Goal: Task Accomplishment & Management: Use online tool/utility

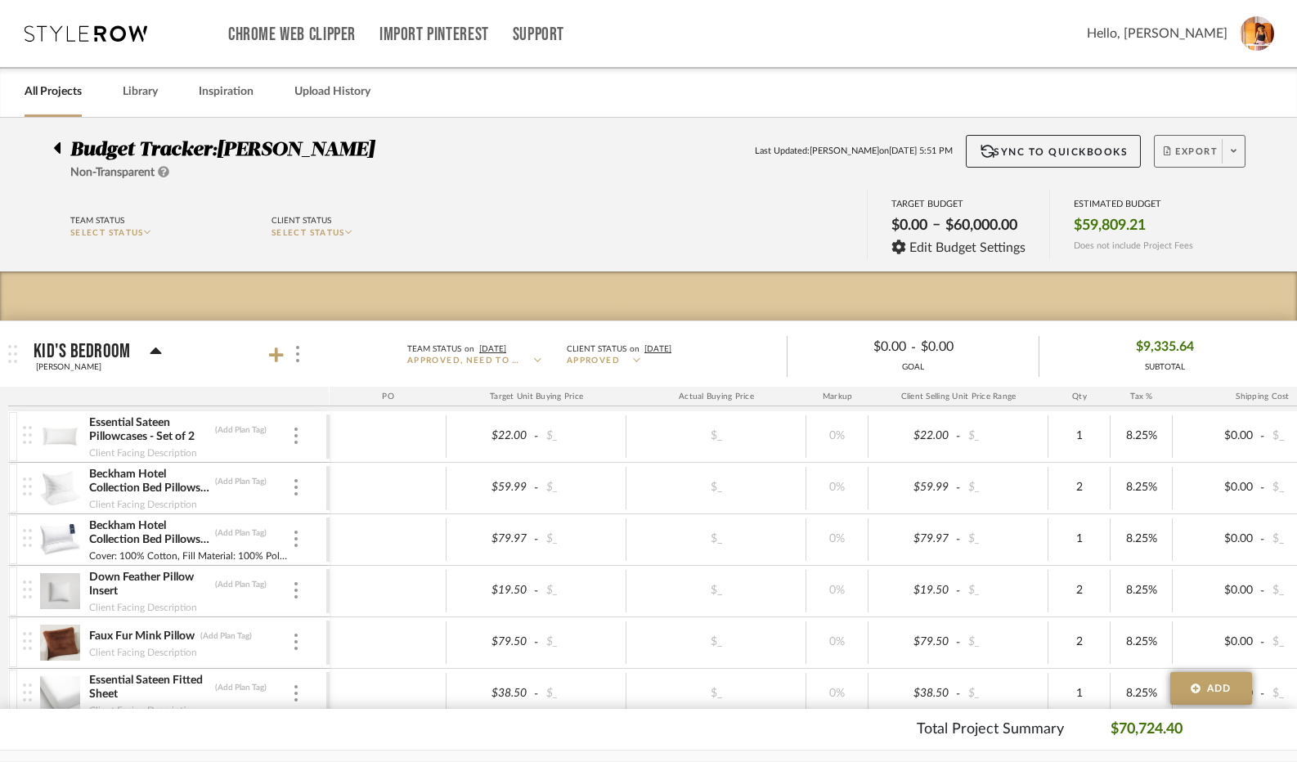
click at [1174, 151] on span "Export" at bounding box center [1191, 158] width 54 height 25
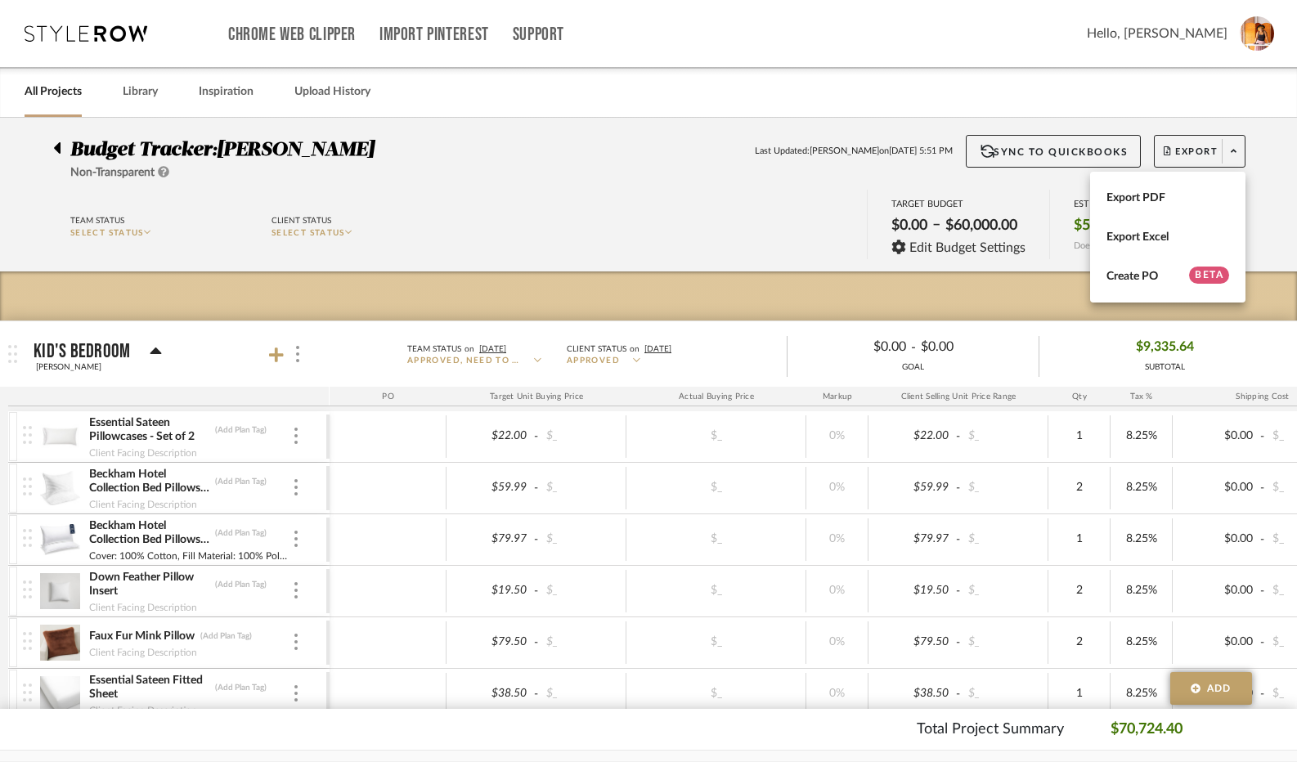
click at [744, 225] on div at bounding box center [648, 381] width 1297 height 762
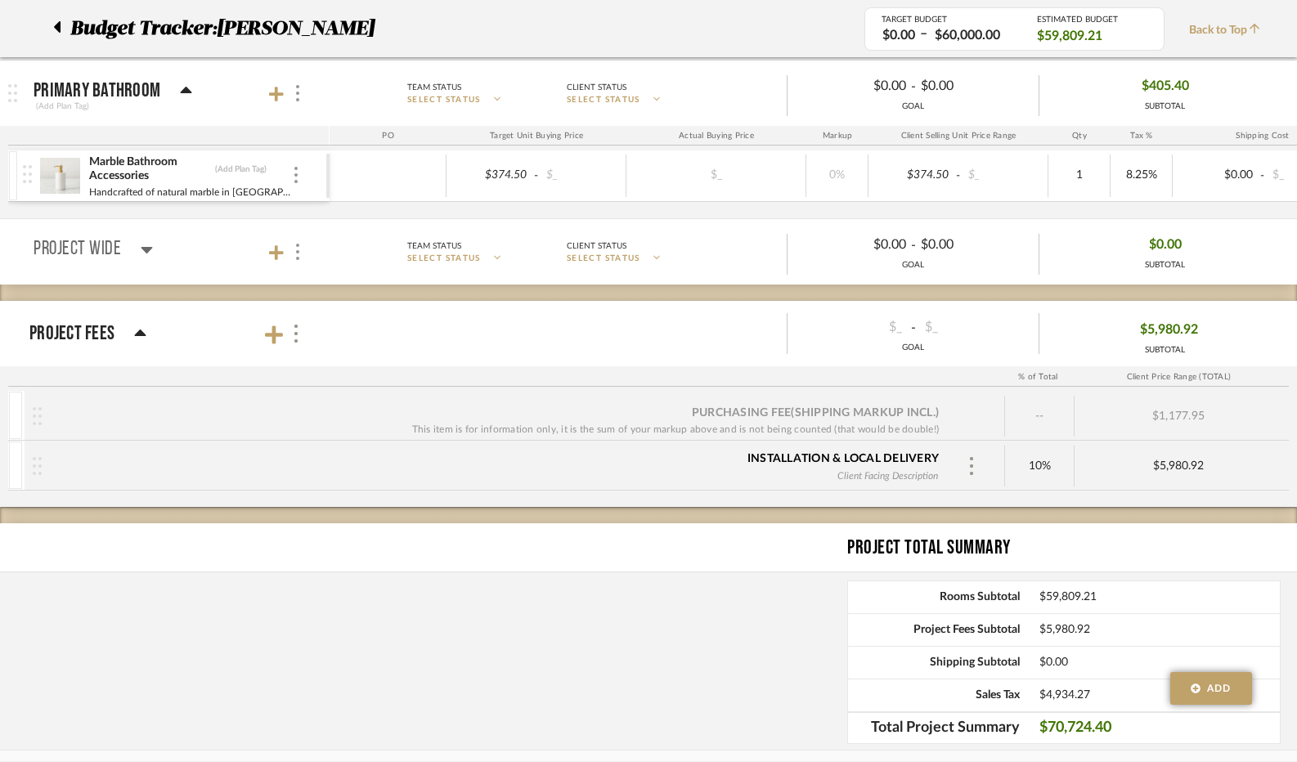
scroll to position [7583, 0]
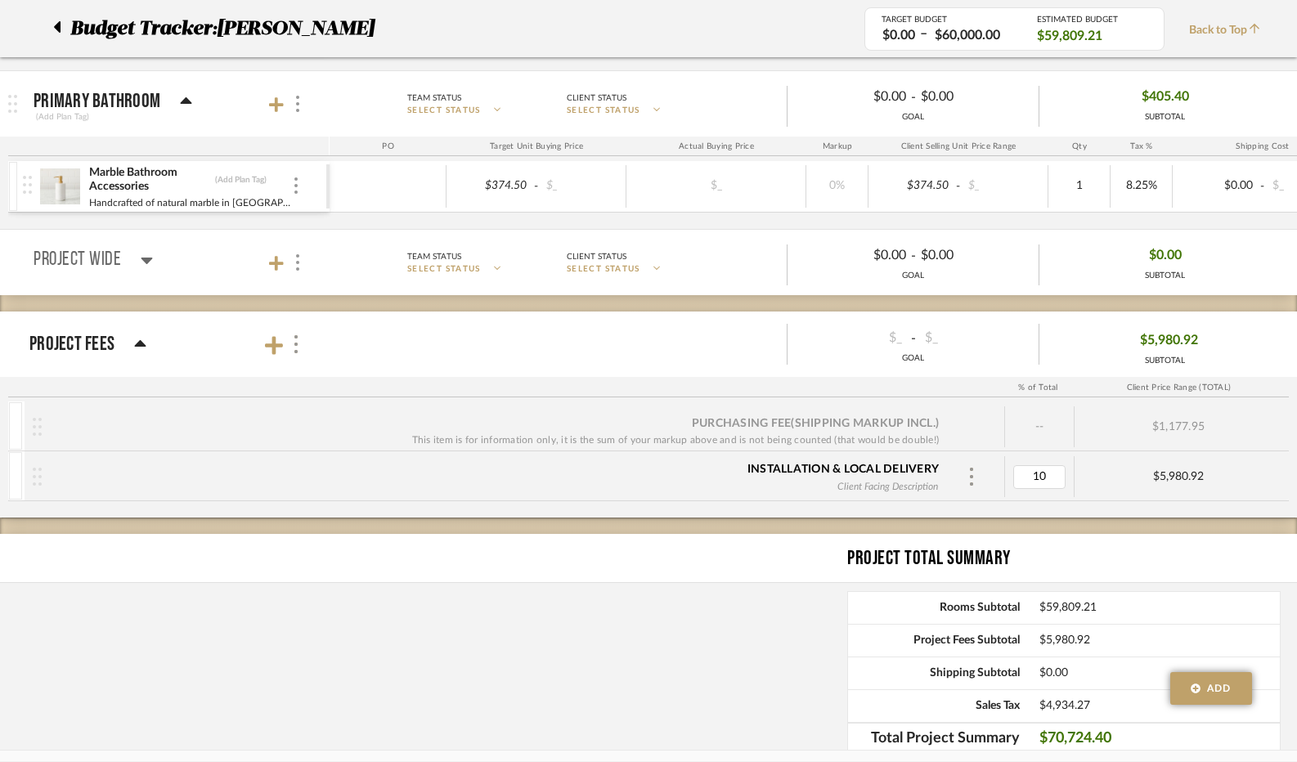
type input "5"
click at [726, 534] on div "Project Total Summary" at bounding box center [648, 558] width 1297 height 49
click at [1201, 29] on span "Back to Top" at bounding box center [1228, 30] width 79 height 17
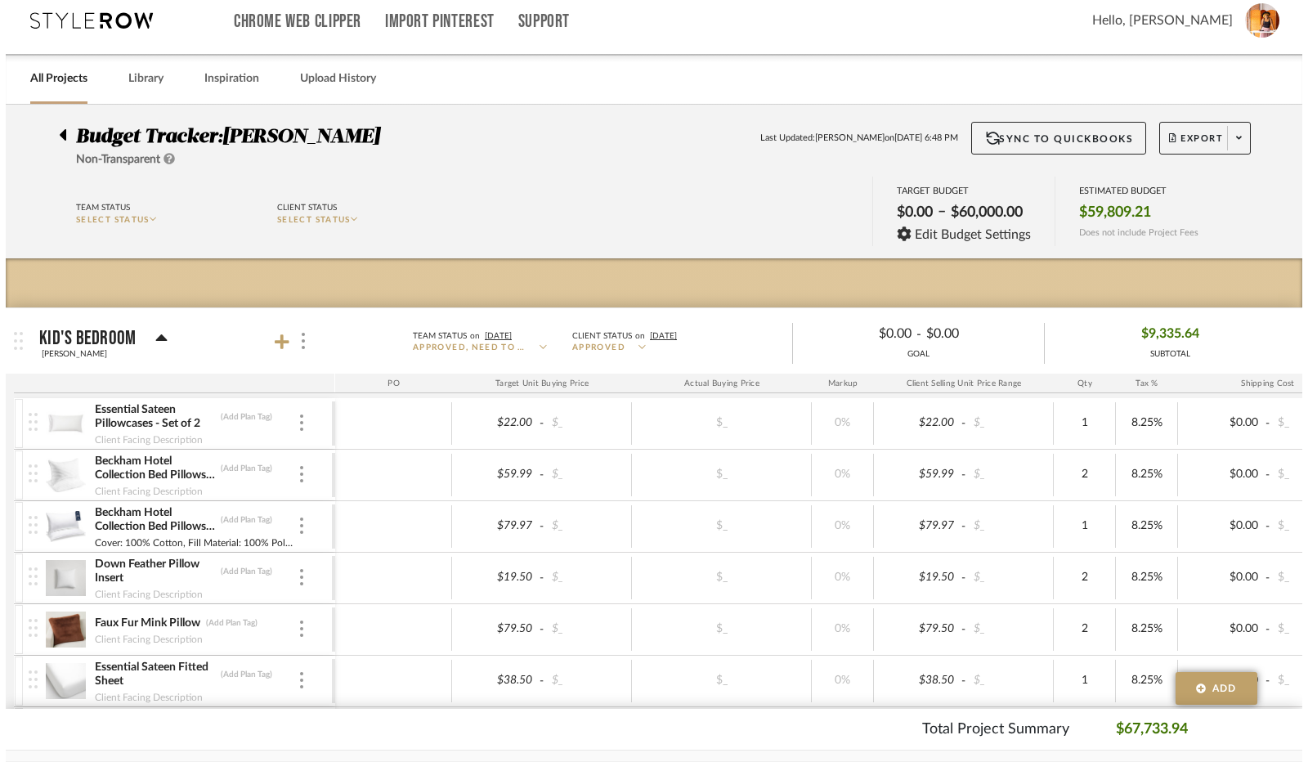
scroll to position [0, 0]
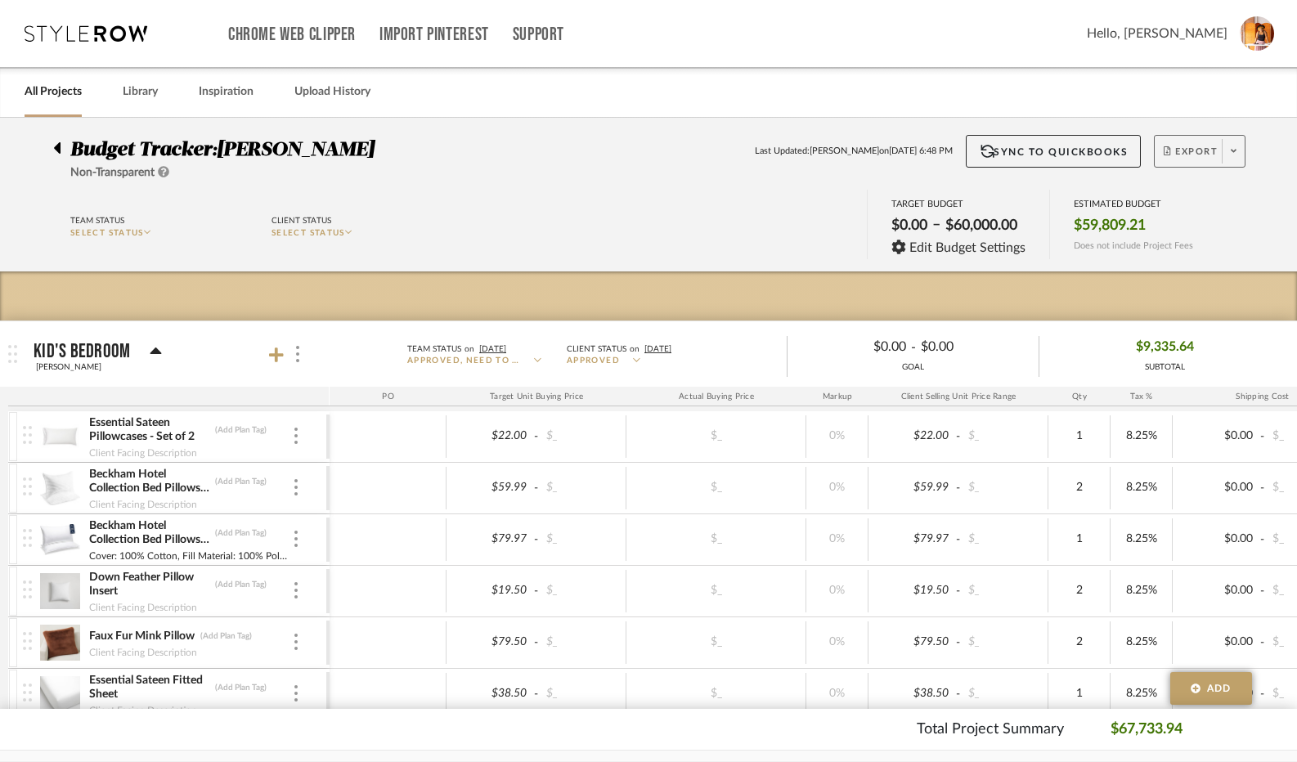
click at [1234, 152] on icon at bounding box center [1234, 151] width 6 height 3
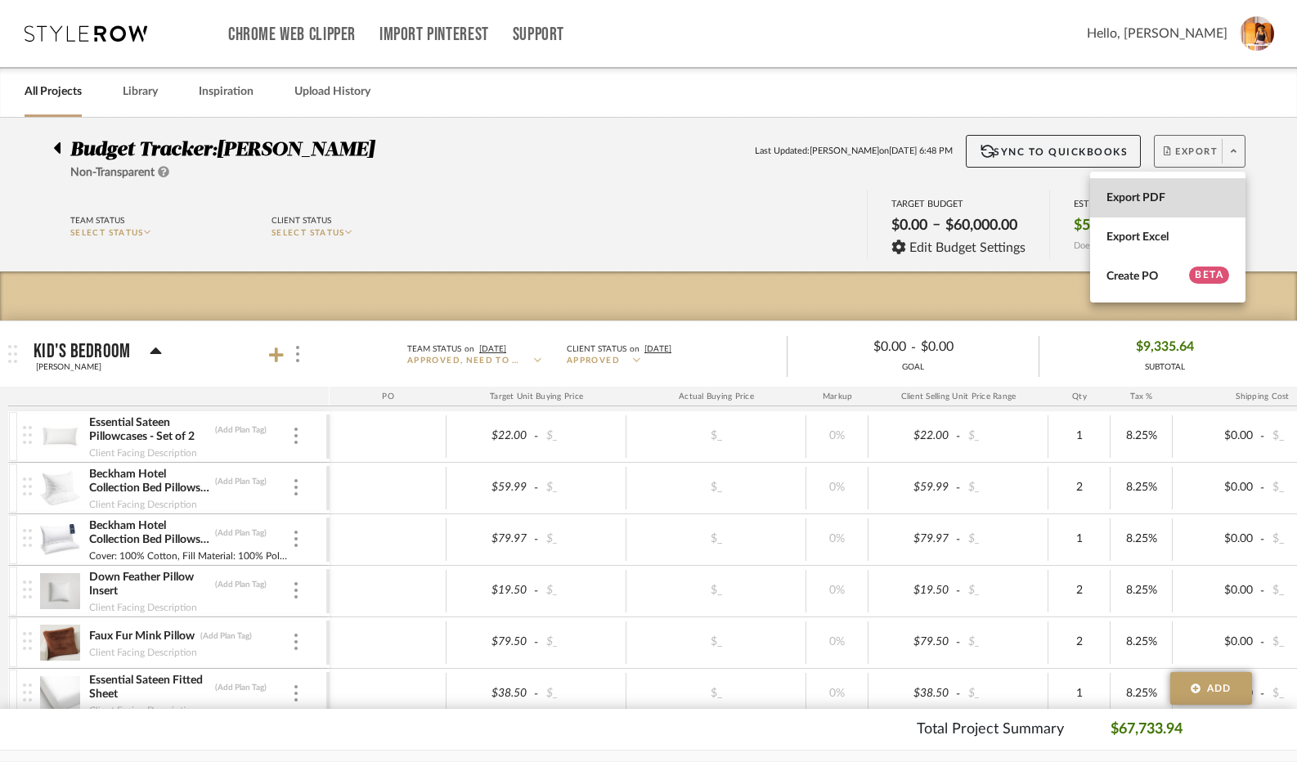
click at [1191, 190] on button "Export PDF" at bounding box center [1167, 197] width 155 height 39
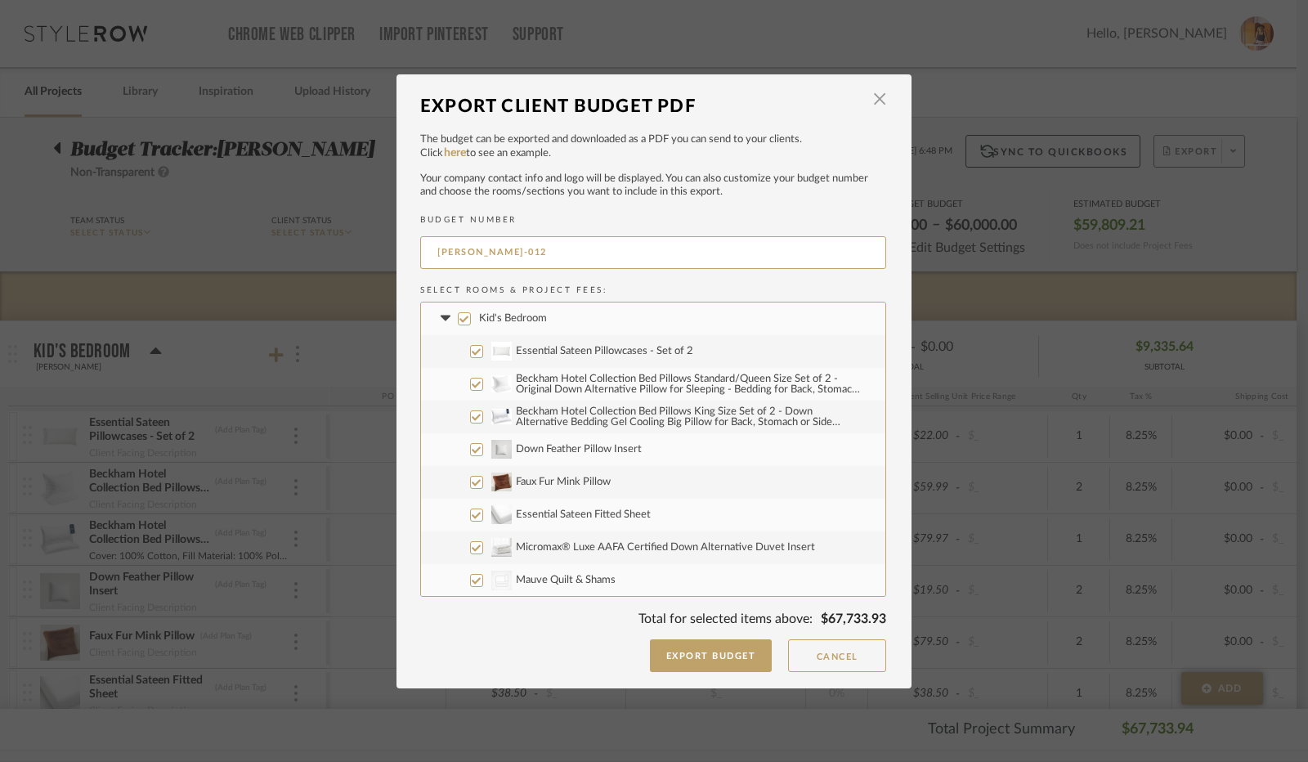
click at [470, 352] on input "Essential Sateen Pillowcases - Set of 2" at bounding box center [476, 351] width 13 height 13
checkbox input "false"
click at [470, 381] on input "Beckham Hotel Collection Bed Pillows Standard/Queen Size Set of 2 - Original Do…" at bounding box center [476, 384] width 13 height 13
checkbox input "false"
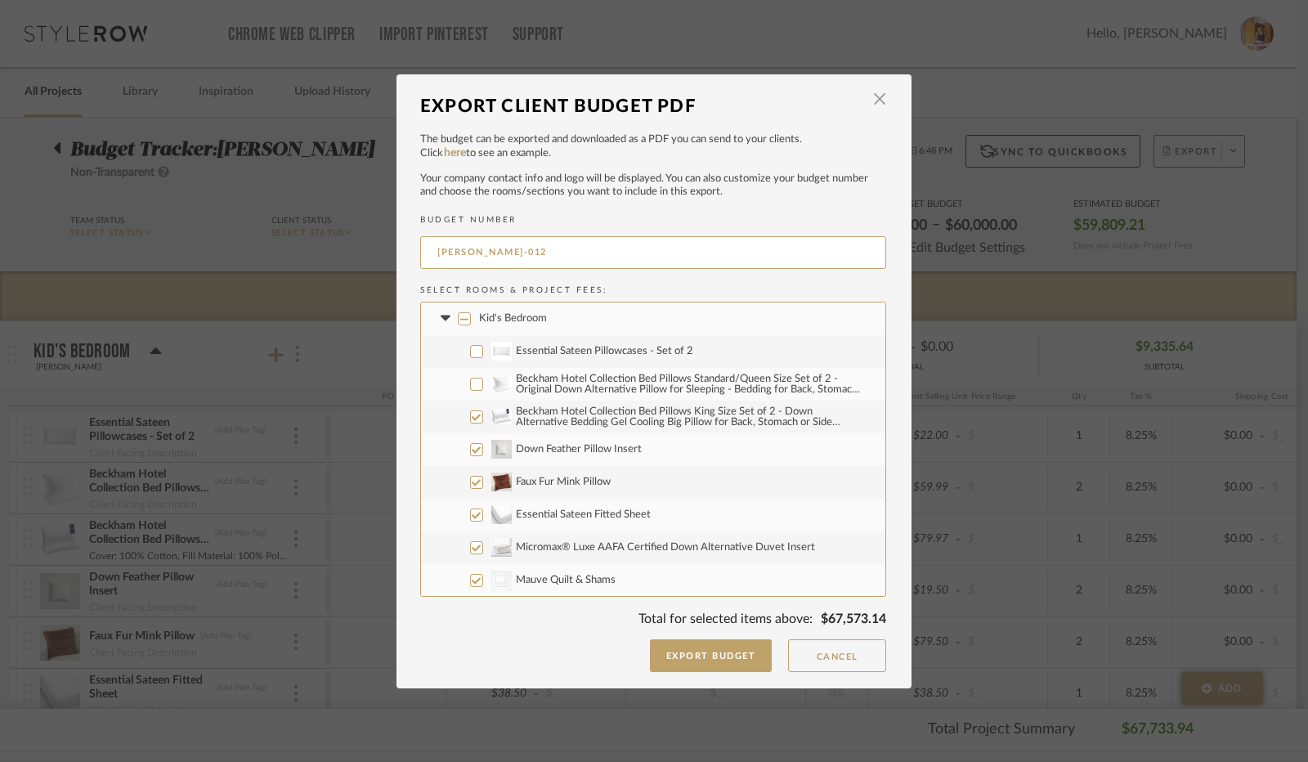
click at [471, 411] on input "Beckham Hotel Collection Bed Pillows King Size Set of 2 - Down Alternative Bedd…" at bounding box center [476, 417] width 13 height 13
checkbox input "false"
click at [470, 444] on input "Down Feather Pillow Insert" at bounding box center [476, 449] width 13 height 13
checkbox input "false"
drag, startPoint x: 471, startPoint y: 478, endPoint x: 471, endPoint y: 491, distance: 13.9
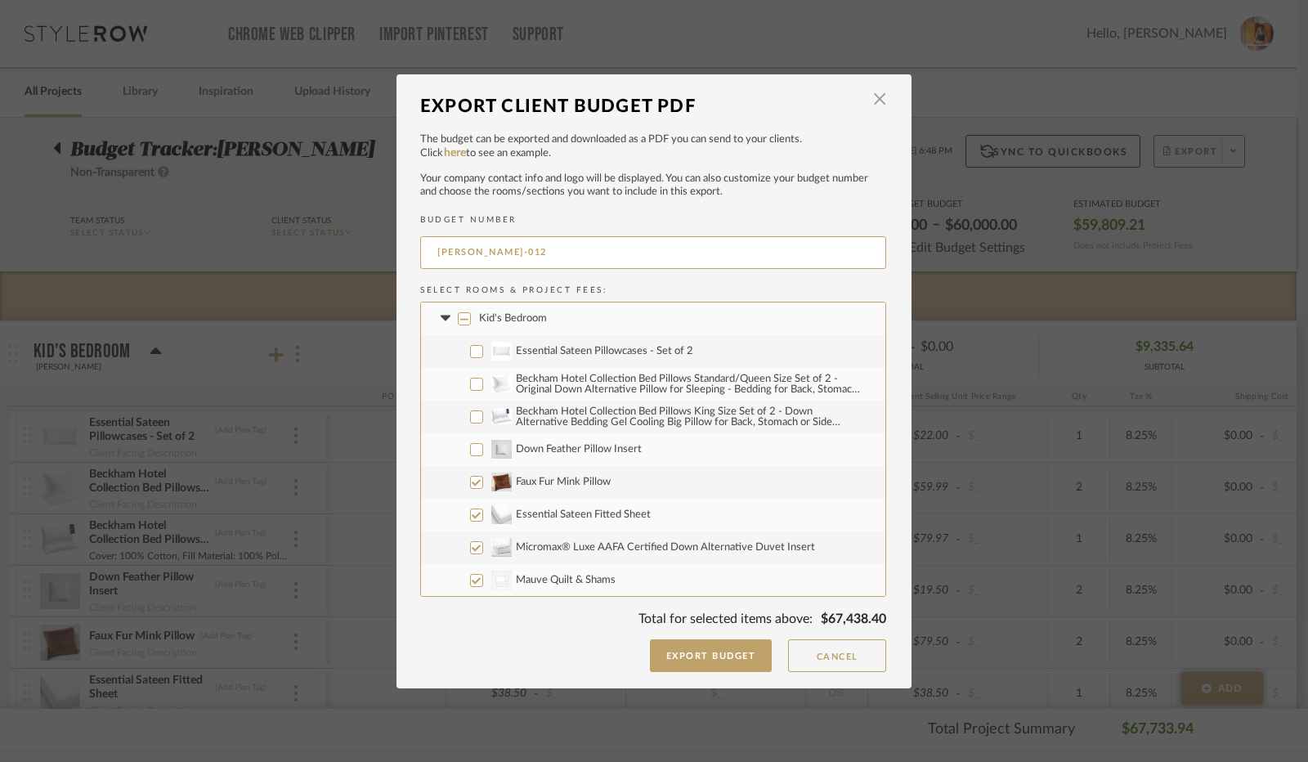
click at [471, 478] on input "Faux Fur Mink Pillow" at bounding box center [476, 482] width 13 height 13
checkbox input "false"
click at [470, 512] on input "Essential Sateen Fitted Sheet" at bounding box center [476, 515] width 13 height 13
checkbox input "false"
click at [470, 541] on input "Micromax® Luxe AAFA Certified Down Alternative Duvet Insert" at bounding box center [476, 547] width 13 height 13
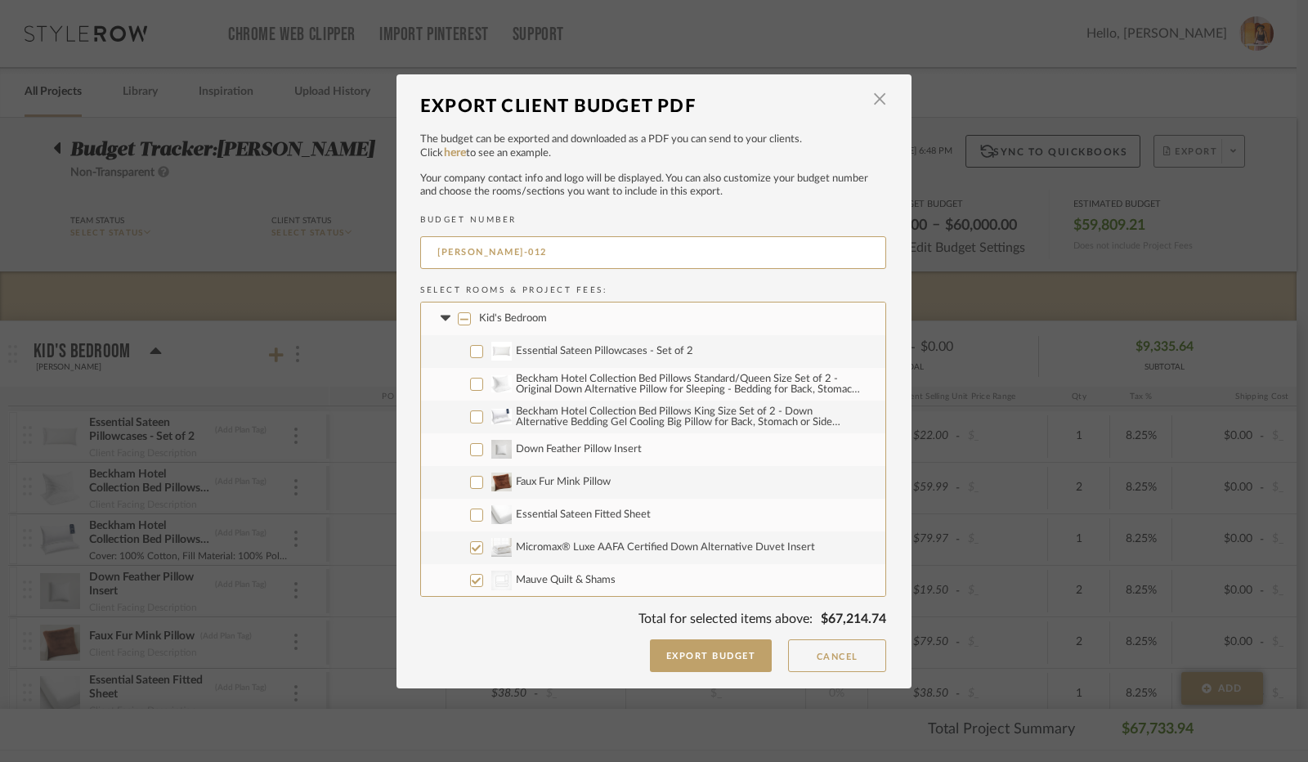
checkbox input "false"
click at [470, 578] on input "CategoryIconBedding Mauve Quilt & Shams" at bounding box center [476, 580] width 13 height 13
checkbox input "false"
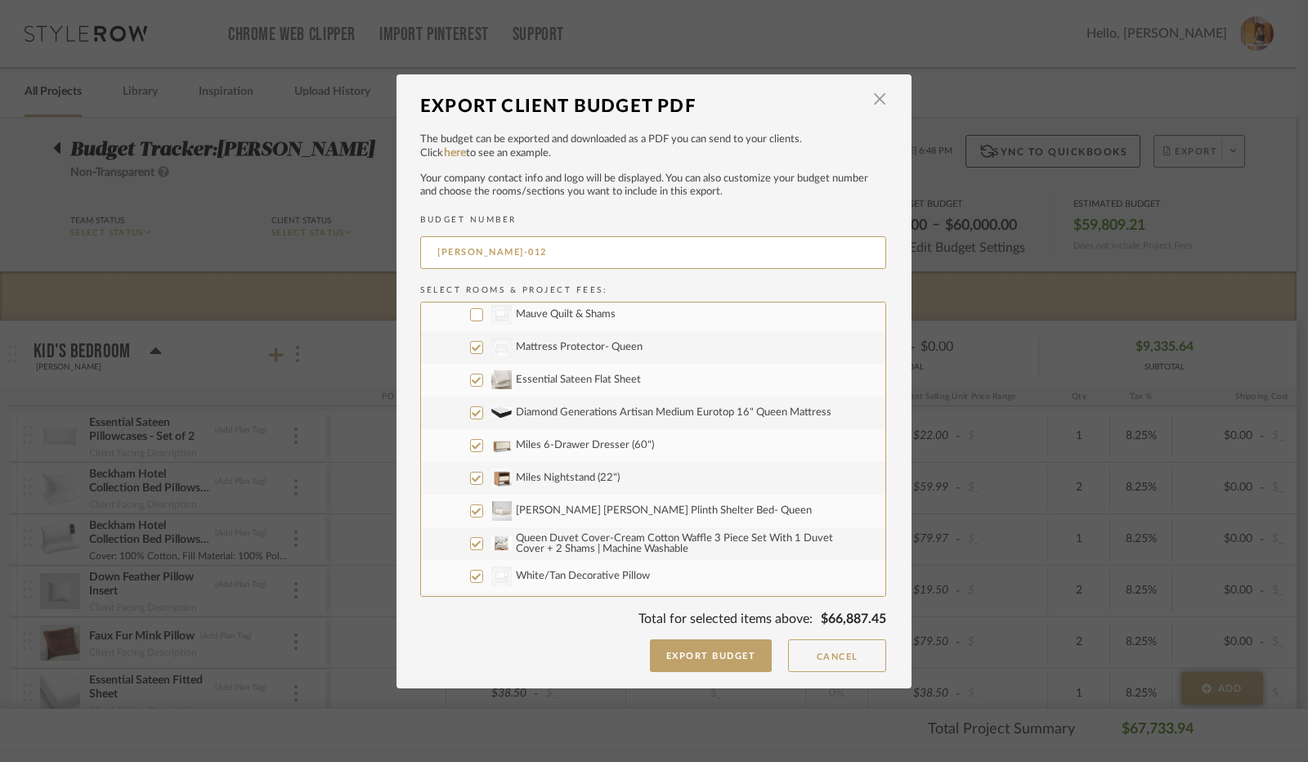
scroll to position [245, 0]
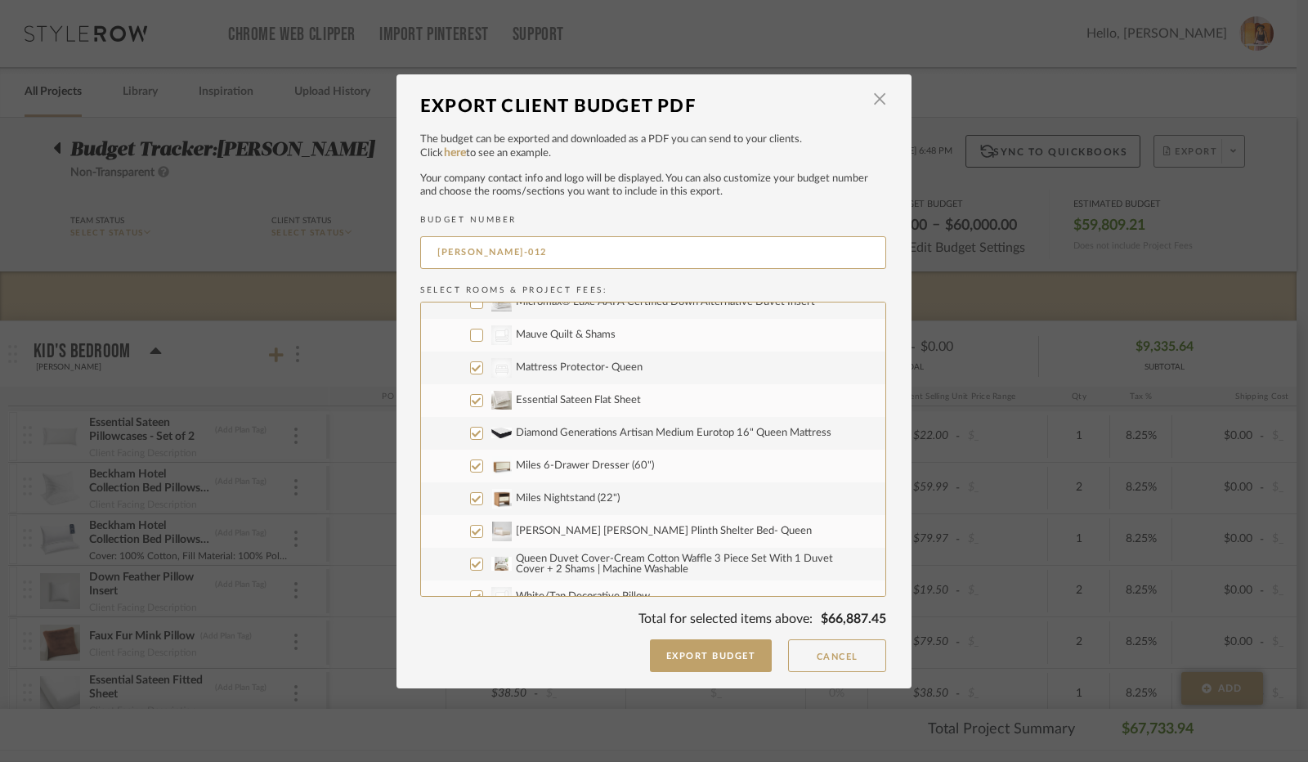
click at [476, 366] on input "CategoryIconBeds Created with Sketch. Mattress Protector- Queen" at bounding box center [476, 367] width 13 height 13
checkbox input "false"
click at [475, 395] on input "Essential Sateen Flat Sheet" at bounding box center [476, 400] width 13 height 13
checkbox input "false"
click at [474, 431] on input "Diamond Generations Artisan Medium Eurotop 16" Queen Mattress" at bounding box center [476, 433] width 13 height 13
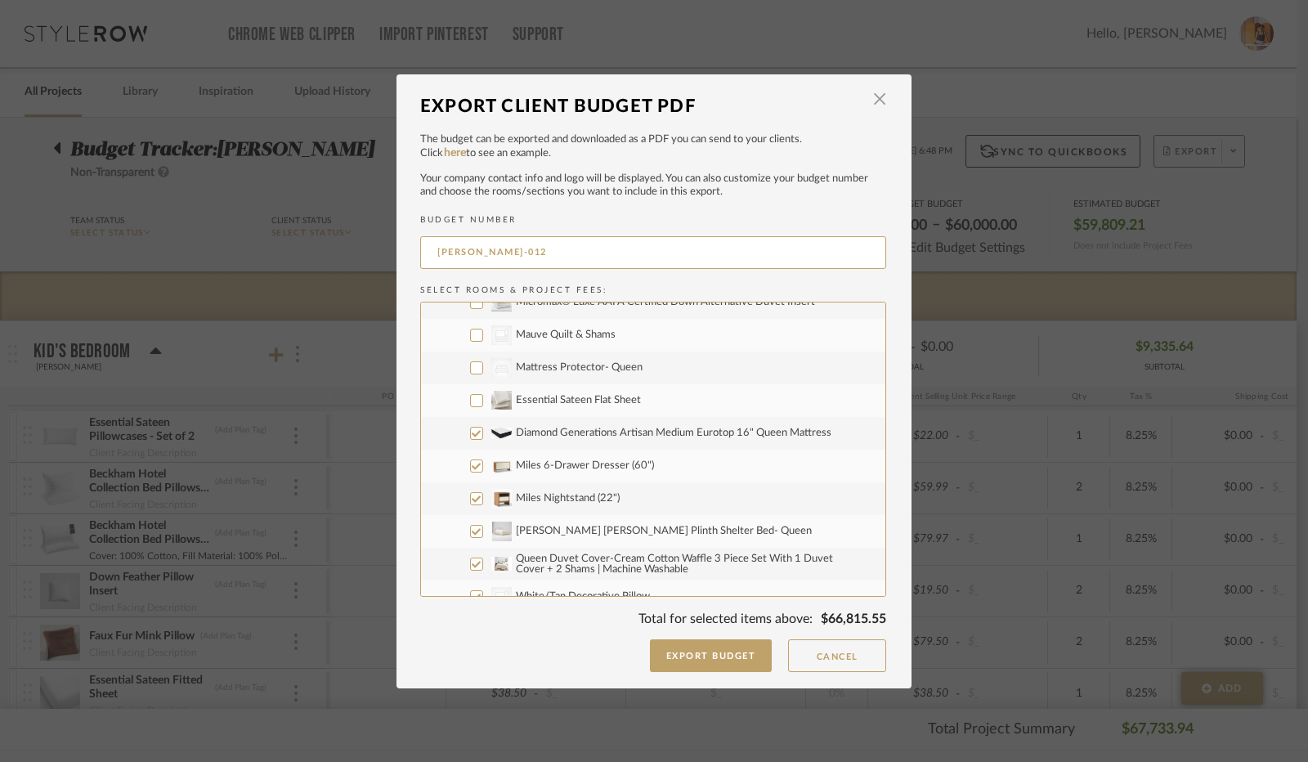
checkbox input "false"
click at [471, 473] on label "Miles 6-Drawer Dresser (60")" at bounding box center [653, 466] width 465 height 33
click at [471, 473] on input "Miles 6-Drawer Dresser (60")" at bounding box center [476, 466] width 13 height 13
checkbox input "false"
click at [470, 505] on input "Miles Nightstand (22")" at bounding box center [476, 498] width 13 height 13
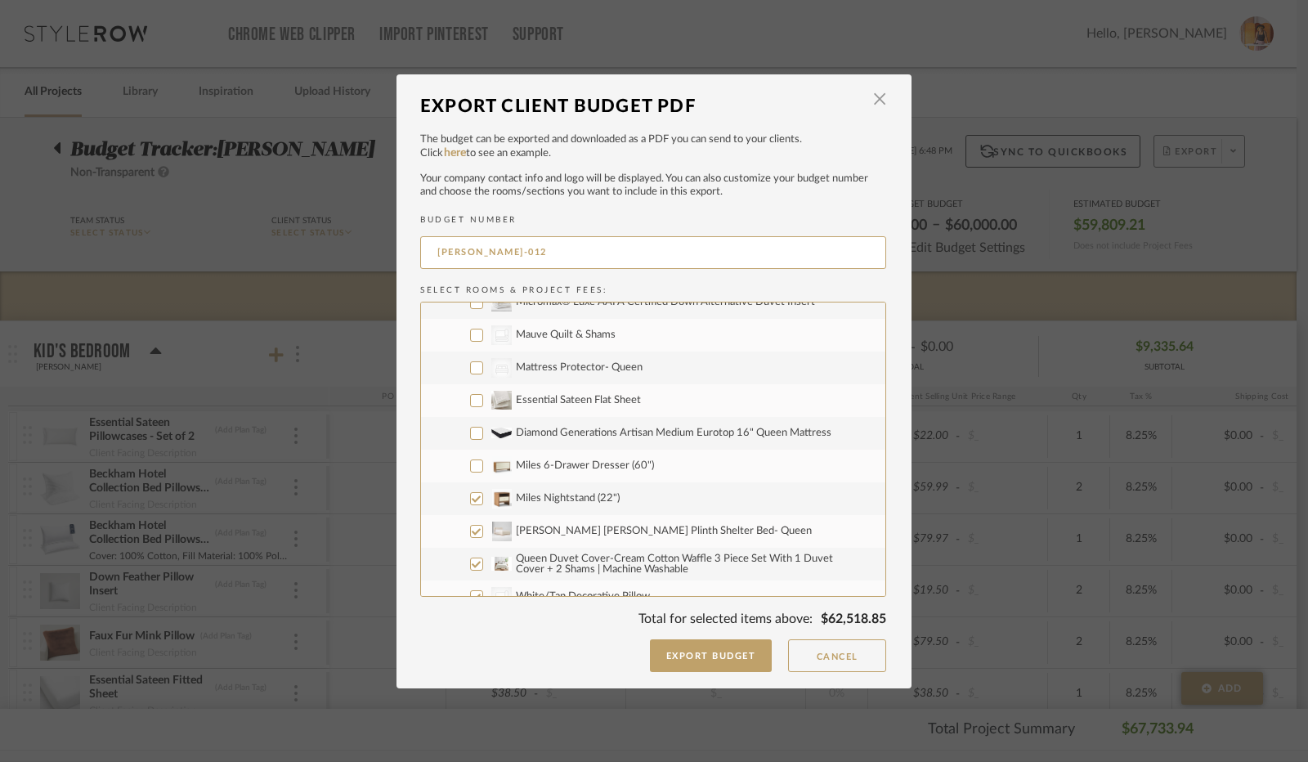
checkbox input "false"
click at [470, 534] on input "[PERSON_NAME] [PERSON_NAME] Plinth Shelter Bed- Queen" at bounding box center [476, 531] width 13 height 13
checkbox input "false"
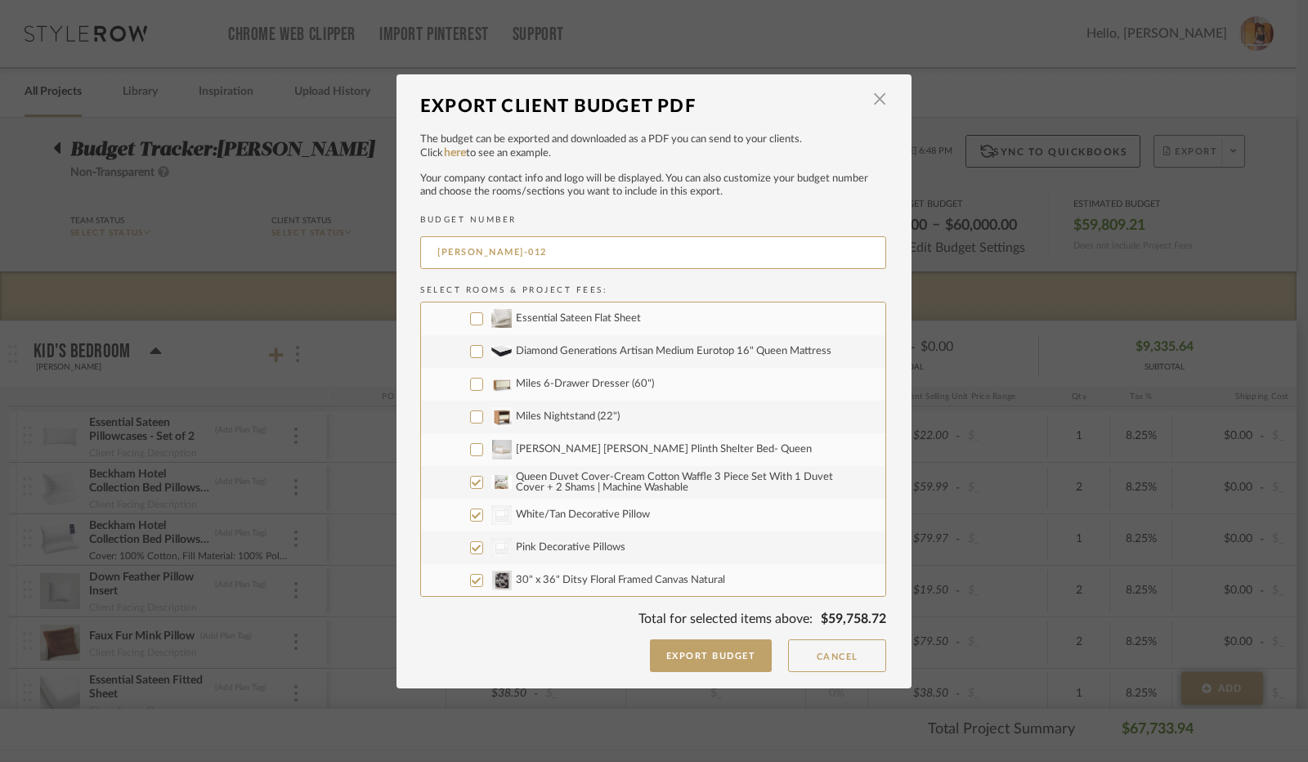
click at [471, 483] on input "Queen Duvet Cover-Cream Cotton Waffle 3 Piece Set With 1 Duvet Cover + 2 Shams …" at bounding box center [476, 482] width 13 height 13
checkbox input "false"
click at [470, 513] on input "CategoryIconBedding White/Tan Decorative Pillow" at bounding box center [476, 515] width 13 height 13
checkbox input "false"
click at [473, 553] on input "CategoryIconBedding Pink Decorative Pillows" at bounding box center [476, 547] width 13 height 13
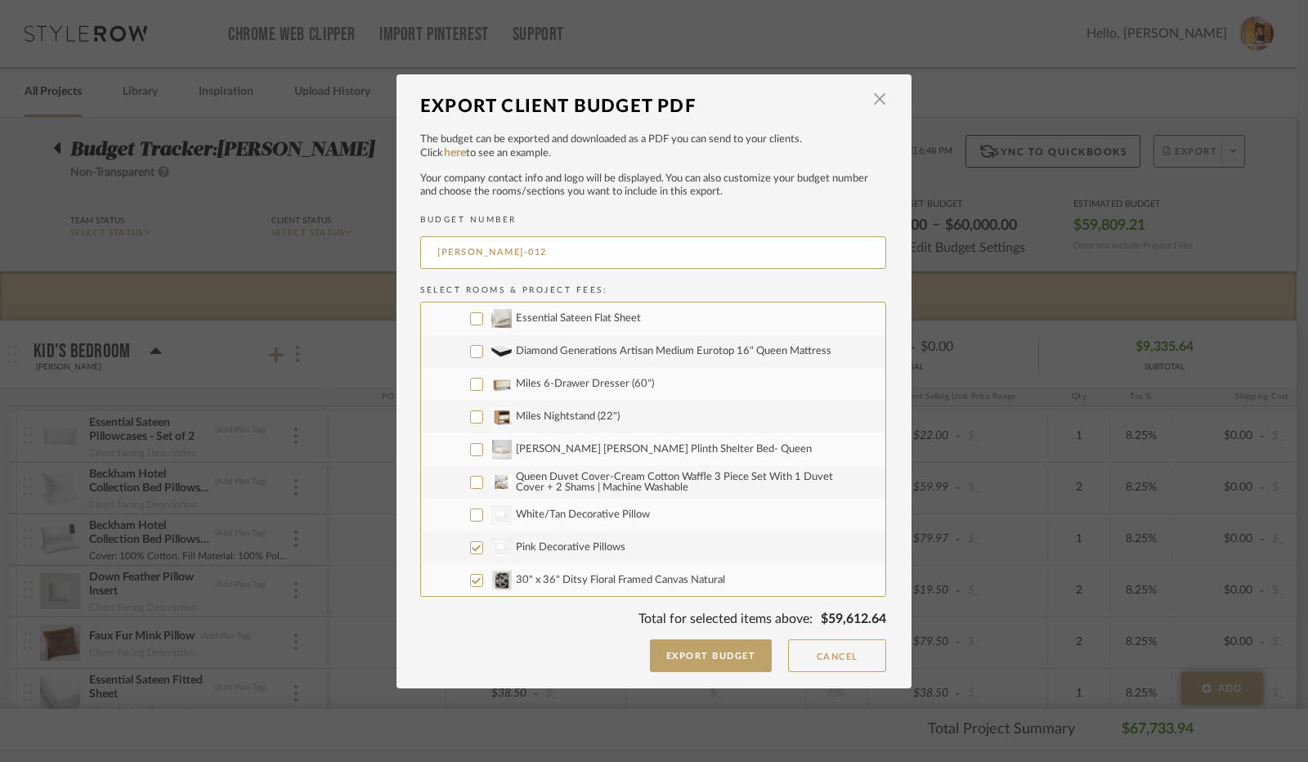
checkbox input "false"
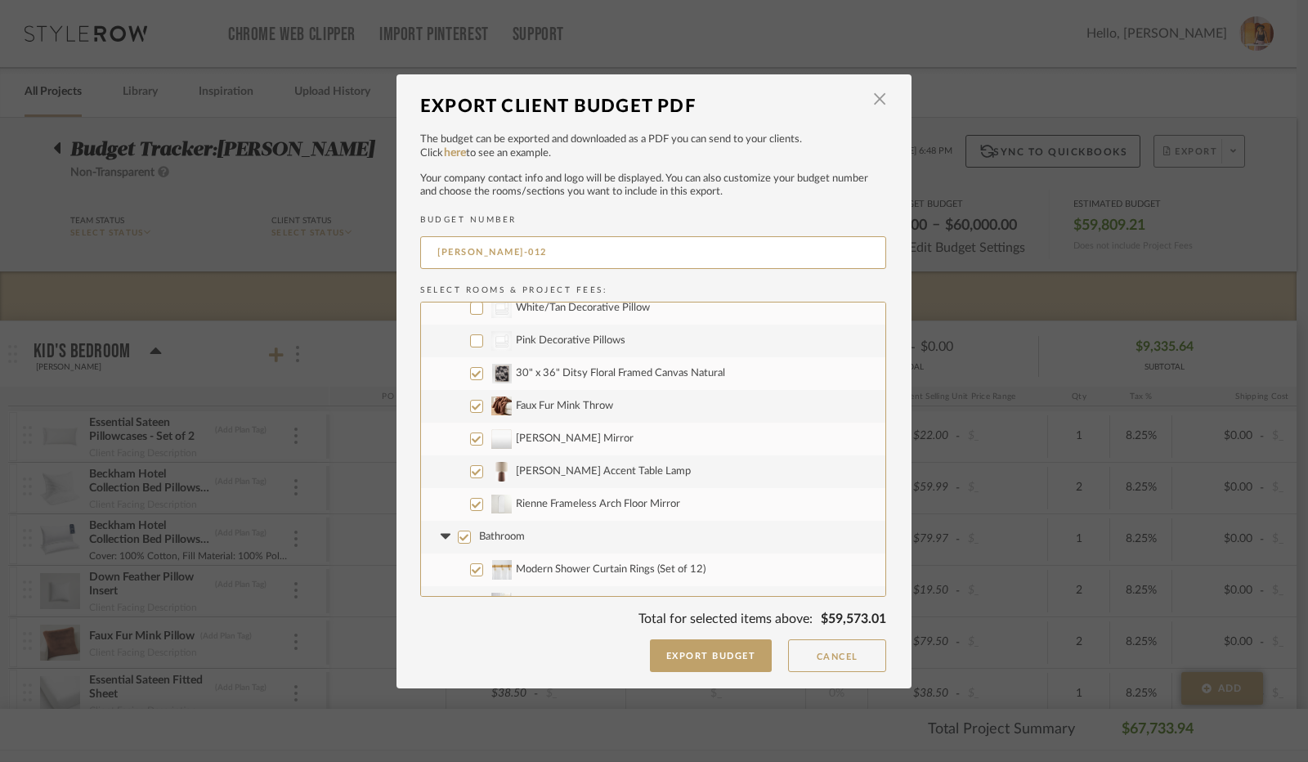
scroll to position [572, 0]
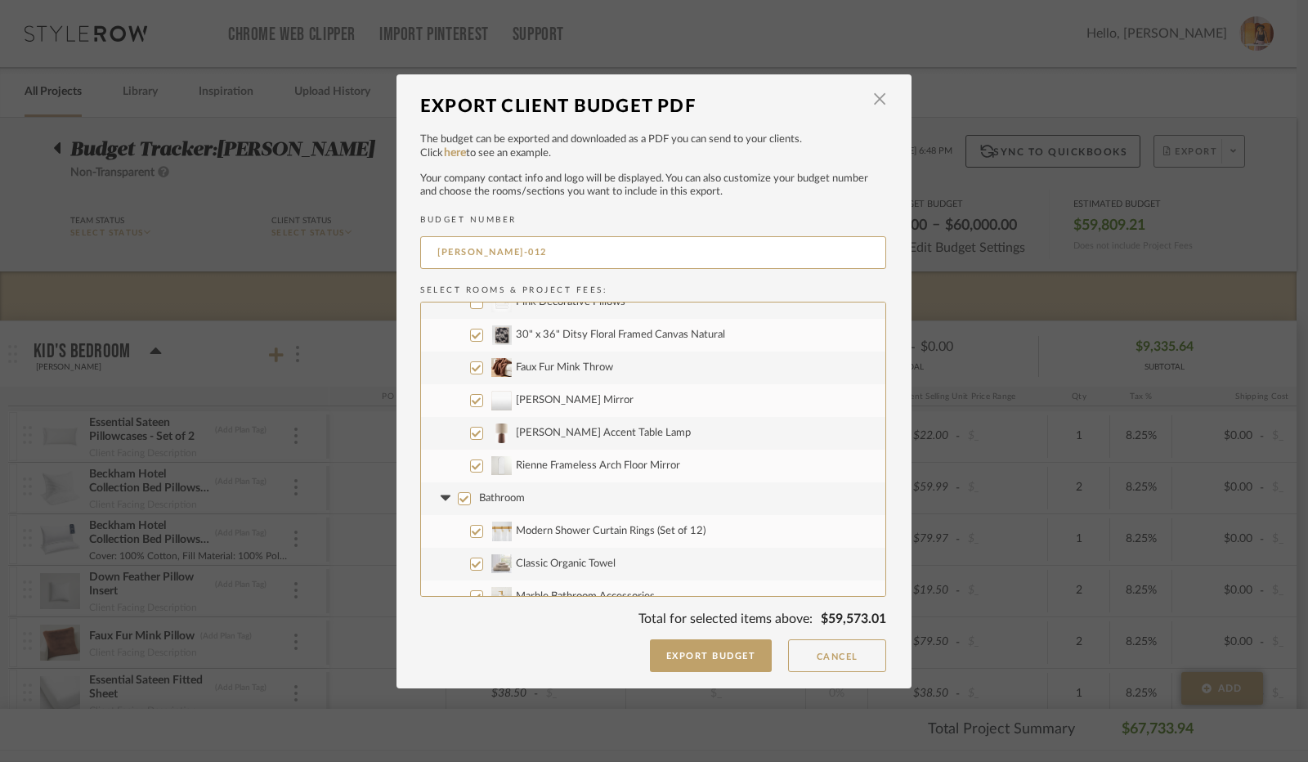
click at [474, 331] on input "30" x 36" Ditsy Floral Framed Canvas Natural" at bounding box center [476, 335] width 13 height 13
checkbox input "false"
click at [470, 367] on input "Faux Fur Mink Throw" at bounding box center [476, 367] width 13 height 13
checkbox input "false"
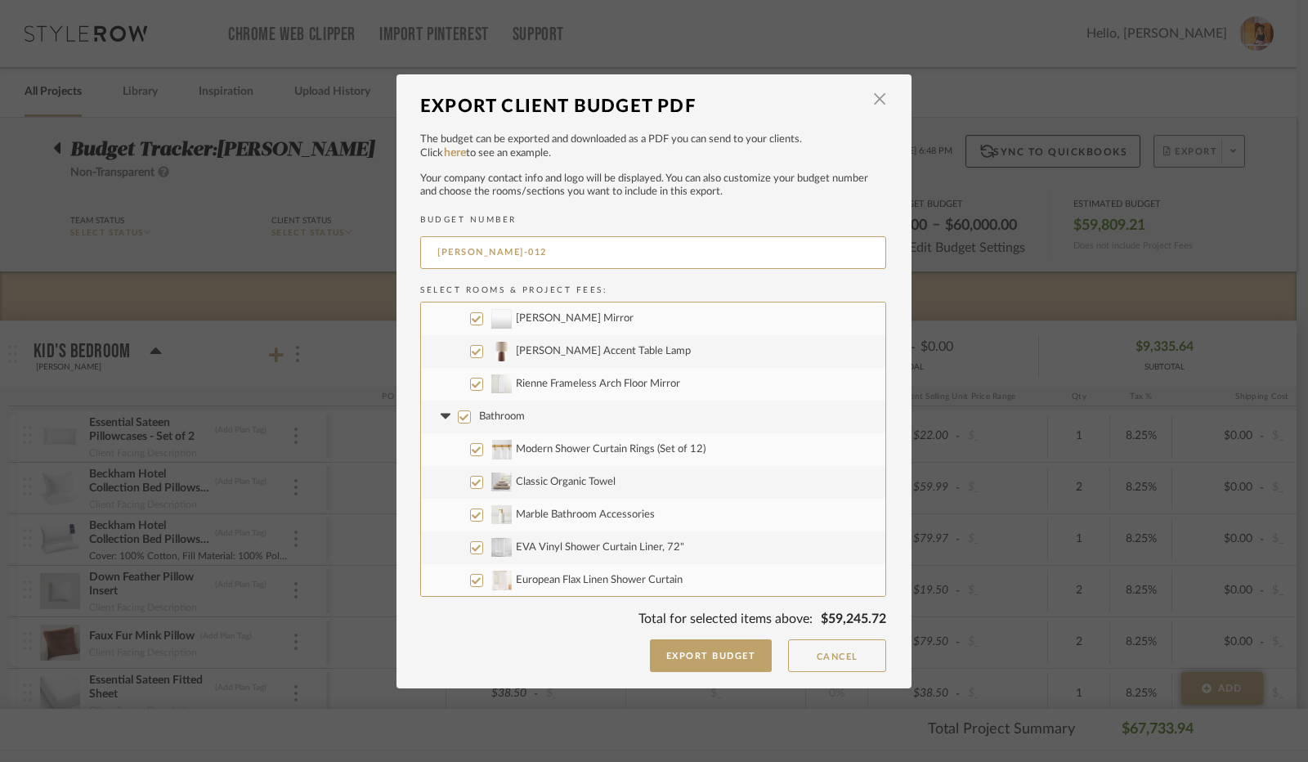
scroll to position [736, 0]
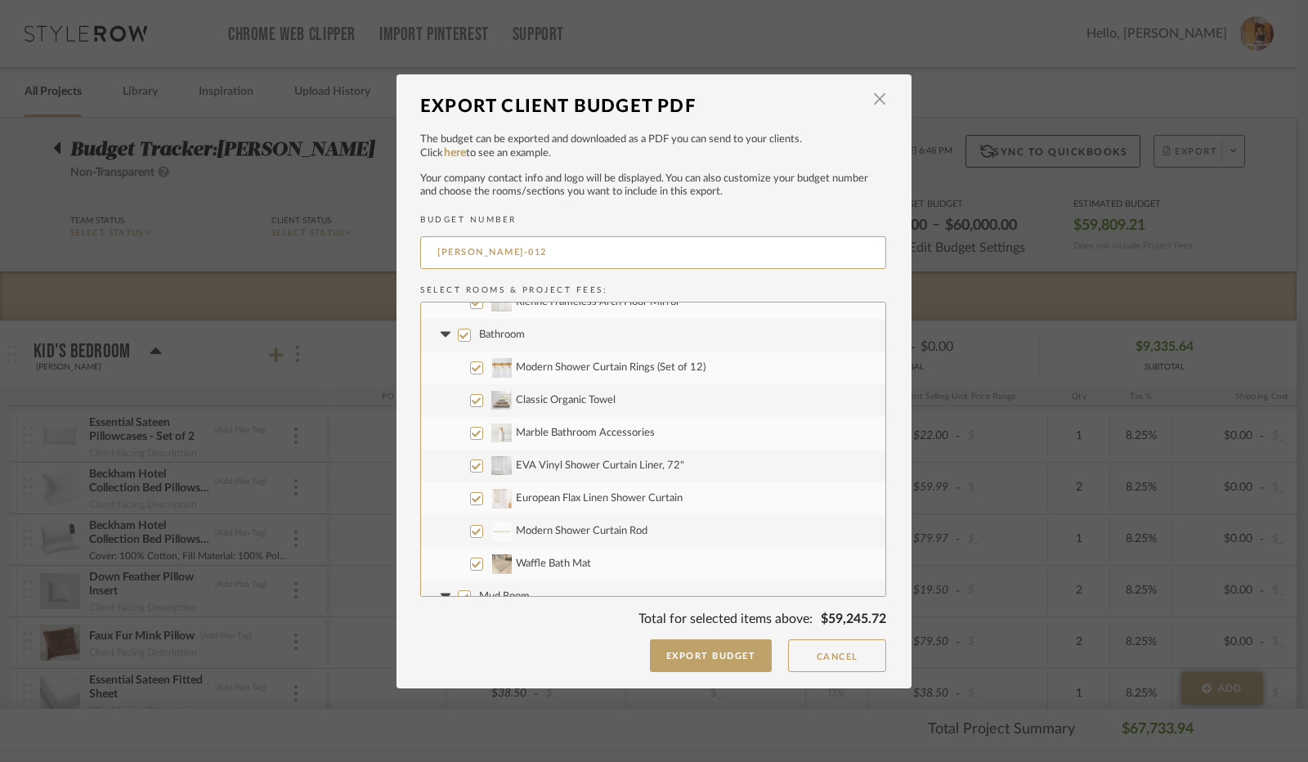
click at [460, 334] on input "Bathroom" at bounding box center [464, 335] width 13 height 13
checkbox input "false"
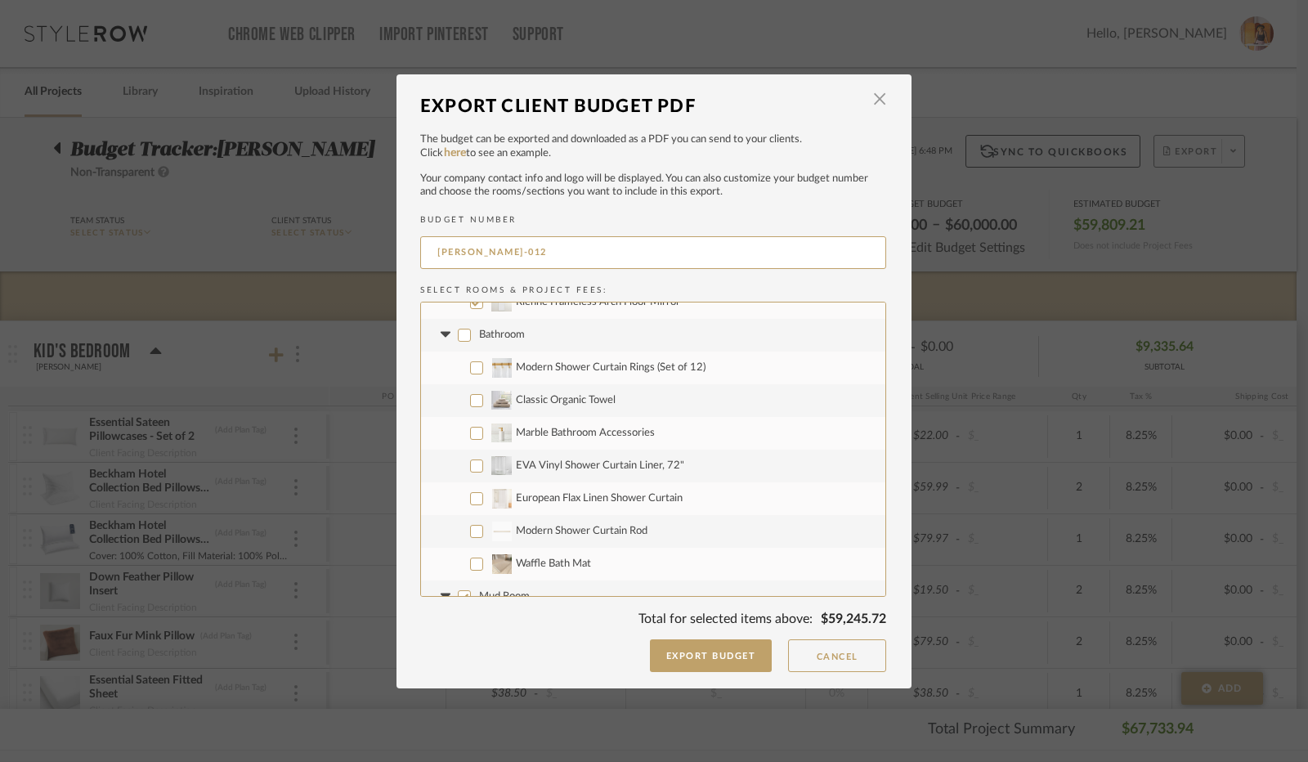
checkbox input "false"
click at [442, 334] on icon at bounding box center [445, 335] width 17 height 7
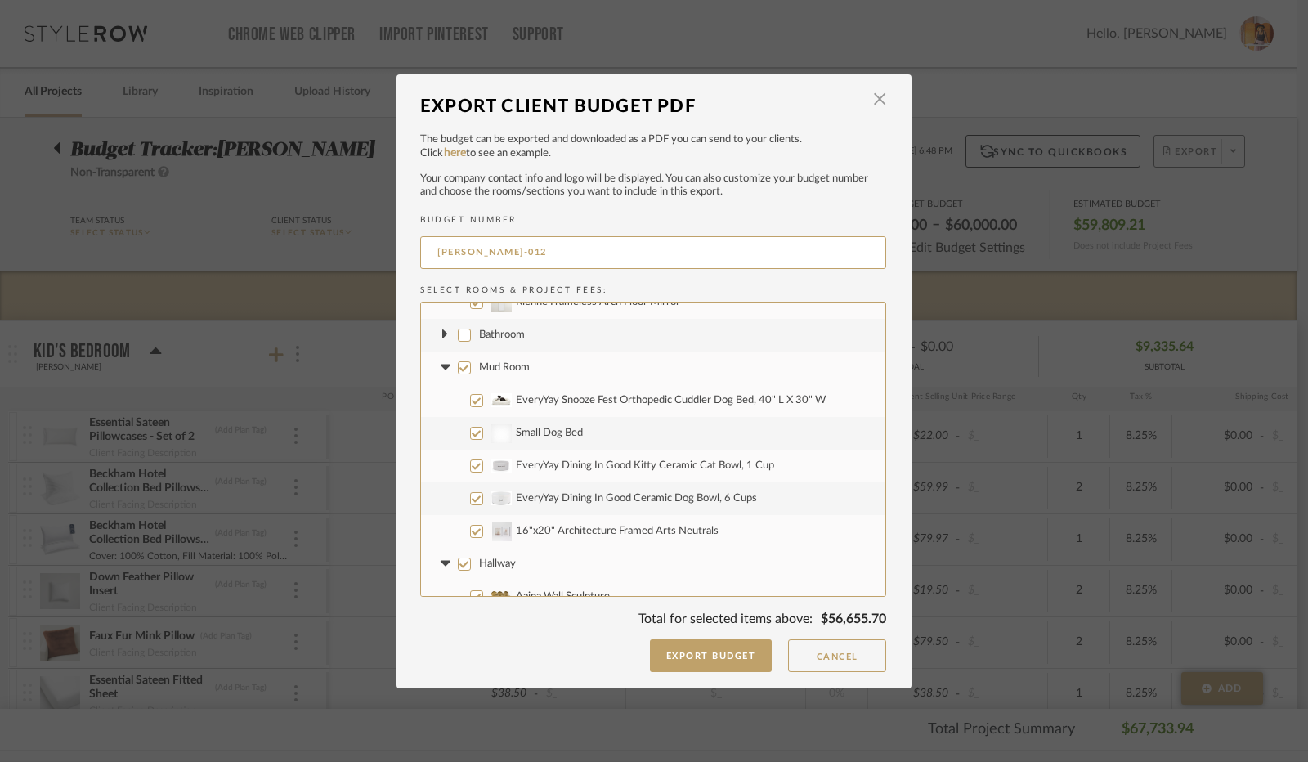
click at [471, 402] on input "EveryYay Snooze Fest Orthopedic Cuddler Dog Bed, 40" L X 30" W" at bounding box center [476, 400] width 13 height 13
checkbox input "false"
click at [470, 433] on input "Small Dog Bed" at bounding box center [476, 433] width 13 height 13
checkbox input "false"
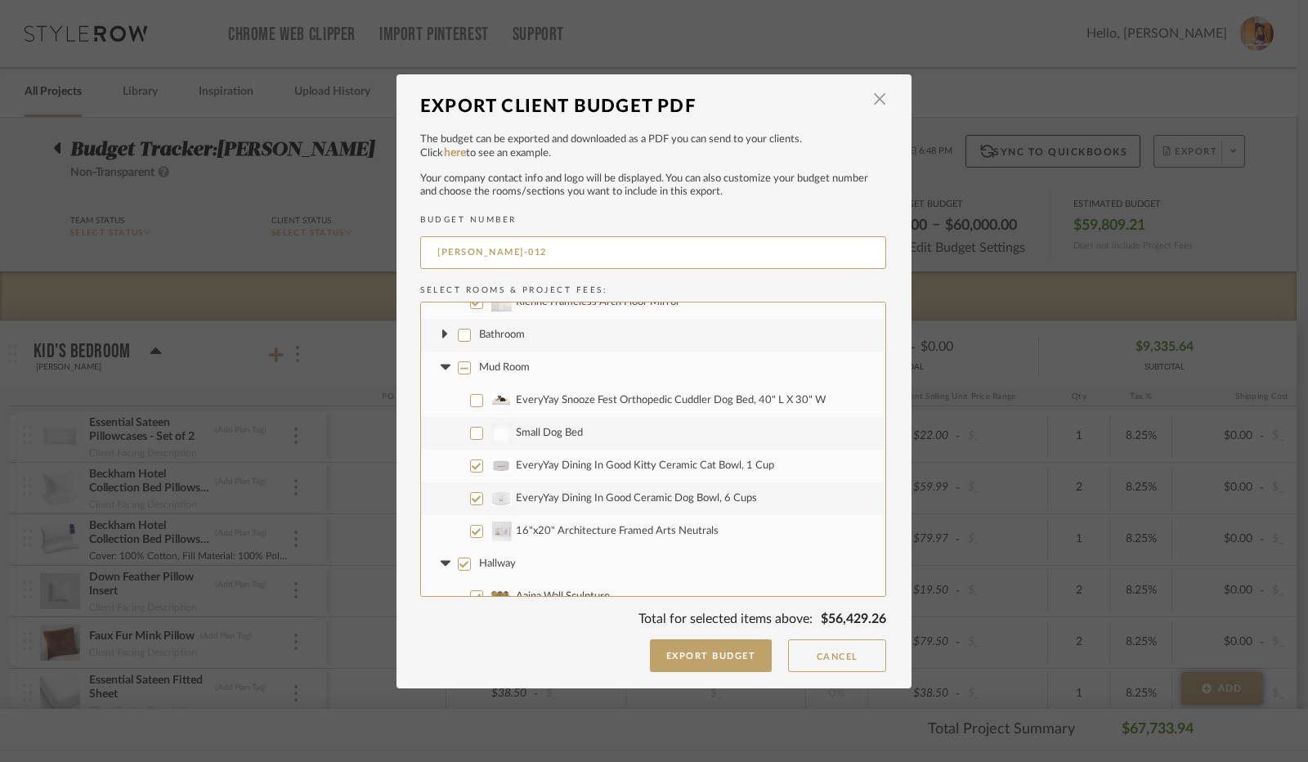
click at [470, 465] on input "EveryYay Dining In Good Kitty Ceramic Cat Bowl, 1 Cup" at bounding box center [476, 466] width 13 height 13
checkbox input "false"
click at [471, 500] on input "EveryYay Dining In Good Ceramic Dog Bowl, 6 Cups" at bounding box center [476, 498] width 13 height 13
checkbox input "false"
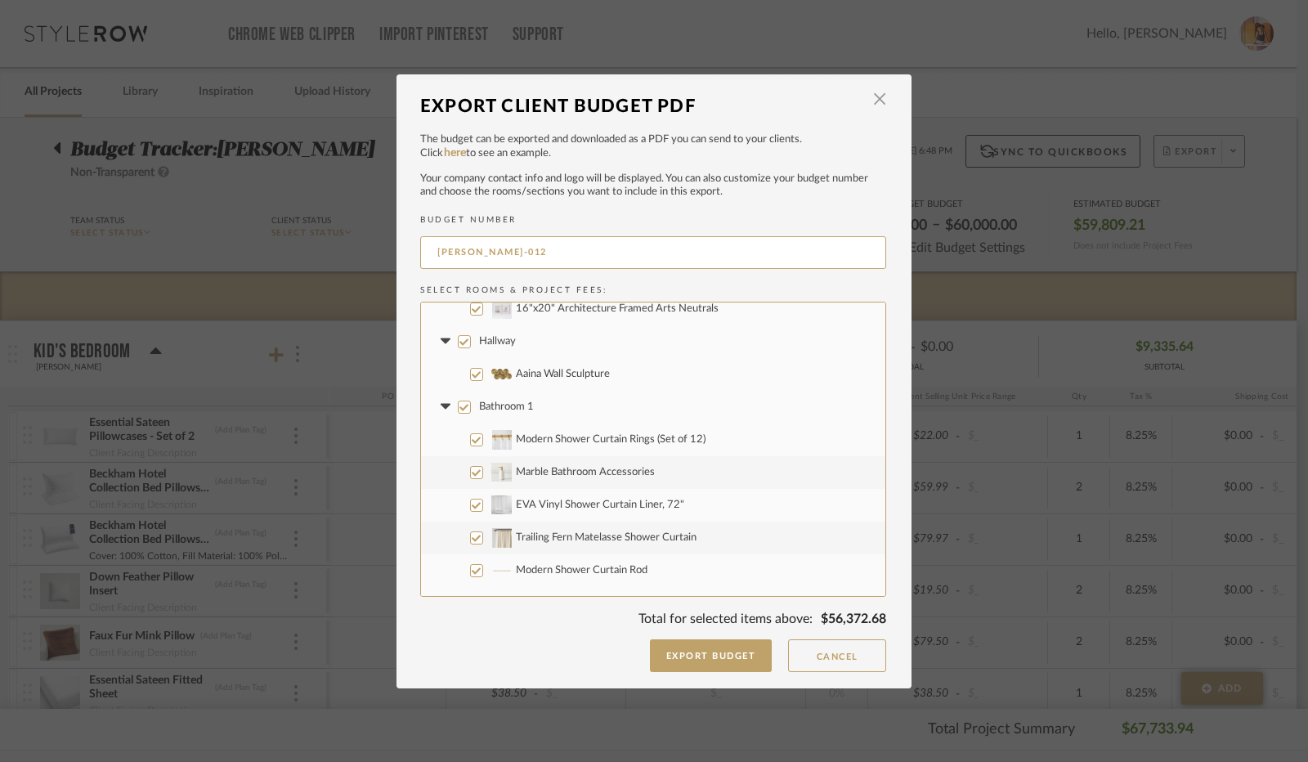
scroll to position [981, 0]
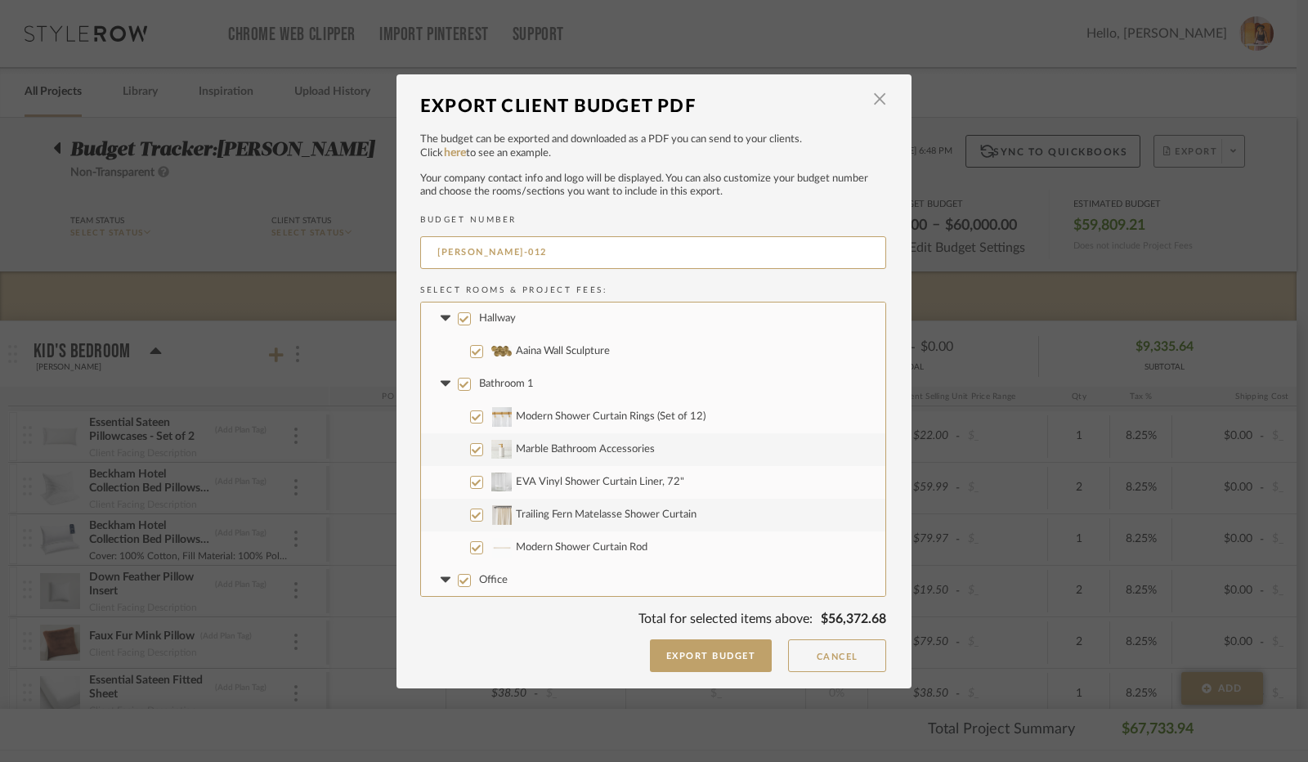
click at [458, 382] on input "Bathroom 1" at bounding box center [464, 384] width 13 height 13
checkbox input "false"
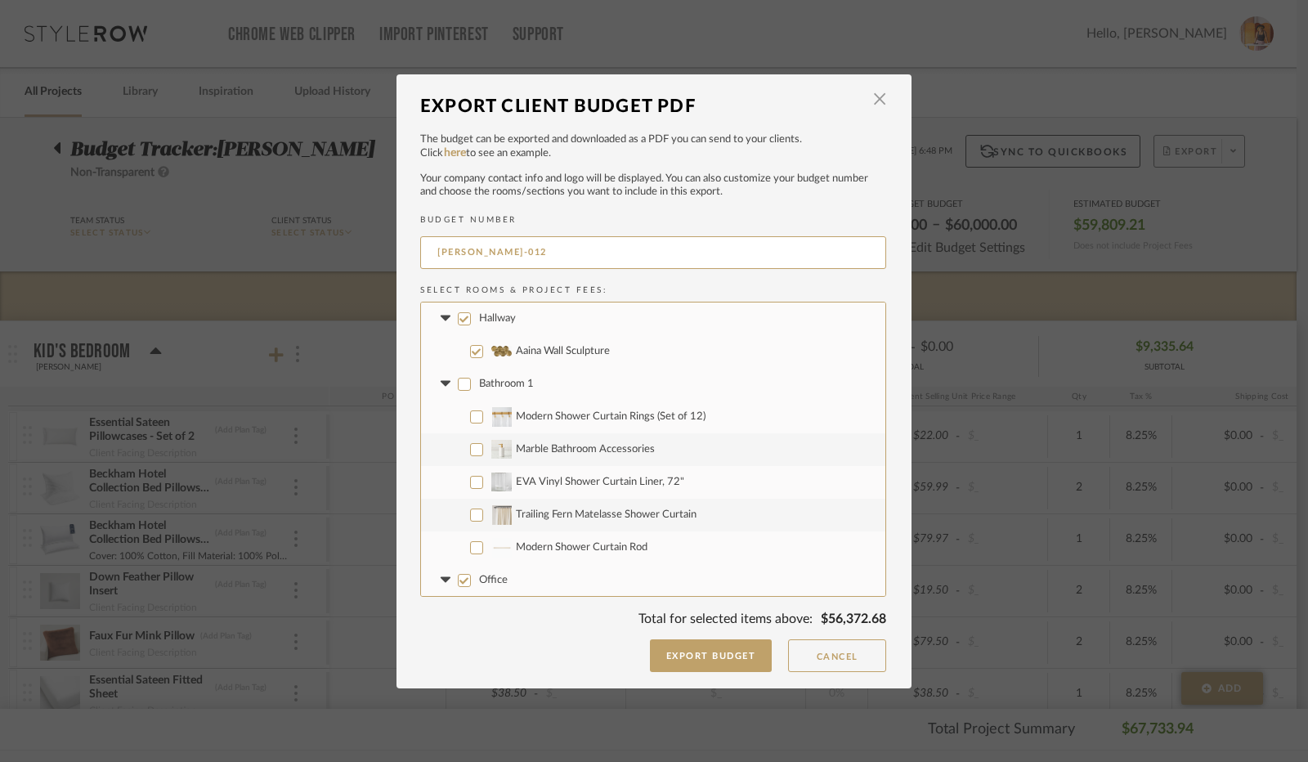
checkbox input "false"
click at [444, 379] on fa-icon at bounding box center [445, 383] width 17 height 17
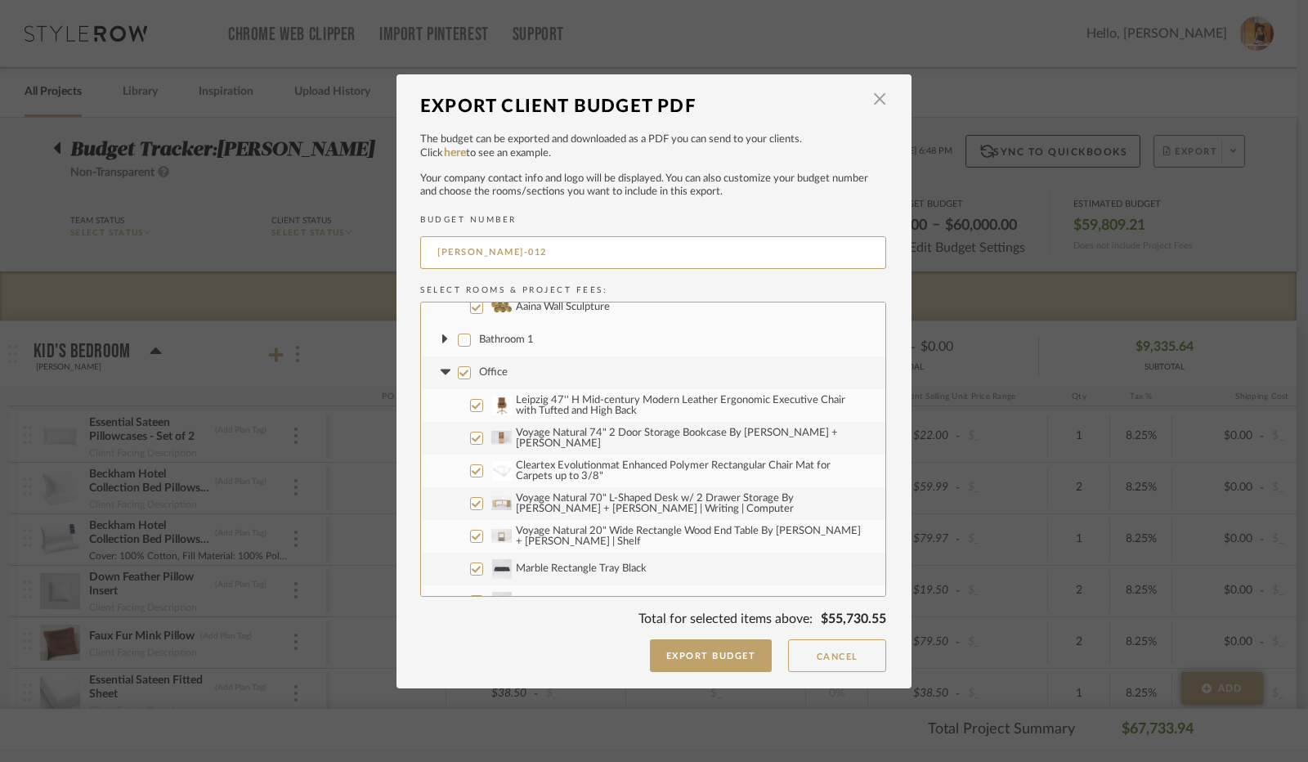
scroll to position [1063, 0]
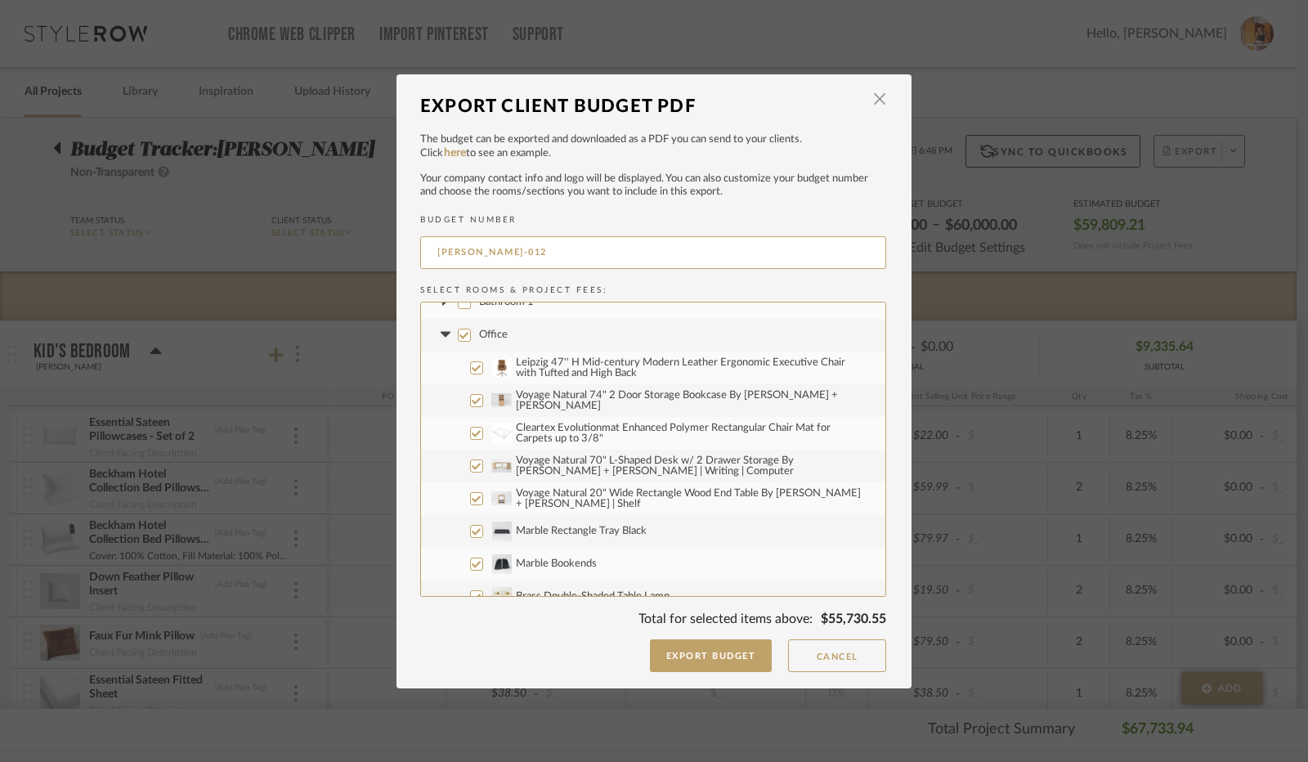
click at [470, 369] on input "Leipzig 47'' H Mid-century Modern Leather Ergonomic Executive Chair with Tufted…" at bounding box center [476, 367] width 13 height 13
checkbox input "false"
click at [470, 397] on input "Voyage Natural 74" 2 Door Storage Bookcase By [PERSON_NAME] + [PERSON_NAME]" at bounding box center [476, 400] width 13 height 13
checkbox input "false"
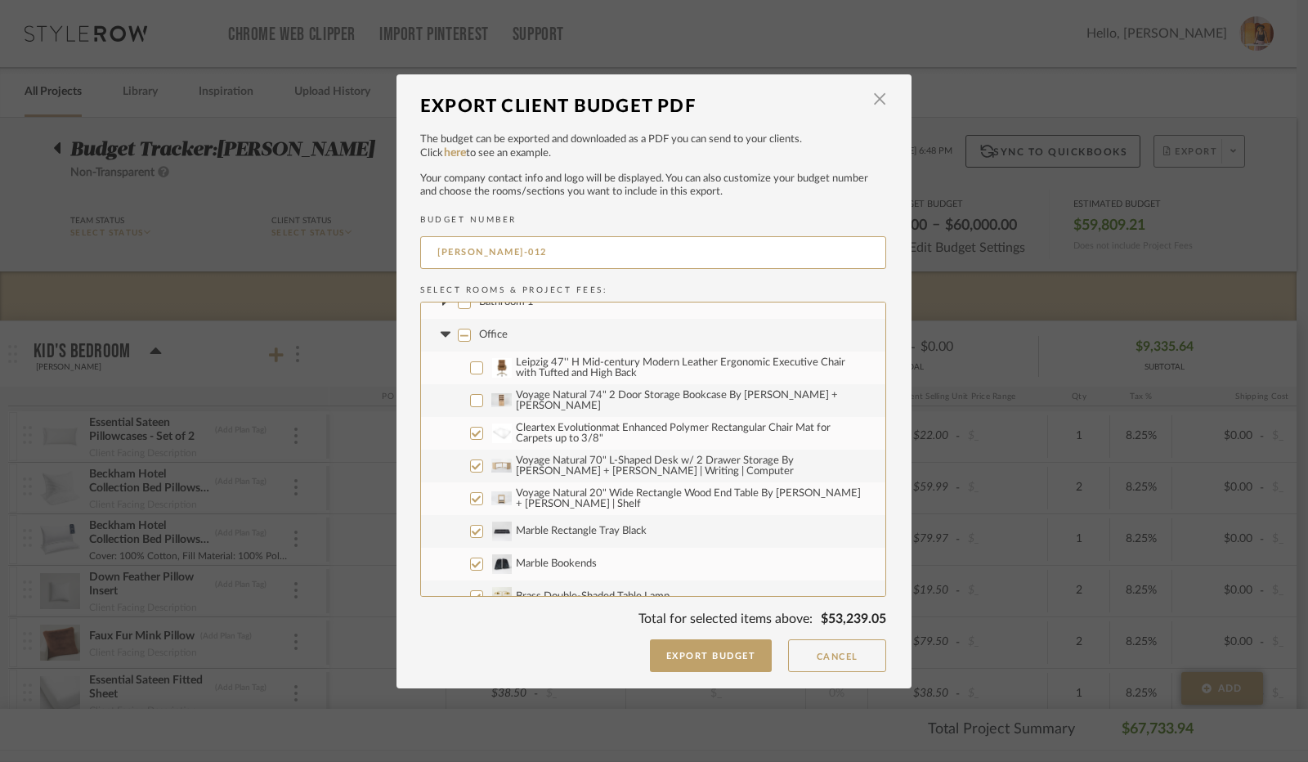
click at [470, 431] on input "Cleartex Evolutionmat Enhanced Polymer Rectangular Chair Mat for Carpets up to …" at bounding box center [476, 433] width 13 height 13
checkbox input "false"
click at [471, 464] on input "Voyage Natural 70" L-Shaped Desk w/ 2 Drawer Storage By [PERSON_NAME] + [PERSON…" at bounding box center [476, 466] width 13 height 13
checkbox input "false"
click at [473, 496] on input "Voyage Natural 20" Wide Rectangle Wood End Table By [PERSON_NAME] + [PERSON_NAM…" at bounding box center [476, 498] width 13 height 13
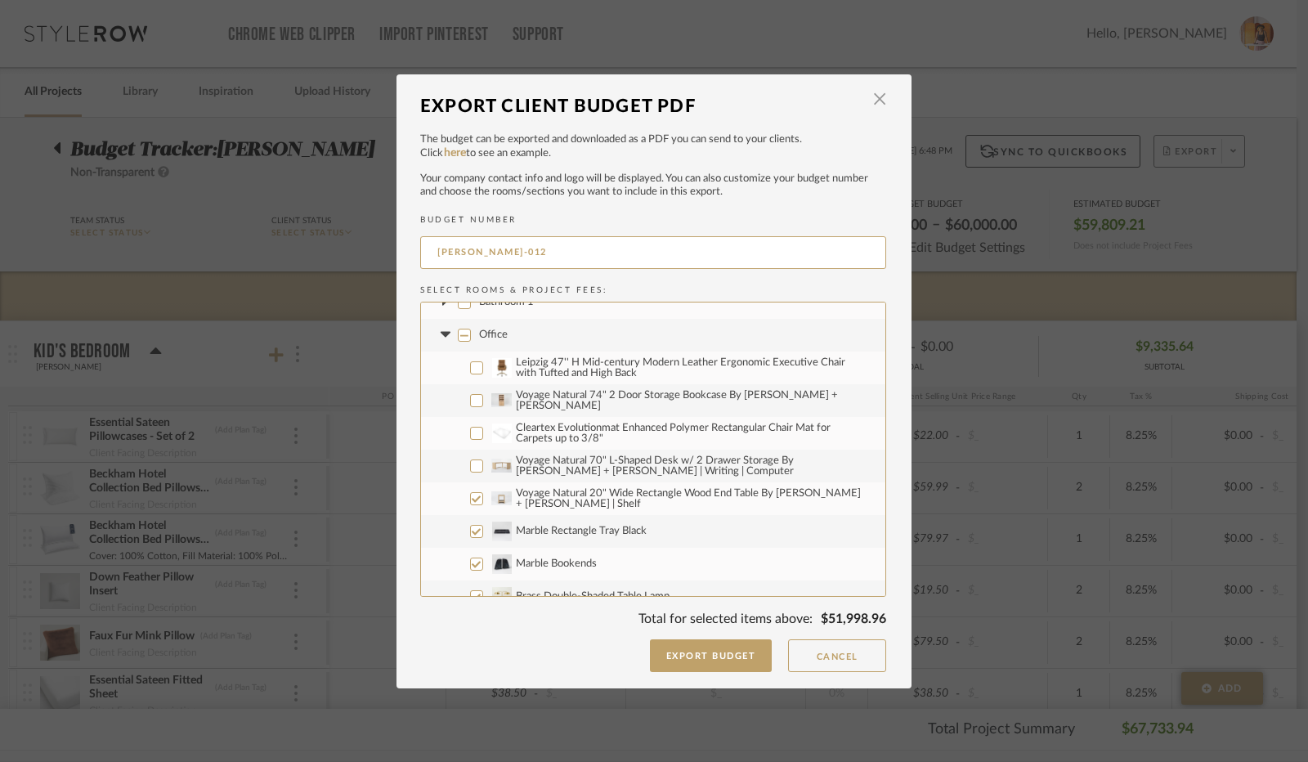
checkbox input "false"
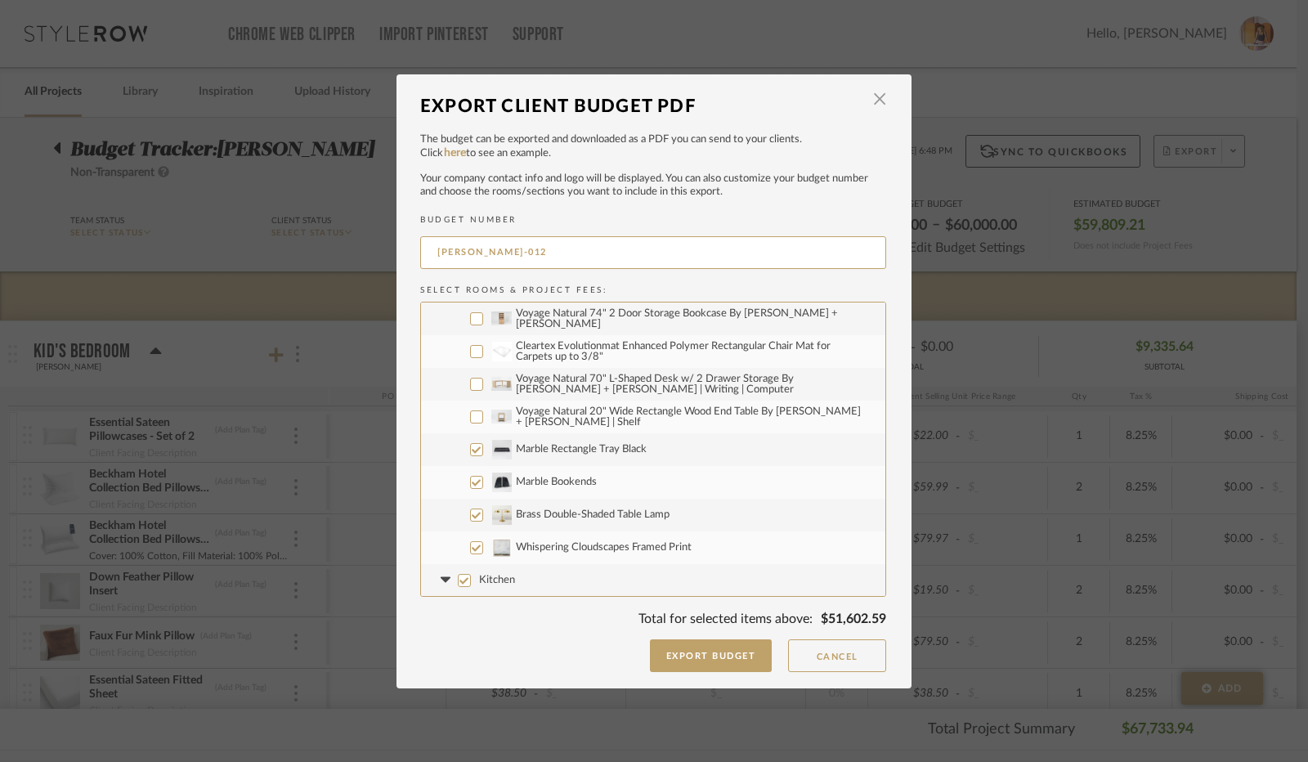
click at [470, 449] on input "Marble Rectangle Tray Black" at bounding box center [476, 449] width 13 height 13
checkbox input "false"
click at [470, 483] on input "Marble Bookends" at bounding box center [476, 482] width 13 height 13
checkbox input "false"
click at [472, 513] on input "Brass Double-Shaded Table Lamp" at bounding box center [476, 515] width 13 height 13
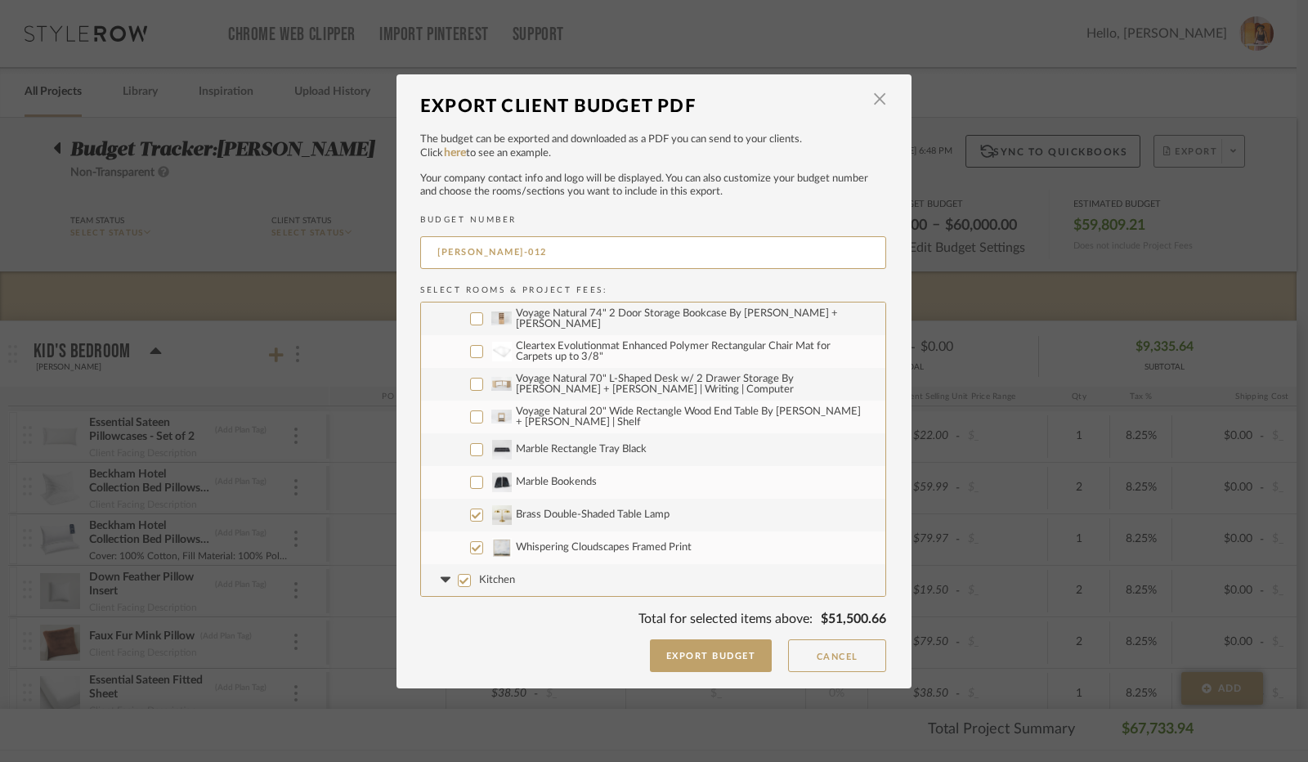
checkbox input "false"
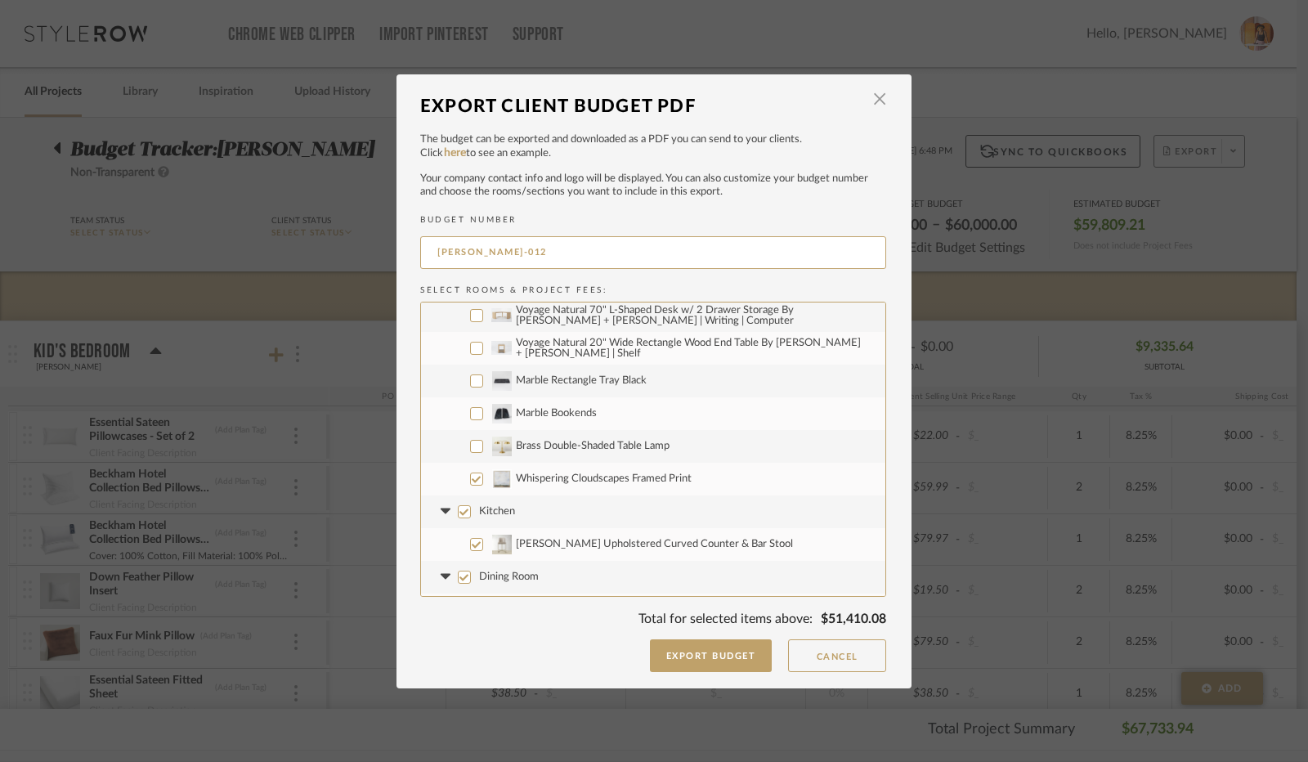
scroll to position [1308, 0]
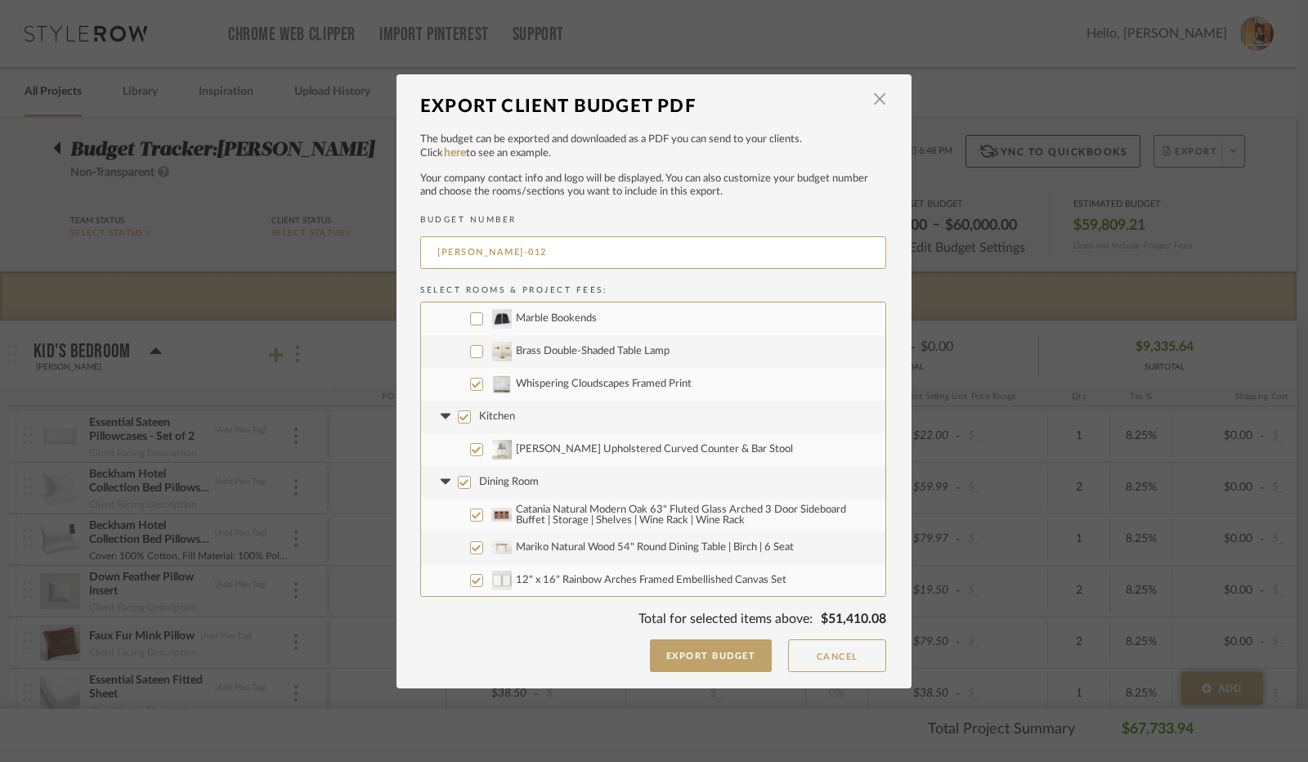
click at [458, 416] on input "Kitchen" at bounding box center [464, 417] width 13 height 13
checkbox input "false"
click at [442, 416] on icon at bounding box center [445, 417] width 10 height 6
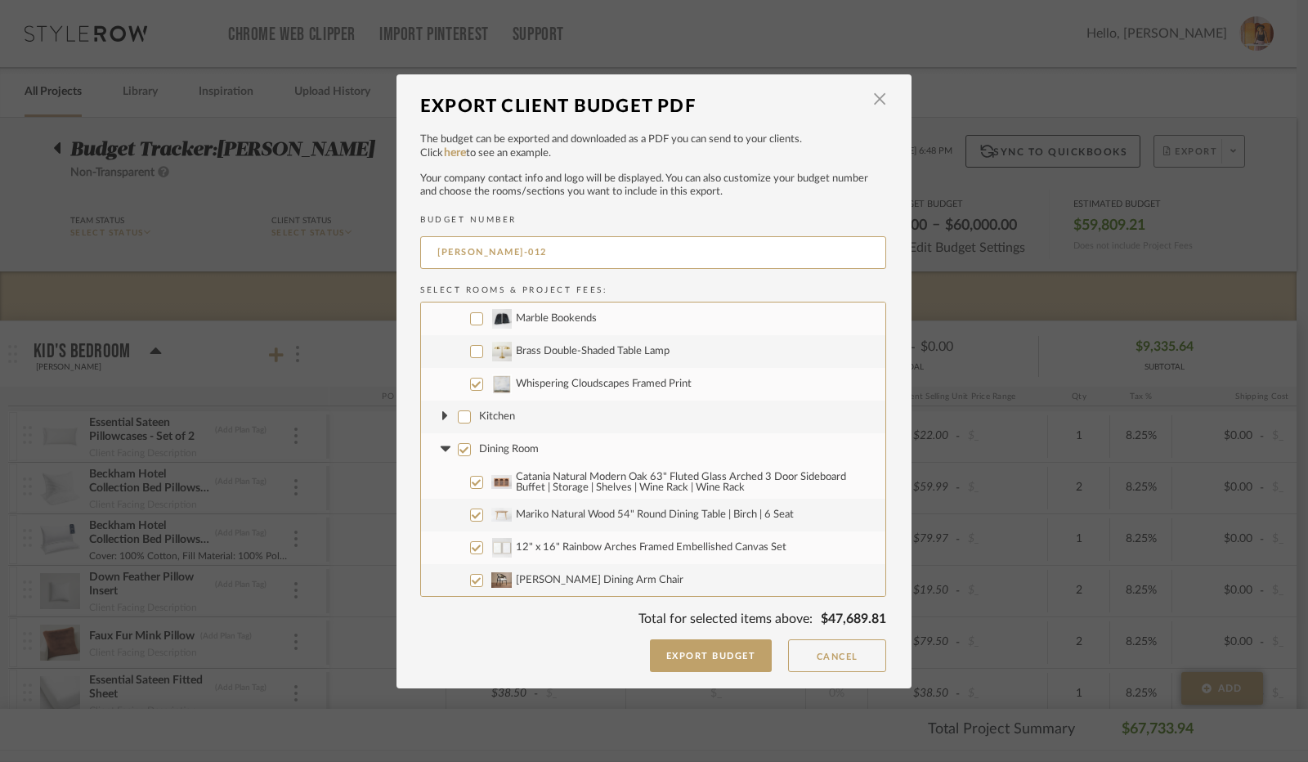
scroll to position [1390, 0]
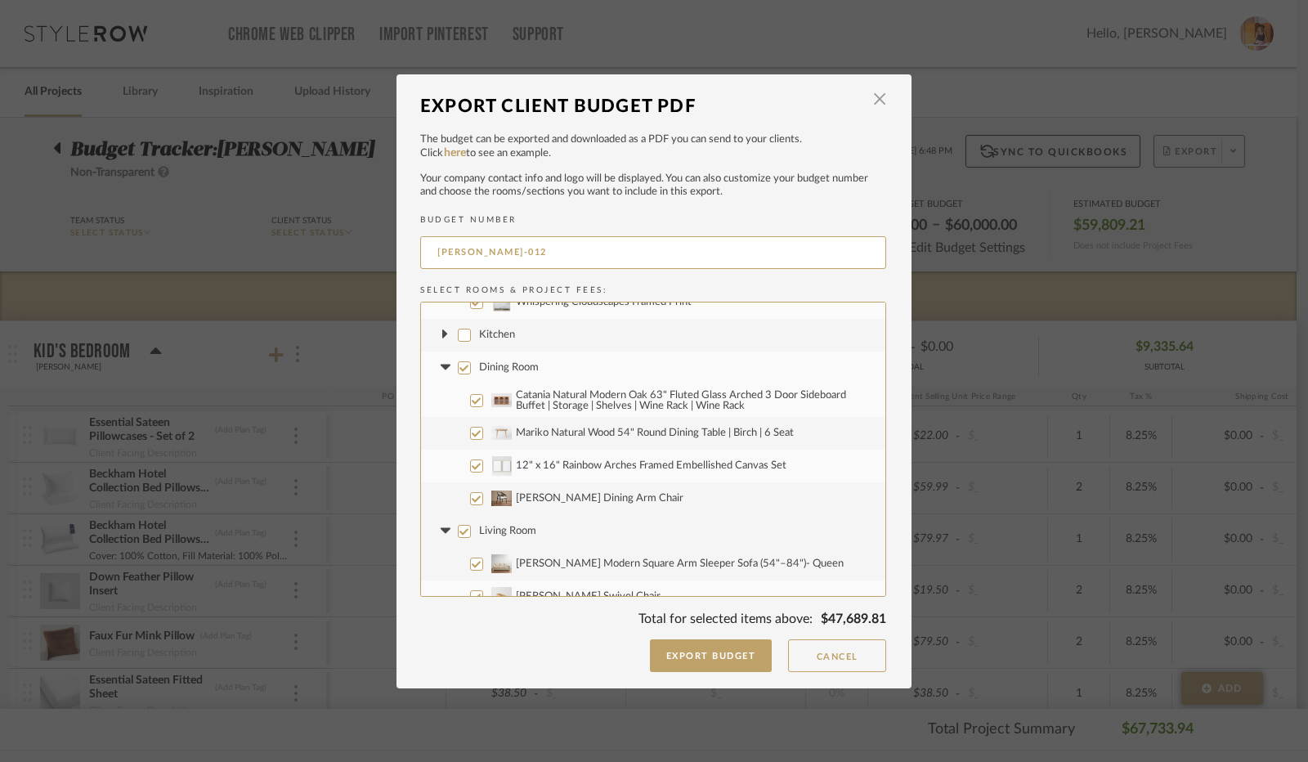
click at [470, 403] on input "Catania Natural Modern Oak 63" Fluted Glass Arched 3 Door Sideboard Buffet | St…" at bounding box center [476, 400] width 13 height 13
checkbox input "false"
click at [470, 431] on input "Mariko Natural Wood 54" Round Dining Table | Birch | 6 Seat" at bounding box center [476, 433] width 13 height 13
checkbox input "false"
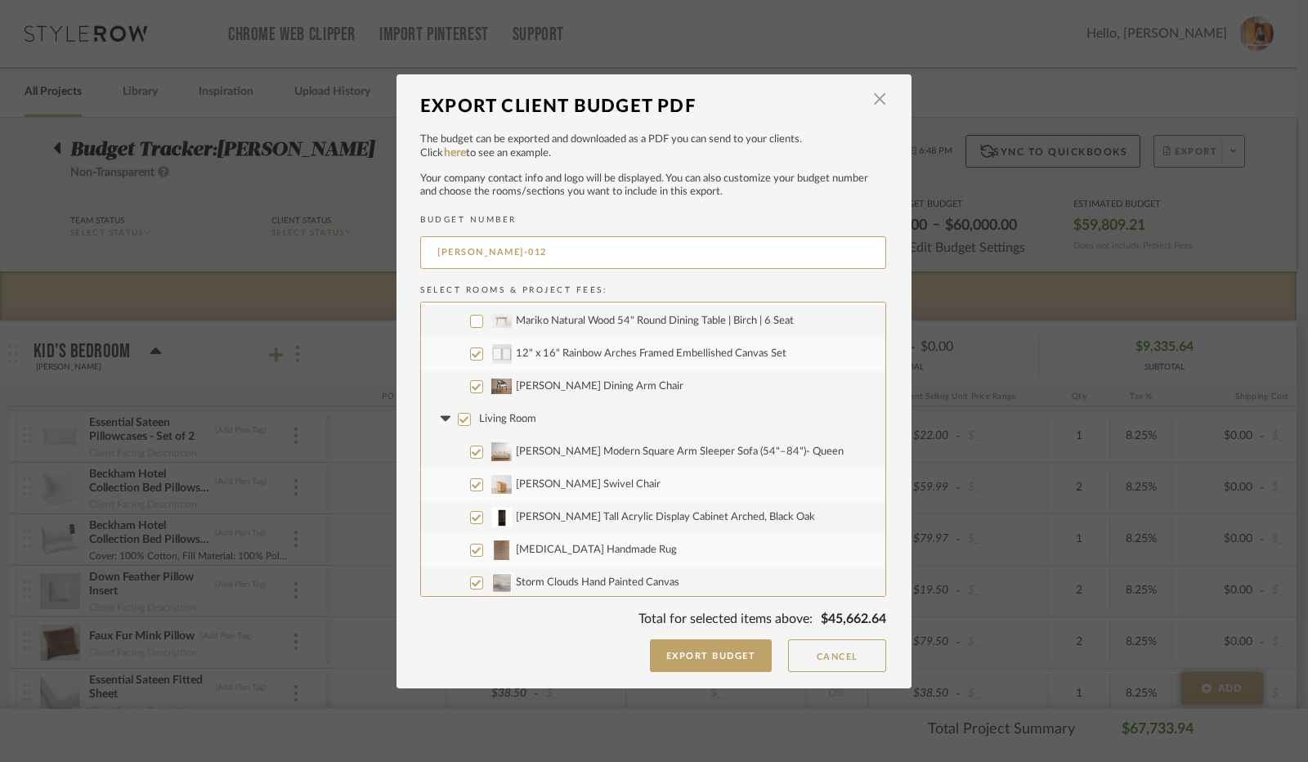
scroll to position [1554, 0]
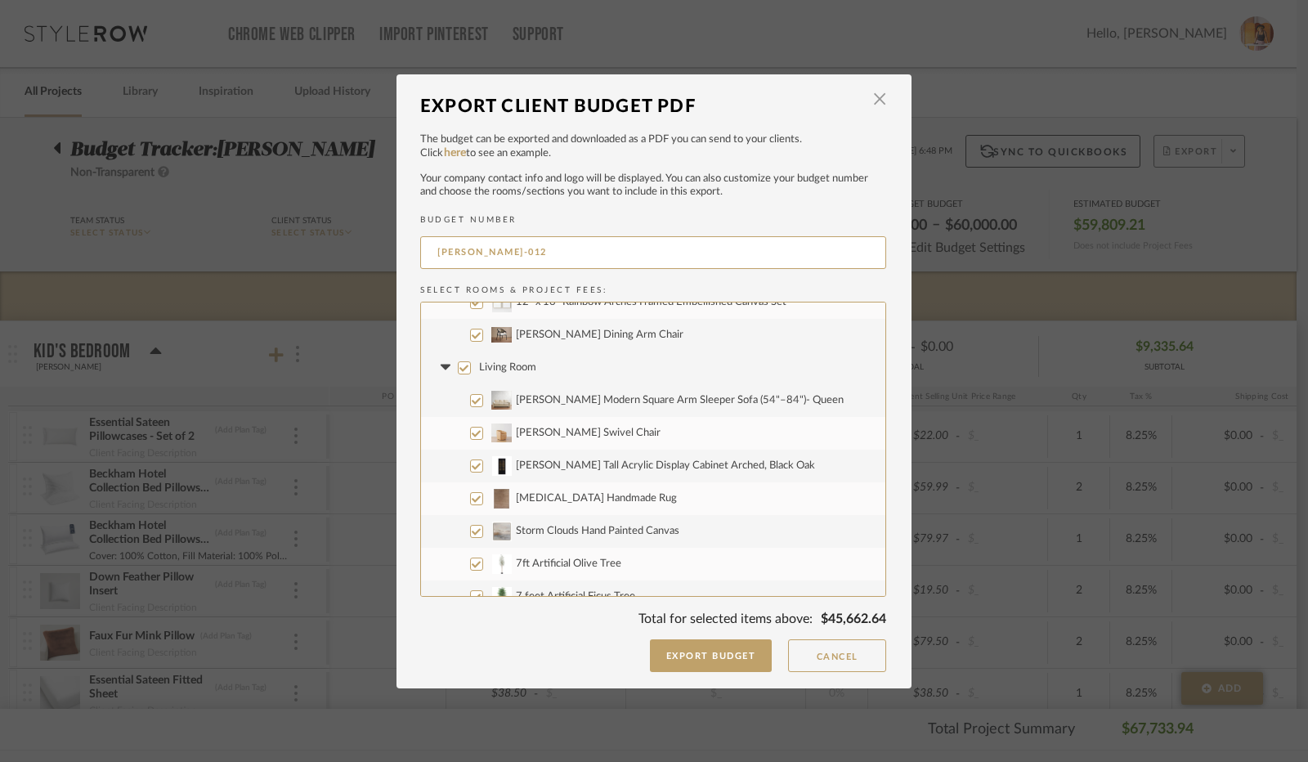
drag, startPoint x: 469, startPoint y: 399, endPoint x: 469, endPoint y: 411, distance: 11.5
click at [470, 400] on input "[PERSON_NAME] Modern Square Arm Sleeper Sofa (54"–84")- Queen" at bounding box center [476, 400] width 13 height 13
checkbox input "false"
click at [470, 430] on input "[PERSON_NAME] Swivel Chair" at bounding box center [476, 433] width 13 height 13
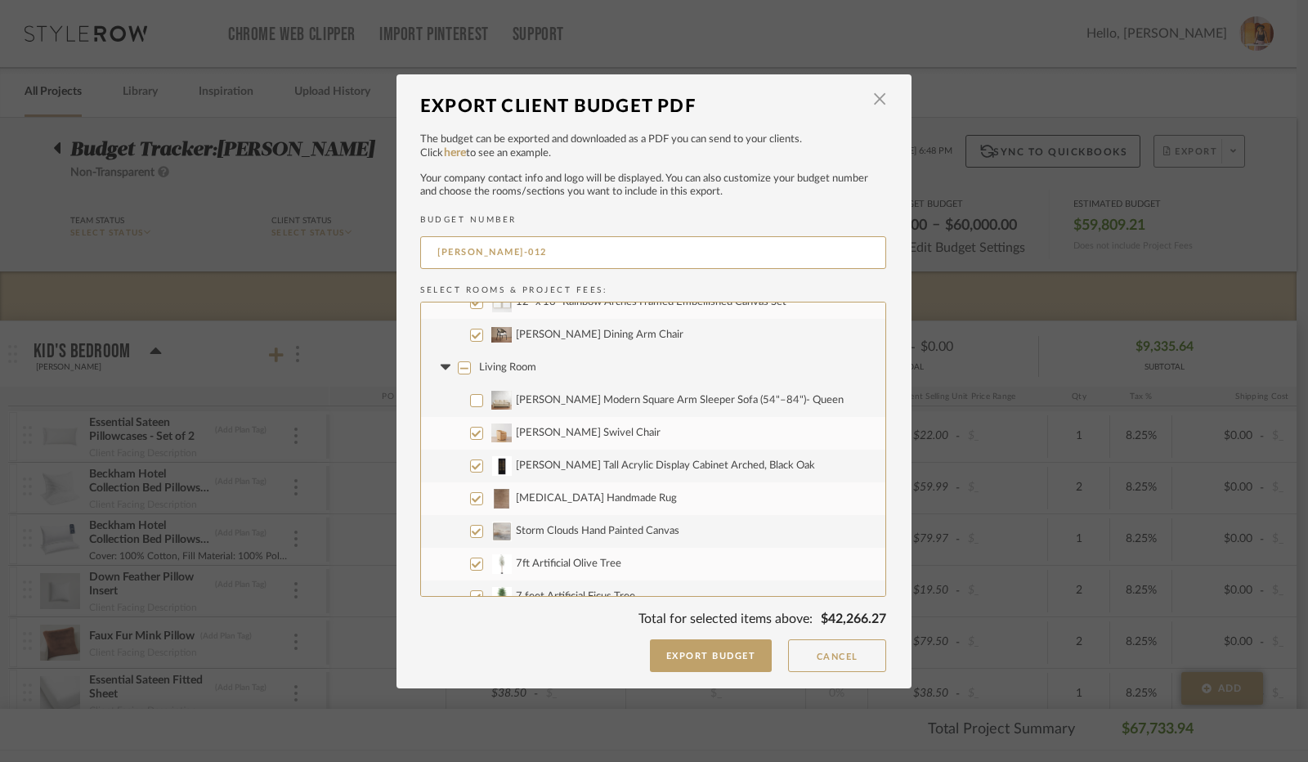
checkbox input "false"
click at [473, 465] on input "[PERSON_NAME] Tall Acrylic Display Cabinet Arched, Black Oak" at bounding box center [476, 466] width 13 height 13
checkbox input "false"
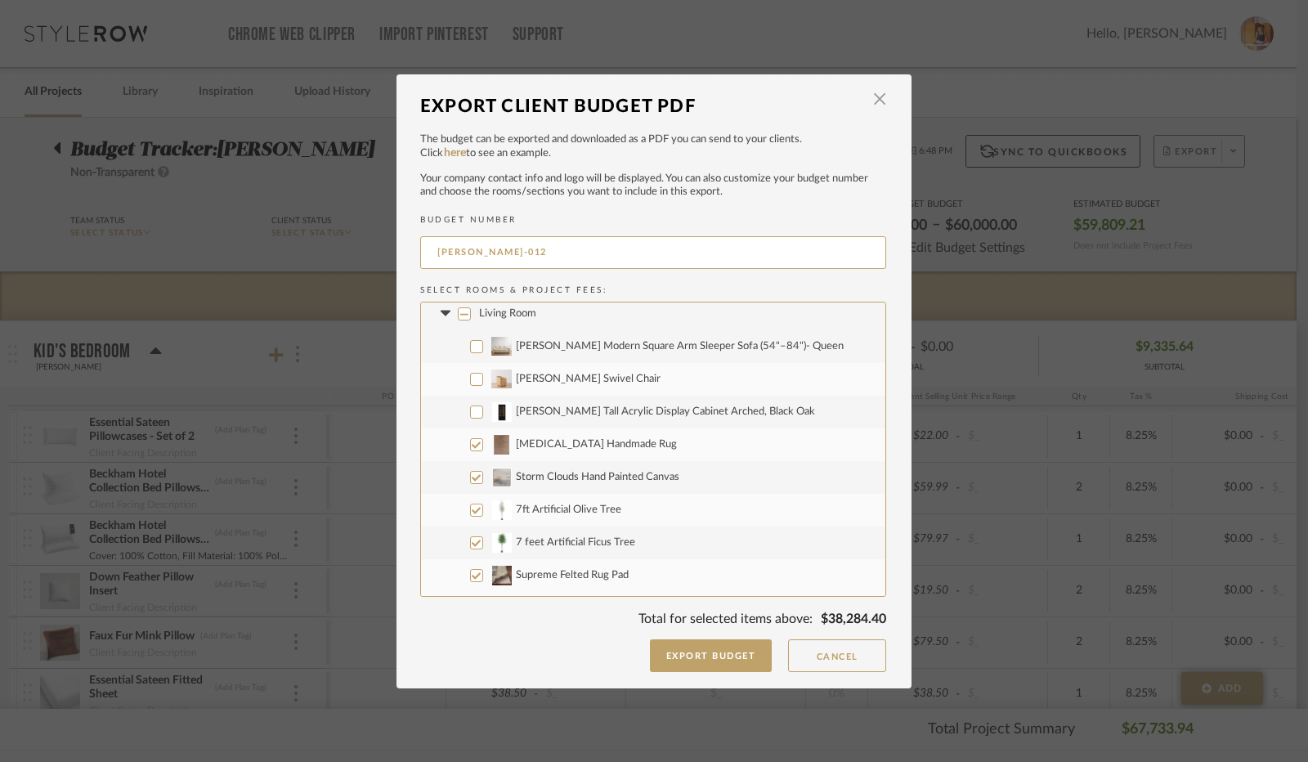
scroll to position [1636, 0]
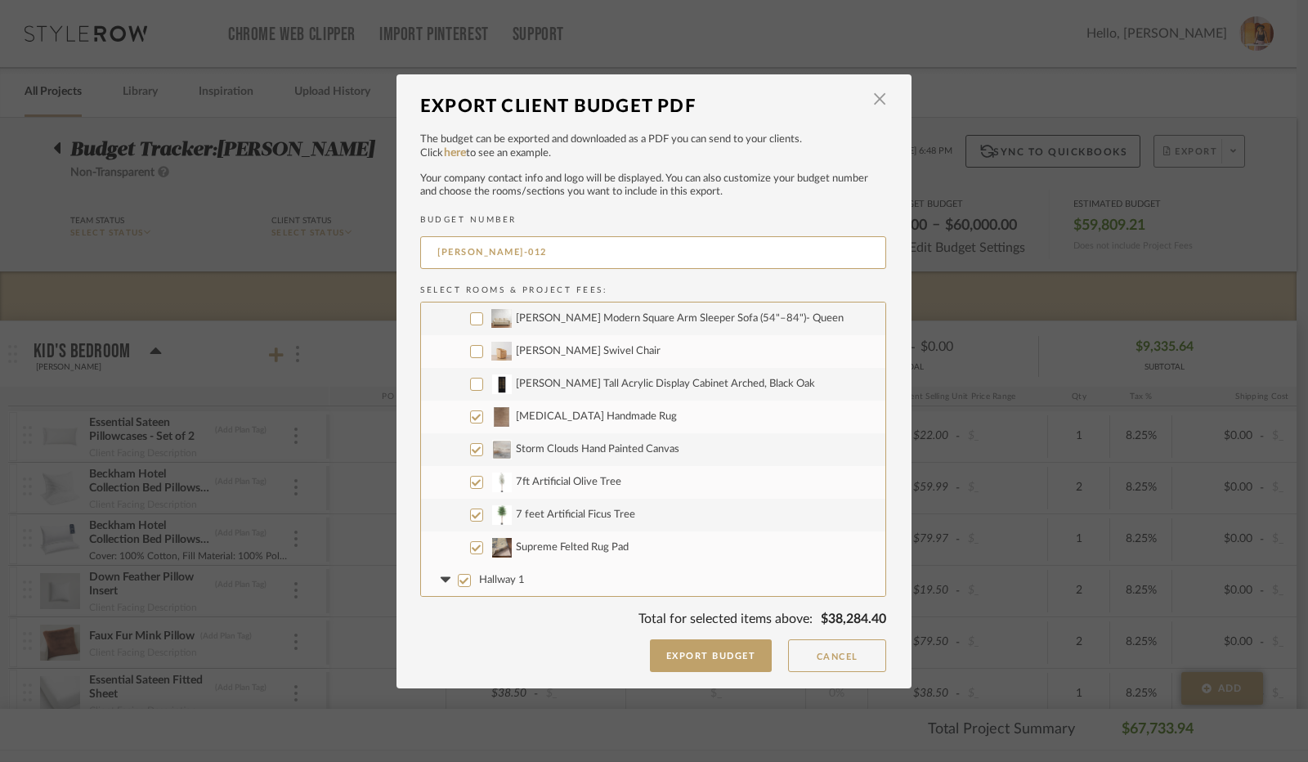
click at [474, 415] on input "[MEDICAL_DATA] Handmade Rug" at bounding box center [476, 417] width 13 height 13
checkbox input "false"
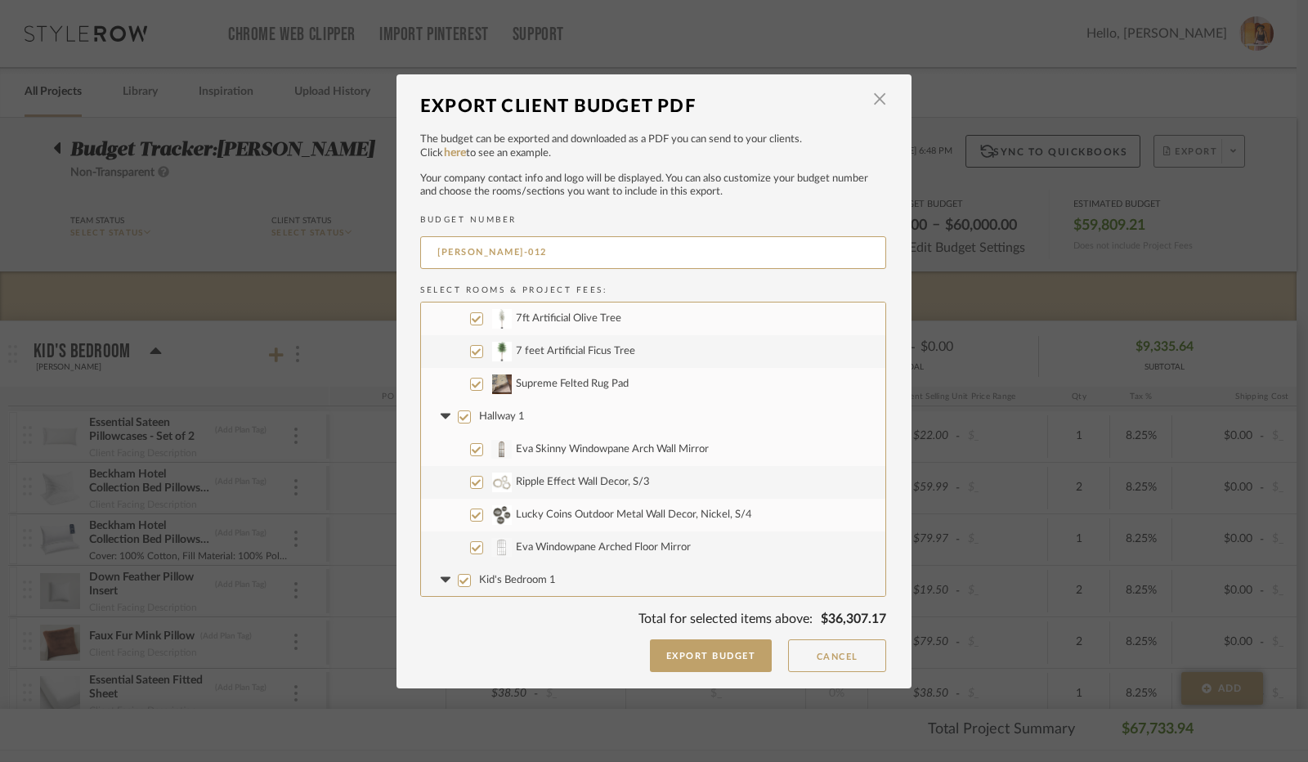
scroll to position [1881, 0]
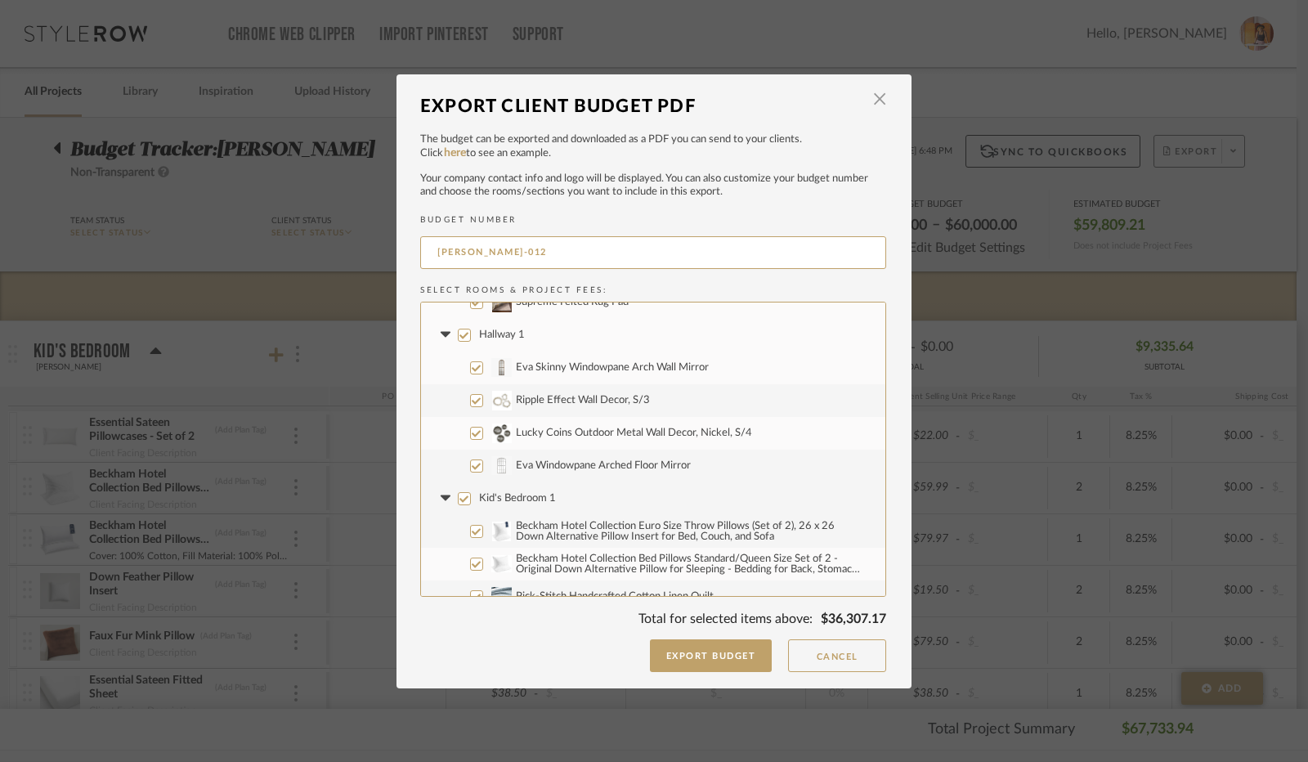
click at [460, 334] on input "Hallway 1" at bounding box center [464, 335] width 13 height 13
checkbox input "false"
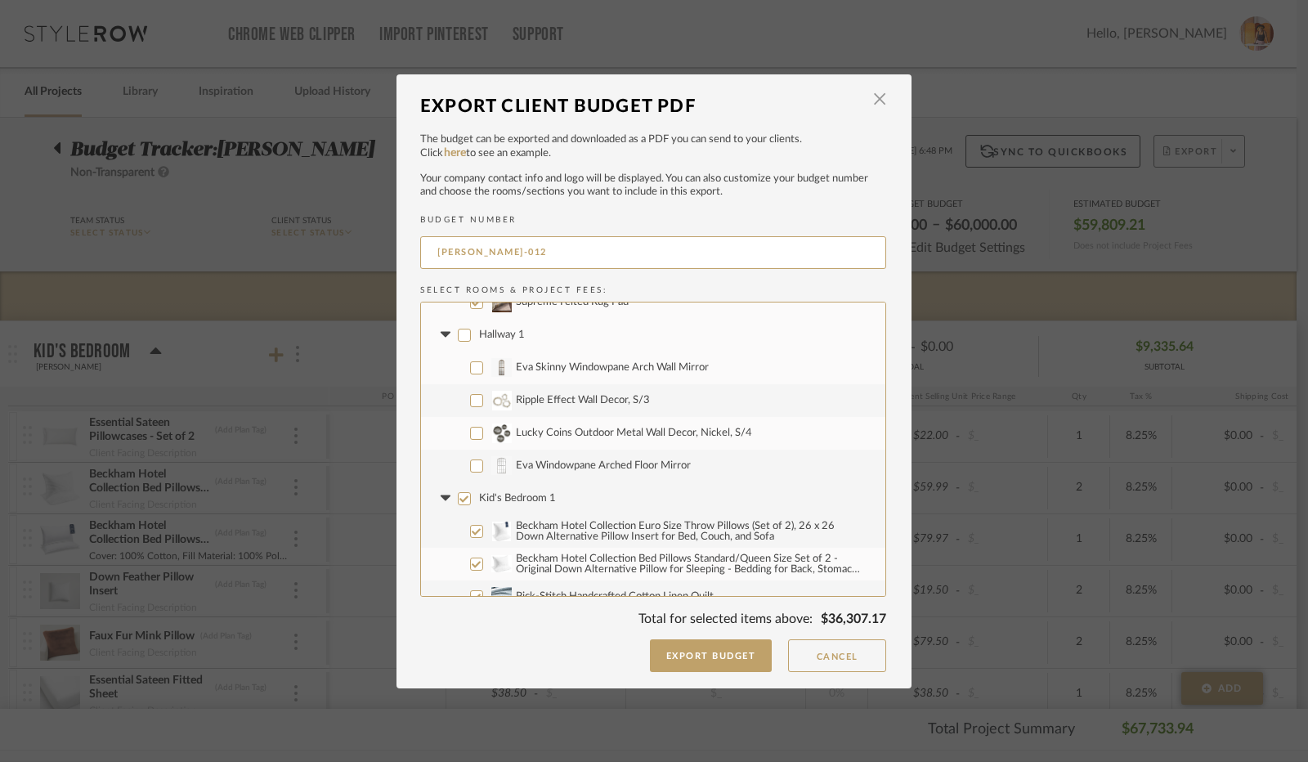
checkbox input "false"
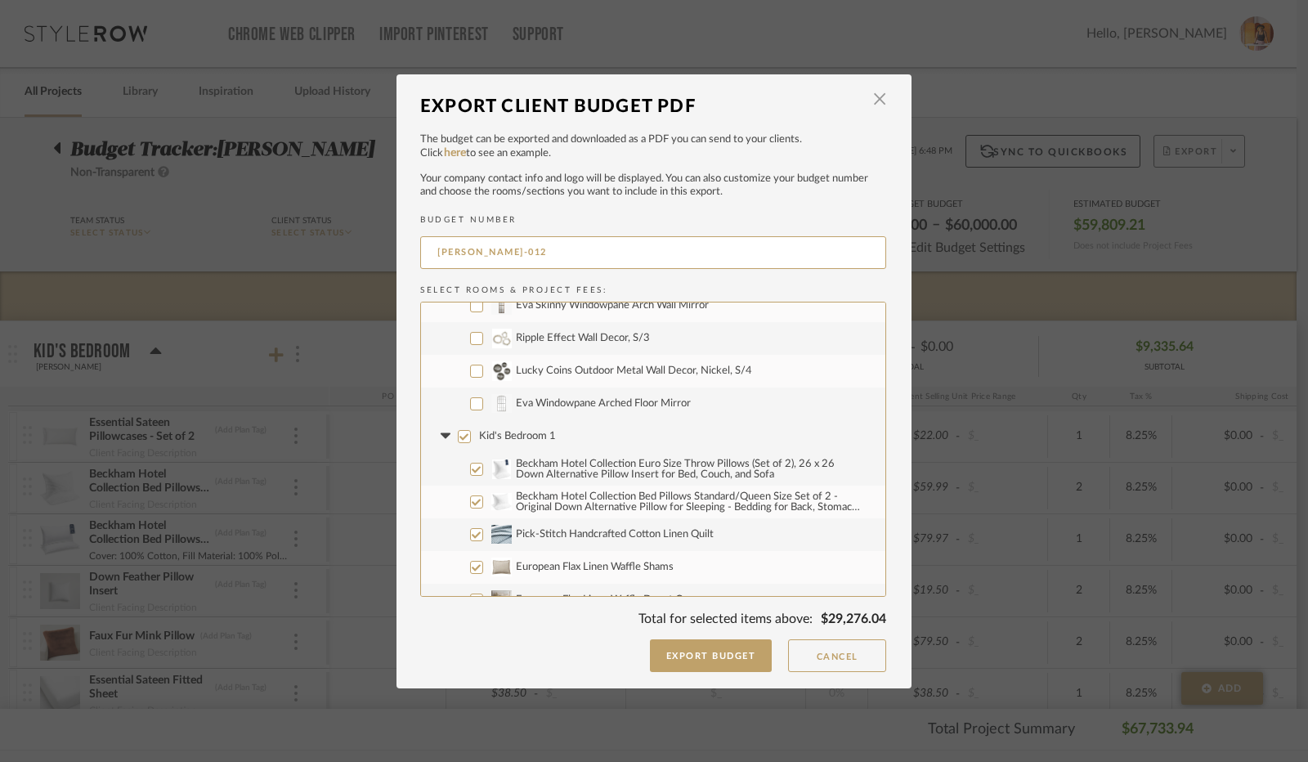
scroll to position [1799, 0]
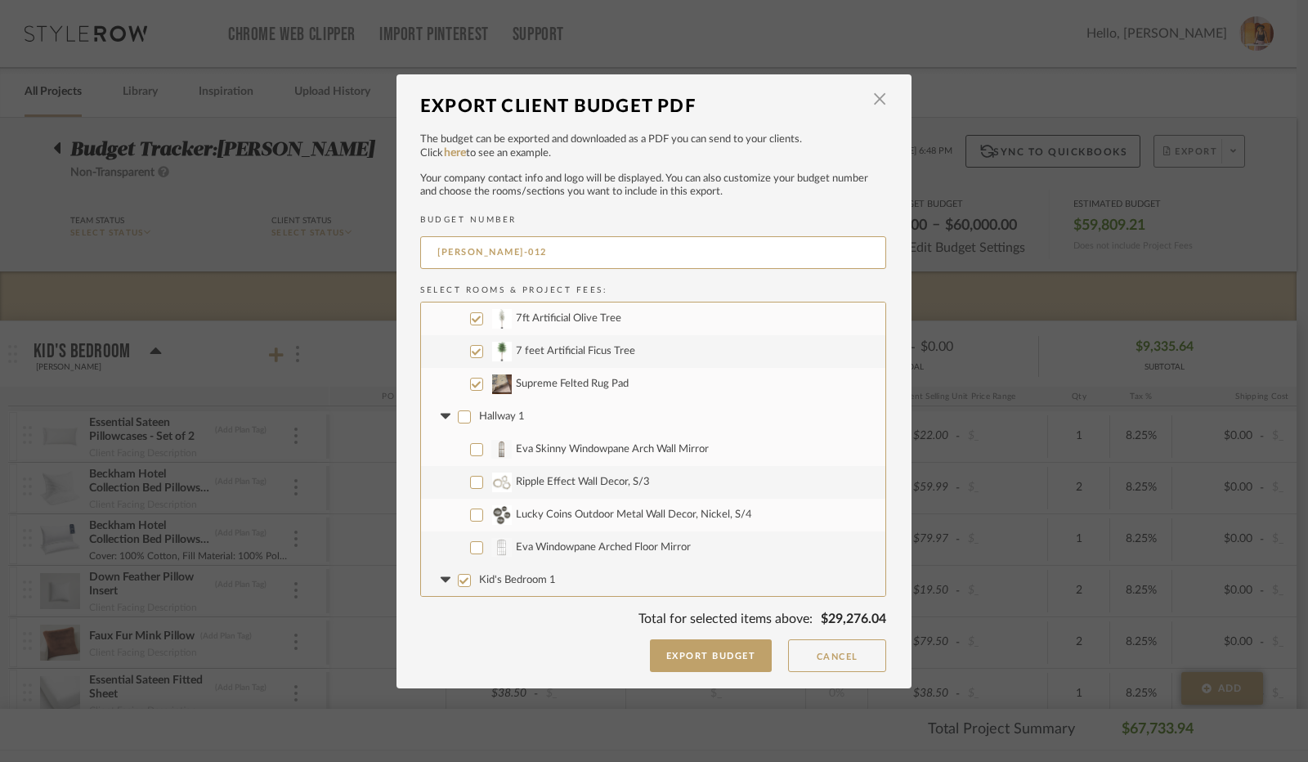
click at [440, 415] on icon at bounding box center [445, 417] width 10 height 6
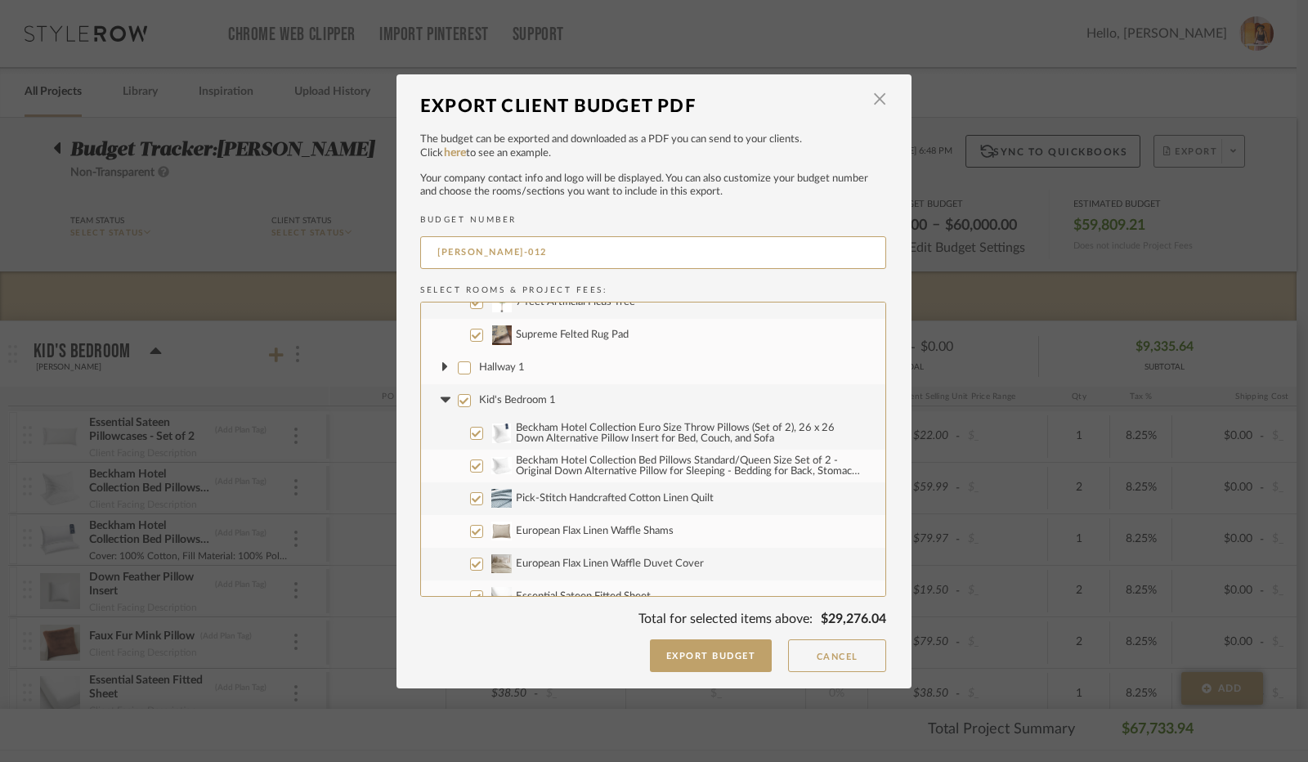
scroll to position [1881, 0]
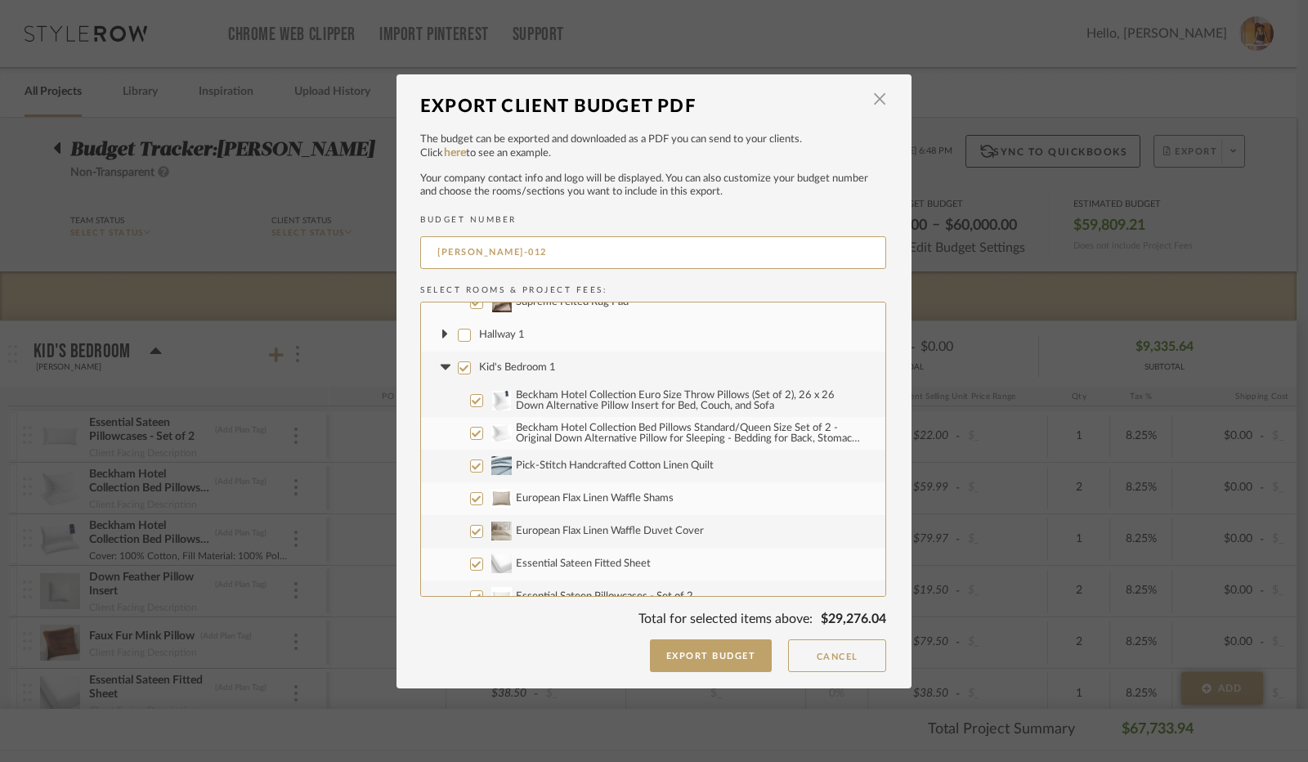
click at [472, 402] on input "Beckham Hotel Collection Euro Size Throw Pillows (Set of 2), 26 x 26 Down Alter…" at bounding box center [476, 400] width 13 height 13
checkbox input "false"
click at [472, 434] on input "Beckham Hotel Collection Bed Pillows Standard/Queen Size Set of 2 - Original Do…" at bounding box center [476, 433] width 13 height 13
checkbox input "false"
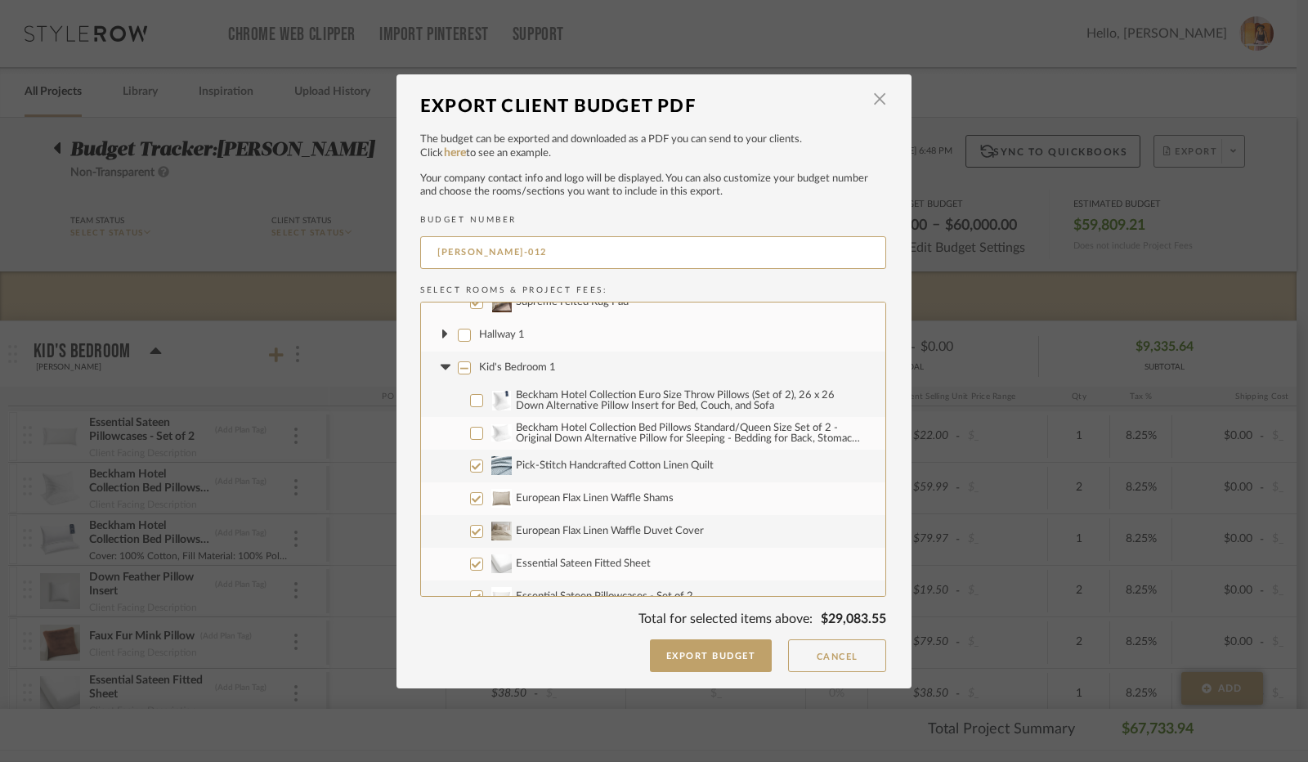
click at [473, 465] on input "Pick-Stitch Handcrafted Cotton Linen Quilt" at bounding box center [476, 466] width 13 height 13
checkbox input "false"
click at [475, 495] on input "European Flax Linen Waffle Shams" at bounding box center [476, 498] width 13 height 13
checkbox input "false"
click at [473, 528] on input "European Flax Linen Waffle Duvet Cover" at bounding box center [476, 531] width 13 height 13
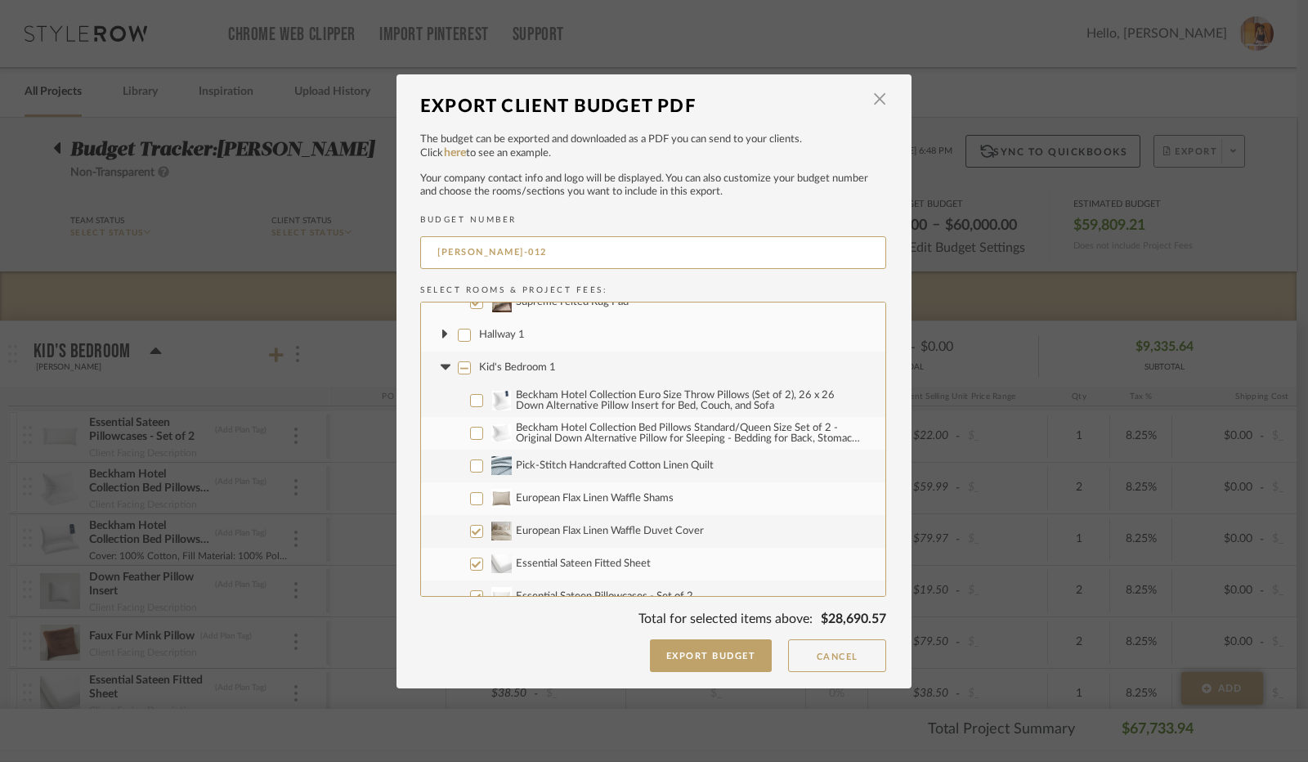
checkbox input "false"
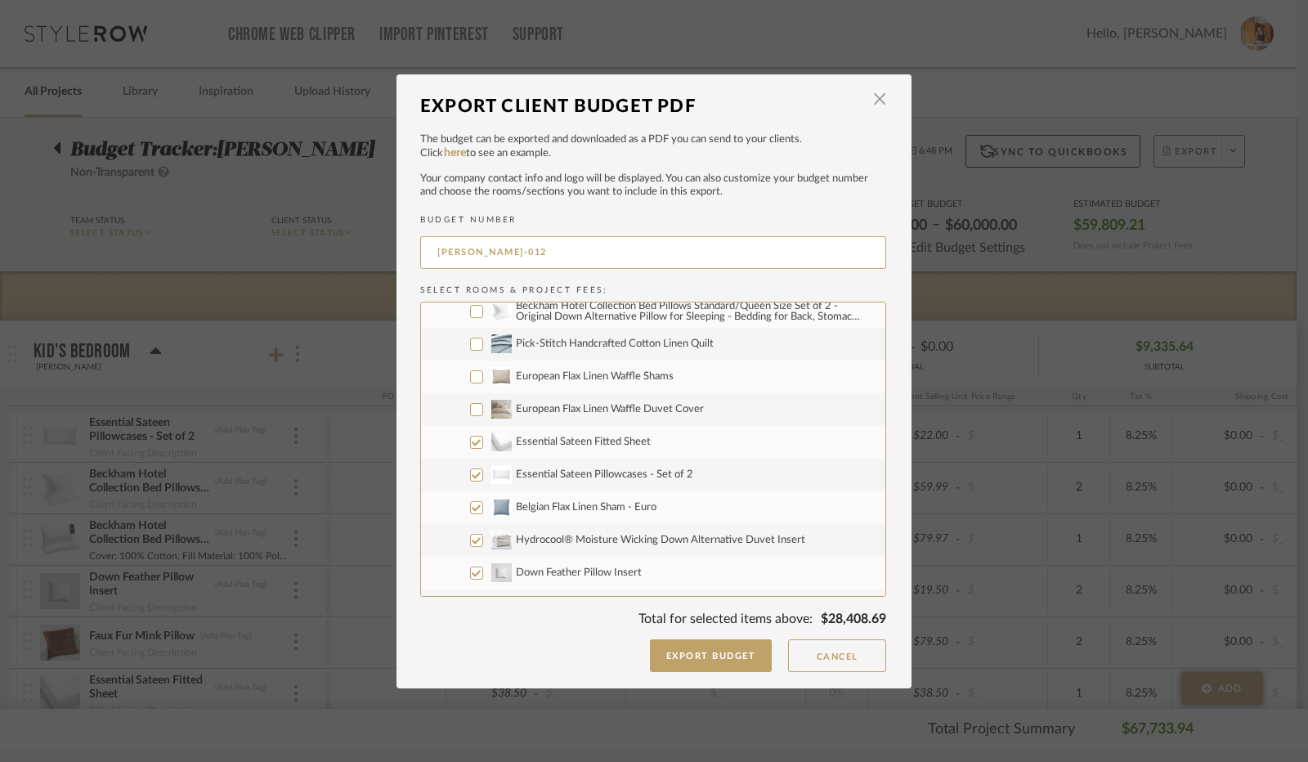
scroll to position [2045, 0]
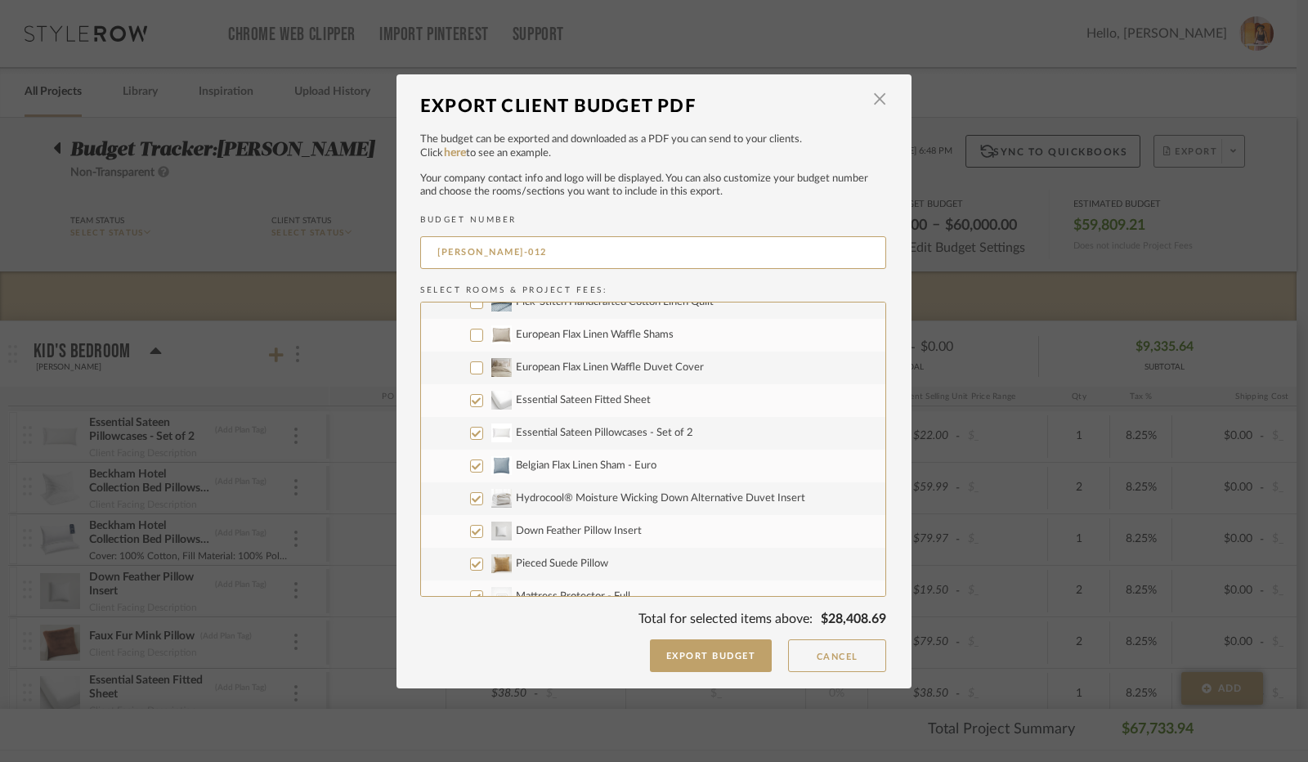
click at [474, 397] on input "Essential Sateen Fitted Sheet" at bounding box center [476, 400] width 13 height 13
checkbox input "false"
click at [473, 433] on input "Essential Sateen Pillowcases - Set of 2" at bounding box center [476, 433] width 13 height 13
checkbox input "false"
click at [470, 465] on input "Belgian Flax Linen Sham - Euro" at bounding box center [476, 466] width 13 height 13
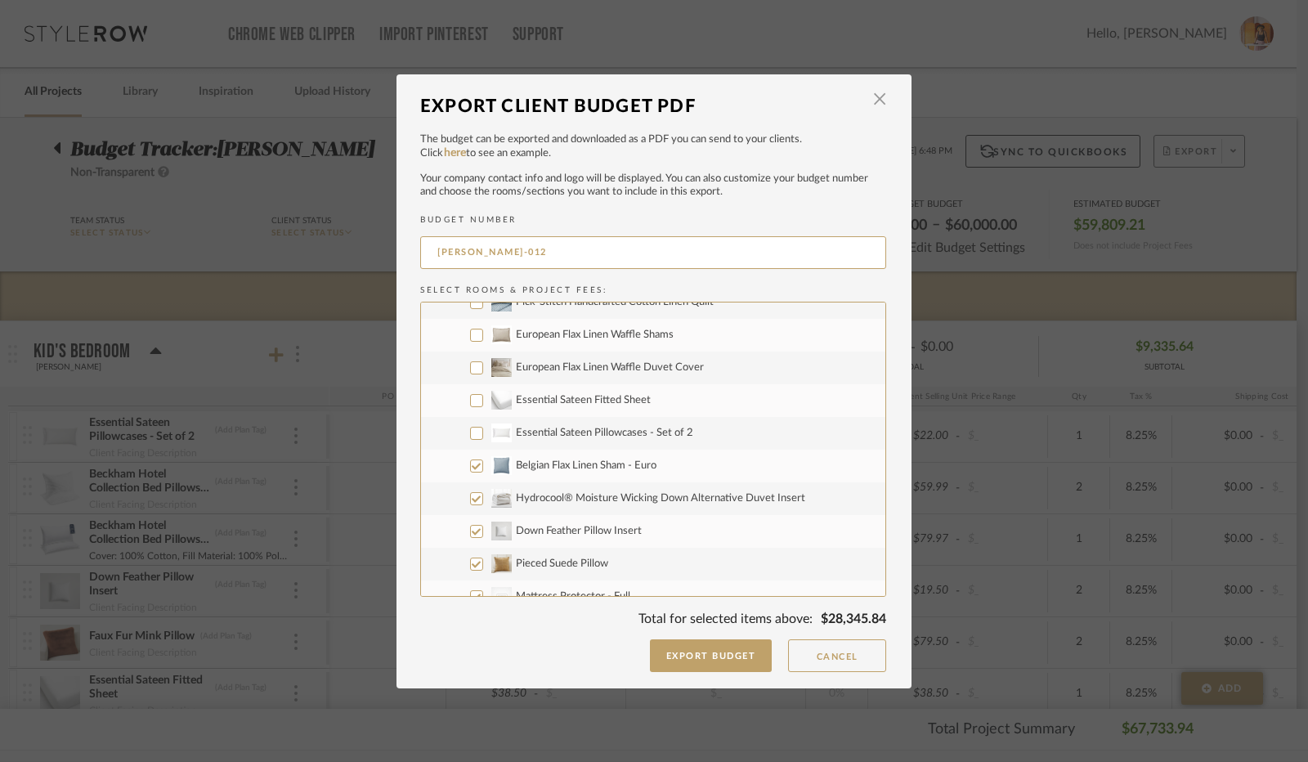
checkbox input "false"
click at [470, 501] on input "Hydrocool® Moisture Wicking Down Alternative Duvet Insert" at bounding box center [476, 498] width 13 height 13
checkbox input "false"
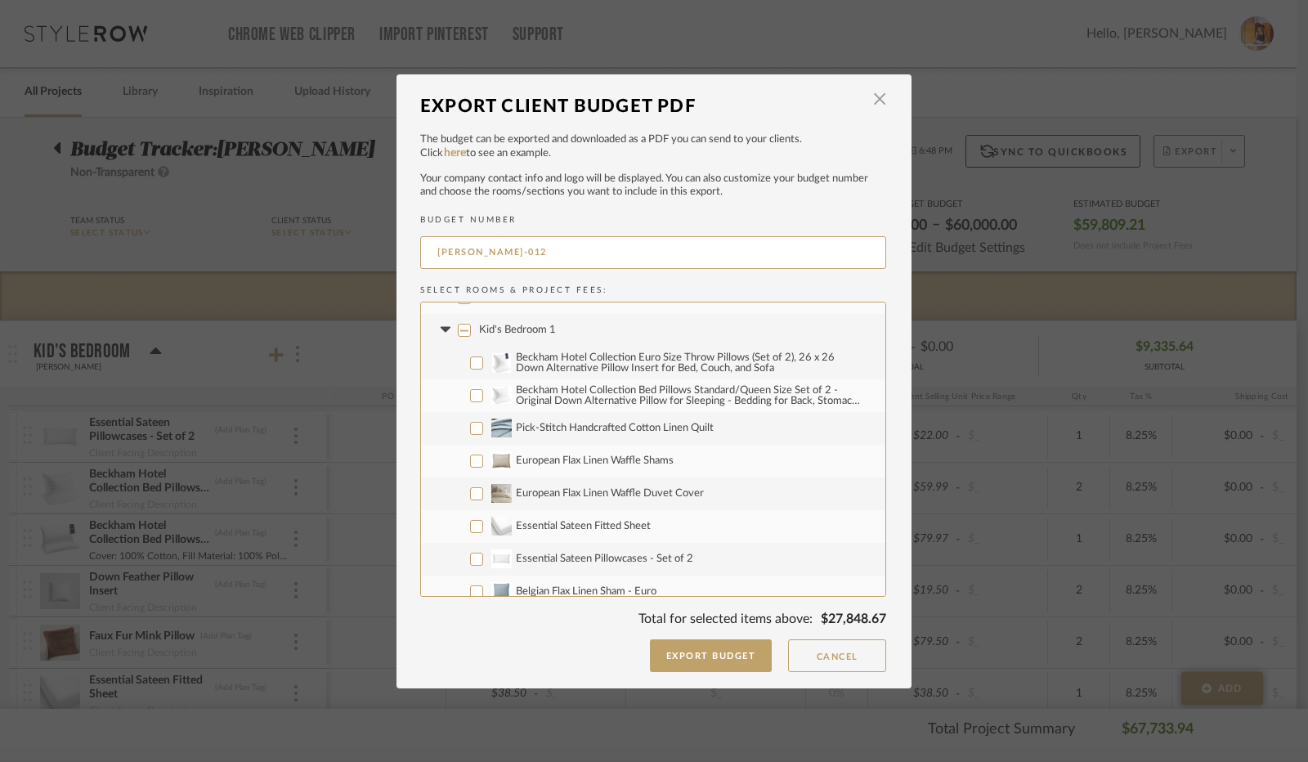
scroll to position [1799, 0]
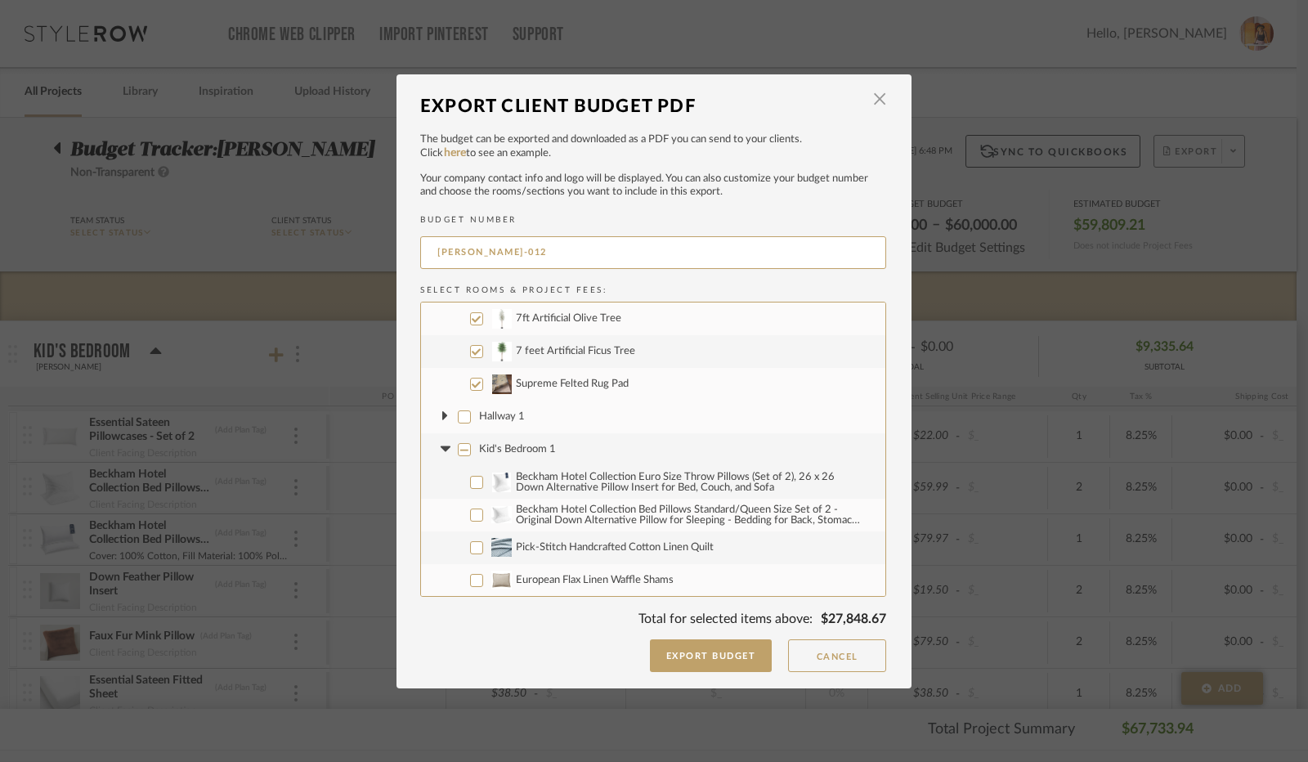
click at [458, 447] on input "Kid's Bedroom 1" at bounding box center [464, 449] width 13 height 13
checkbox input "true"
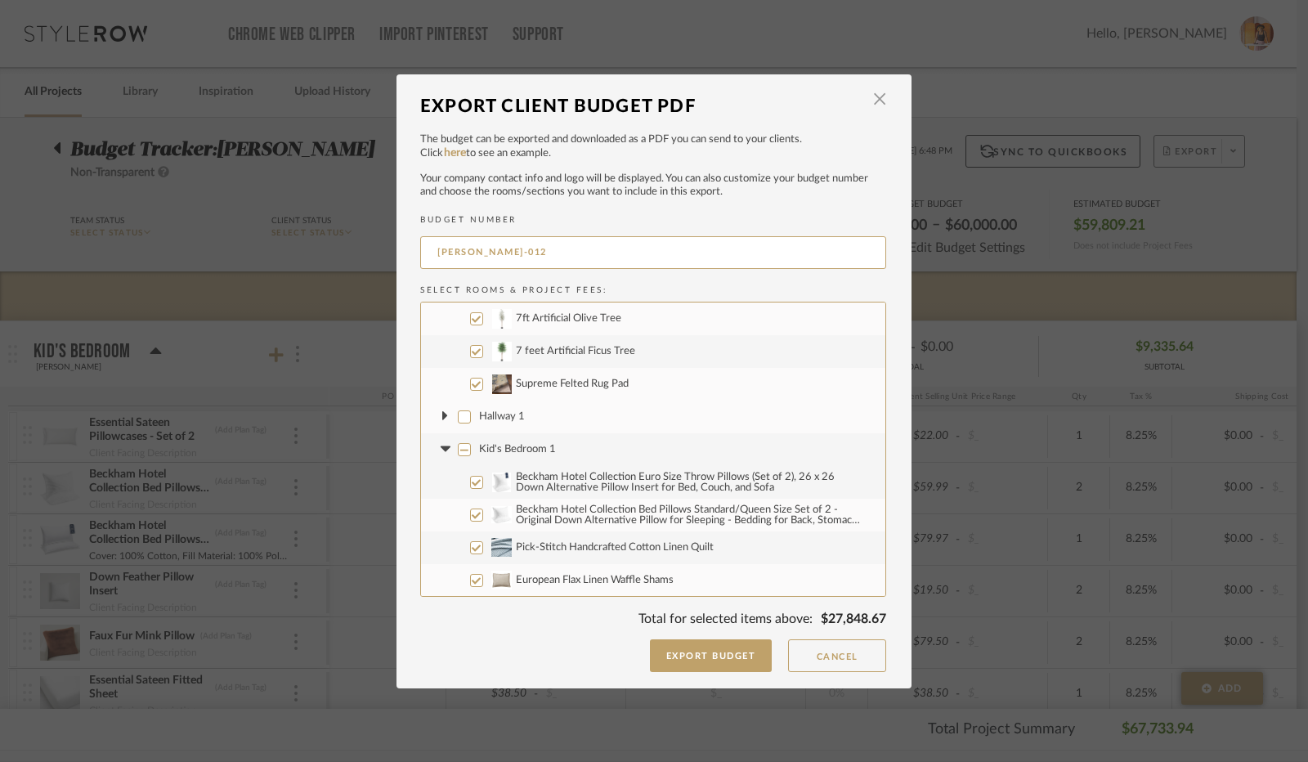
checkbox input "true"
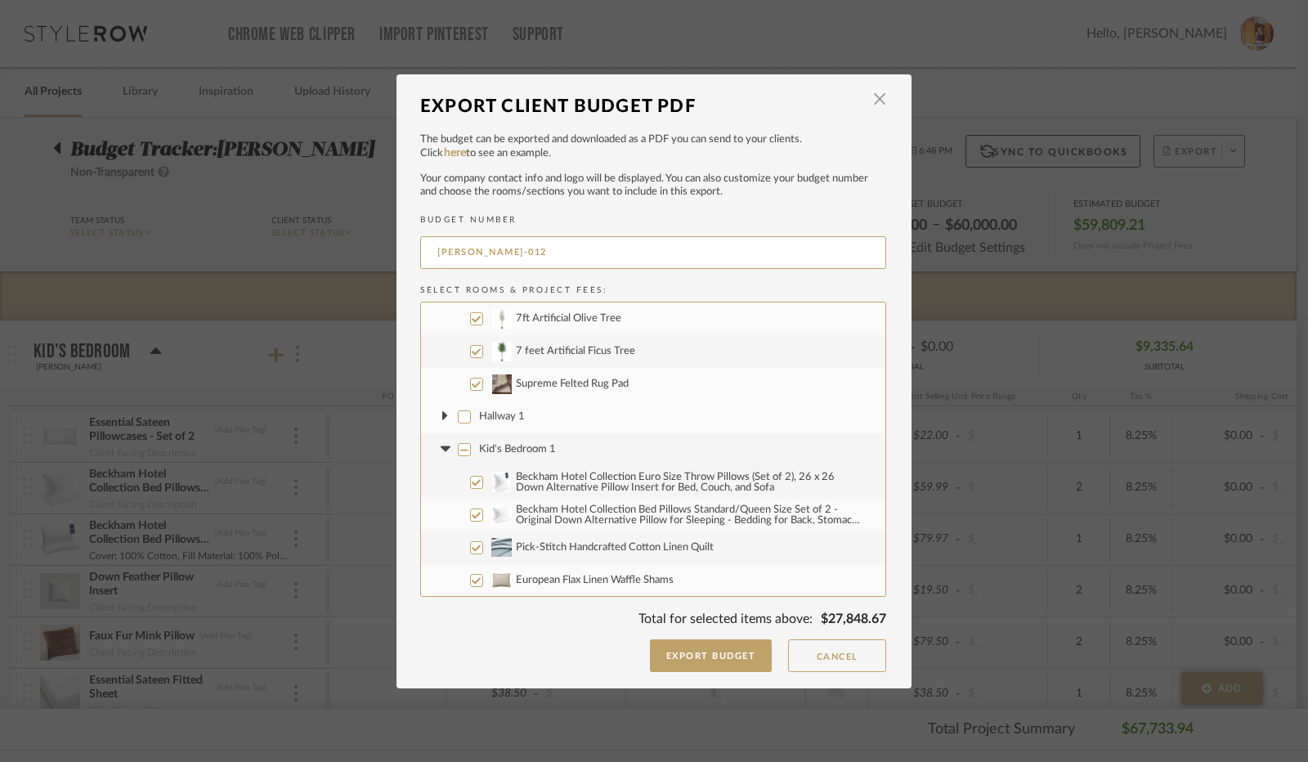
checkbox input "true"
click at [458, 449] on input "Kid's Bedroom 1" at bounding box center [464, 449] width 13 height 13
checkbox input "false"
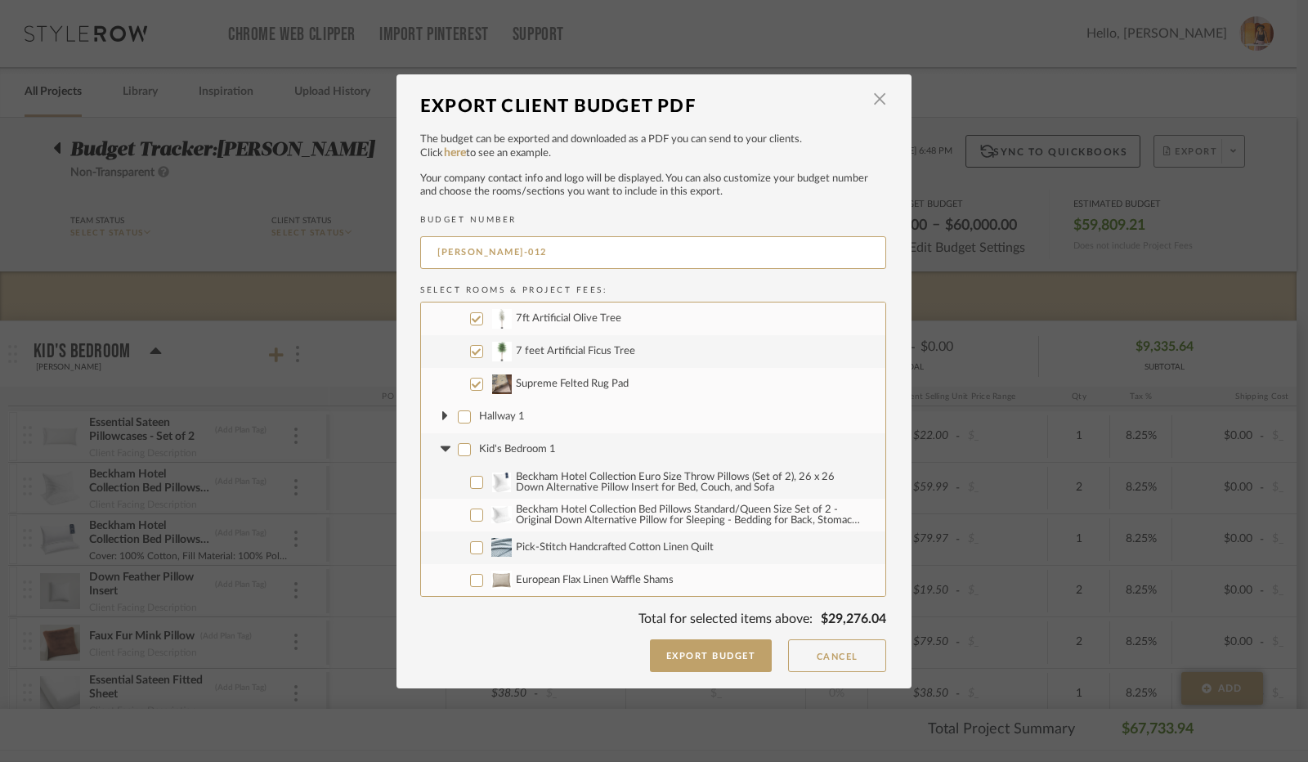
checkbox input "false"
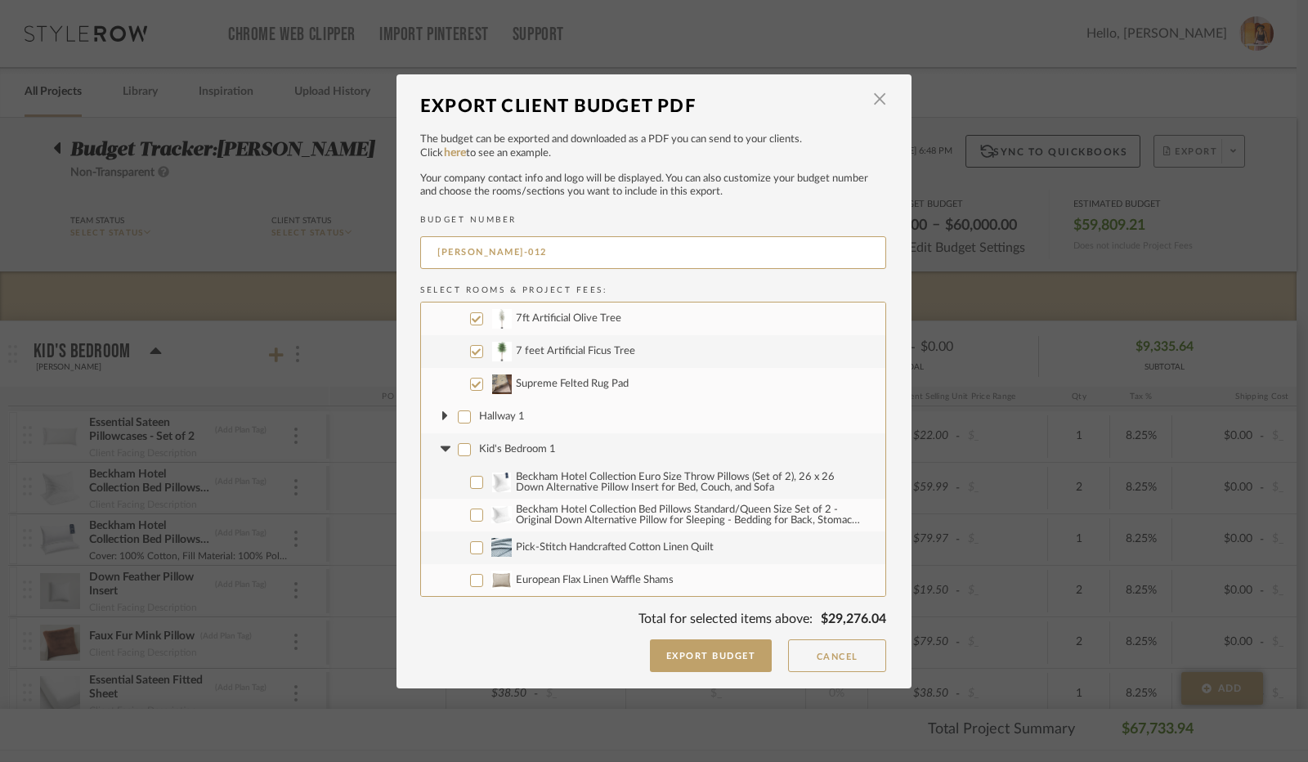
checkbox input "false"
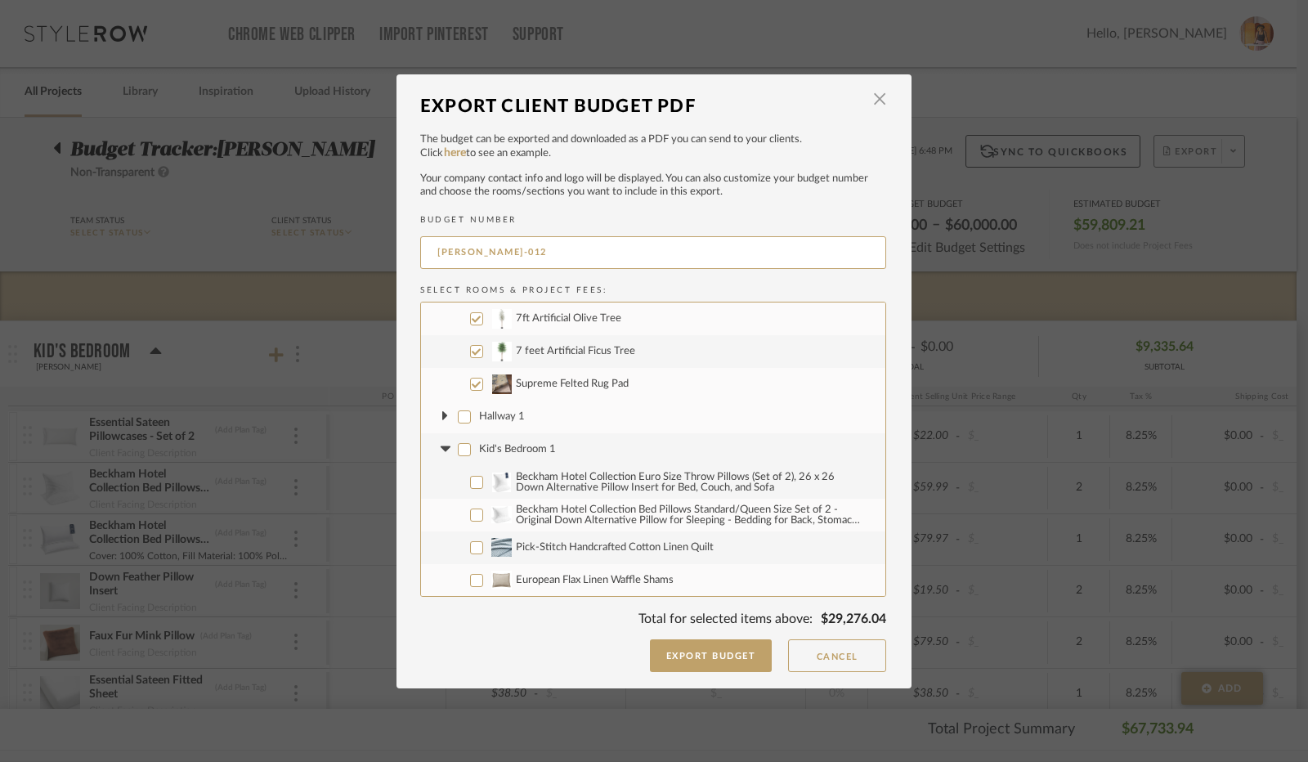
checkbox input "false"
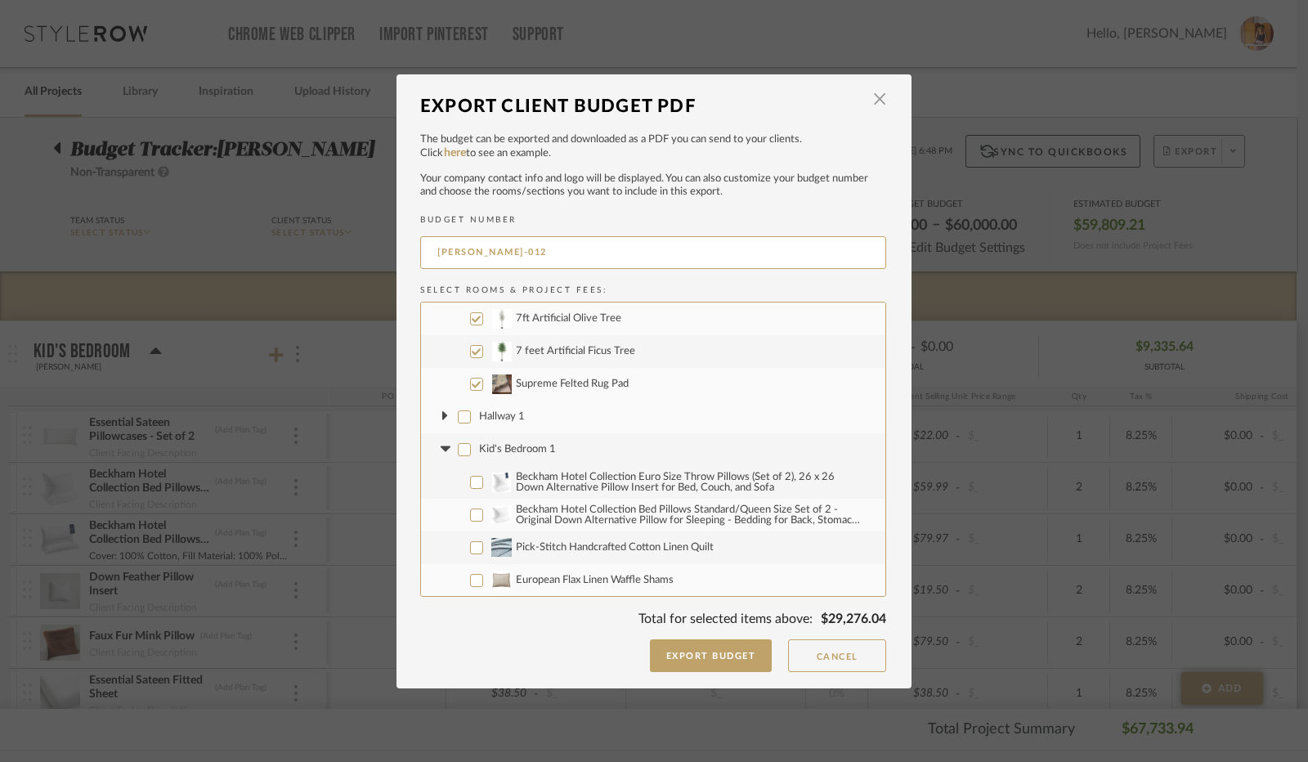
checkbox input "false"
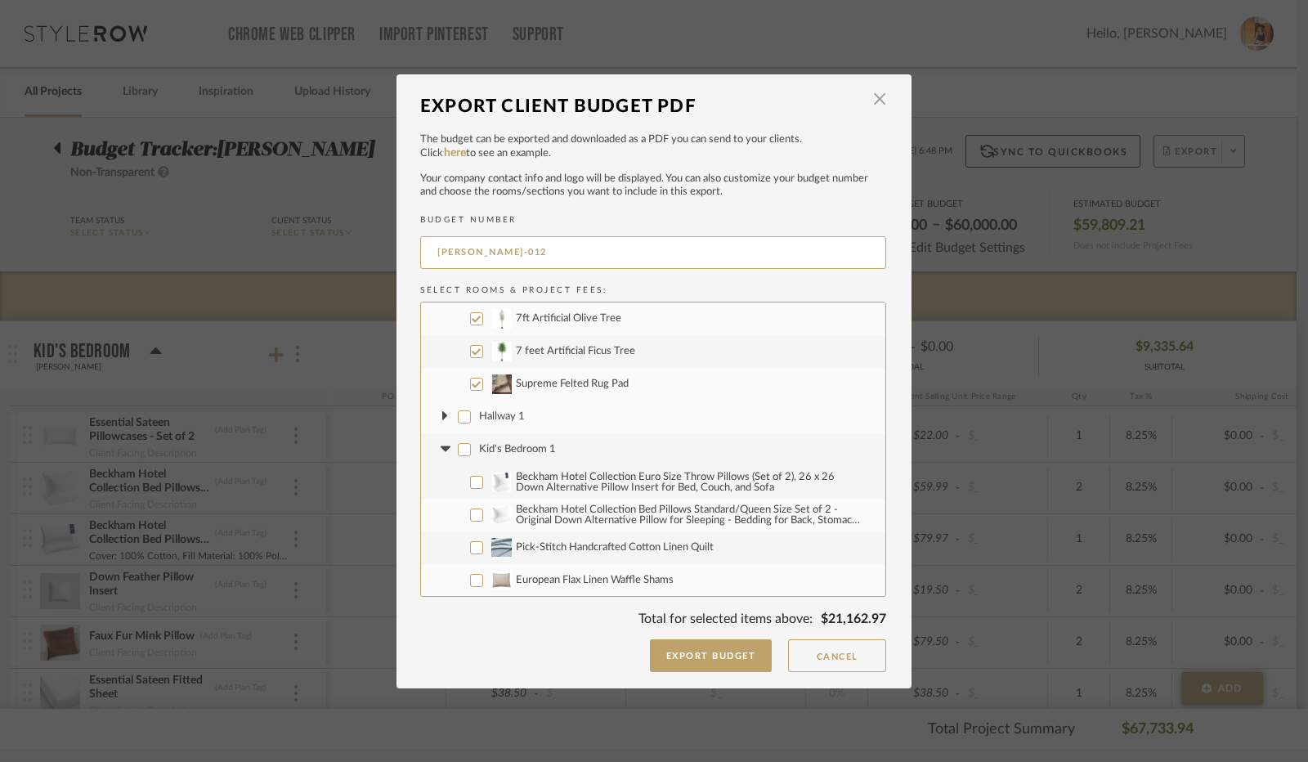
click at [440, 451] on icon at bounding box center [445, 450] width 10 height 6
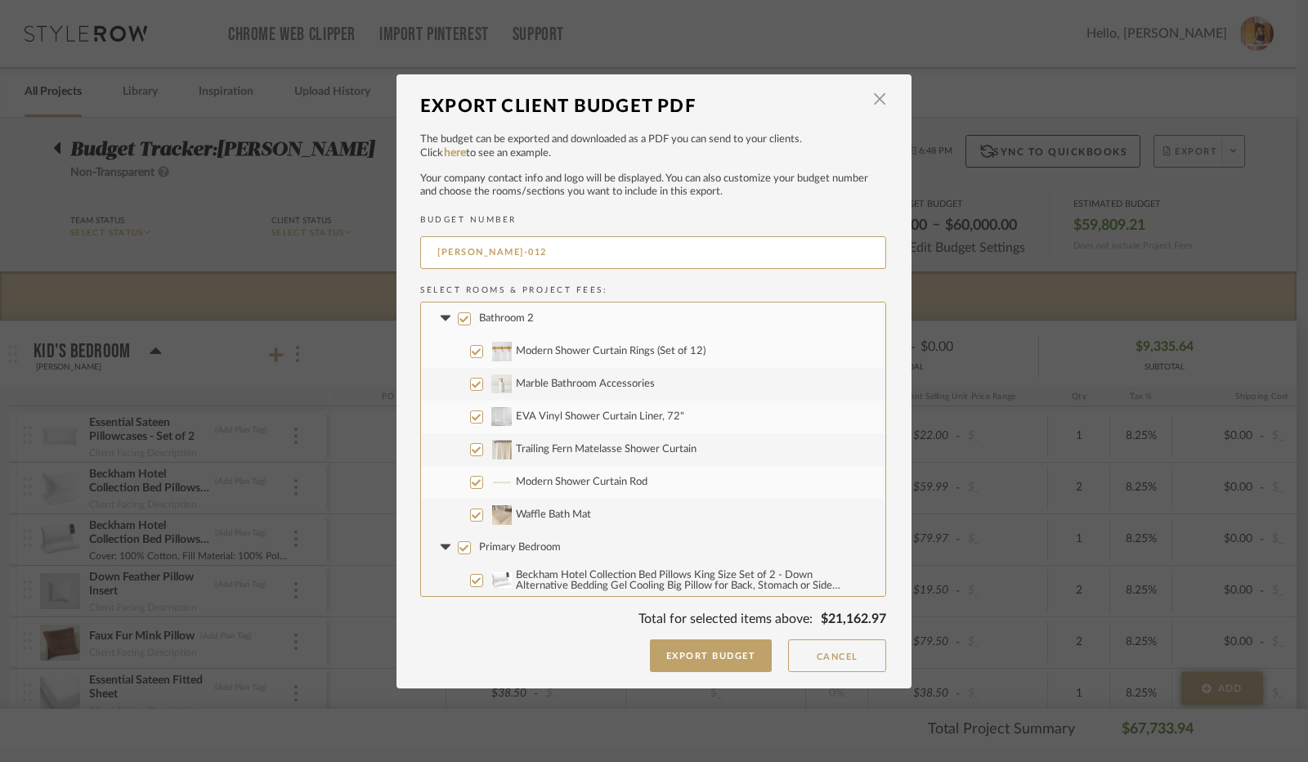
scroll to position [1881, 0]
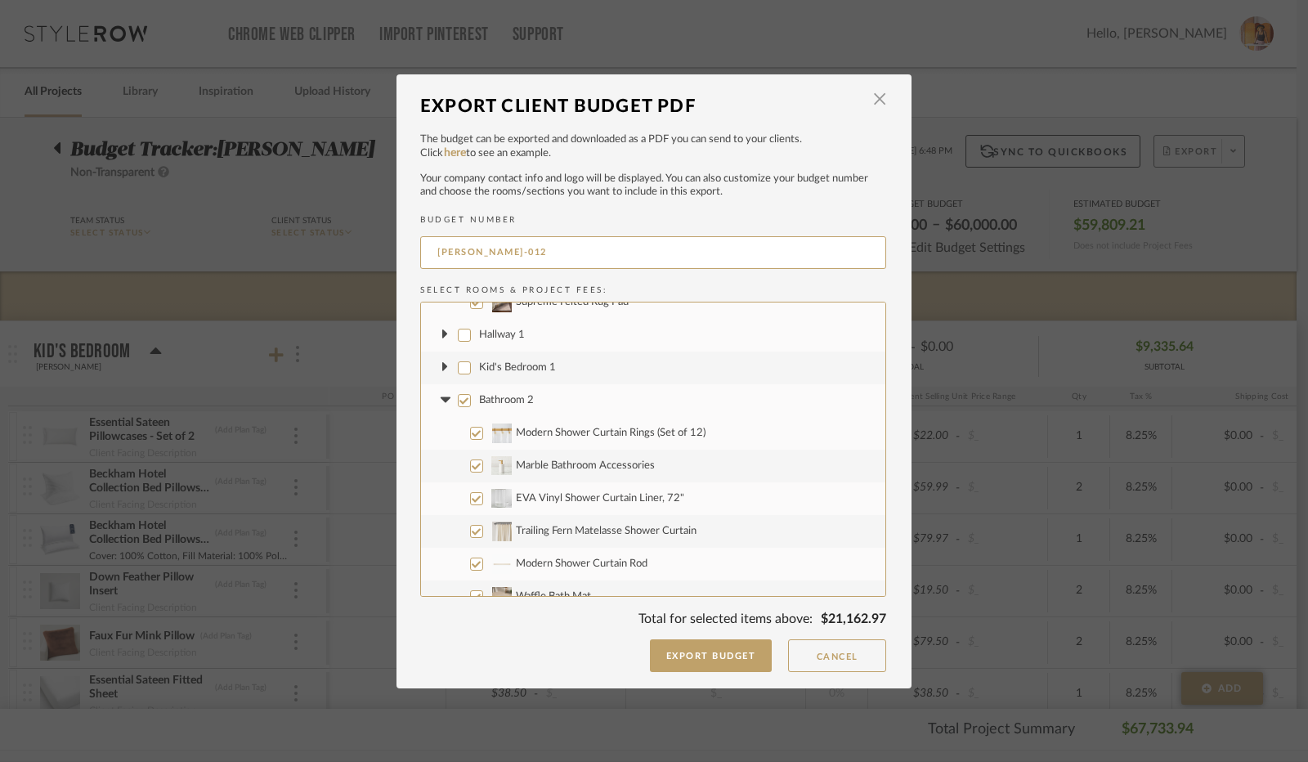
click at [461, 394] on input "Bathroom 2" at bounding box center [464, 400] width 13 height 13
checkbox input "false"
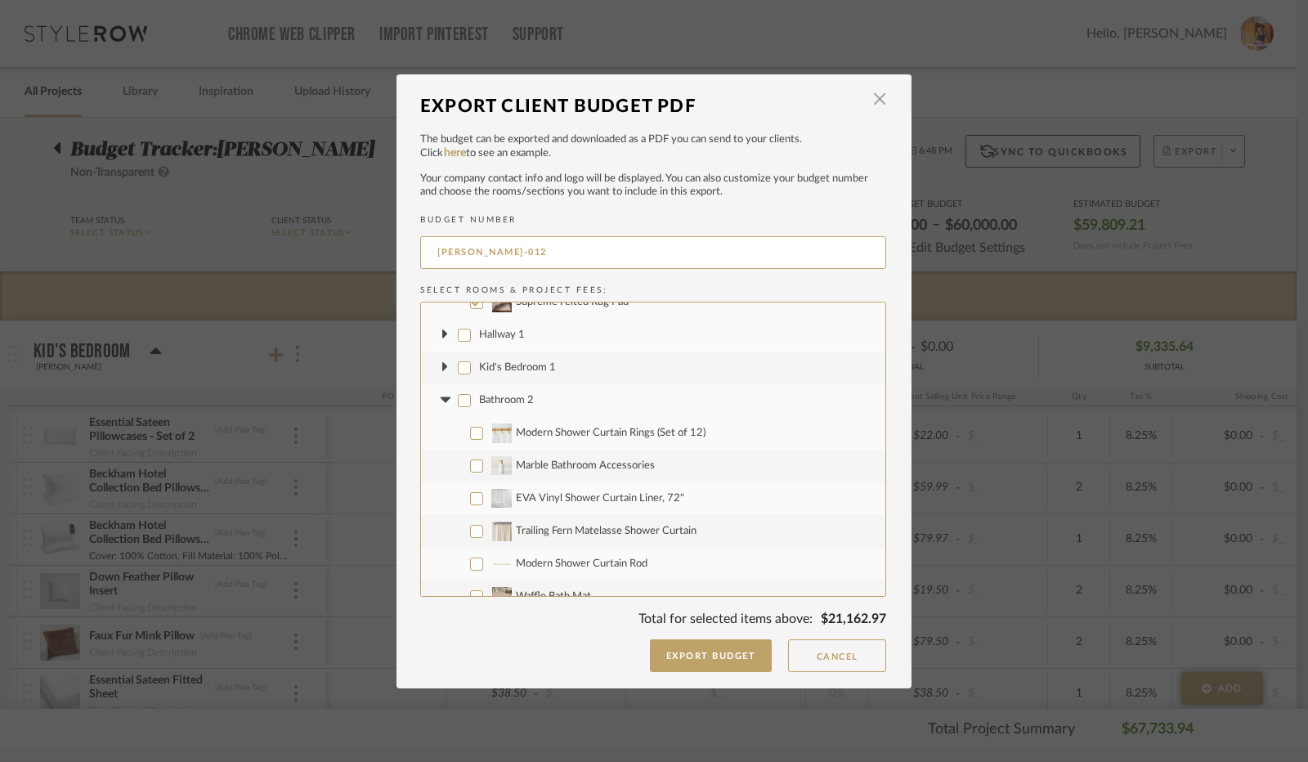
checkbox input "false"
click at [443, 398] on icon at bounding box center [445, 400] width 10 height 6
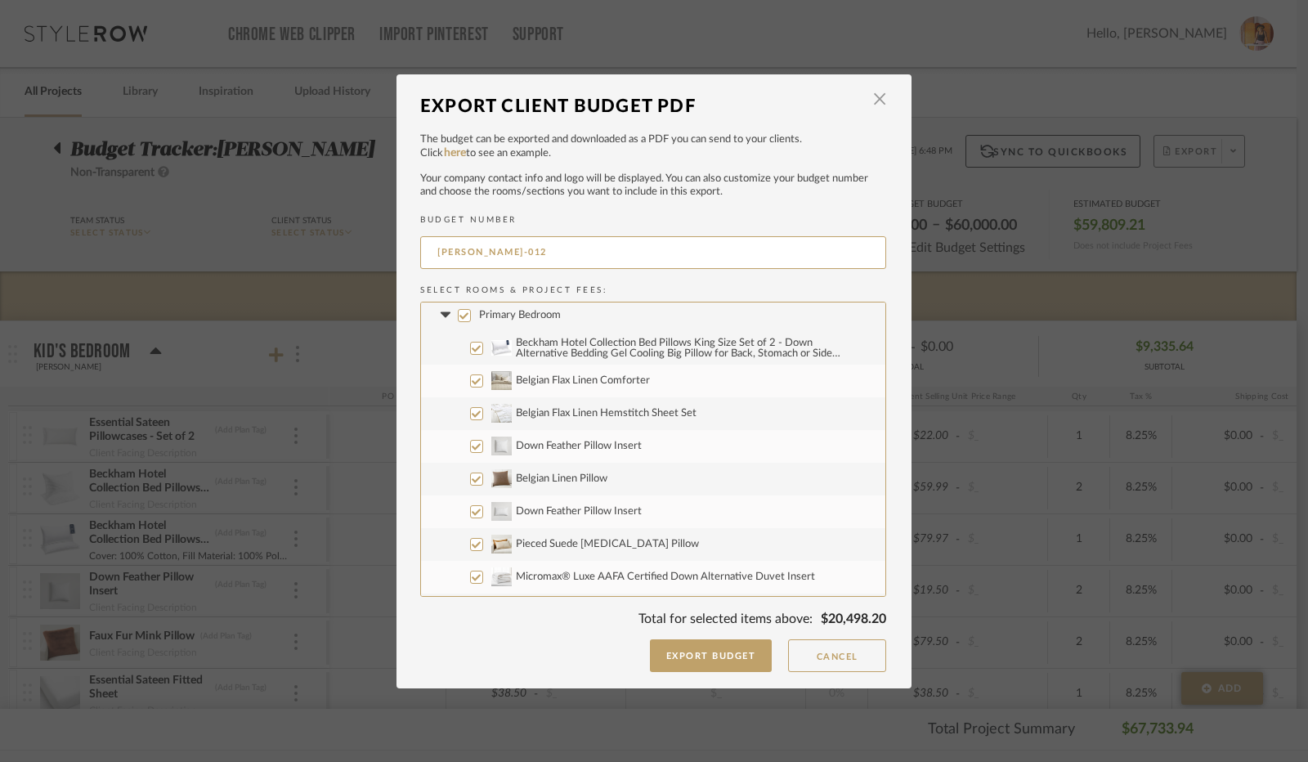
scroll to position [1963, 0]
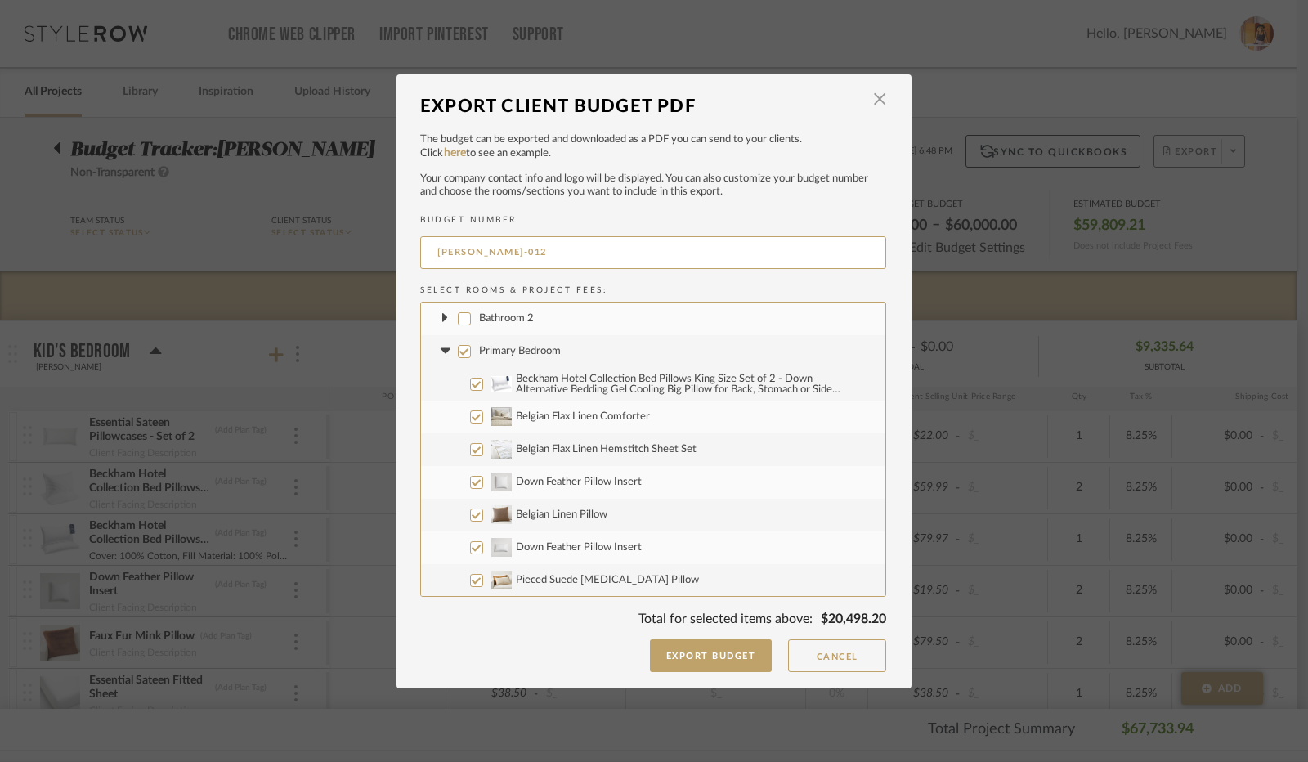
click at [472, 385] on input "Beckham Hotel Collection Bed Pillows King Size Set of 2 - Down Alternative Bedd…" at bounding box center [476, 384] width 13 height 13
checkbox input "false"
click at [471, 415] on input "Belgian Flax Linen Comforter" at bounding box center [476, 417] width 13 height 13
checkbox input "false"
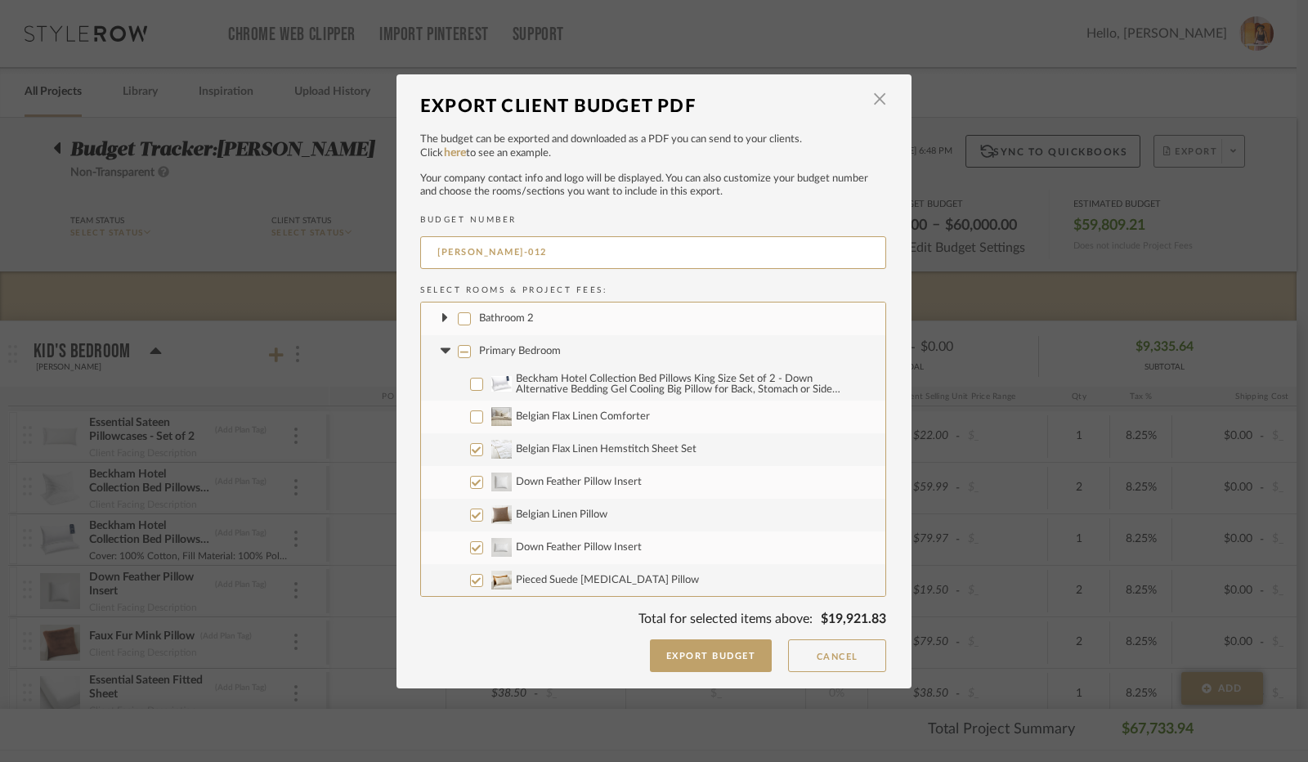
click at [470, 450] on input "Belgian Flax Linen Hemstitch Sheet Set" at bounding box center [476, 449] width 13 height 13
checkbox input "false"
click at [470, 482] on input "Down Feather Pillow Insert" at bounding box center [476, 482] width 13 height 13
checkbox input "false"
drag, startPoint x: 471, startPoint y: 514, endPoint x: 474, endPoint y: 544, distance: 29.6
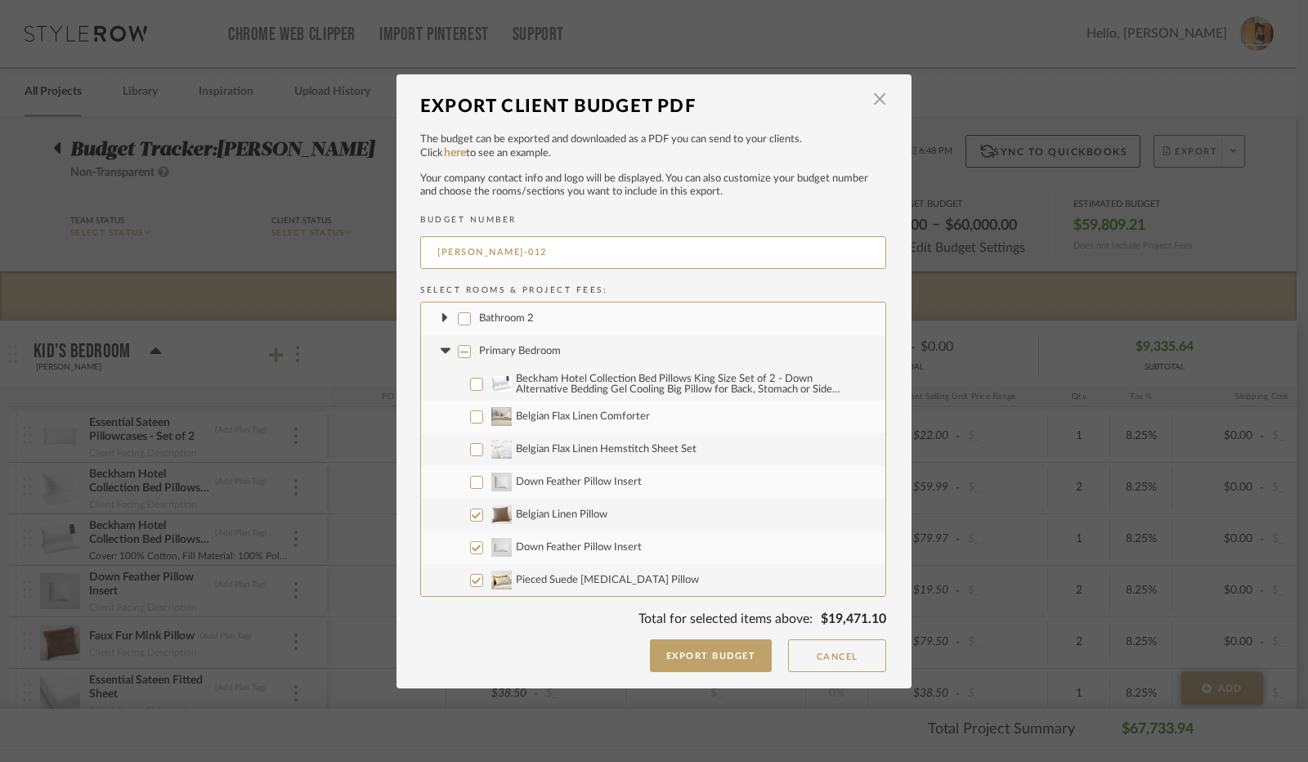
click at [471, 515] on input "Belgian Linen Pillow" at bounding box center [476, 515] width 13 height 13
checkbox input "false"
click at [474, 550] on input "Down Feather Pillow Insert" at bounding box center [476, 547] width 13 height 13
checkbox input "false"
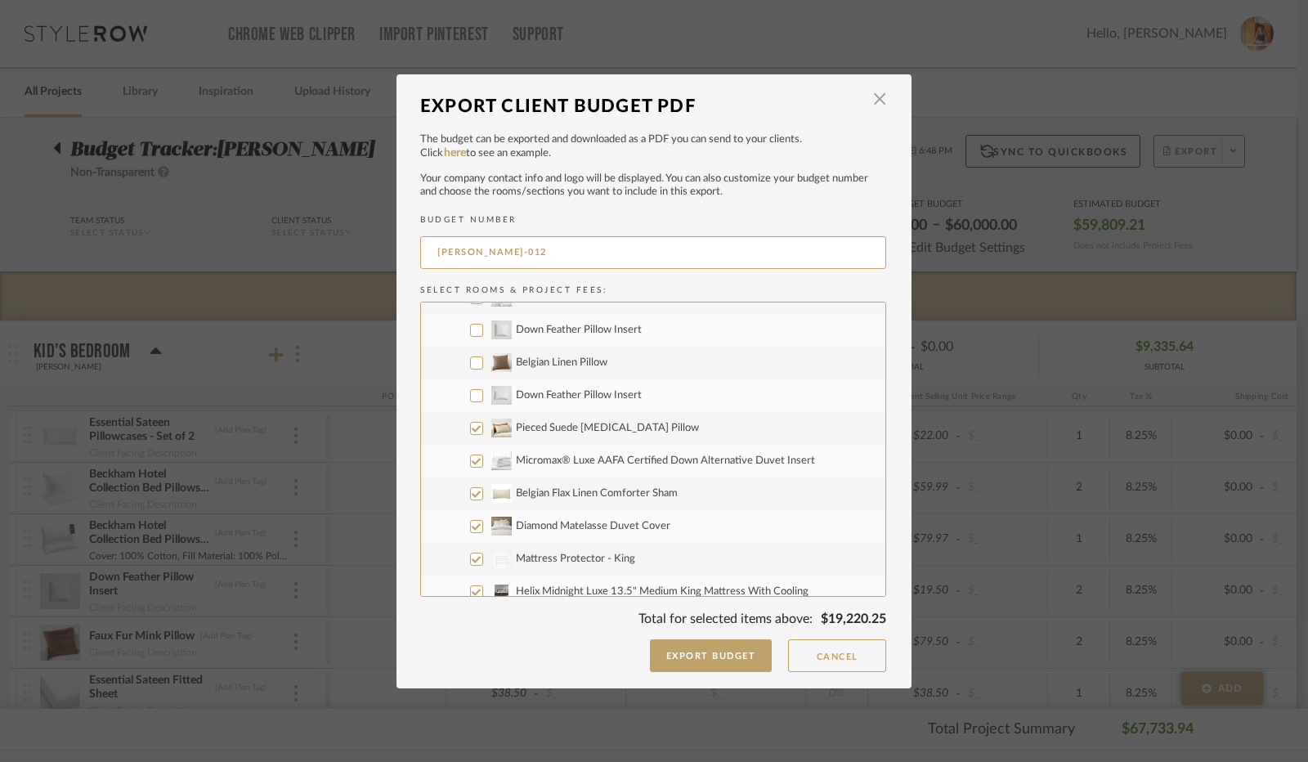
scroll to position [2126, 0]
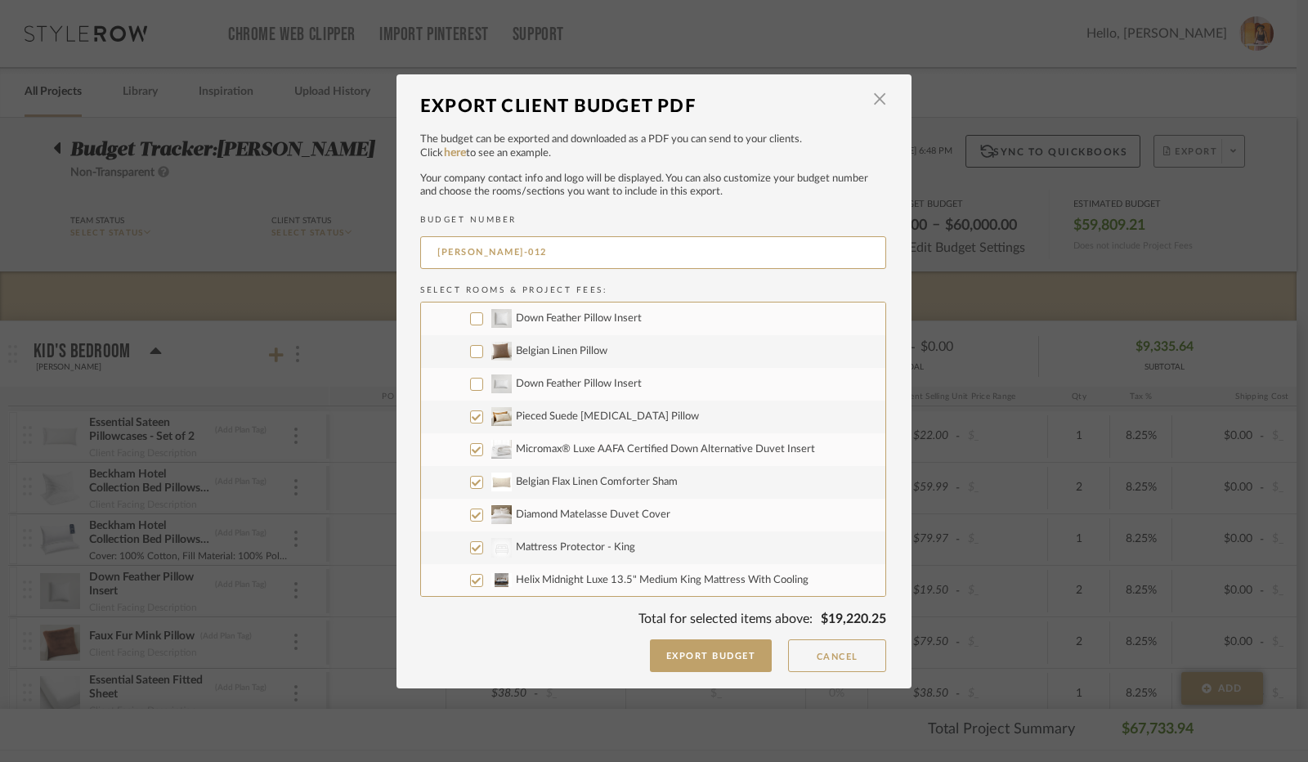
click at [470, 419] on input "Pieced Suede [MEDICAL_DATA] Pillow" at bounding box center [476, 417] width 13 height 13
checkbox input "false"
click at [473, 445] on input "Micromax® Luxe AAFA Certified Down Alternative Duvet Insert" at bounding box center [476, 449] width 13 height 13
checkbox input "false"
click at [470, 481] on input "Belgian Flax Linen Comforter Sham" at bounding box center [476, 482] width 13 height 13
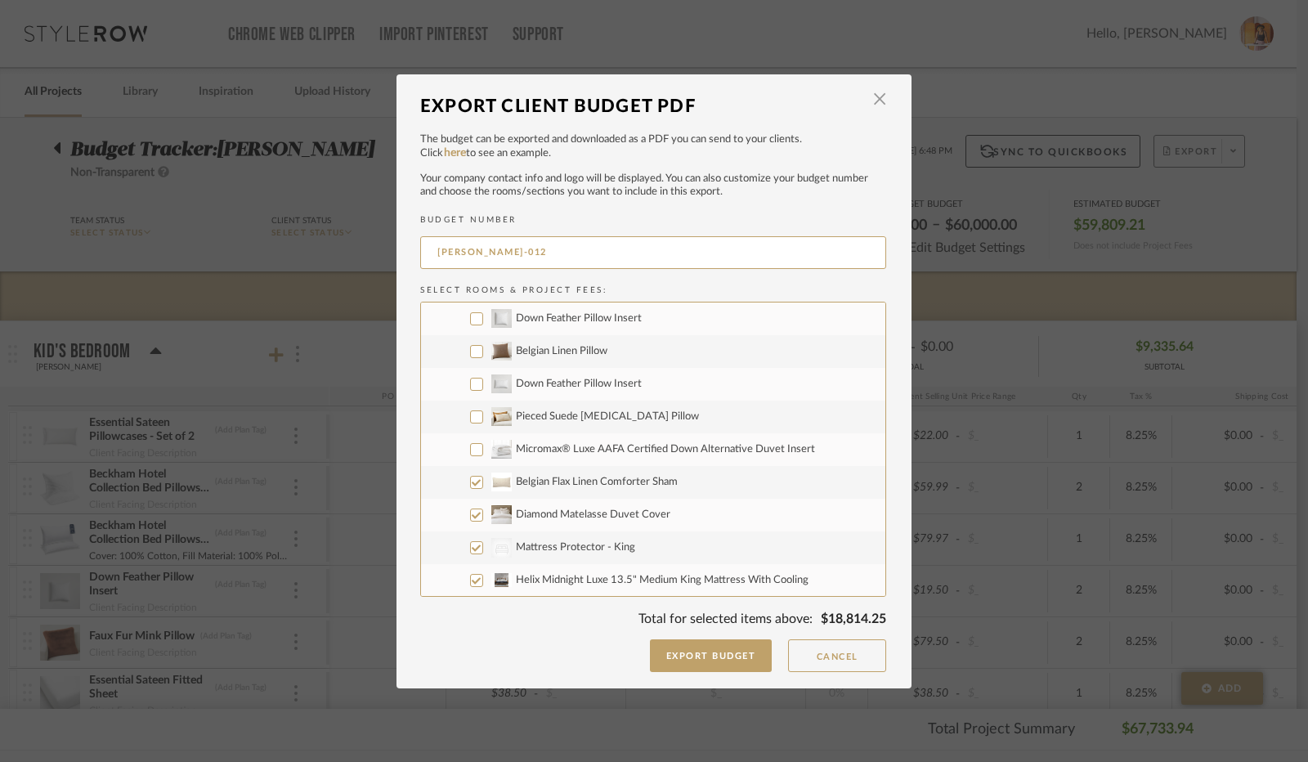
checkbox input "false"
click at [470, 518] on input "Diamond Matelasse Duvet Cover" at bounding box center [476, 515] width 13 height 13
checkbox input "false"
click at [471, 551] on input "CategoryIconBeds Created with Sketch. Mattress Protector - King" at bounding box center [476, 547] width 13 height 13
checkbox input "false"
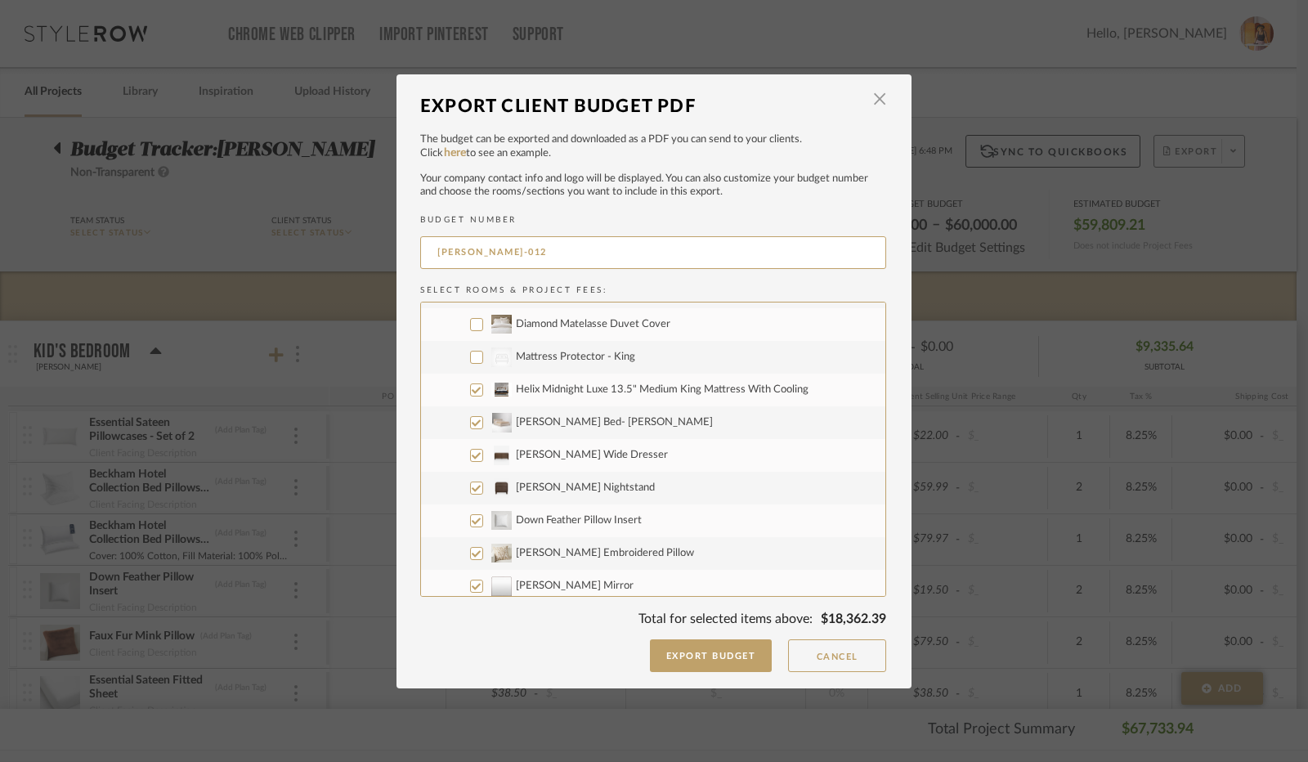
scroll to position [2372, 0]
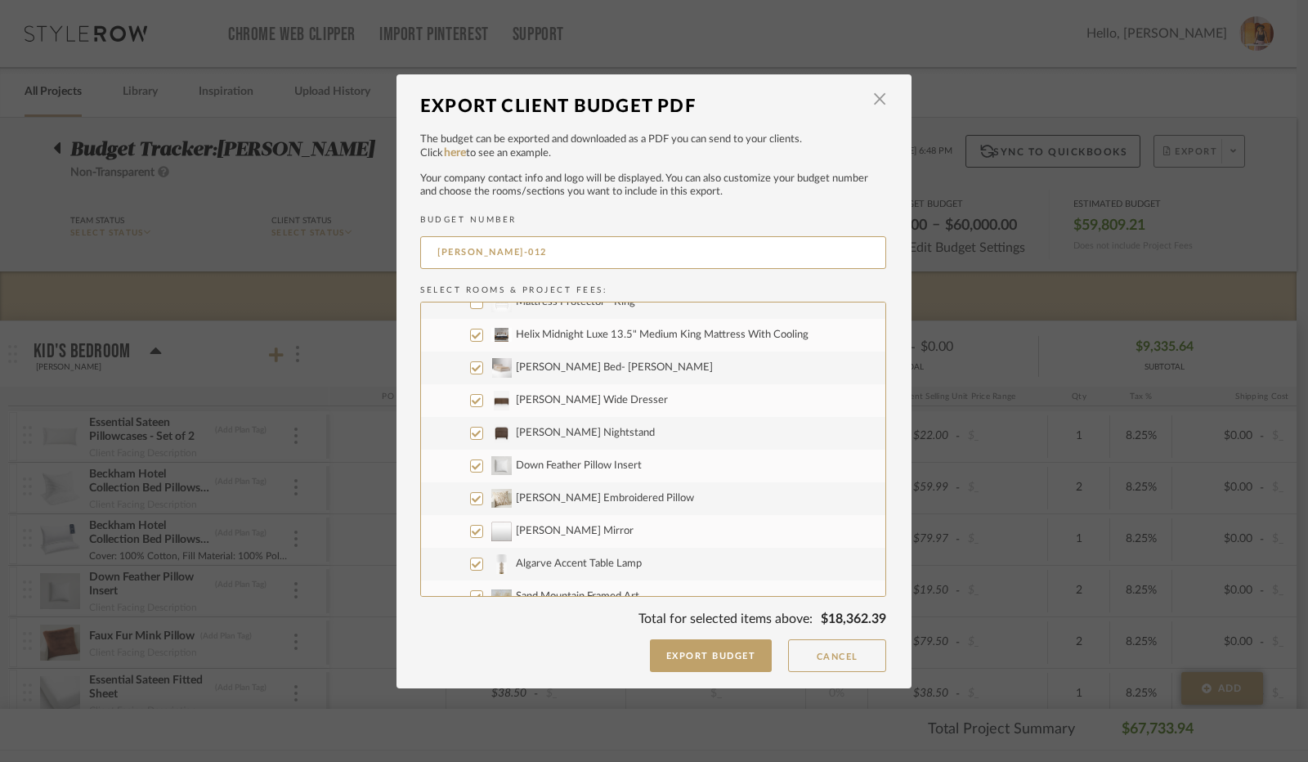
click at [470, 334] on input "Helix Midnight Luxe 13.5" Medium King Mattress With Cooling" at bounding box center [476, 335] width 13 height 13
checkbox input "false"
click at [474, 366] on input "[PERSON_NAME] Bed- [PERSON_NAME]" at bounding box center [476, 367] width 13 height 13
checkbox input "false"
click at [474, 400] on input "[PERSON_NAME] Wide Dresser" at bounding box center [476, 400] width 13 height 13
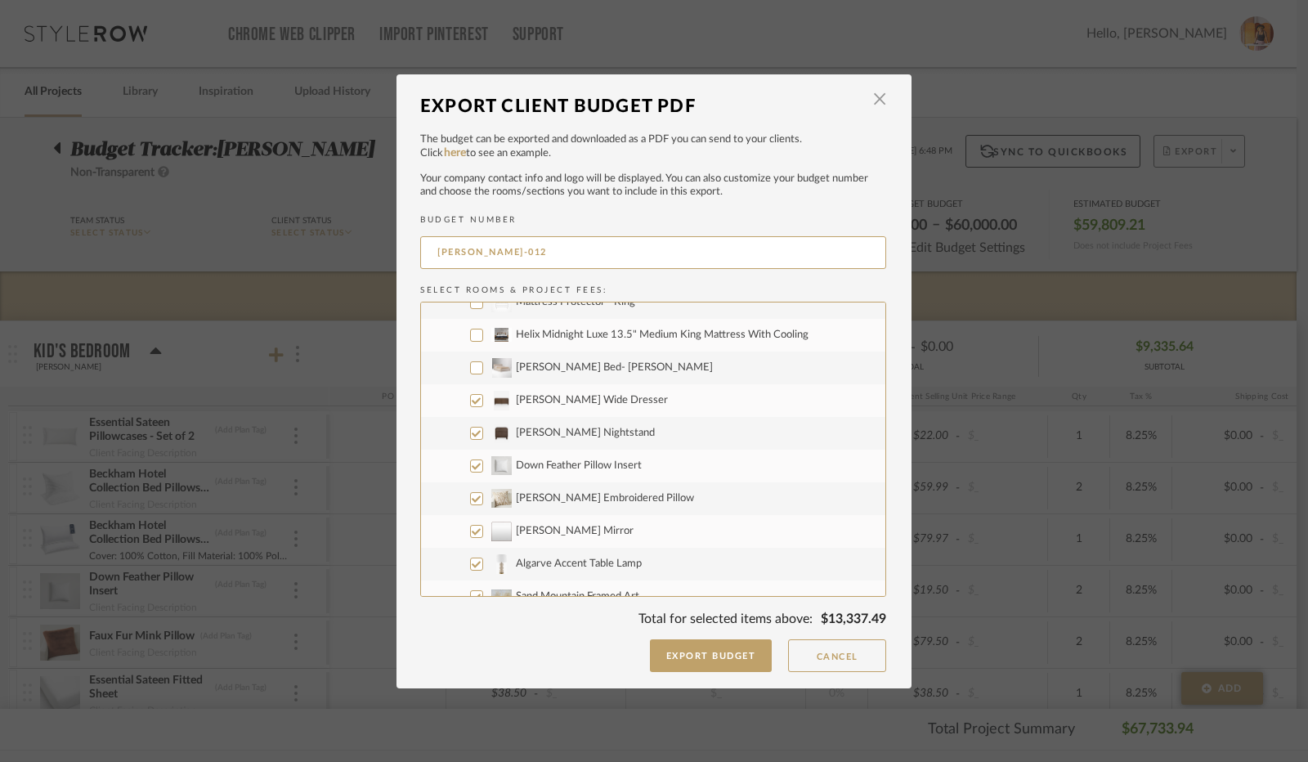
checkbox input "false"
click at [473, 433] on input "[PERSON_NAME] Nightstand" at bounding box center [476, 433] width 13 height 13
checkbox input "false"
click at [473, 465] on input "Down Feather Pillow Insert" at bounding box center [476, 466] width 13 height 13
checkbox input "false"
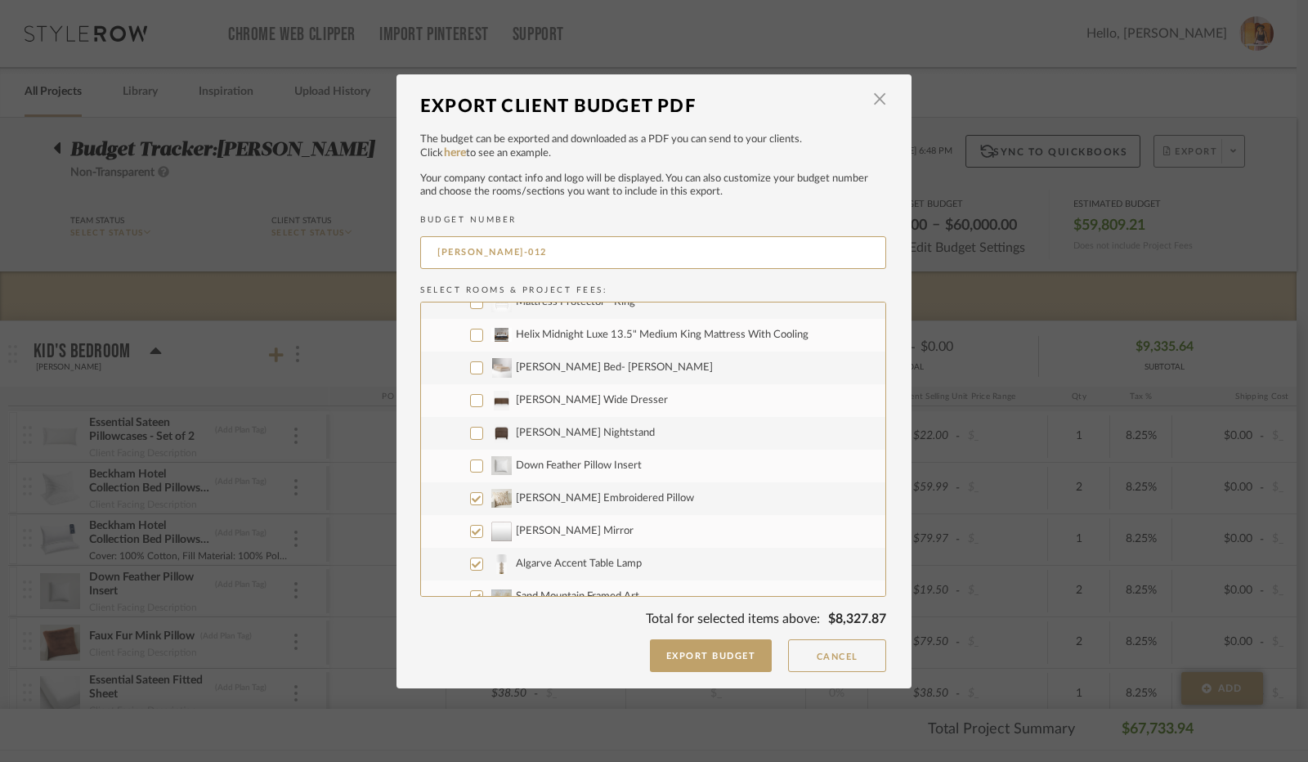
click at [474, 498] on input "[PERSON_NAME] Embroidered Pillow" at bounding box center [476, 498] width 13 height 13
checkbox input "false"
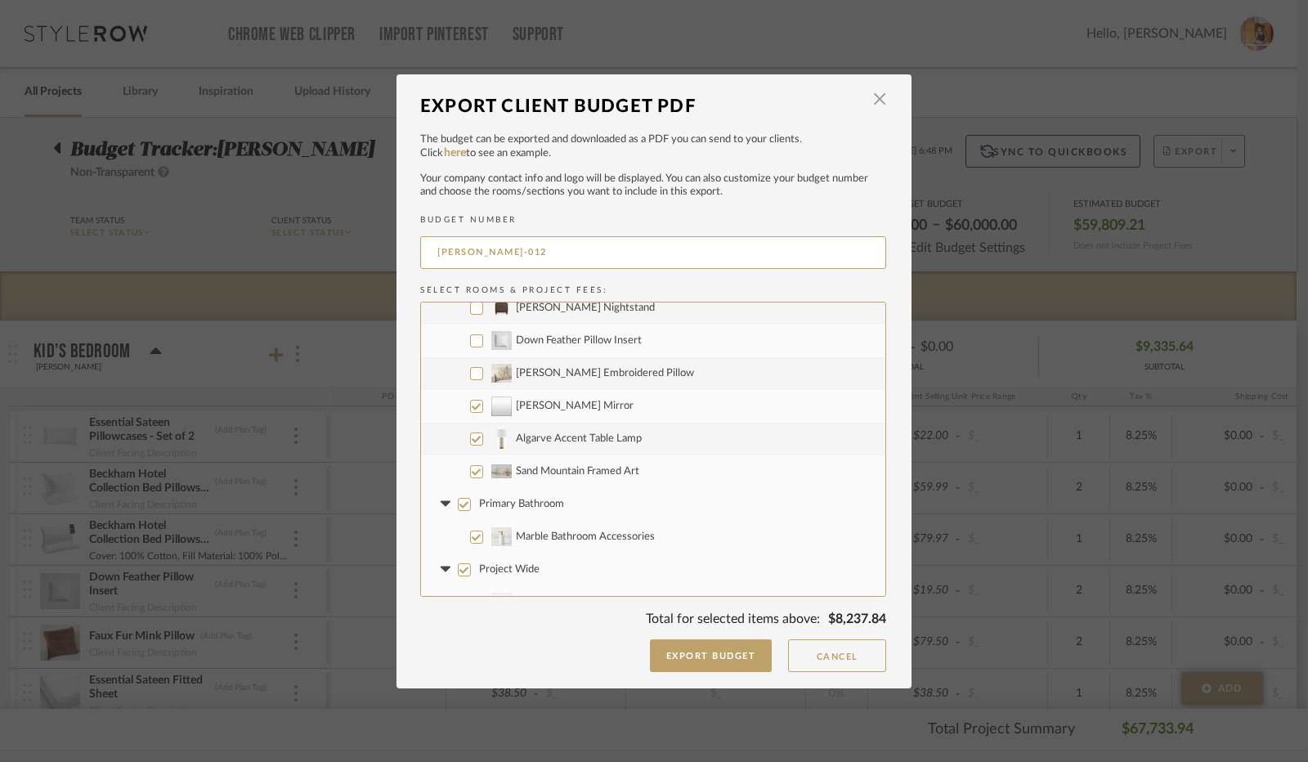
scroll to position [2535, 0]
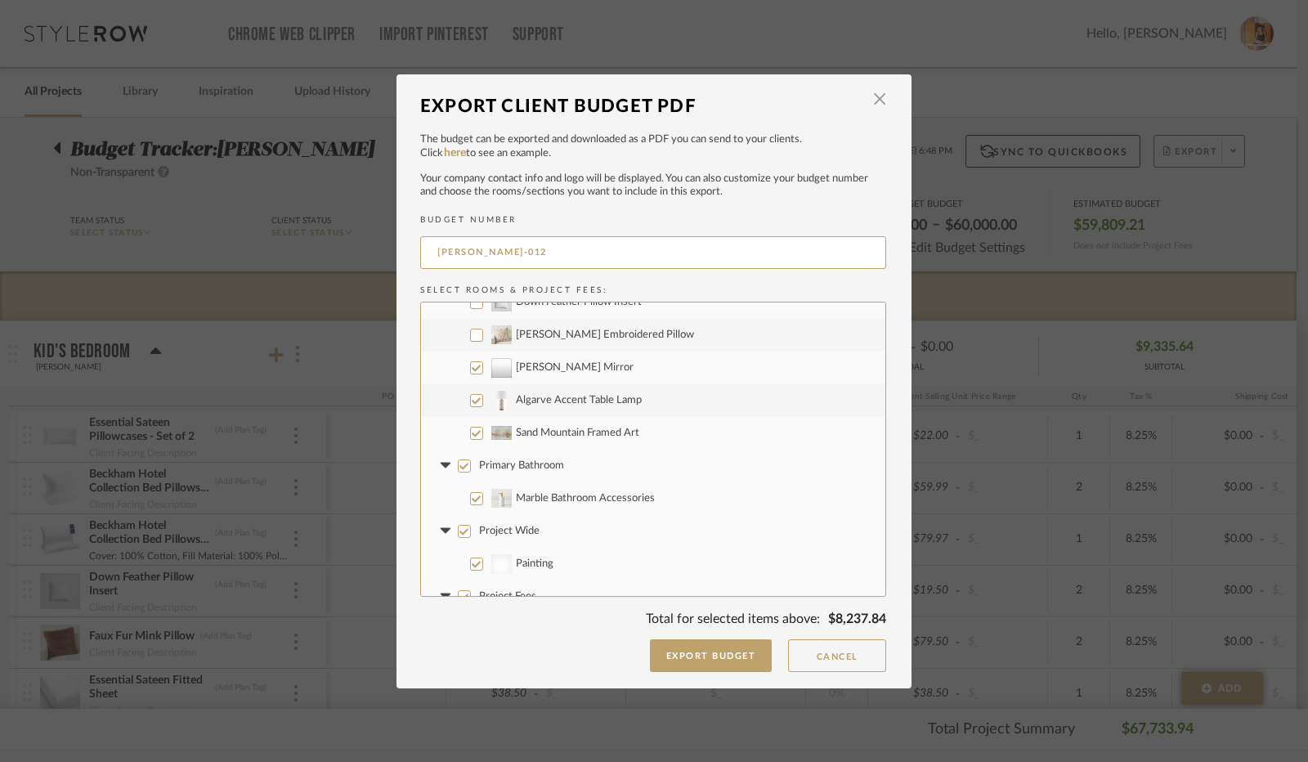
click at [470, 400] on input "Algarve Accent Table Lamp" at bounding box center [476, 400] width 13 height 13
checkbox input "false"
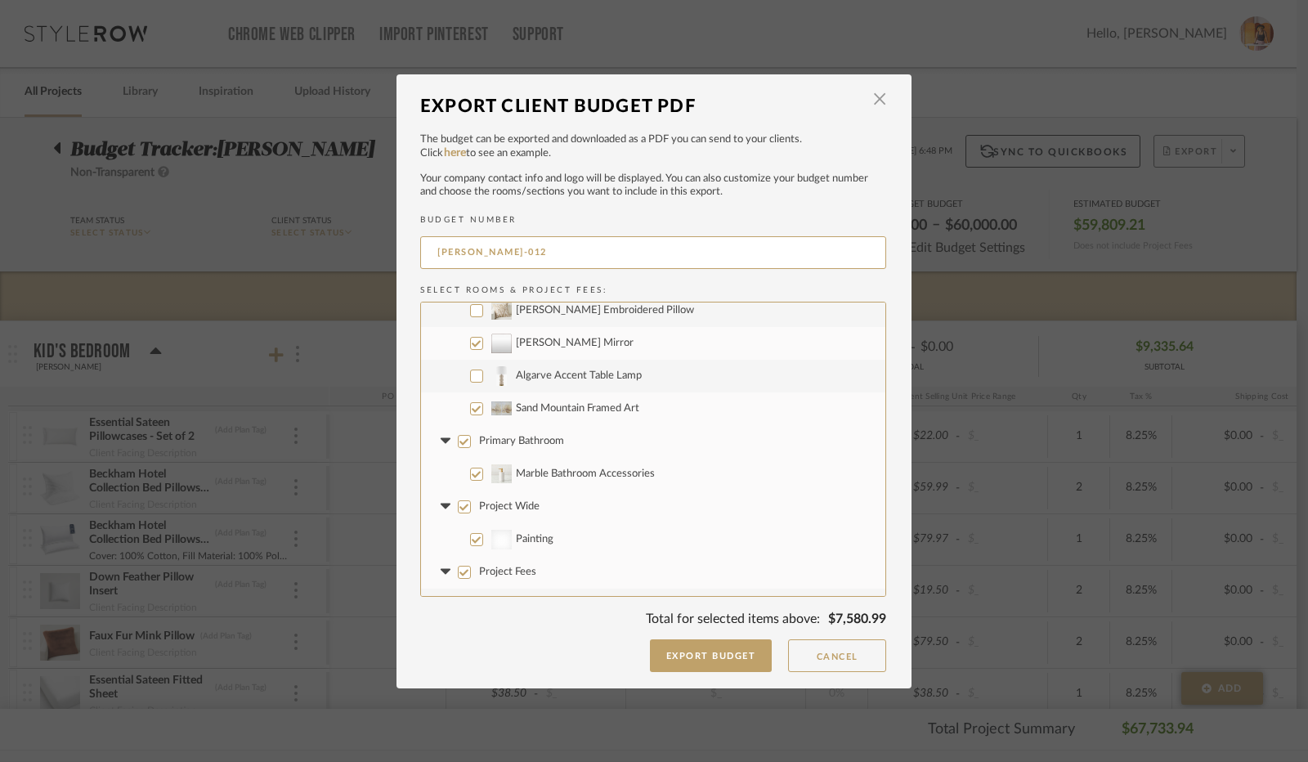
scroll to position [2584, 0]
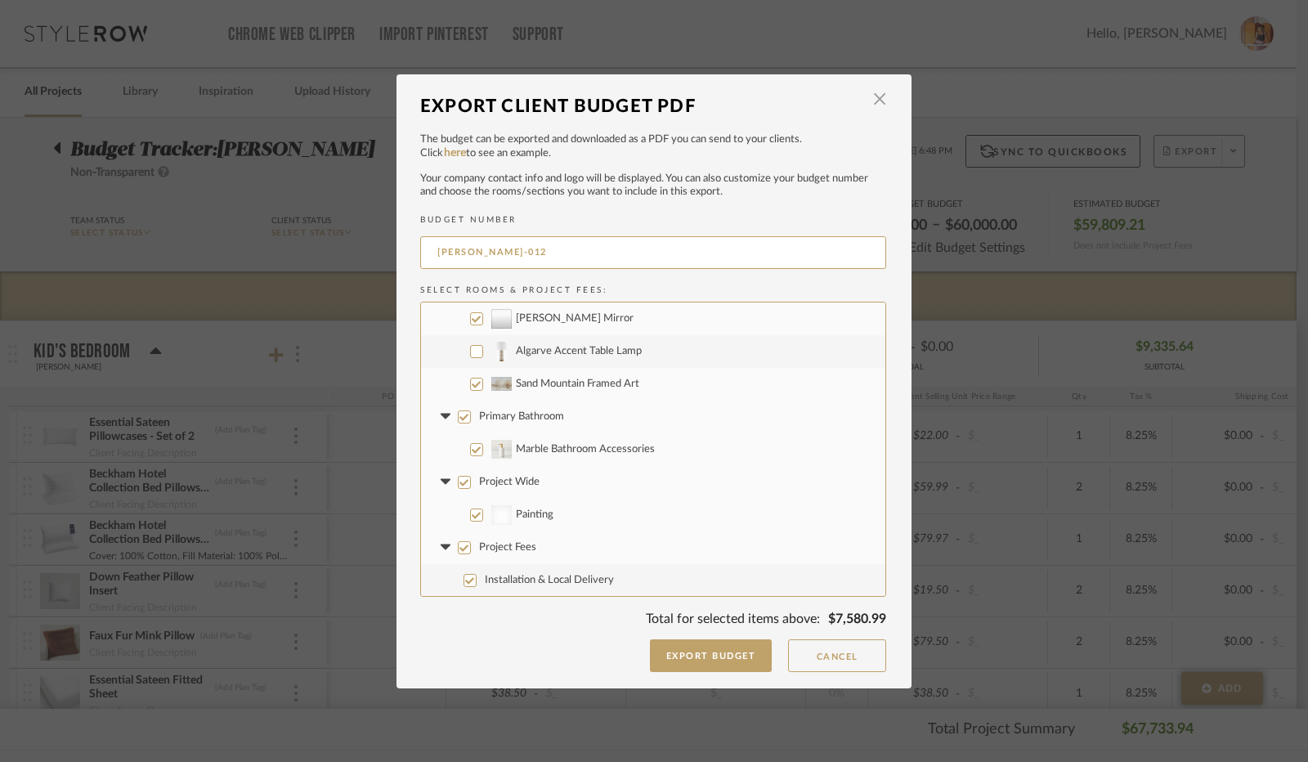
click at [458, 419] on input "Primary Bathroom" at bounding box center [464, 417] width 13 height 13
checkbox input "false"
click at [437, 417] on icon at bounding box center [445, 417] width 17 height 7
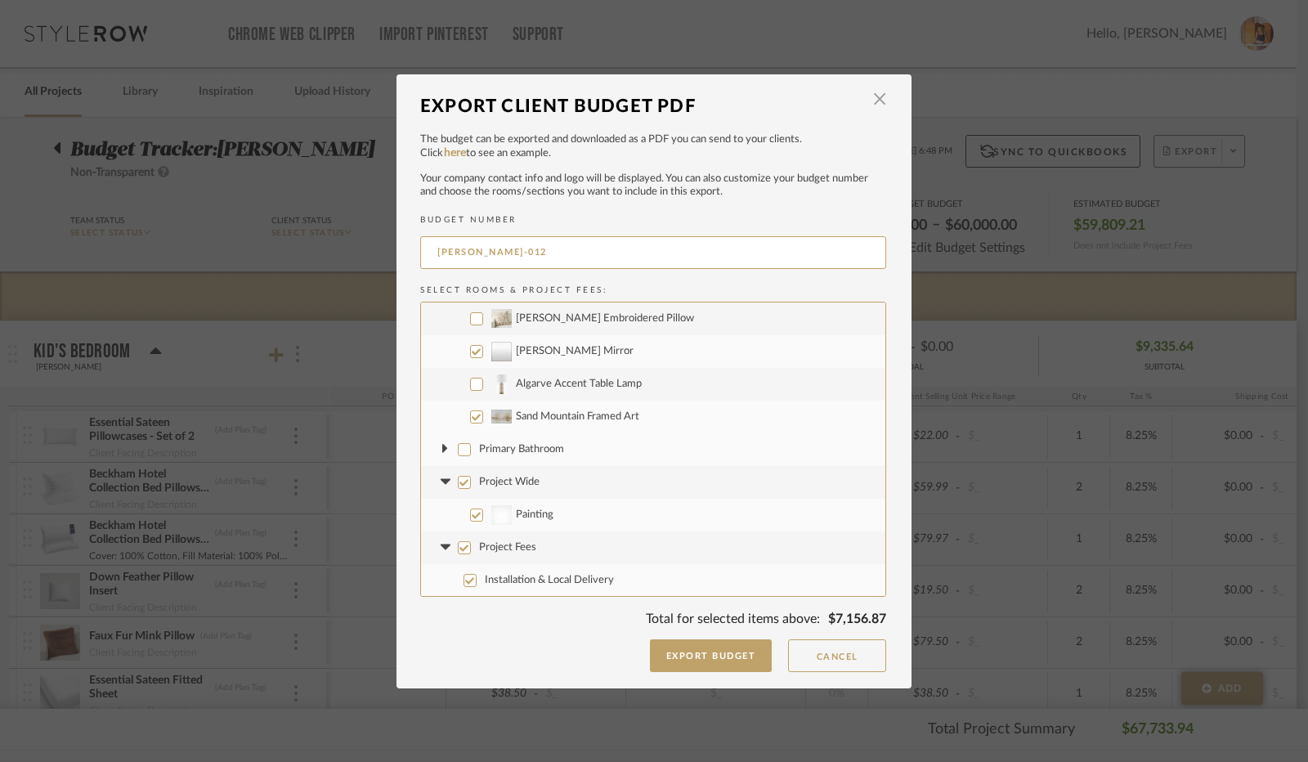
click at [458, 482] on input "Project Wide" at bounding box center [464, 482] width 13 height 13
checkbox input "false"
click at [440, 482] on icon at bounding box center [445, 482] width 10 height 6
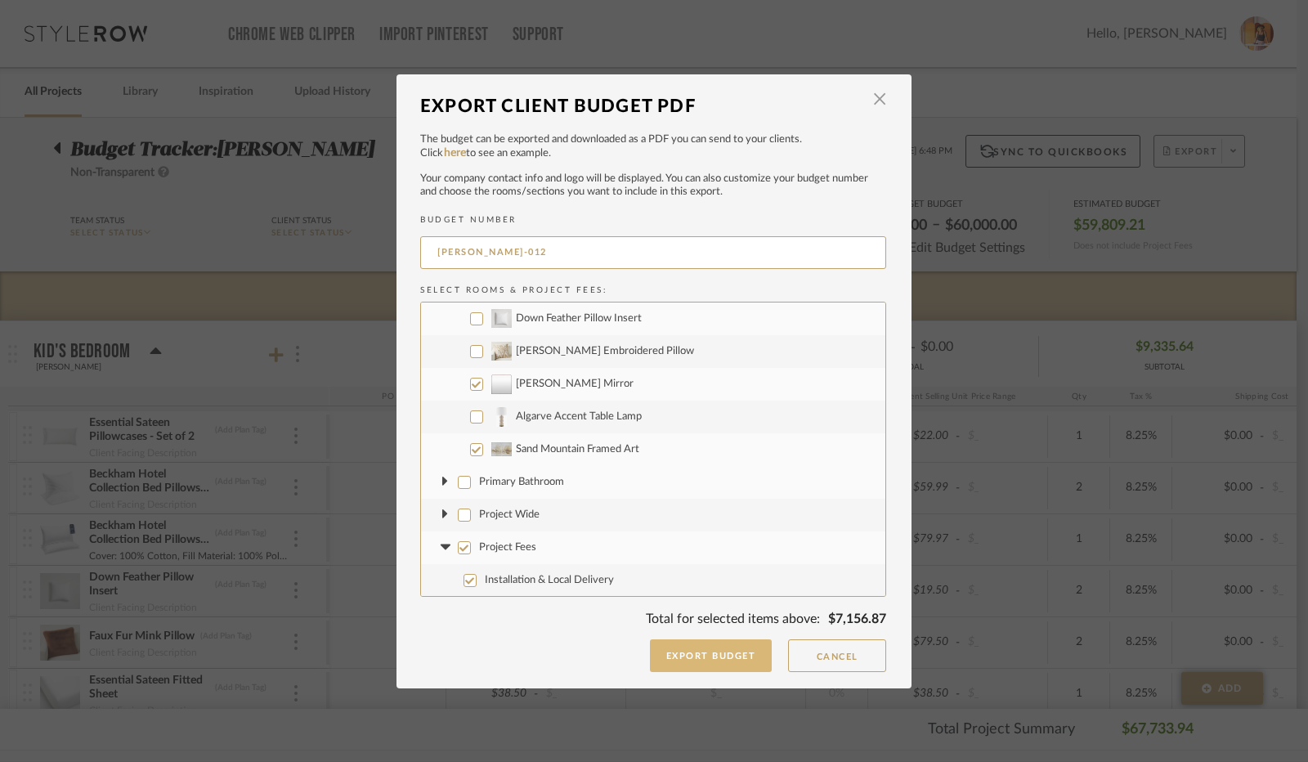
click at [693, 663] on button "Export Budget" at bounding box center [711, 656] width 123 height 33
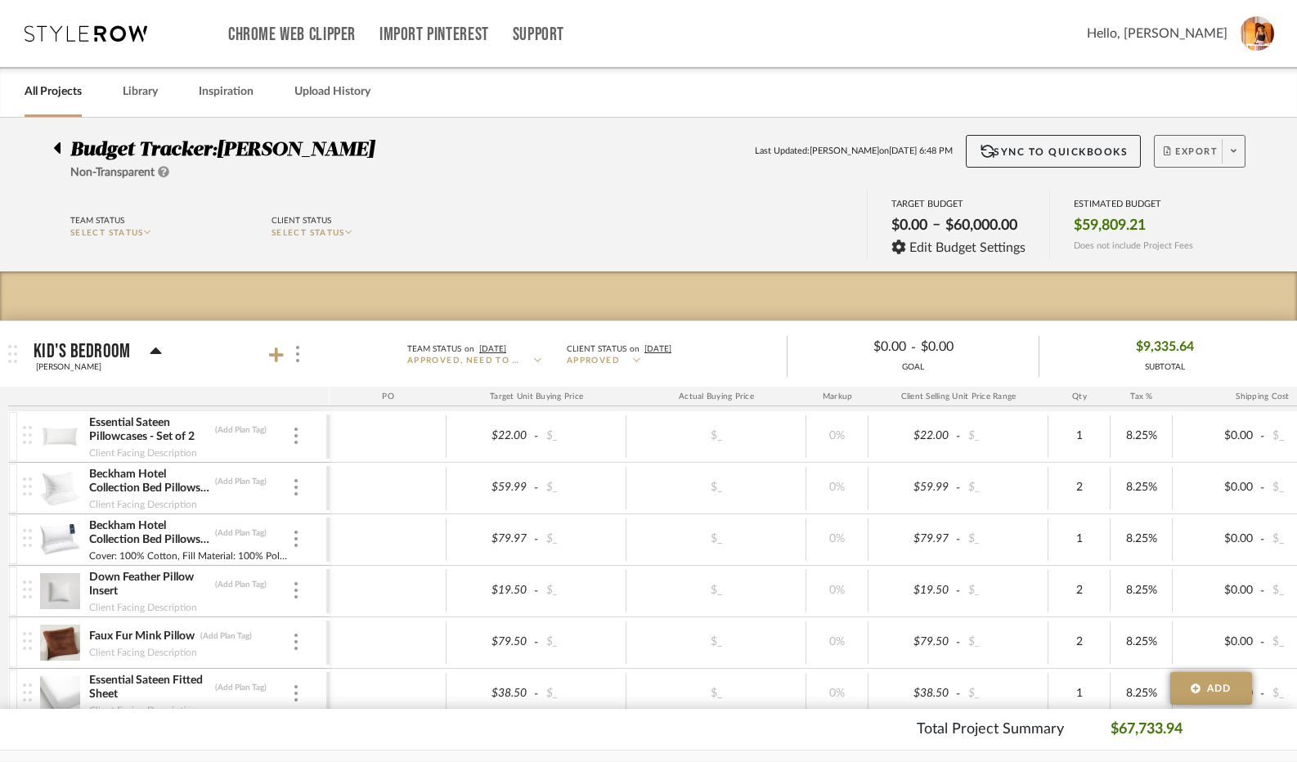
click at [1234, 148] on icon at bounding box center [1234, 150] width 6 height 9
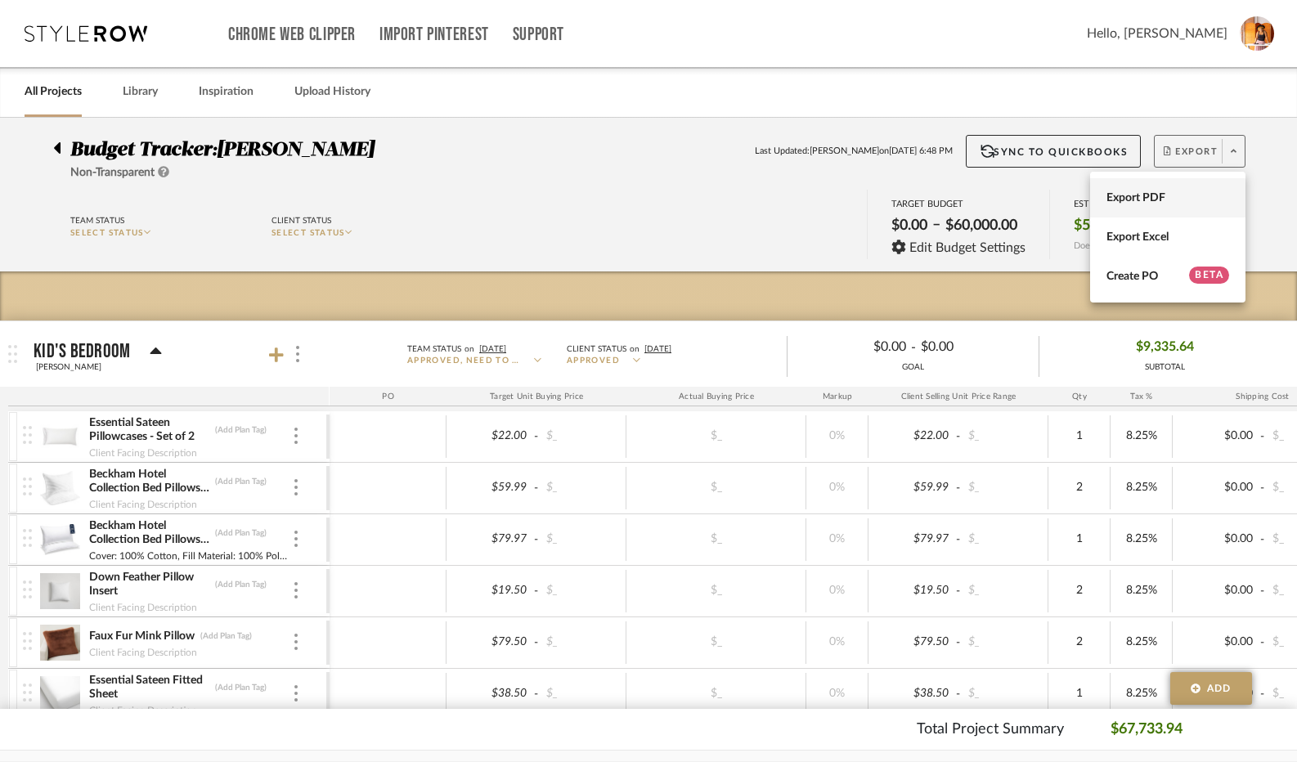
click at [1187, 197] on span "Export PDF" at bounding box center [1167, 198] width 123 height 14
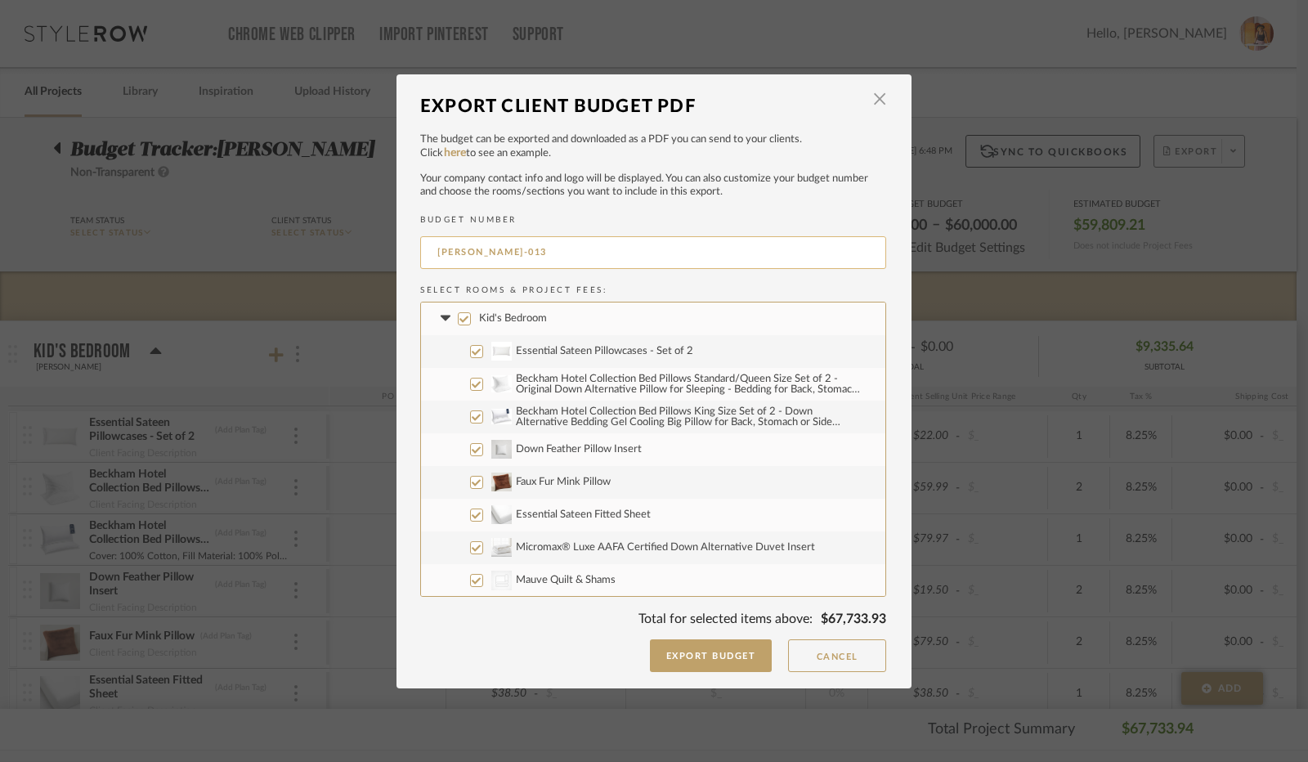
click at [520, 254] on input "[PERSON_NAME]-013" at bounding box center [653, 252] width 466 height 33
type input "[PERSON_NAME]-012"
click at [470, 348] on input "Essential Sateen Pillowcases - Set of 2" at bounding box center [476, 351] width 13 height 13
checkbox input "false"
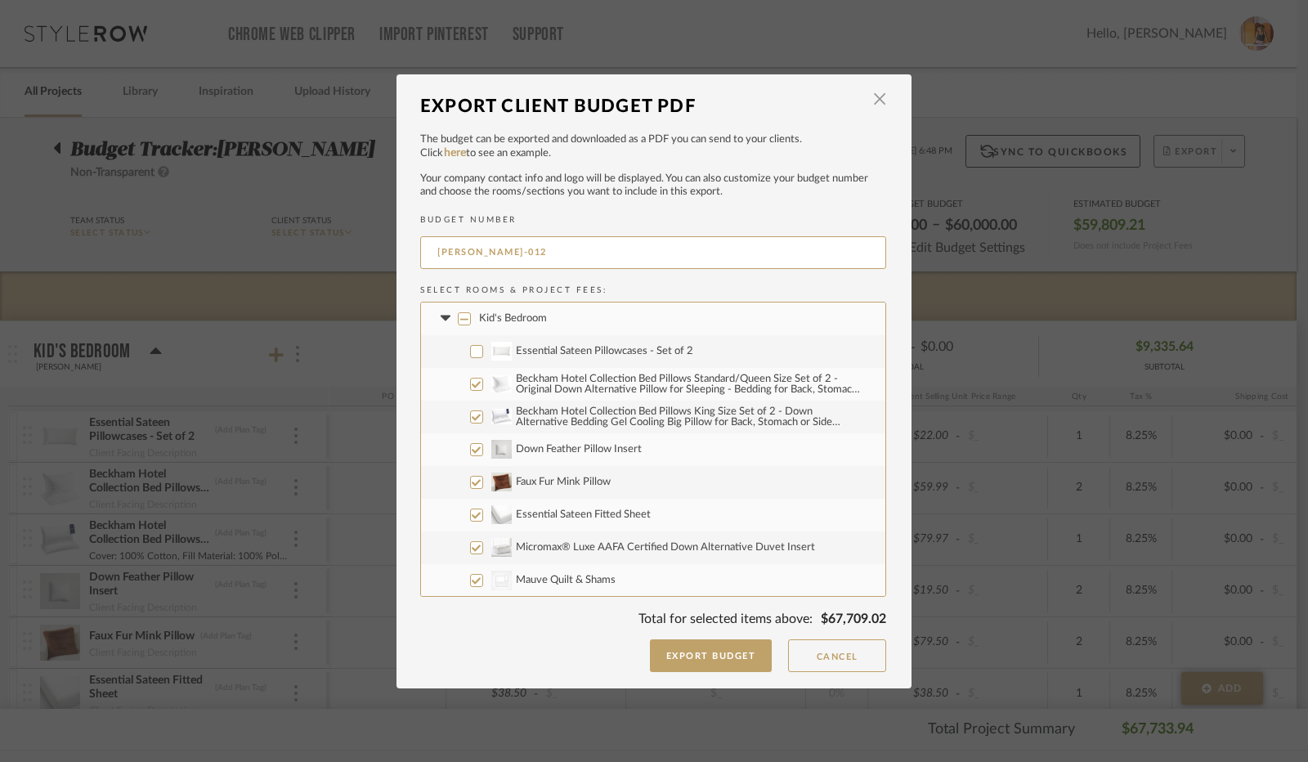
click at [471, 382] on input "Beckham Hotel Collection Bed Pillows Standard/Queen Size Set of 2 - Original Do…" at bounding box center [476, 384] width 13 height 13
checkbox input "false"
click at [472, 419] on input "Beckham Hotel Collection Bed Pillows King Size Set of 2 - Down Alternative Bedd…" at bounding box center [476, 417] width 13 height 13
checkbox input "false"
click at [472, 451] on input "Down Feather Pillow Insert" at bounding box center [476, 449] width 13 height 13
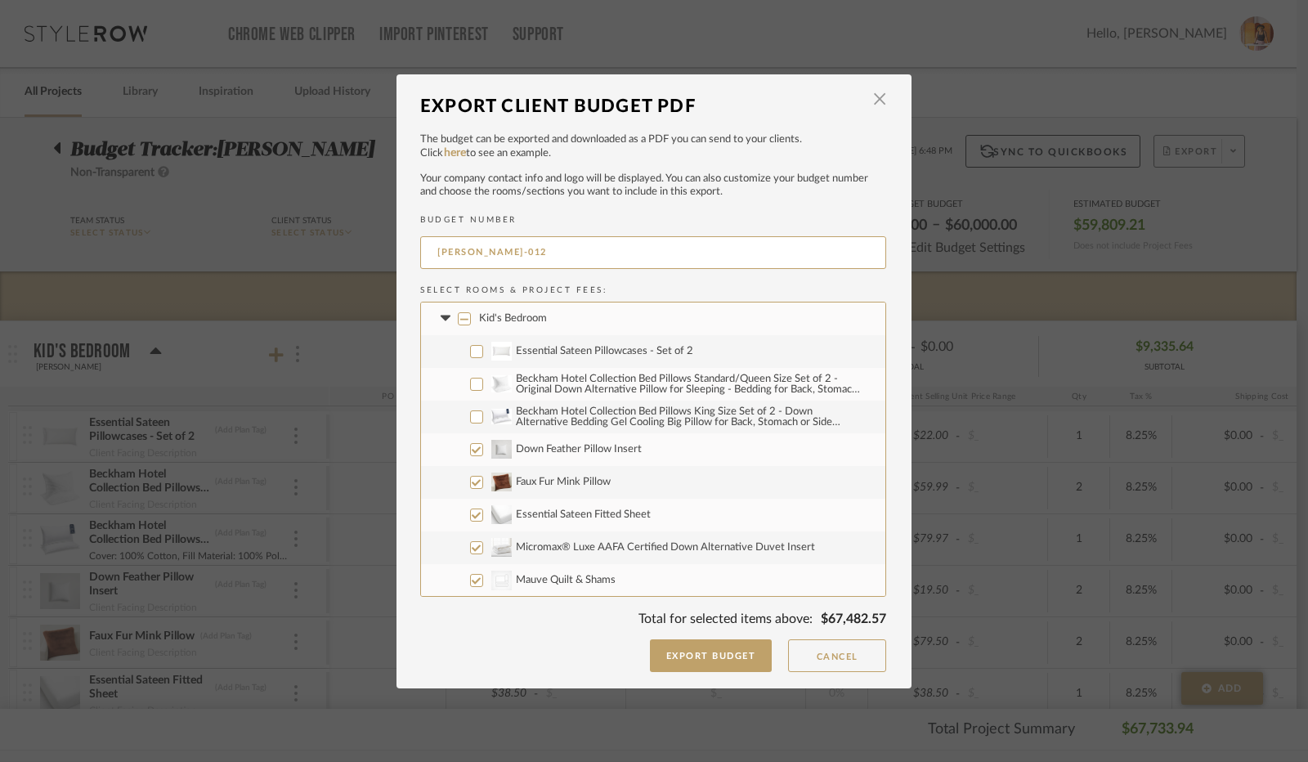
checkbox input "false"
click at [472, 478] on input "Faux Fur Mink Pillow" at bounding box center [476, 482] width 13 height 13
checkbox input "false"
click at [471, 511] on input "Essential Sateen Fitted Sheet" at bounding box center [476, 515] width 13 height 13
checkbox input "false"
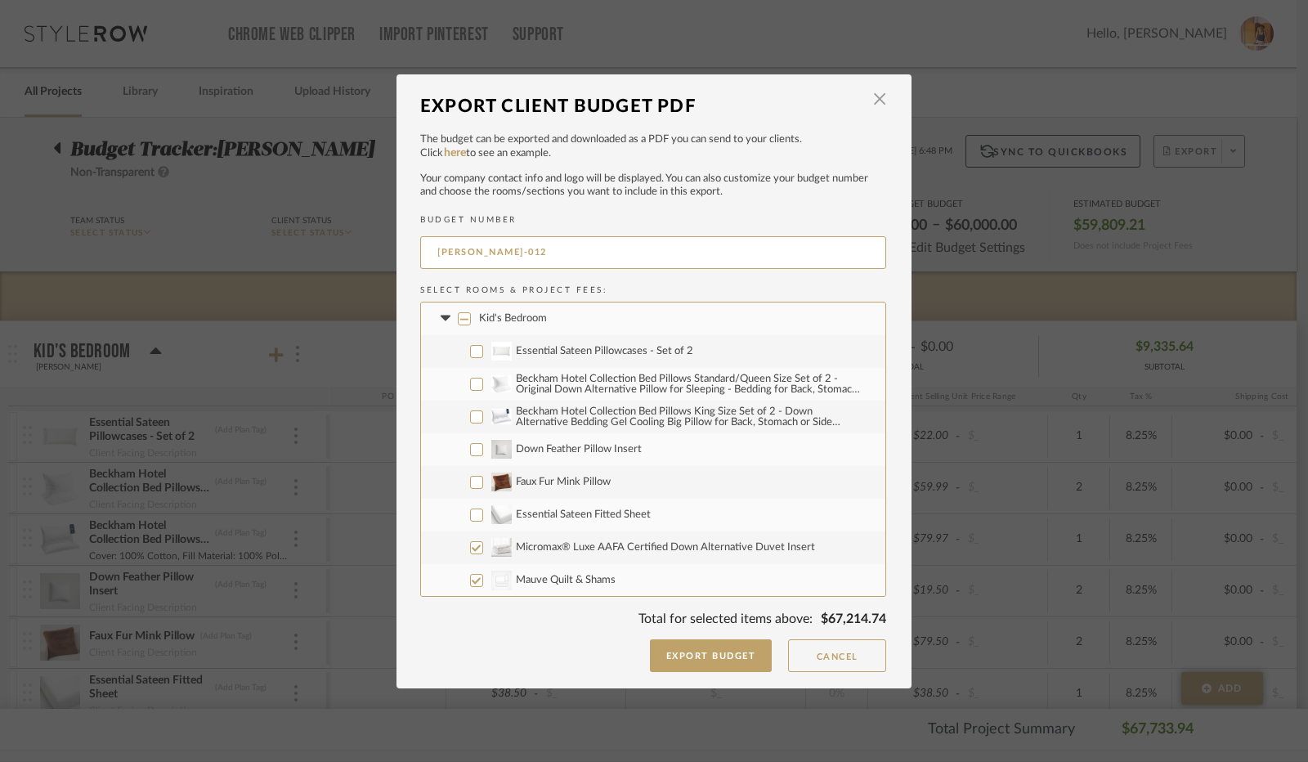
click at [471, 542] on input "Micromax® Luxe AAFA Certified Down Alternative Duvet Insert" at bounding box center [476, 547] width 13 height 13
checkbox input "false"
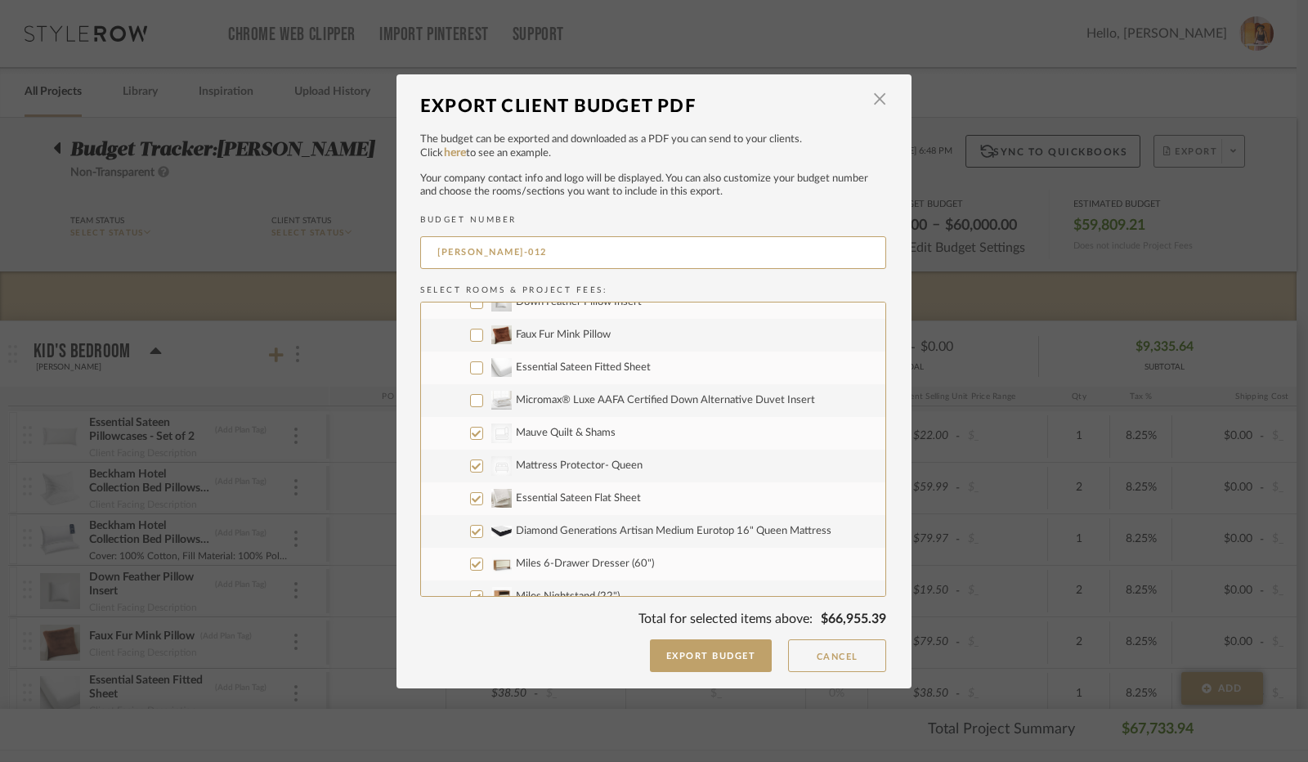
scroll to position [164, 0]
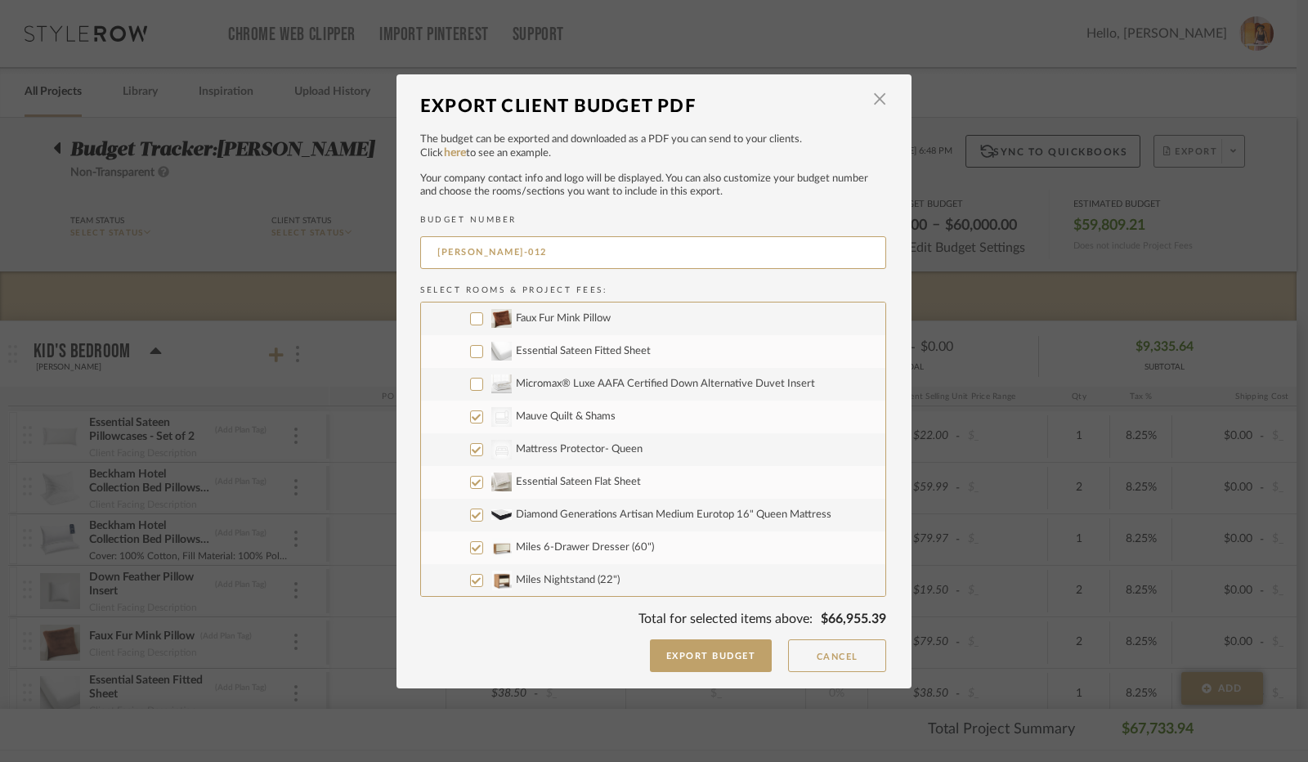
drag, startPoint x: 469, startPoint y: 413, endPoint x: 471, endPoint y: 441, distance: 27.9
click at [470, 415] on input "CategoryIconBedding Mauve Quilt & Shams" at bounding box center [476, 417] width 13 height 13
checkbox input "false"
click at [471, 447] on input "CategoryIconBeds Created with Sketch. Mattress Protector- Queen" at bounding box center [476, 449] width 13 height 13
checkbox input "false"
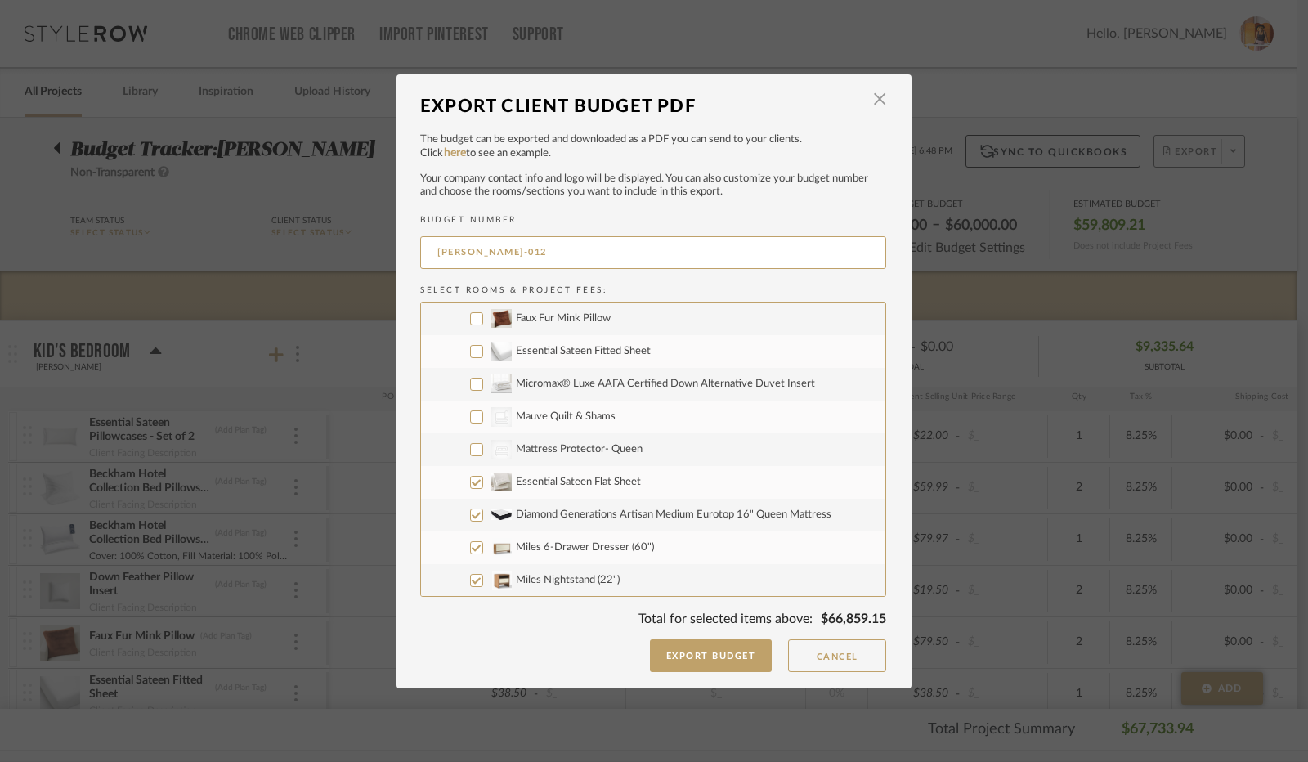
click at [470, 480] on input "Essential Sateen Flat Sheet" at bounding box center [476, 482] width 13 height 13
checkbox input "false"
click at [472, 519] on input "Diamond Generations Artisan Medium Eurotop 16" Queen Mattress" at bounding box center [476, 515] width 13 height 13
checkbox input "false"
click at [474, 544] on input "Miles 6-Drawer Dresser (60")" at bounding box center [476, 547] width 13 height 13
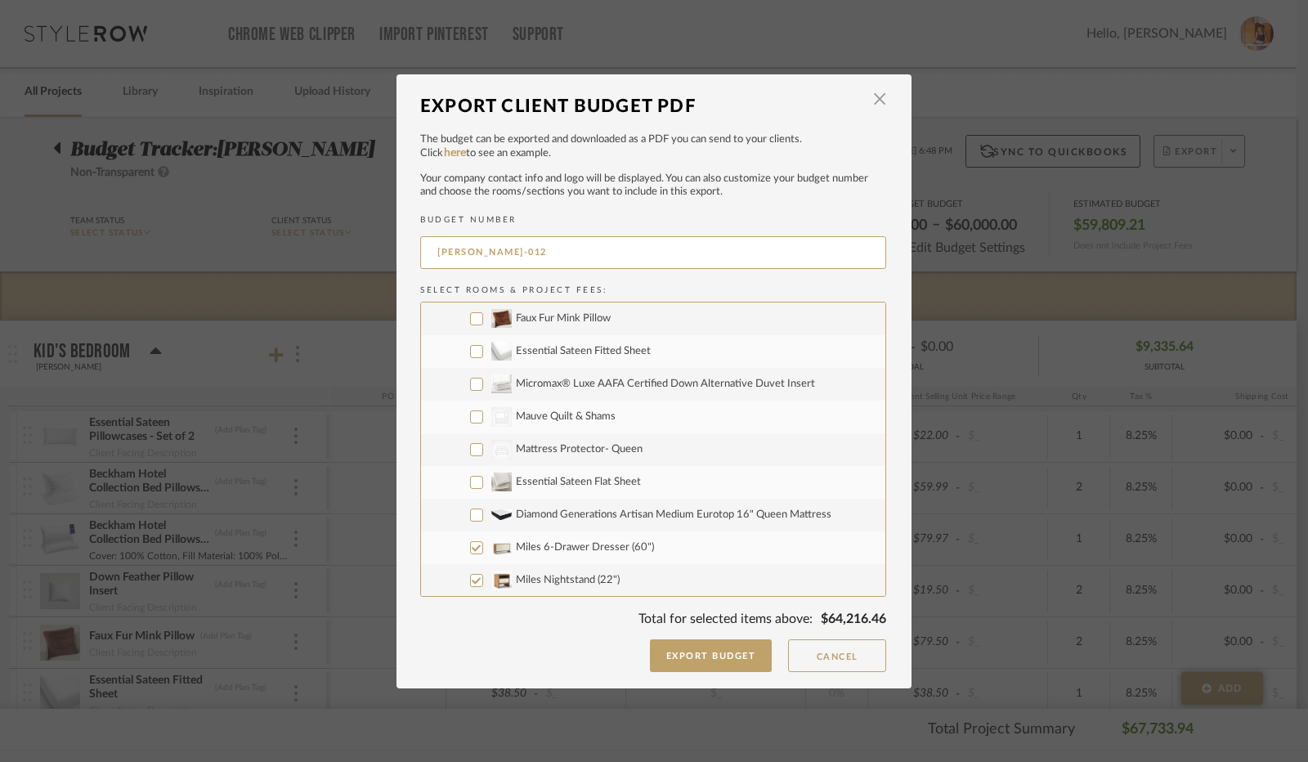
checkbox input "false"
click at [473, 579] on input "Miles Nightstand (22")" at bounding box center [476, 580] width 13 height 13
checkbox input "false"
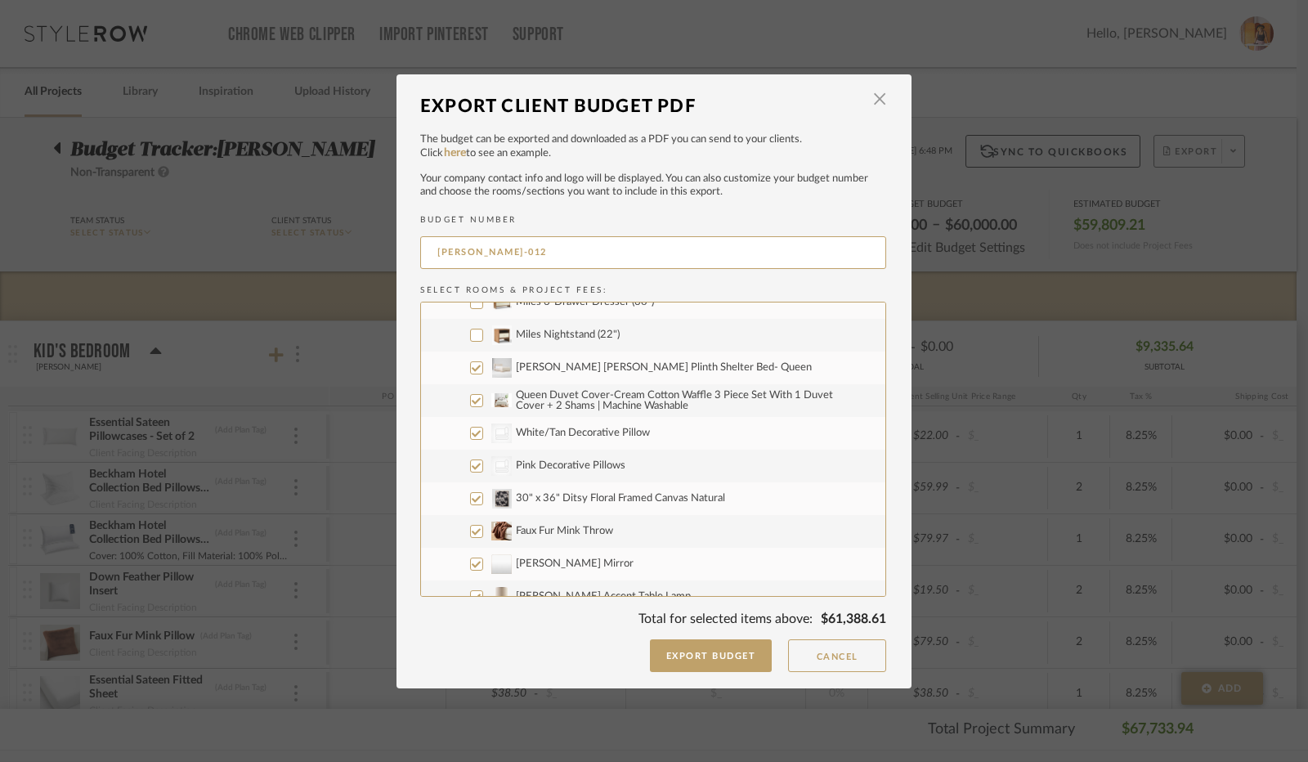
scroll to position [409, 0]
click at [470, 367] on input "[PERSON_NAME] [PERSON_NAME] Plinth Shelter Bed- Queen" at bounding box center [476, 367] width 13 height 13
checkbox input "false"
click at [470, 402] on input "Queen Duvet Cover-Cream Cotton Waffle 3 Piece Set With 1 Duvet Cover + 2 Shams …" at bounding box center [476, 400] width 13 height 13
checkbox input "false"
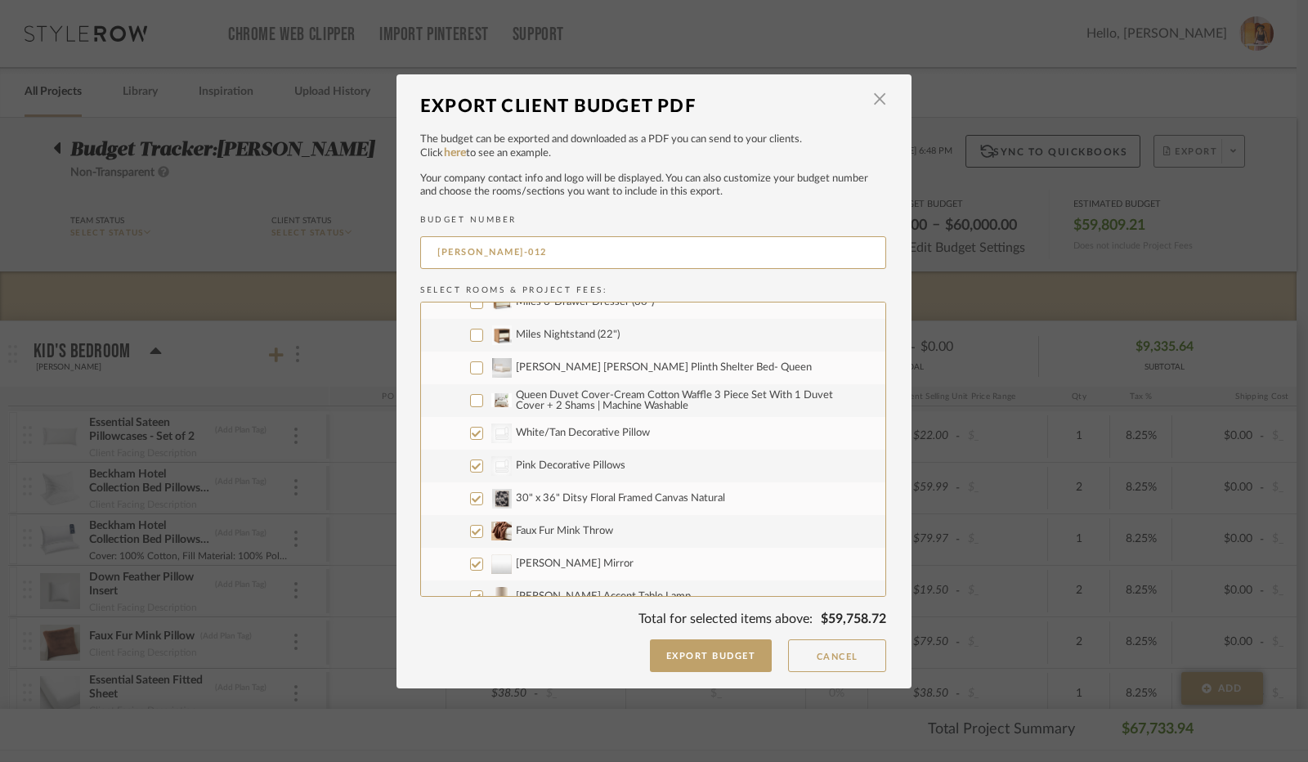
click at [471, 431] on input "CategoryIconBedding White/Tan Decorative Pillow" at bounding box center [476, 433] width 13 height 13
checkbox input "false"
click at [471, 465] on input "CategoryIconBedding Pink Decorative Pillows" at bounding box center [476, 466] width 13 height 13
checkbox input "false"
click at [471, 499] on input "30" x 36" Ditsy Floral Framed Canvas Natural" at bounding box center [476, 498] width 13 height 13
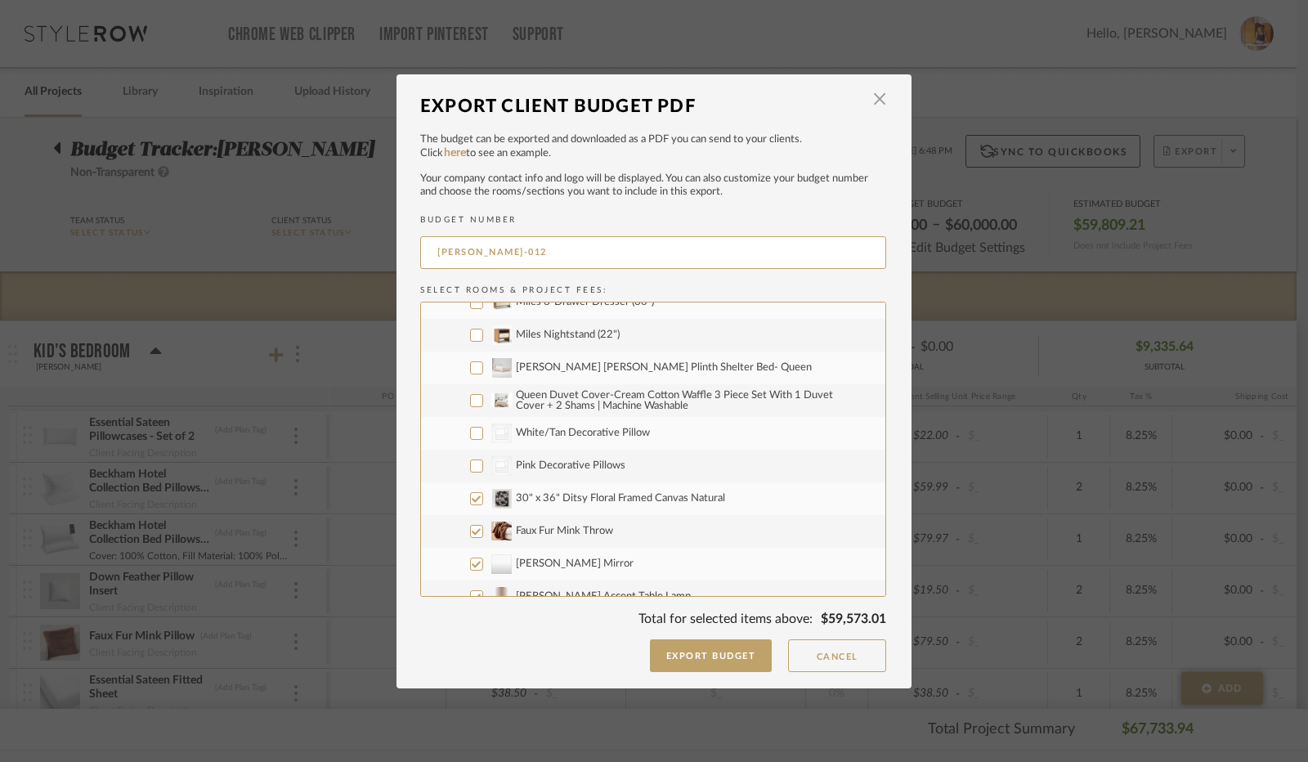
checkbox input "false"
click at [471, 531] on input "Faux Fur Mink Throw" at bounding box center [476, 531] width 13 height 13
checkbox input "false"
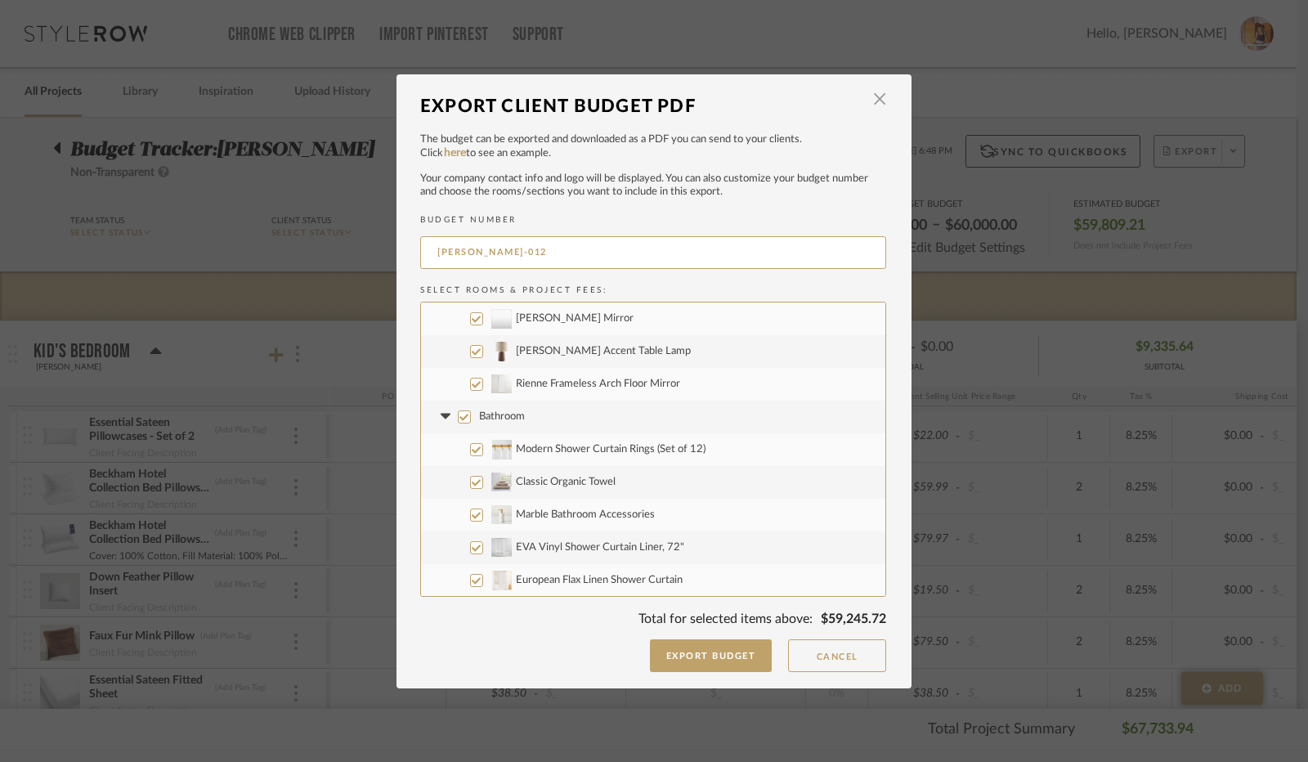
scroll to position [736, 0]
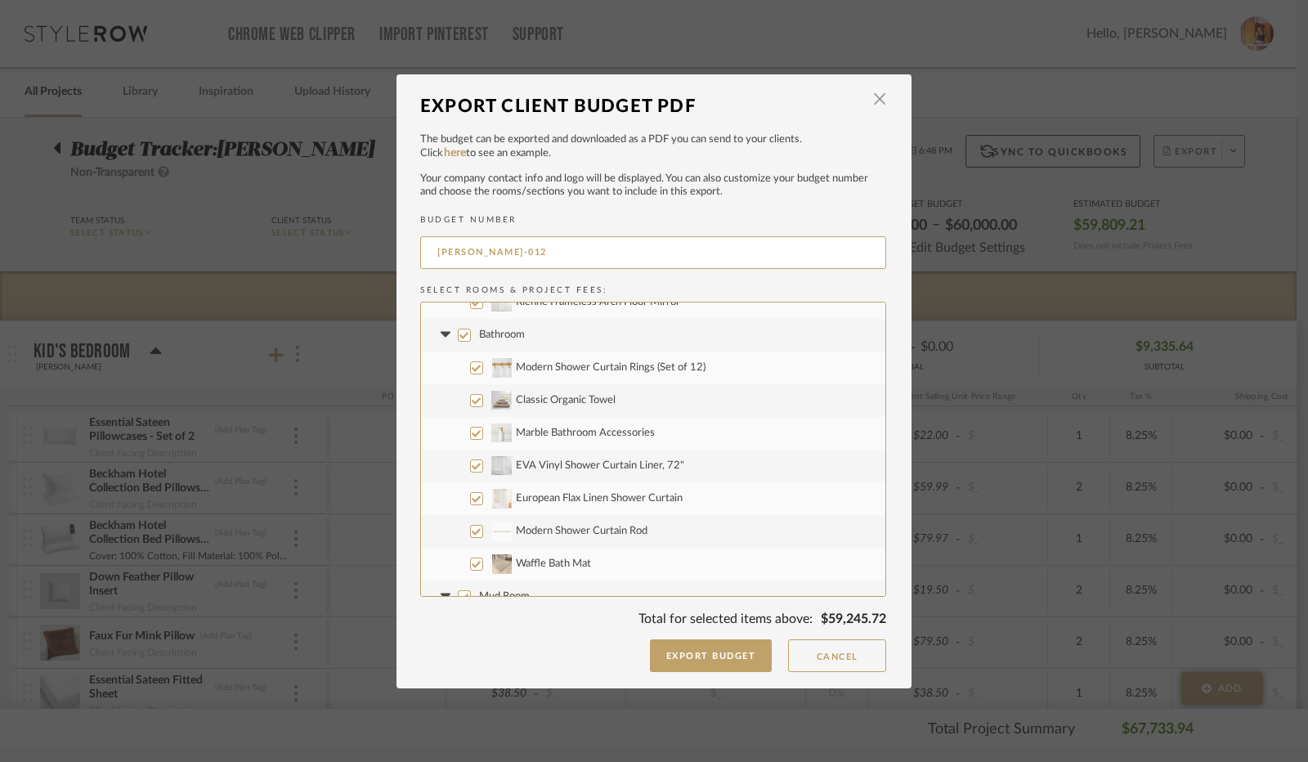
click at [458, 331] on input "Bathroom" at bounding box center [464, 335] width 13 height 13
checkbox input "false"
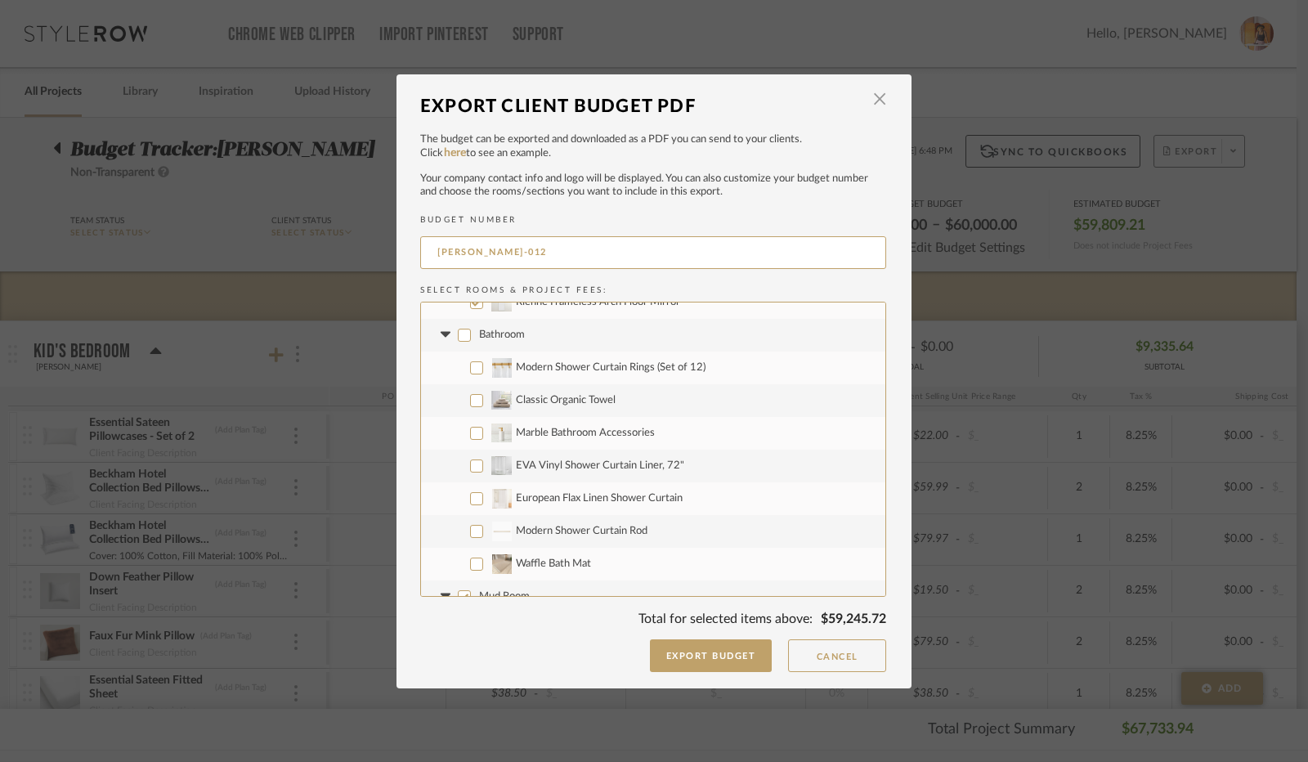
checkbox input "false"
click at [440, 332] on icon at bounding box center [445, 335] width 10 height 6
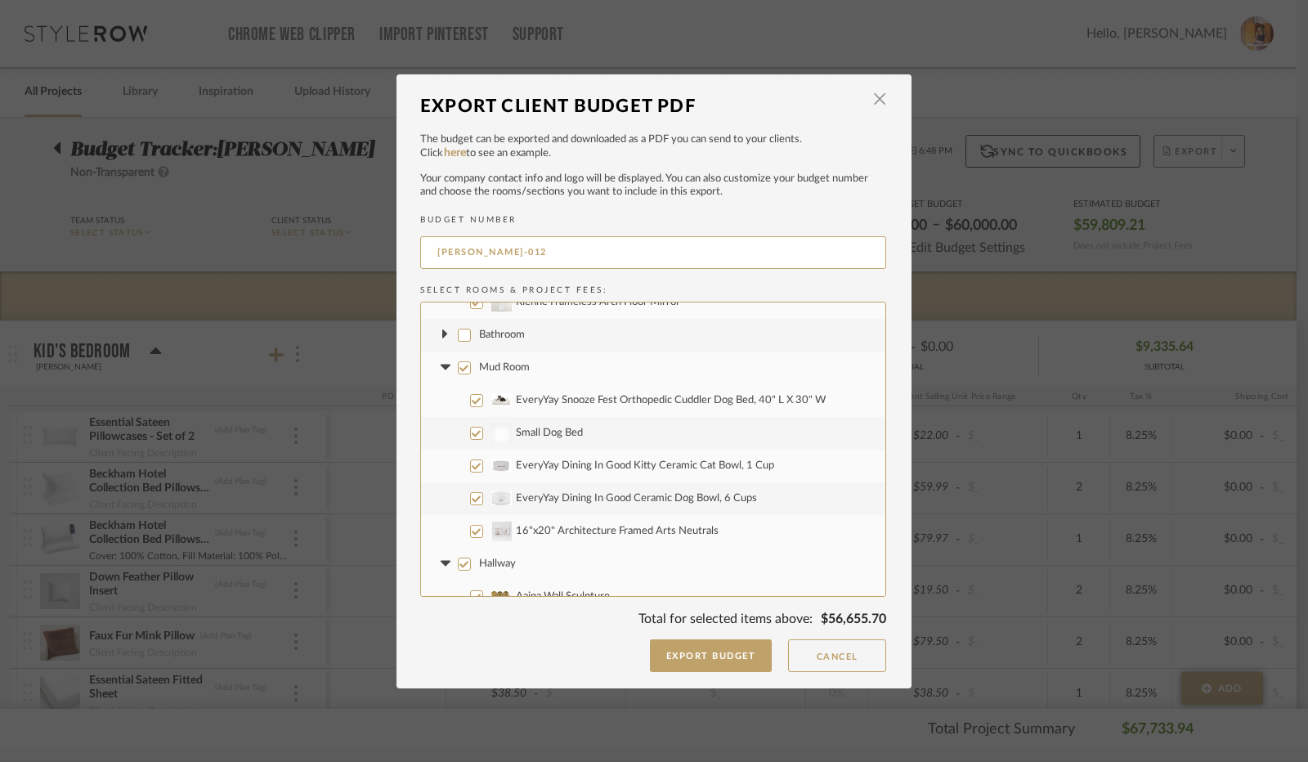
click at [470, 398] on input "EveryYay Snooze Fest Orthopedic Cuddler Dog Bed, 40" L X 30" W" at bounding box center [476, 400] width 13 height 13
checkbox input "false"
click at [470, 429] on input "Small Dog Bed" at bounding box center [476, 433] width 13 height 13
checkbox input "false"
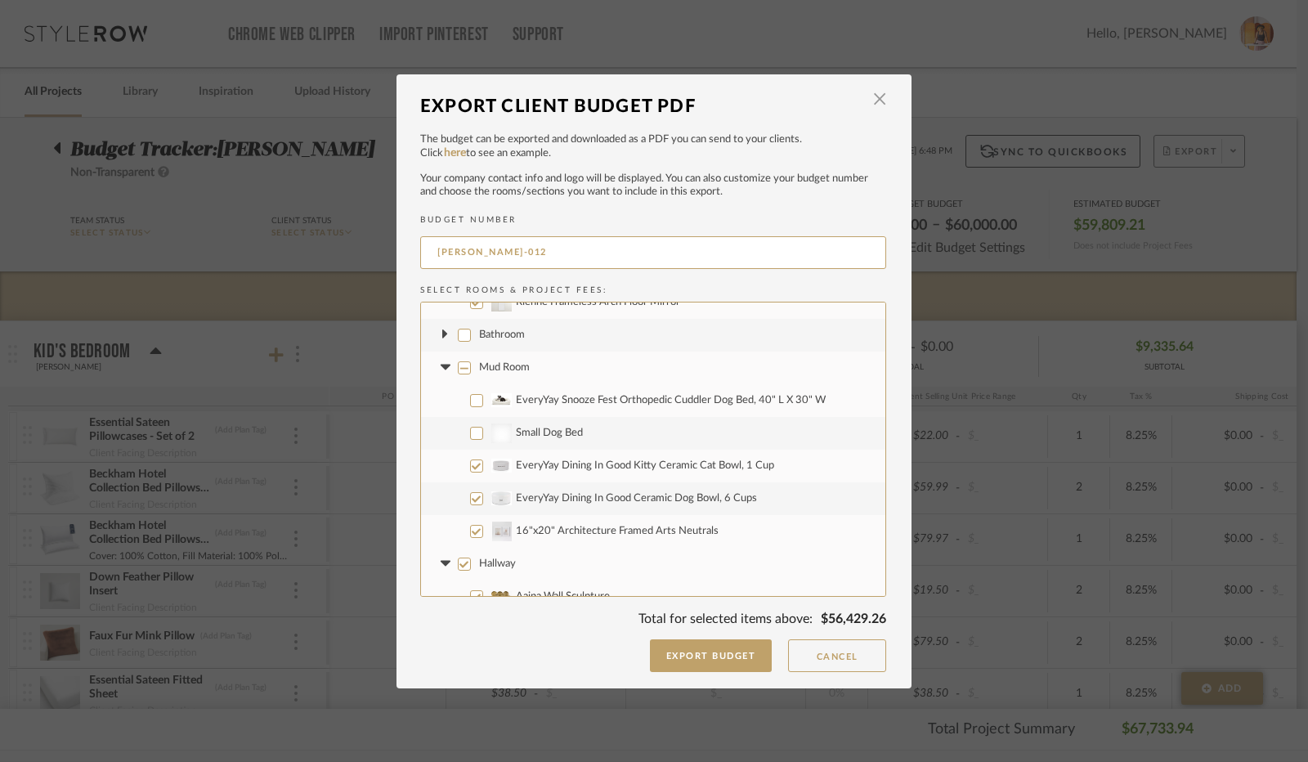
click at [472, 464] on input "EveryYay Dining In Good Kitty Ceramic Cat Bowl, 1 Cup" at bounding box center [476, 466] width 13 height 13
checkbox input "false"
click at [474, 500] on input "EveryYay Dining In Good Ceramic Dog Bowl, 6 Cups" at bounding box center [476, 498] width 13 height 13
checkbox input "false"
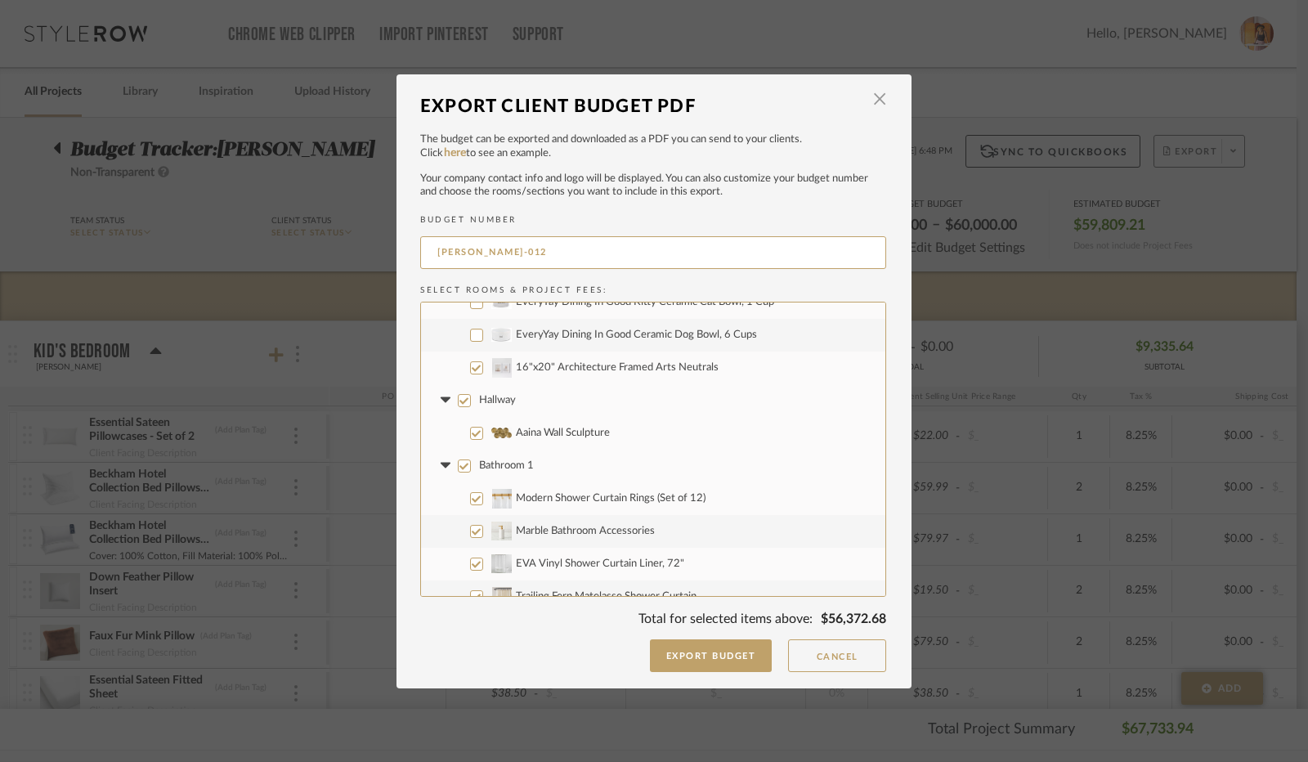
scroll to position [981, 0]
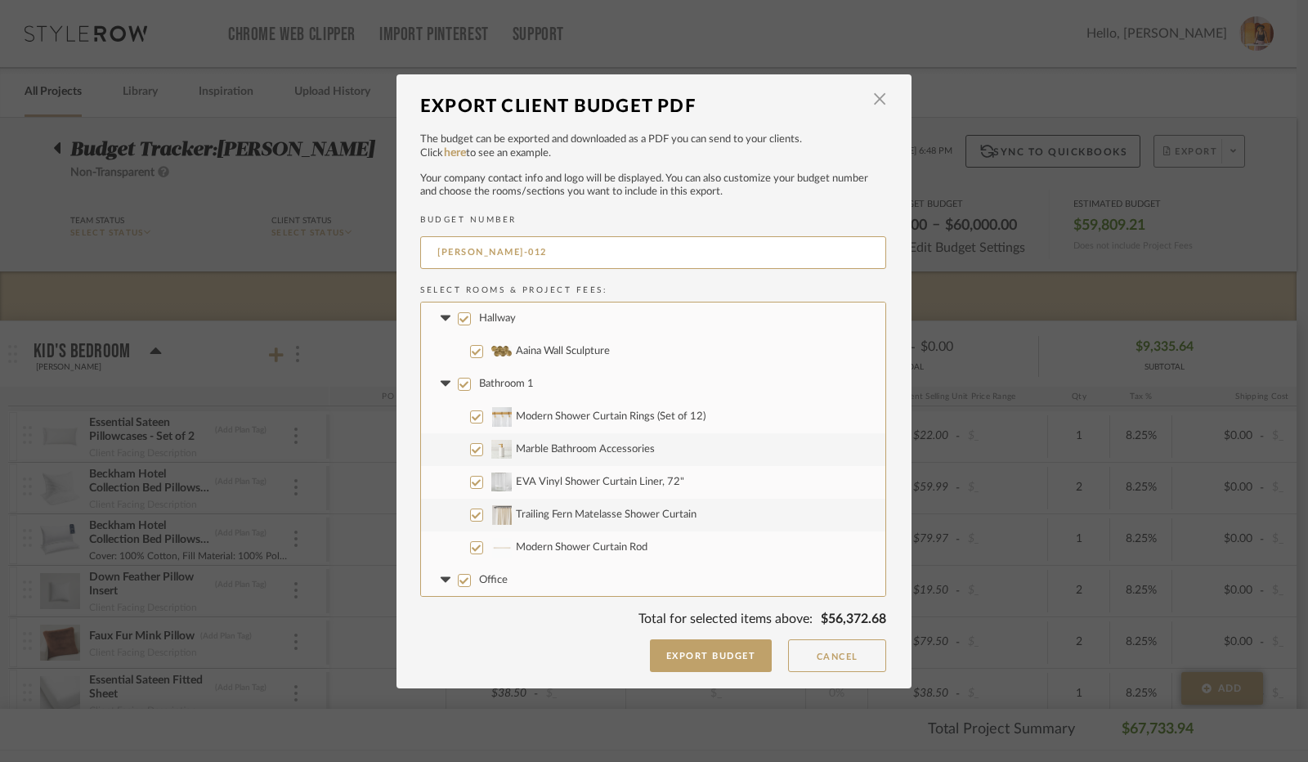
click at [458, 386] on input "Bathroom 1" at bounding box center [464, 384] width 13 height 13
checkbox input "false"
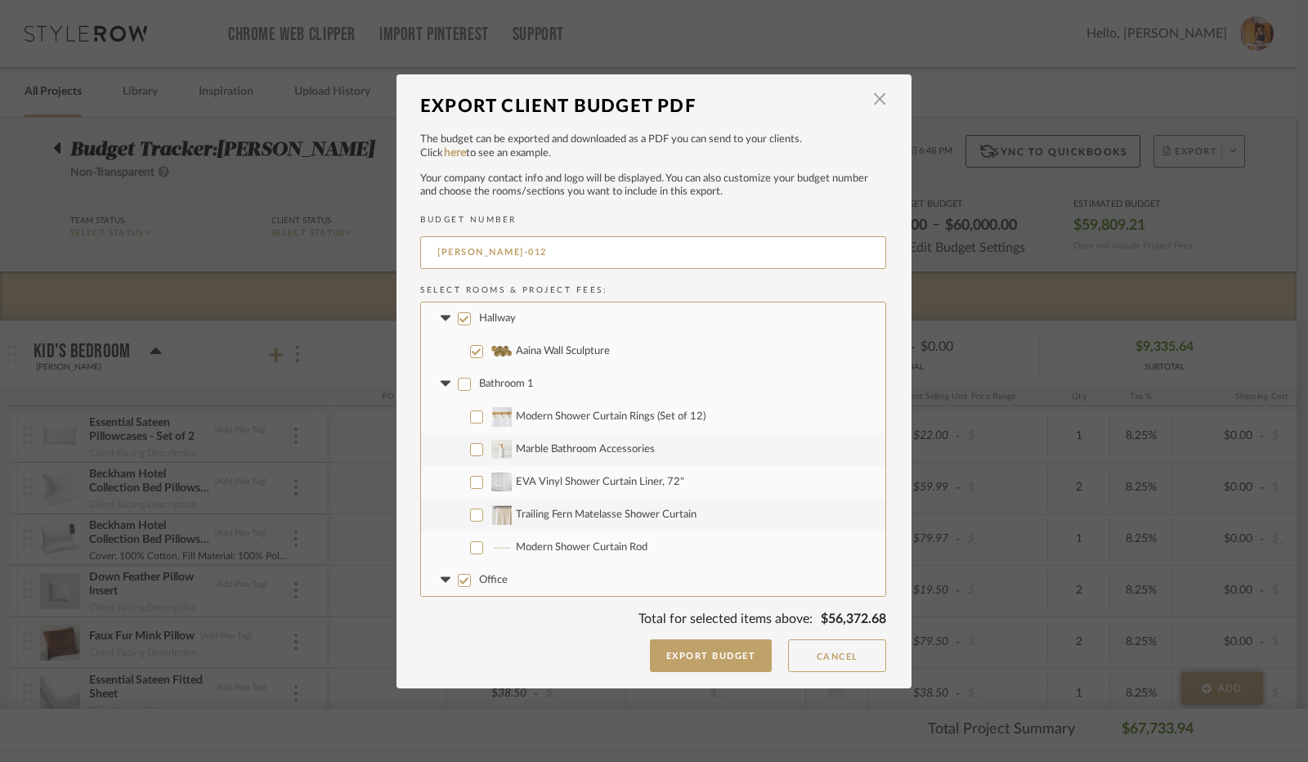
checkbox input "false"
click at [443, 384] on icon at bounding box center [445, 384] width 17 height 7
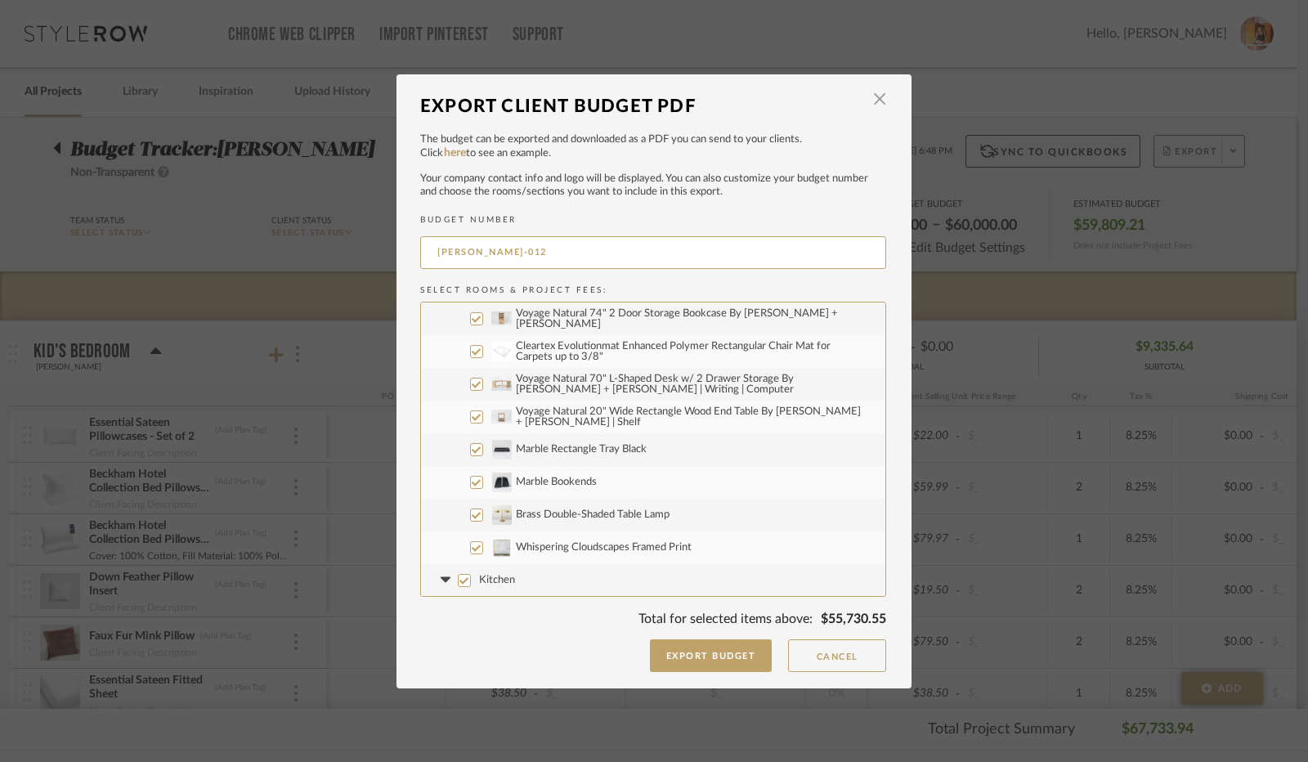
scroll to position [1063, 0]
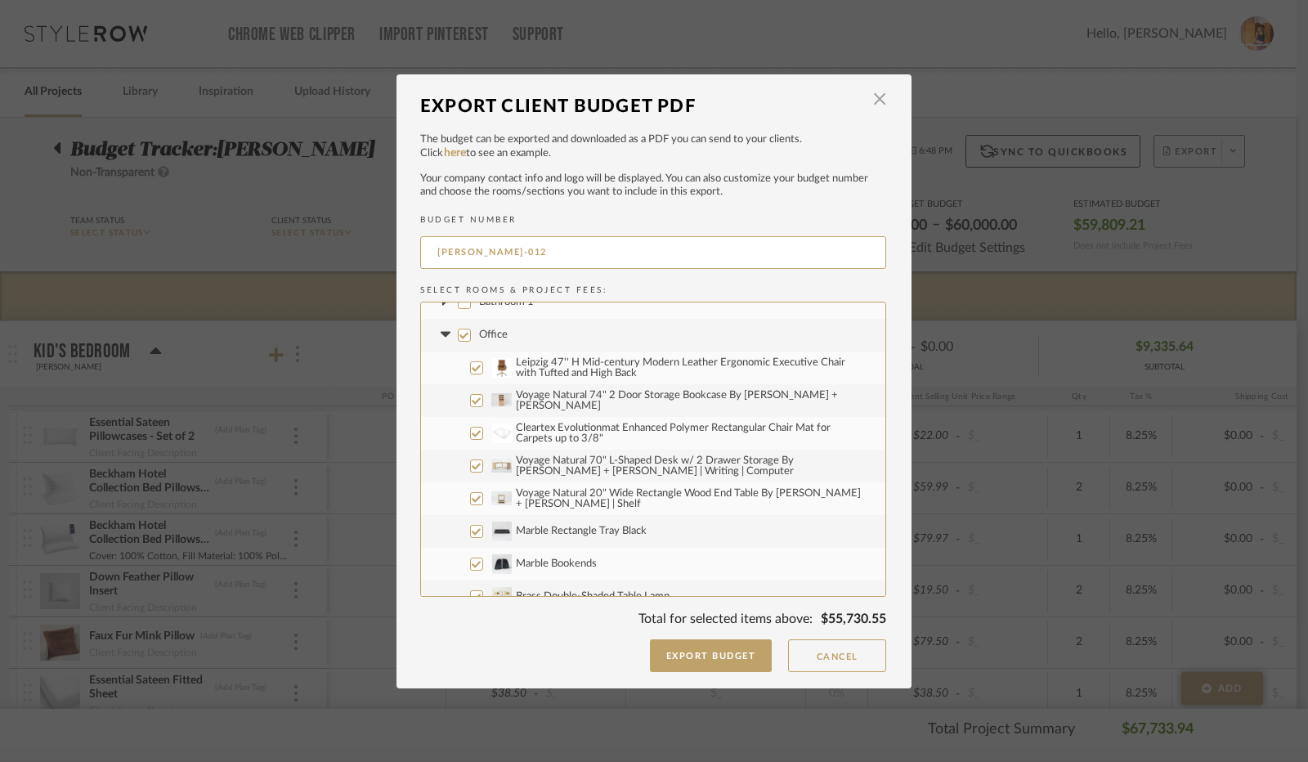
click at [470, 371] on input "Leipzig 47'' H Mid-century Modern Leather Ergonomic Executive Chair with Tufted…" at bounding box center [476, 367] width 13 height 13
checkbox input "false"
click at [473, 400] on input "Voyage Natural 74" 2 Door Storage Bookcase By [PERSON_NAME] + [PERSON_NAME]" at bounding box center [476, 400] width 13 height 13
checkbox input "false"
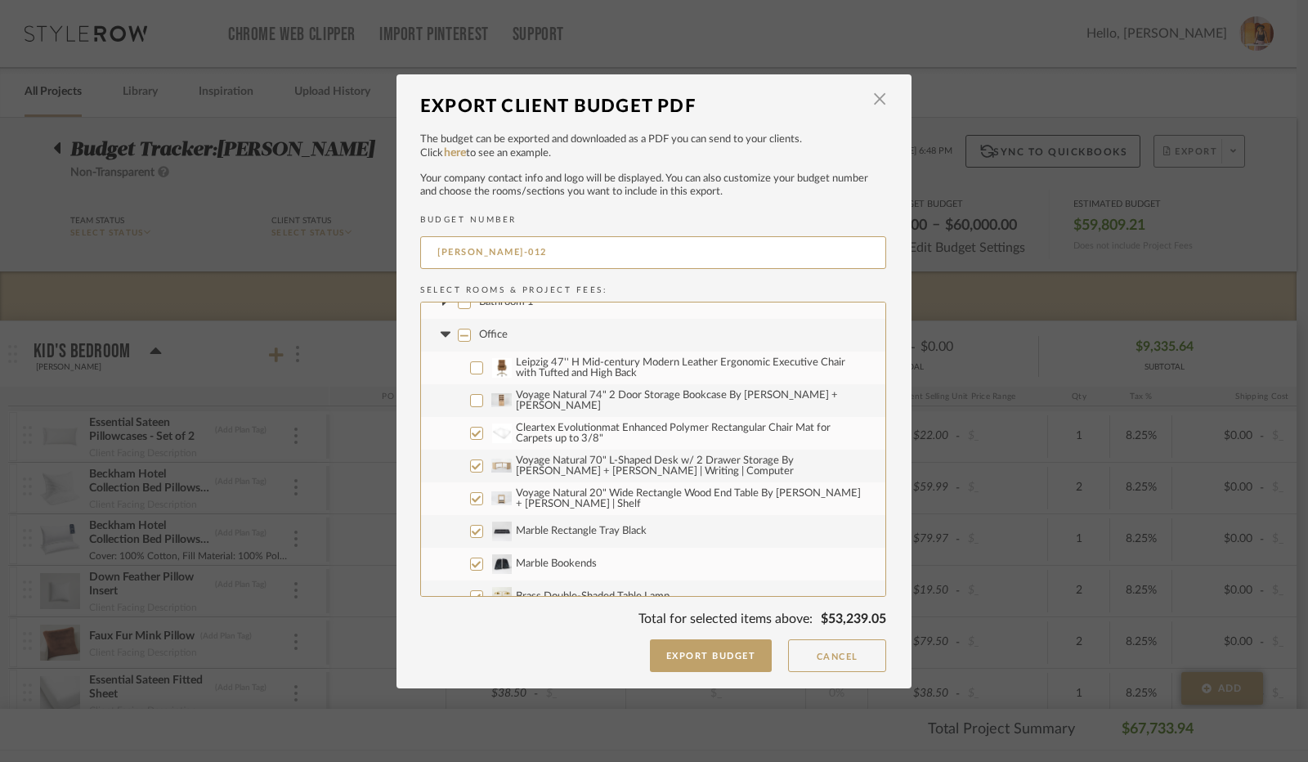
click at [471, 435] on input "Cleartex Evolutionmat Enhanced Polymer Rectangular Chair Mat for Carpets up to …" at bounding box center [476, 433] width 13 height 13
checkbox input "false"
click at [471, 465] on input "Voyage Natural 70" L-Shaped Desk w/ 2 Drawer Storage By [PERSON_NAME] + [PERSON…" at bounding box center [476, 466] width 13 height 13
checkbox input "false"
click at [473, 496] on input "Voyage Natural 20" Wide Rectangle Wood End Table By [PERSON_NAME] + [PERSON_NAM…" at bounding box center [476, 498] width 13 height 13
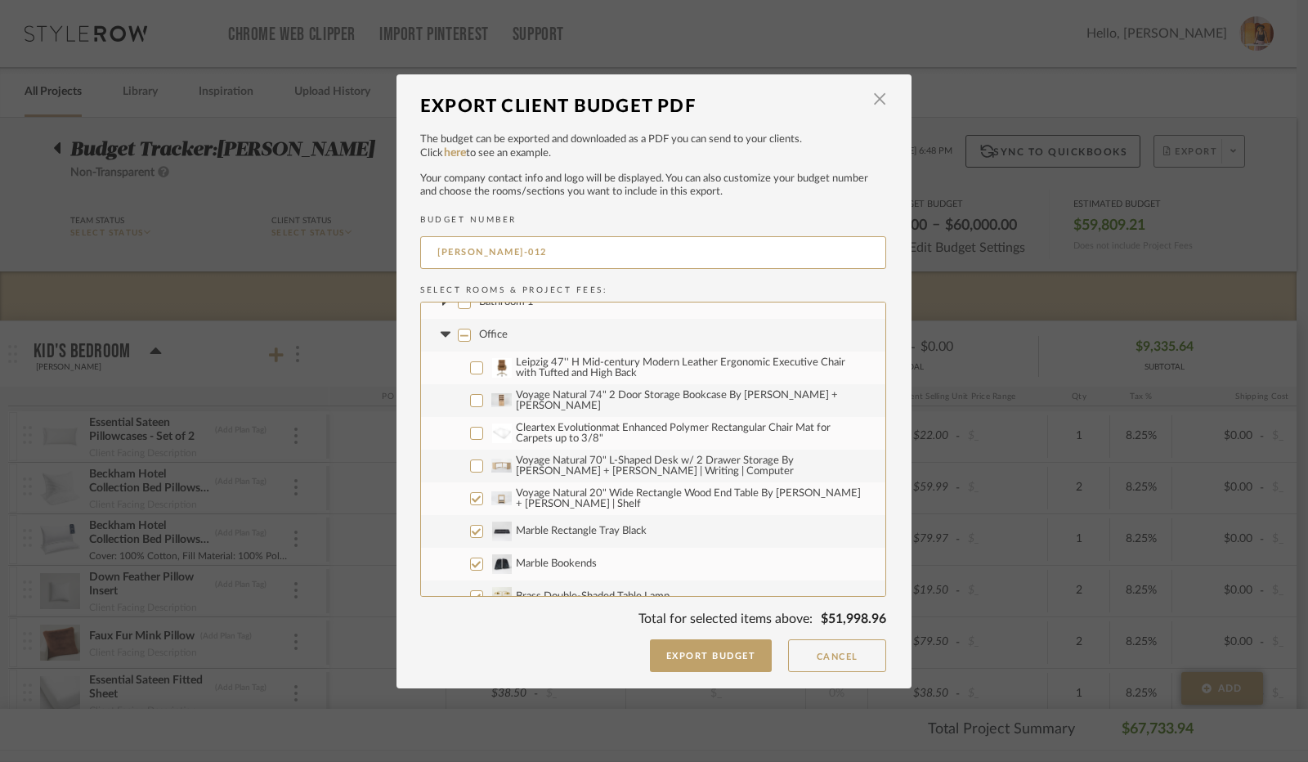
checkbox input "false"
click at [473, 532] on input "Marble Rectangle Tray Black" at bounding box center [476, 531] width 13 height 13
checkbox input "false"
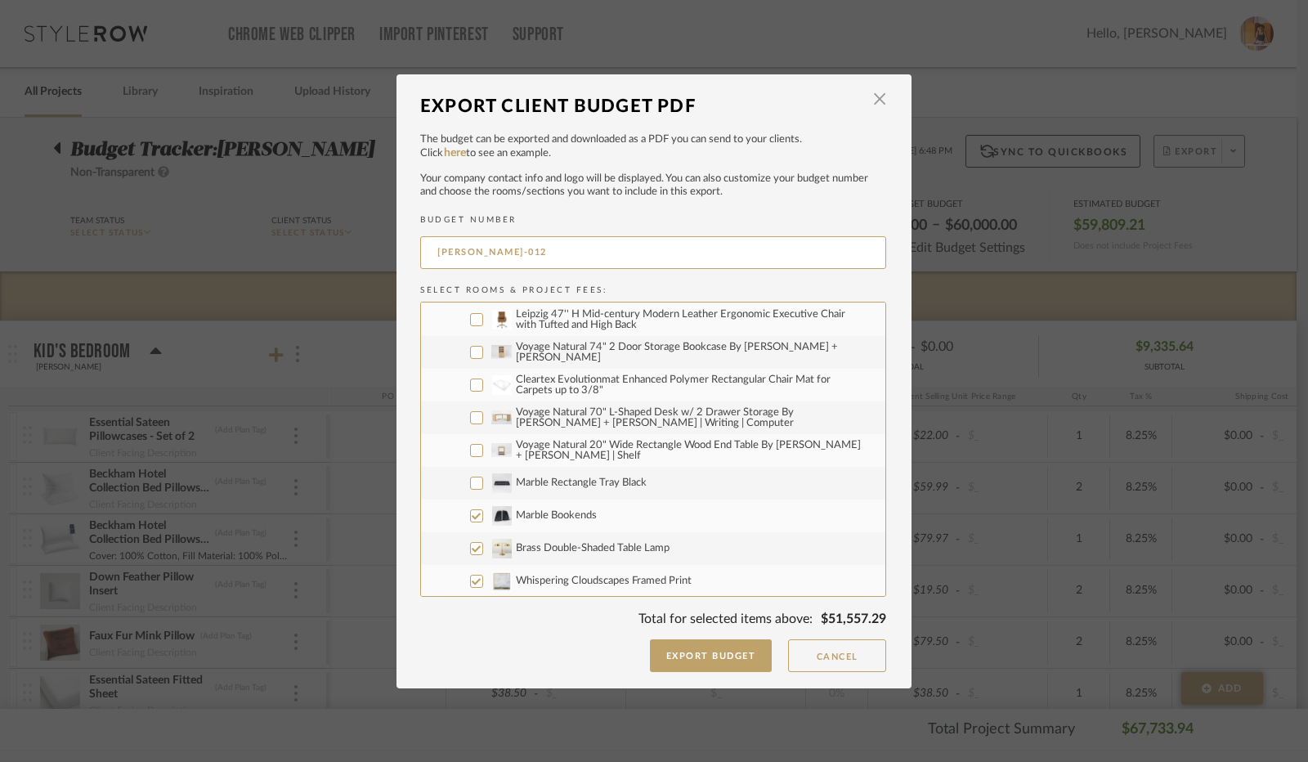
scroll to position [1145, 0]
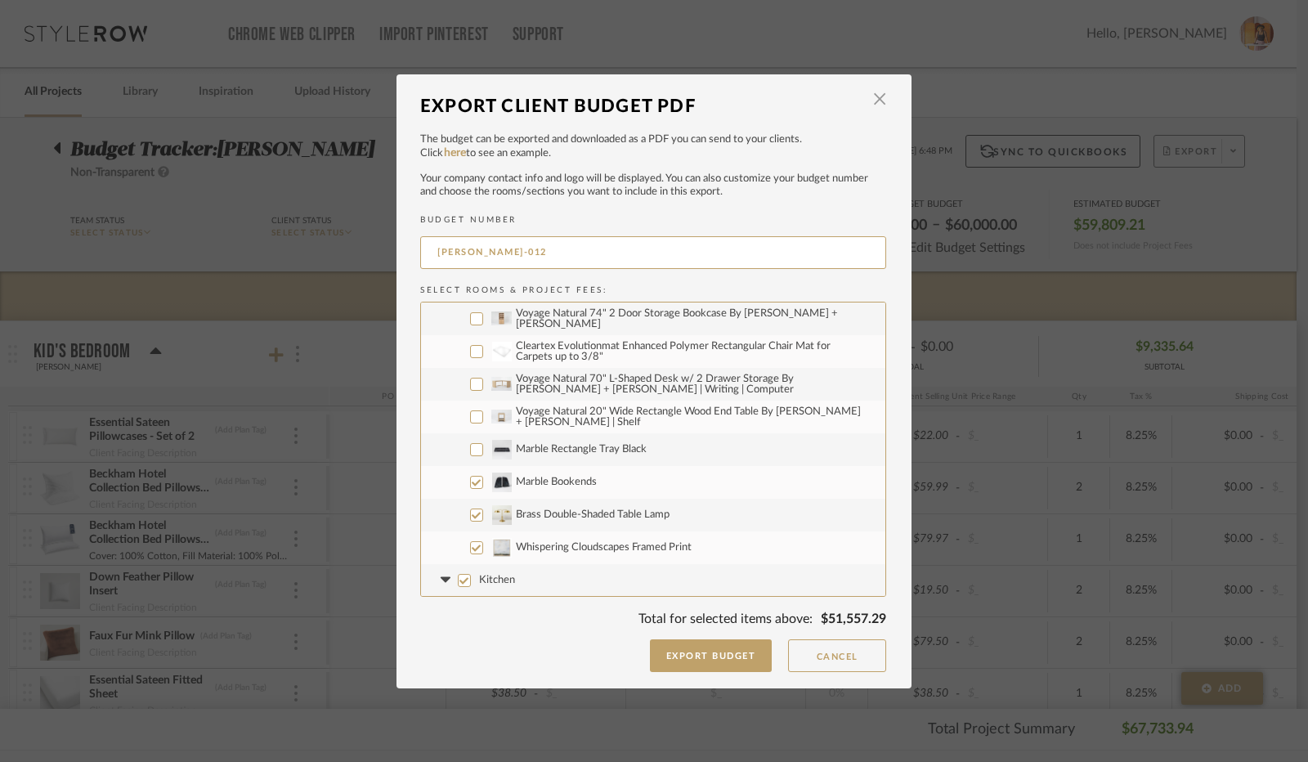
click at [472, 483] on input "Marble Bookends" at bounding box center [476, 482] width 13 height 13
checkbox input "false"
click at [474, 514] on input "Brass Double-Shaded Table Lamp" at bounding box center [476, 515] width 13 height 13
checkbox input "false"
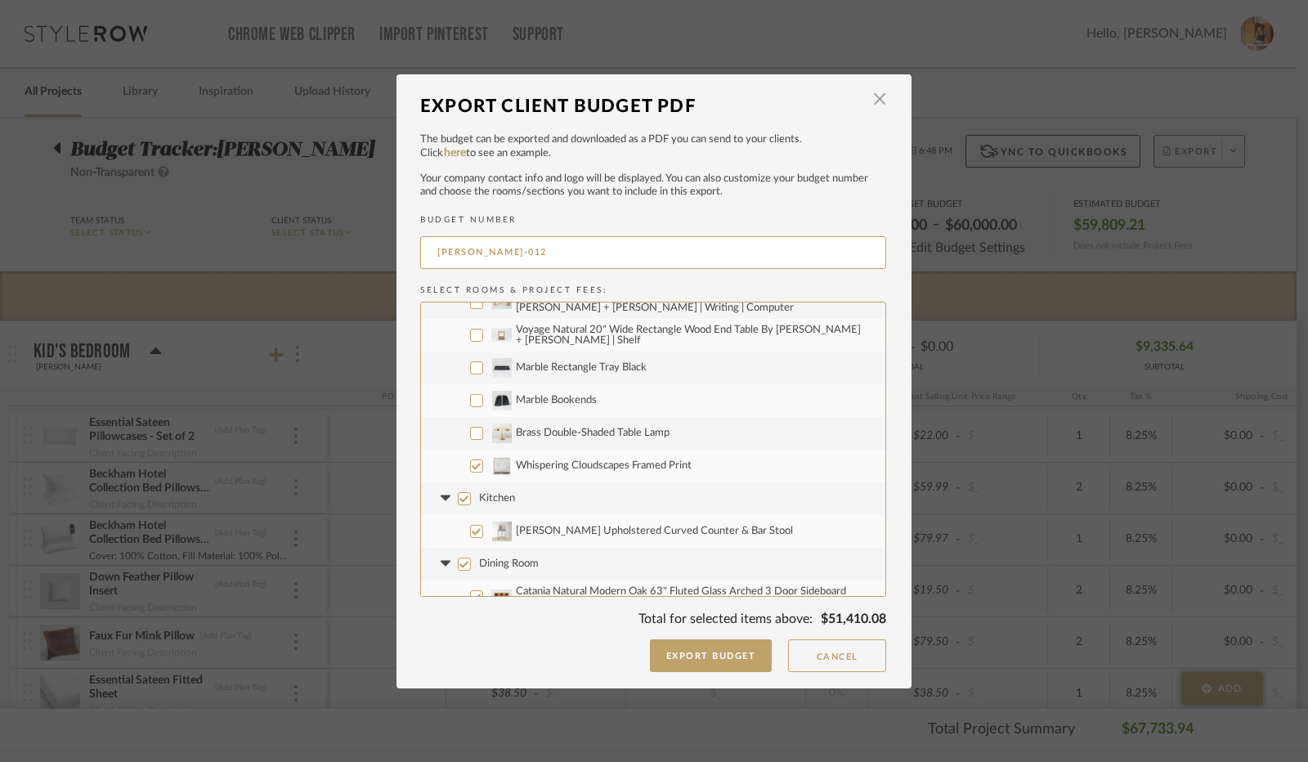
click at [460, 498] on input "Kitchen" at bounding box center [464, 498] width 13 height 13
checkbox input "false"
click at [440, 498] on icon at bounding box center [445, 499] width 10 height 6
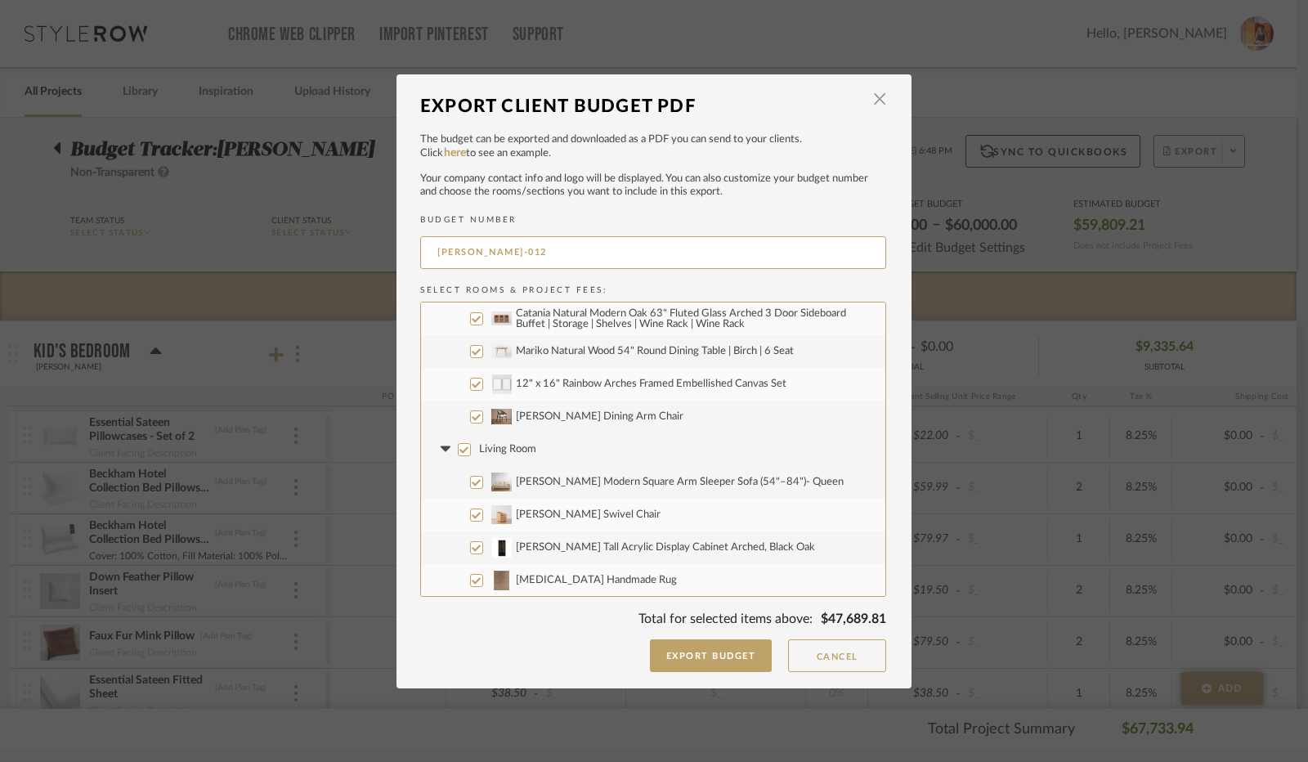
scroll to position [1390, 0]
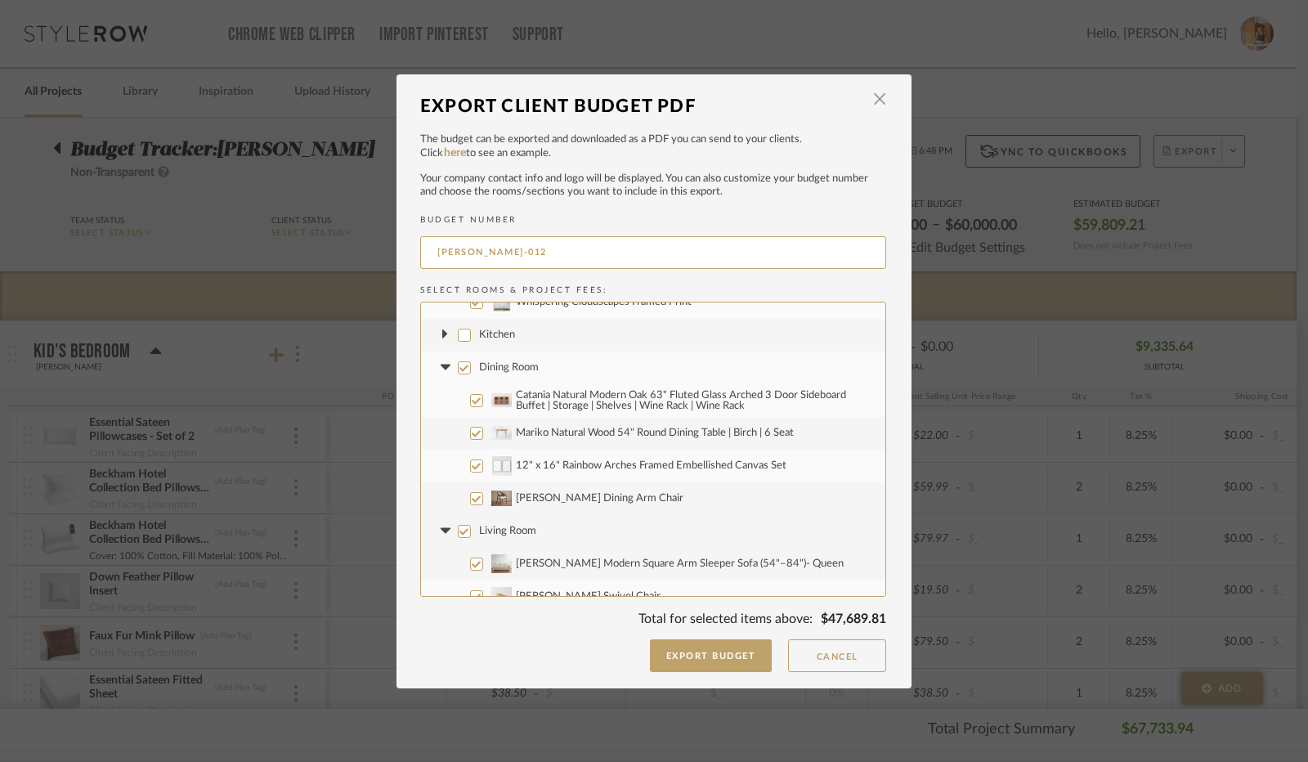
click at [470, 400] on input "Catania Natural Modern Oak 63" Fluted Glass Arched 3 Door Sideboard Buffet | St…" at bounding box center [476, 400] width 13 height 13
checkbox input "false"
click at [472, 434] on input "Mariko Natural Wood 54" Round Dining Table | Birch | 6 Seat" at bounding box center [476, 433] width 13 height 13
checkbox input "false"
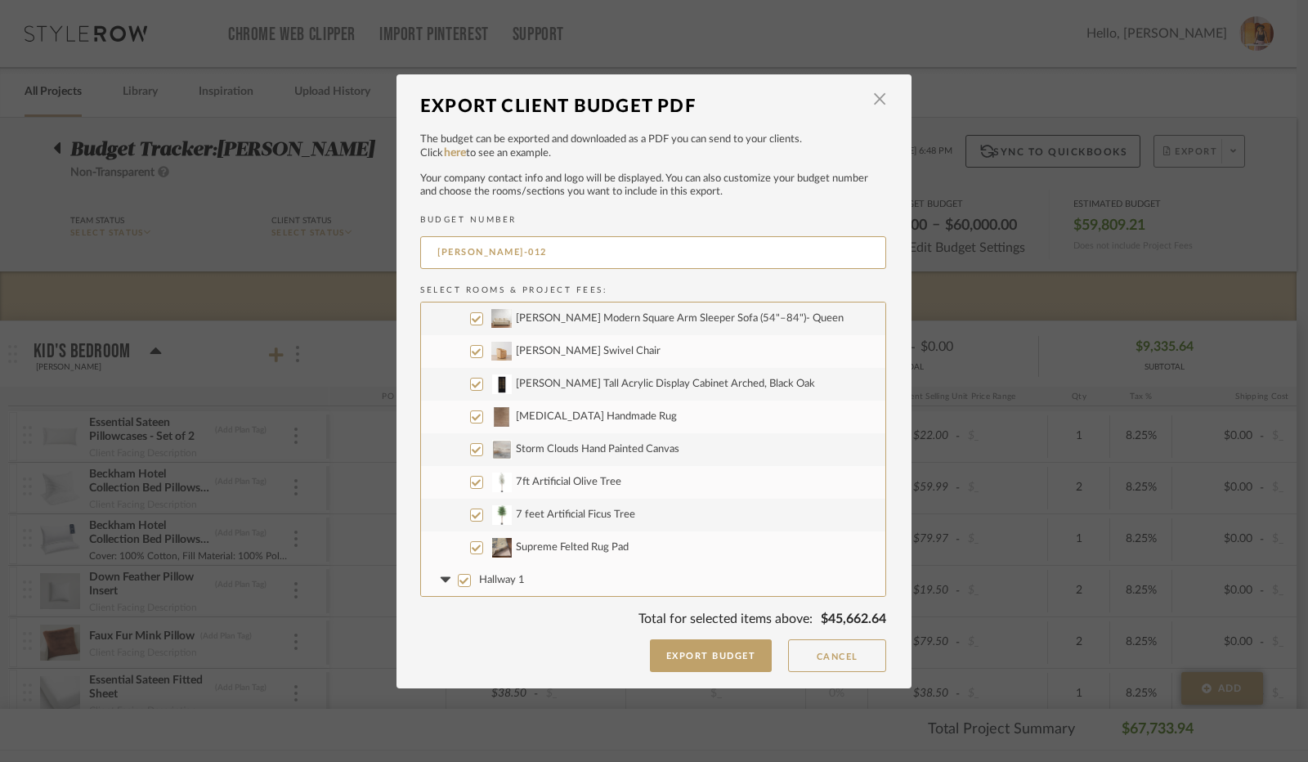
scroll to position [1554, 0]
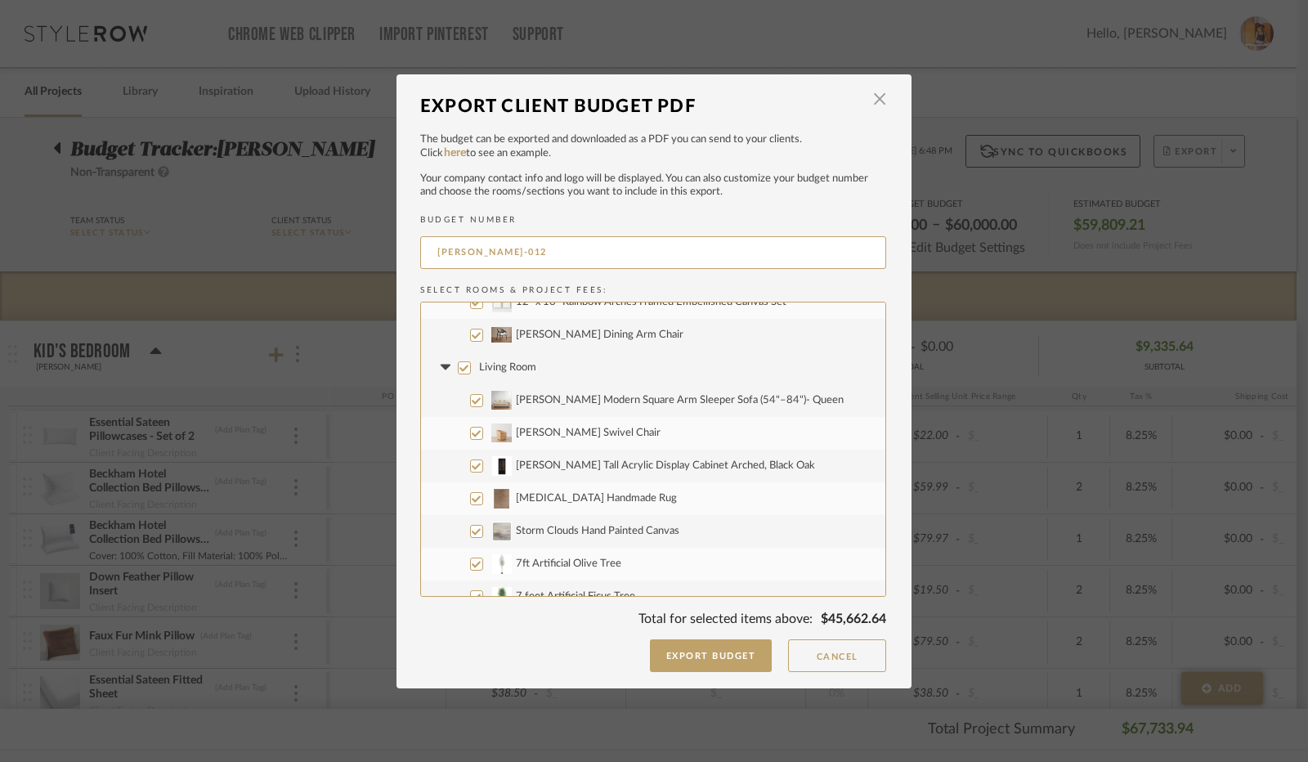
click at [470, 397] on input "[PERSON_NAME] Modern Square Arm Sleeper Sofa (54"–84")- Queen" at bounding box center [476, 400] width 13 height 13
checkbox input "false"
click at [470, 433] on input "[PERSON_NAME] Swivel Chair" at bounding box center [476, 433] width 13 height 13
checkbox input "false"
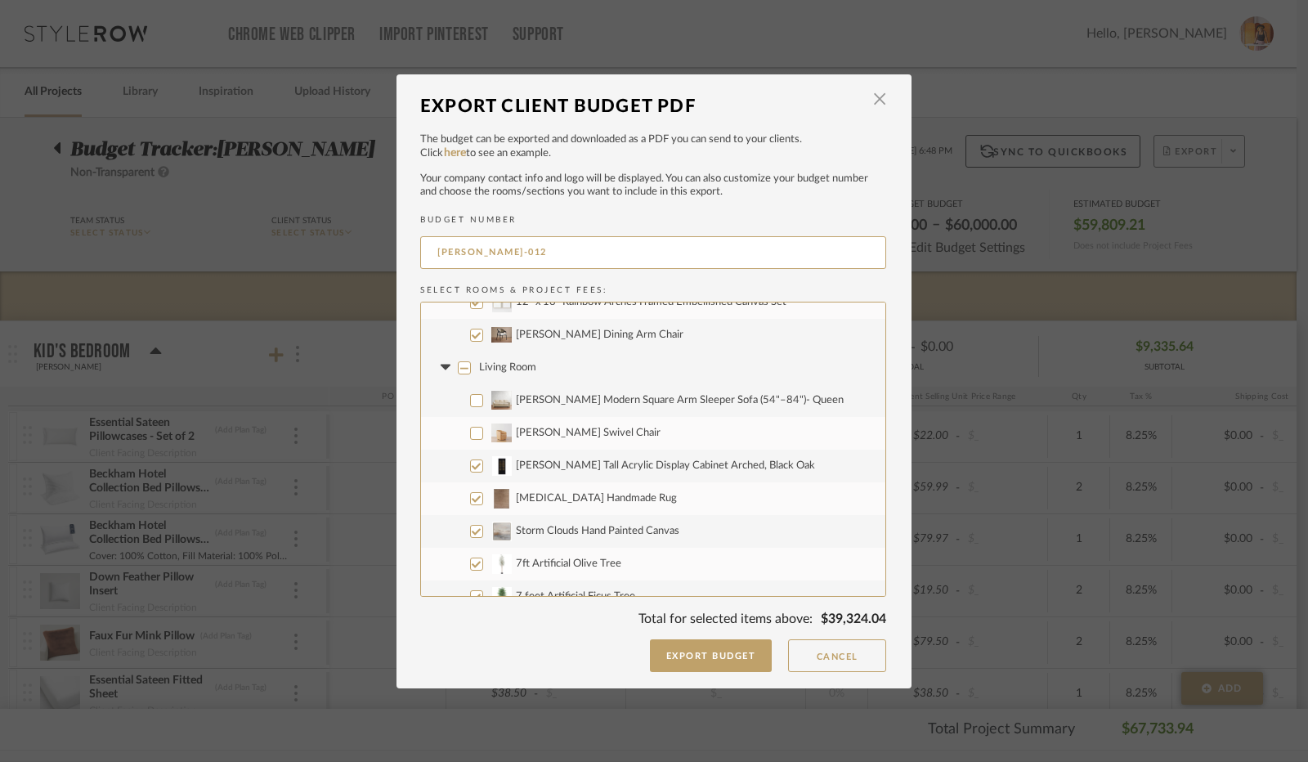
click at [473, 467] on input "[PERSON_NAME] Tall Acrylic Display Cabinet Arched, Black Oak" at bounding box center [476, 466] width 13 height 13
checkbox input "false"
click at [474, 496] on input "[MEDICAL_DATA] Handmade Rug" at bounding box center [476, 498] width 13 height 13
checkbox input "false"
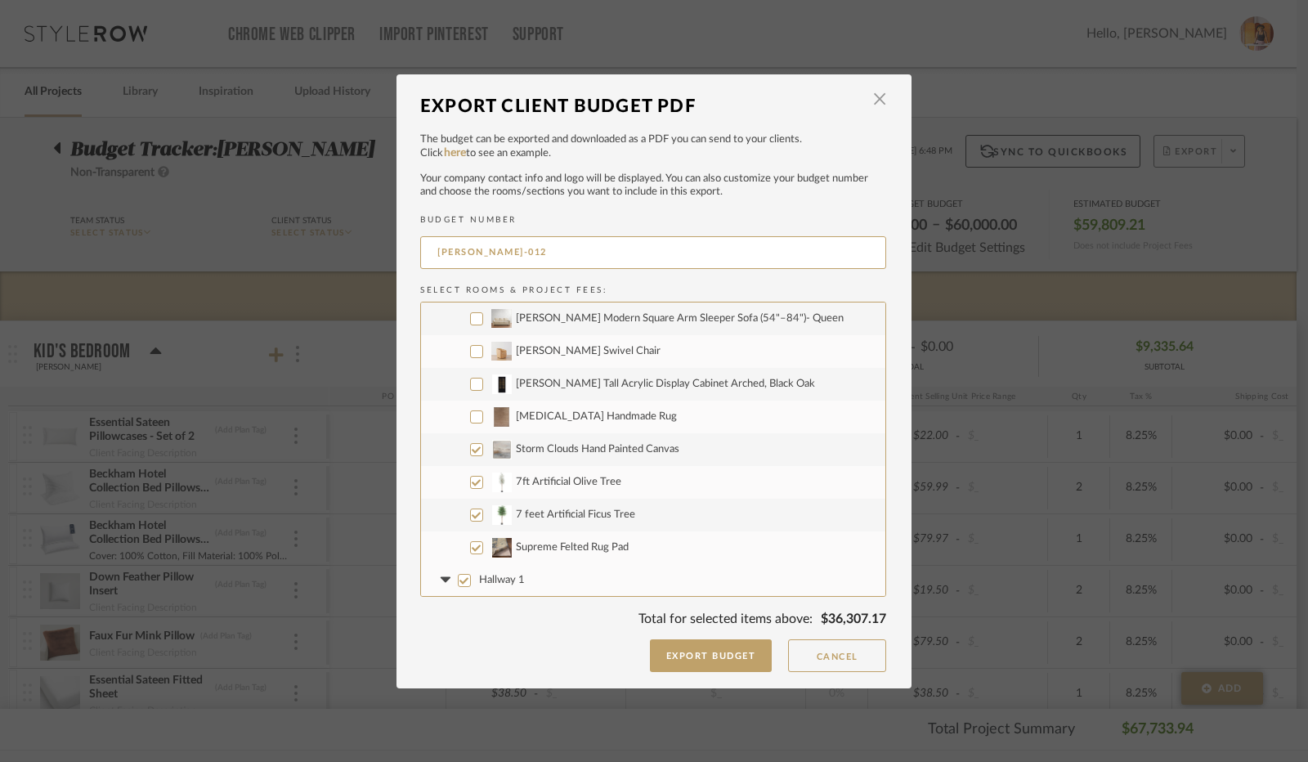
click at [470, 482] on input "7ft Artificial Olive Tree" at bounding box center [476, 482] width 13 height 13
checkbox input "false"
click at [471, 518] on input "7 feet Artificial Ficus Tree" at bounding box center [476, 515] width 13 height 13
checkbox input "false"
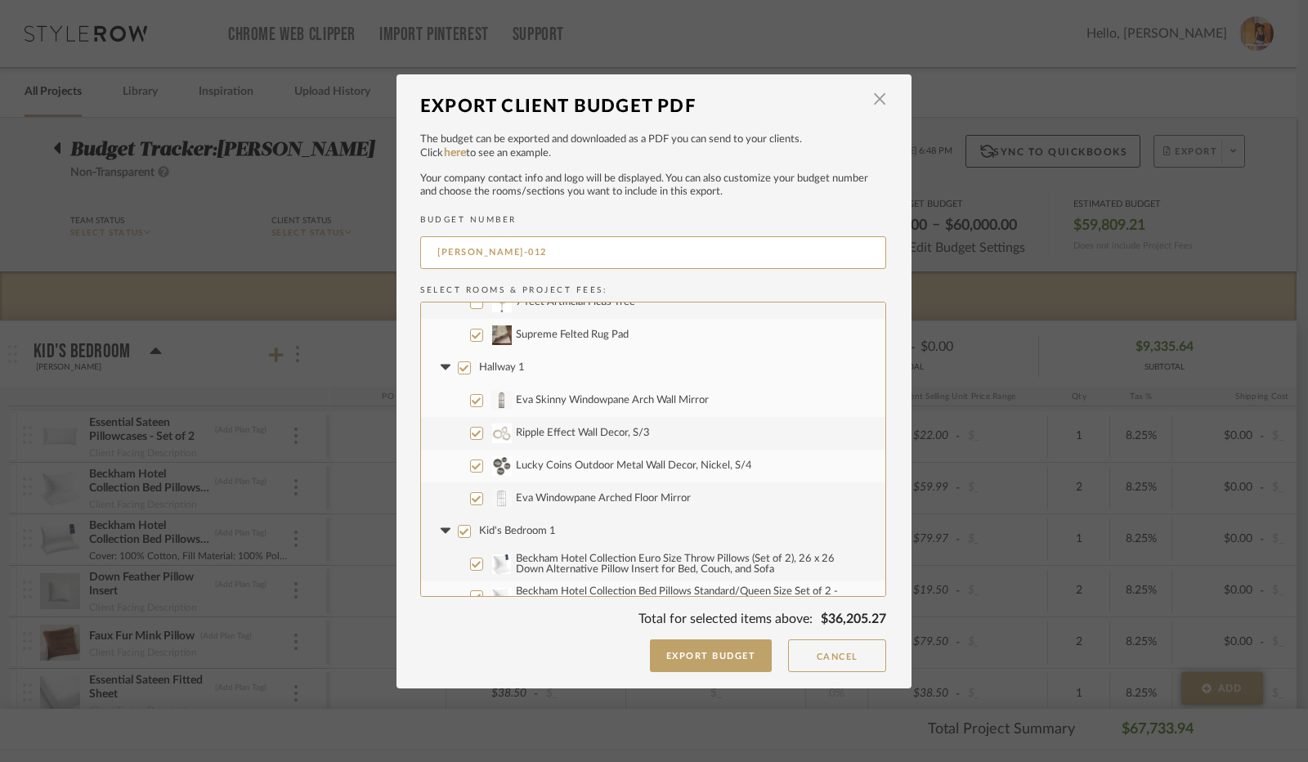
scroll to position [1881, 0]
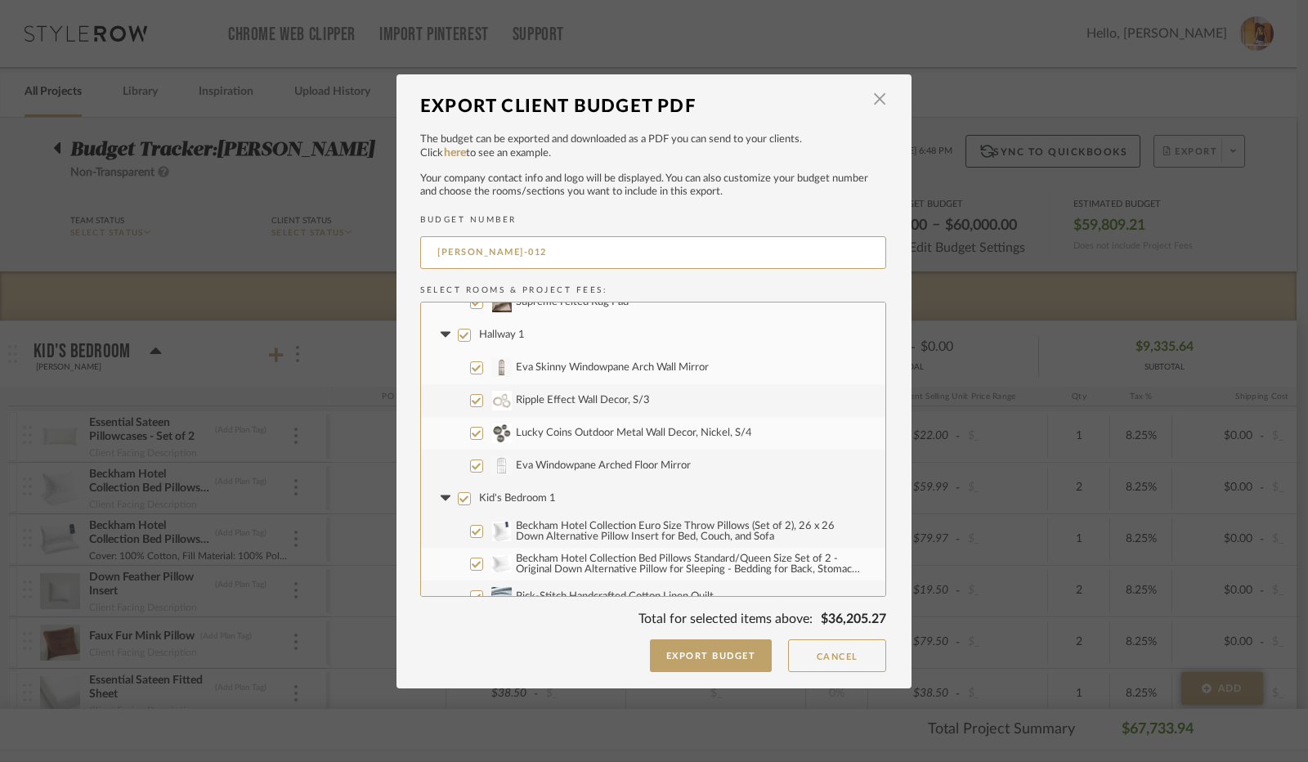
drag, startPoint x: 459, startPoint y: 334, endPoint x: 436, endPoint y: 334, distance: 22.9
click at [442, 334] on label "Hallway 1" at bounding box center [653, 335] width 465 height 33
click at [458, 334] on input "Hallway 1" at bounding box center [464, 335] width 13 height 13
checkbox input "false"
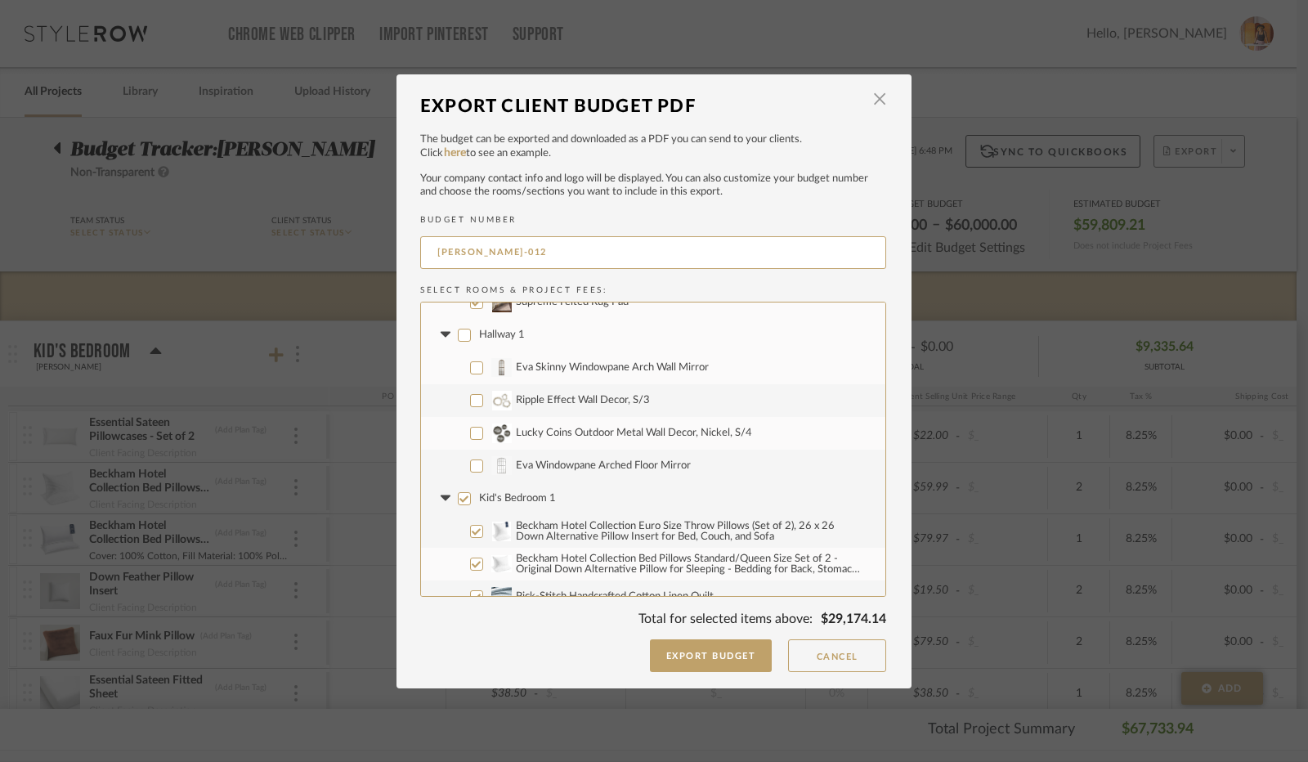
click at [437, 334] on icon at bounding box center [445, 335] width 17 height 7
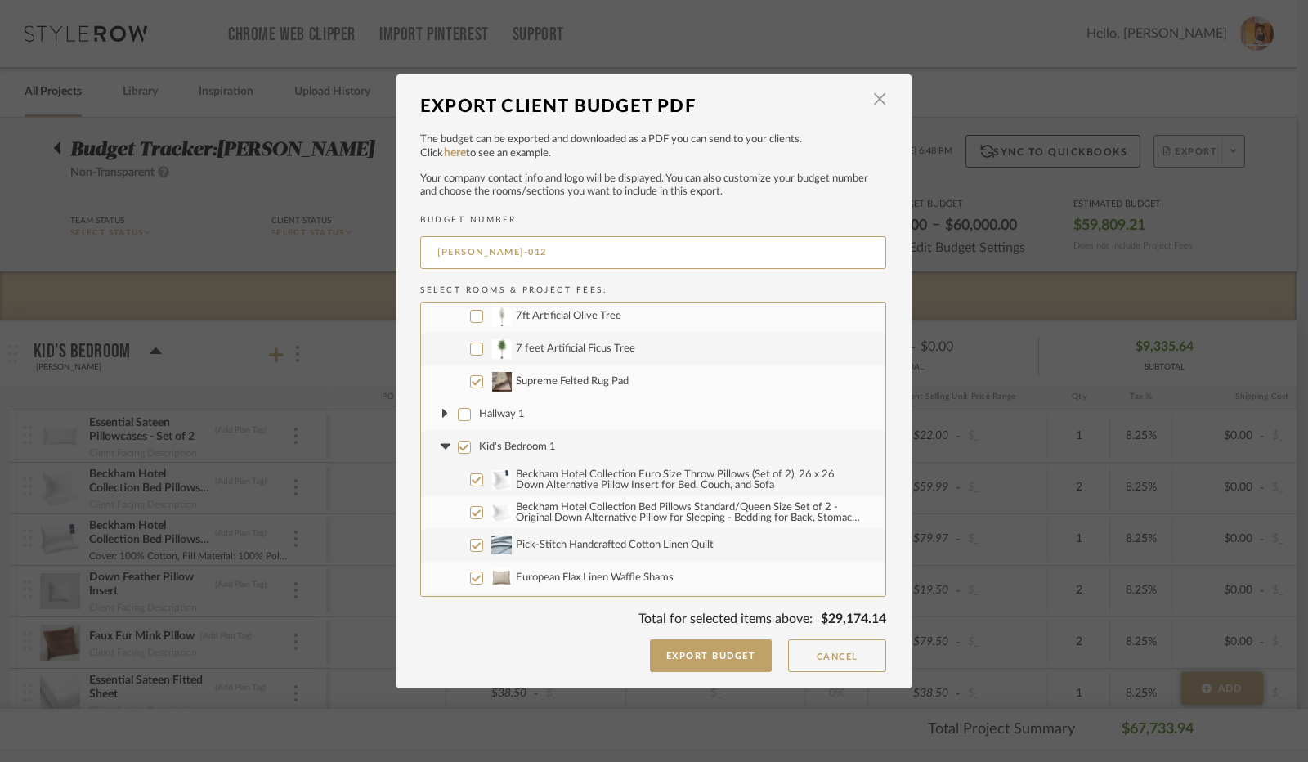
scroll to position [1799, 0]
click at [461, 448] on input "Kid's Bedroom 1" at bounding box center [464, 449] width 13 height 13
click at [441, 448] on icon at bounding box center [445, 450] width 10 height 6
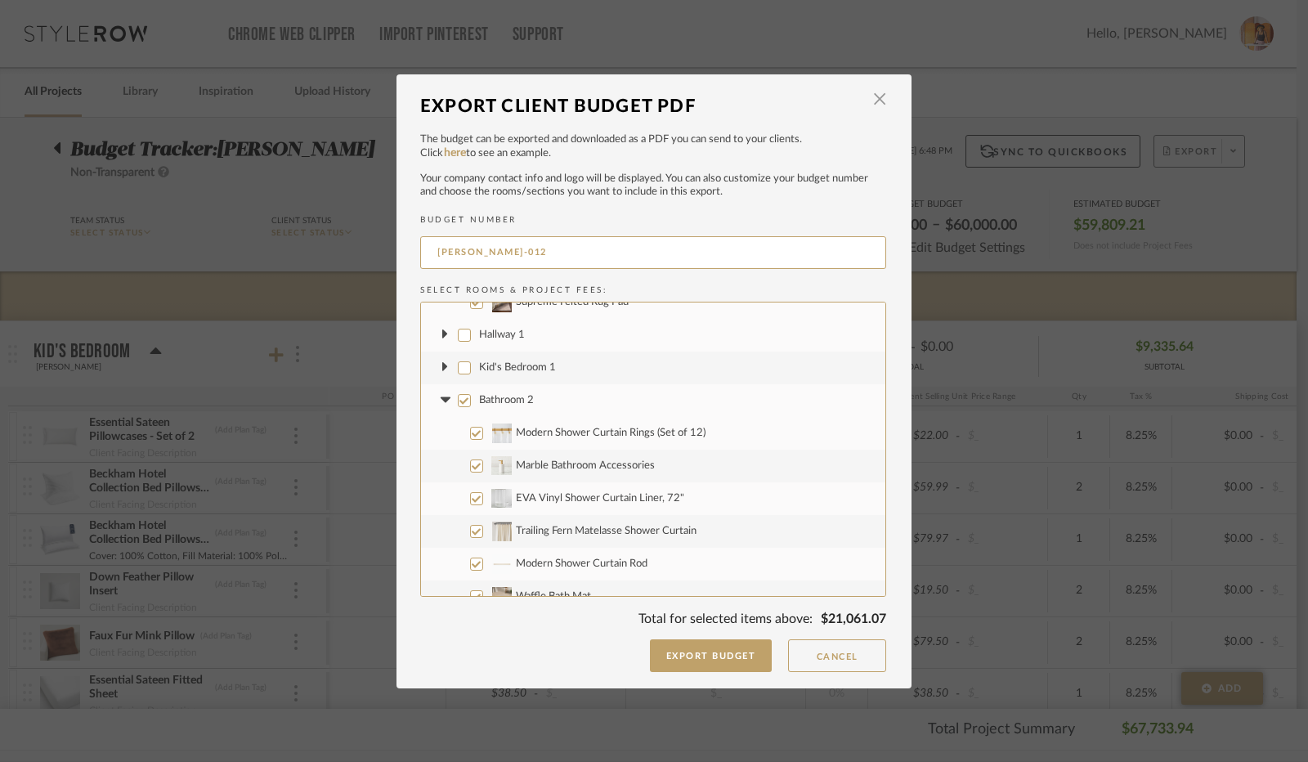
scroll to position [1963, 0]
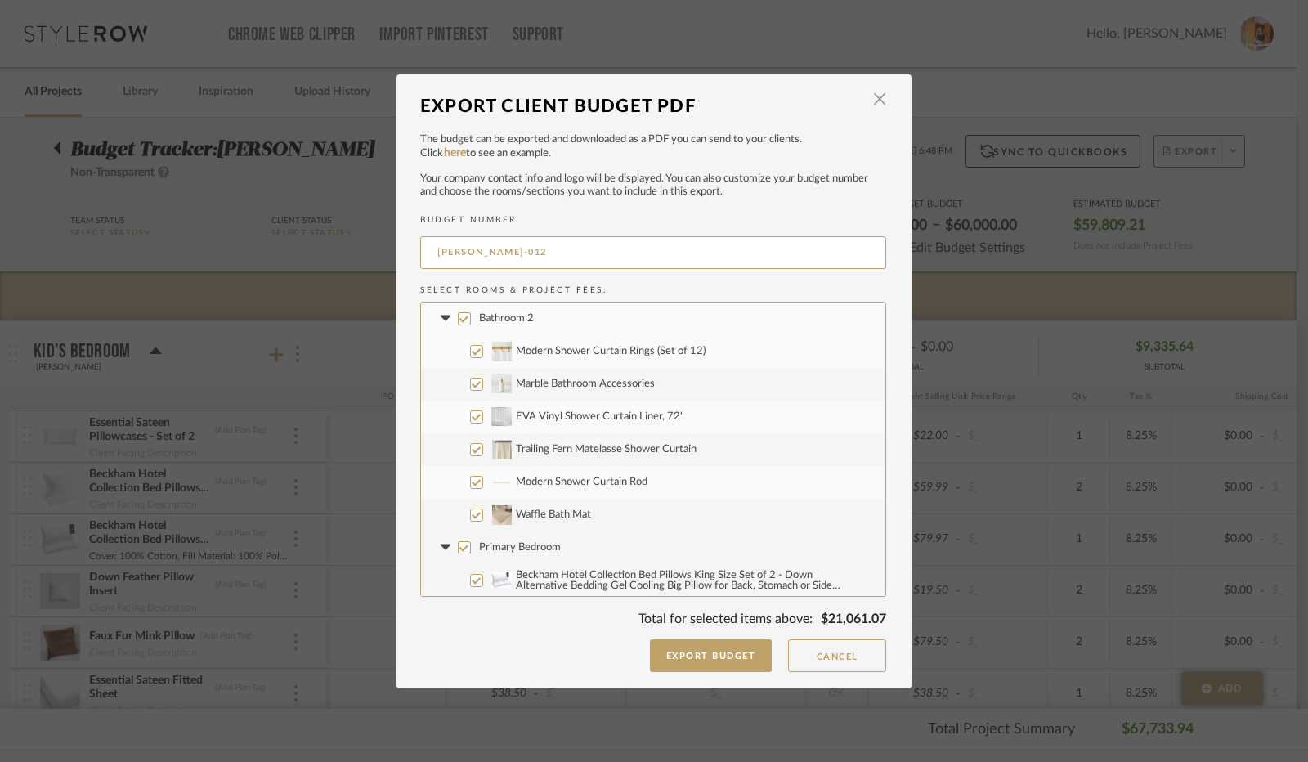
click at [458, 320] on input "Bathroom 2" at bounding box center [464, 318] width 13 height 13
click at [440, 318] on icon at bounding box center [445, 319] width 10 height 6
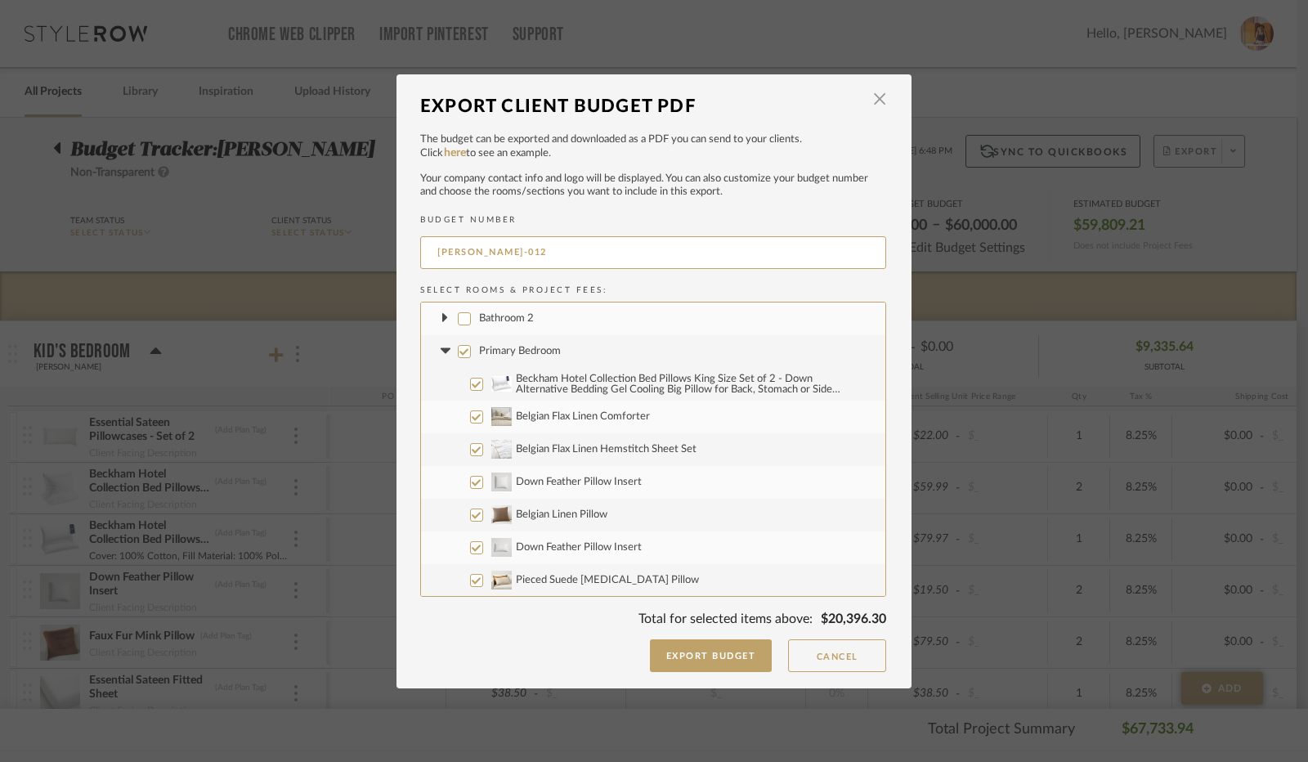
click at [473, 382] on input "Beckham Hotel Collection Bed Pillows King Size Set of 2 - Down Alternative Bedd…" at bounding box center [476, 384] width 13 height 13
click at [471, 417] on input "Belgian Flax Linen Comforter" at bounding box center [476, 417] width 13 height 13
click at [470, 451] on input "Belgian Flax Linen Hemstitch Sheet Set" at bounding box center [476, 449] width 13 height 13
drag, startPoint x: 472, startPoint y: 483, endPoint x: 472, endPoint y: 508, distance: 24.5
click at [472, 484] on input "Down Feather Pillow Insert" at bounding box center [476, 482] width 13 height 13
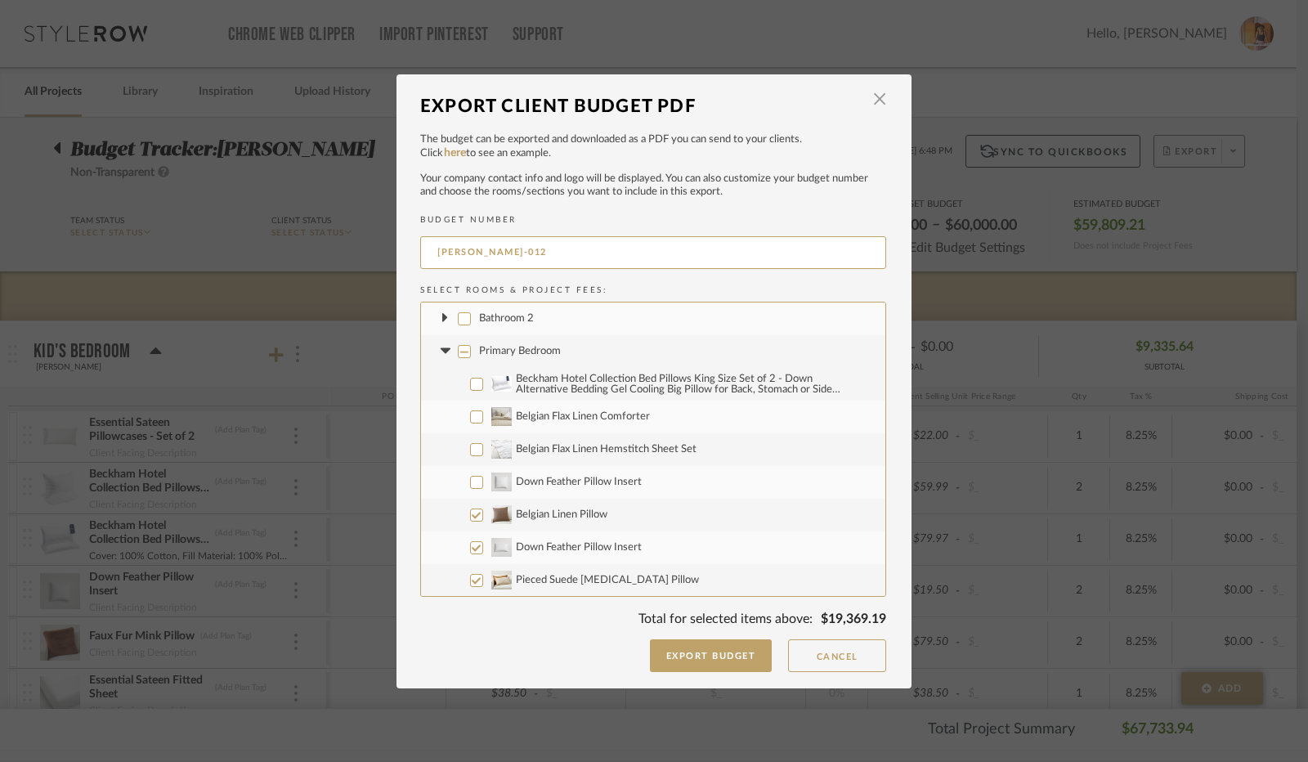
click at [472, 516] on input "Belgian Linen Pillow" at bounding box center [476, 515] width 13 height 13
click at [470, 548] on input "Down Feather Pillow Insert" at bounding box center [476, 547] width 13 height 13
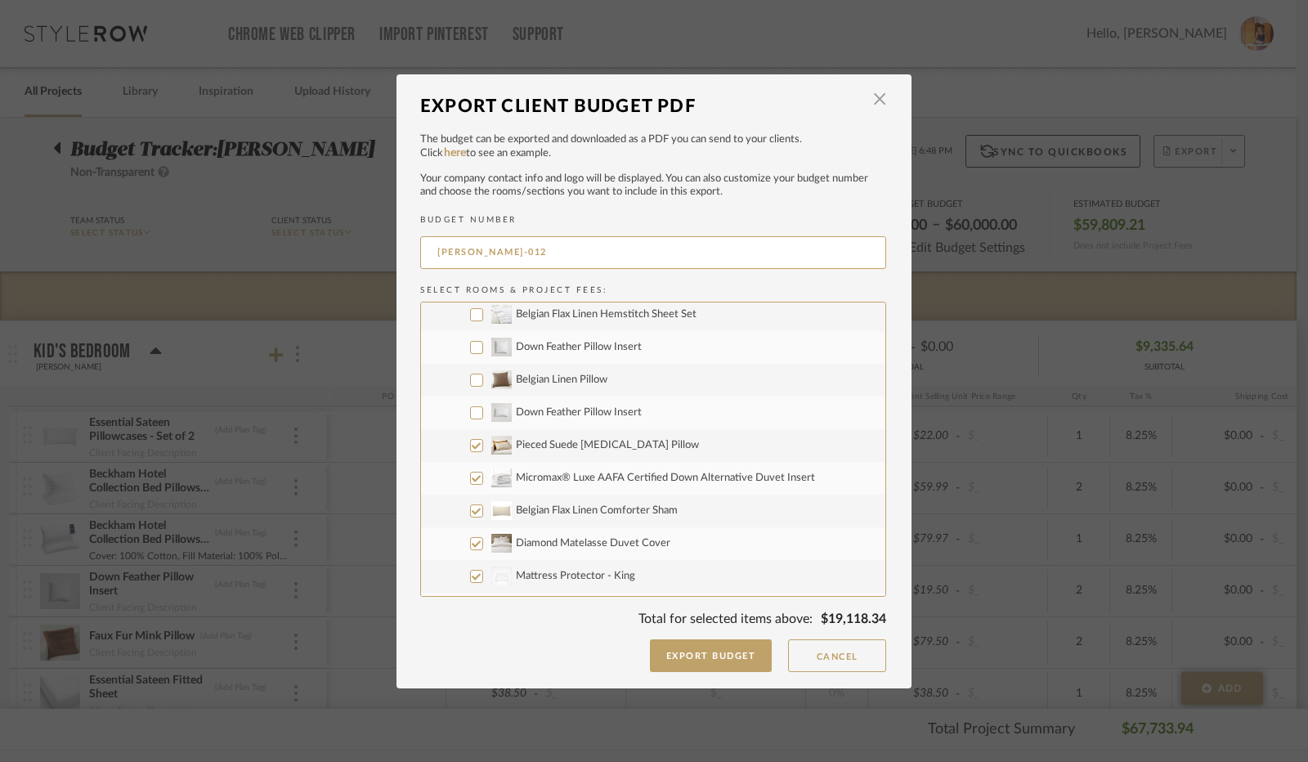
scroll to position [2126, 0]
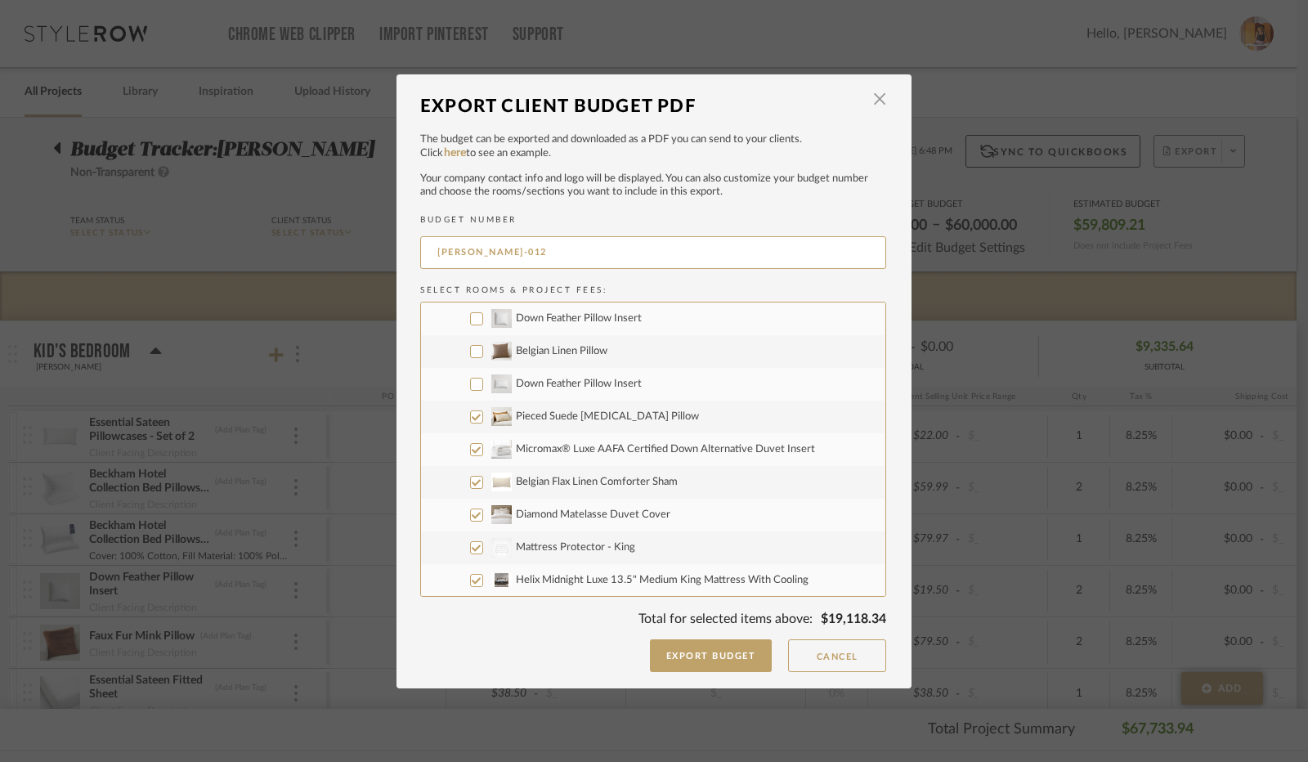
click at [470, 419] on input "Pieced Suede [MEDICAL_DATA] Pillow" at bounding box center [476, 417] width 13 height 13
click at [471, 446] on input "Micromax® Luxe AAFA Certified Down Alternative Duvet Insert" at bounding box center [476, 449] width 13 height 13
click at [472, 478] on input "Belgian Flax Linen Comforter Sham" at bounding box center [476, 482] width 13 height 13
click at [472, 521] on input "Diamond Matelasse Duvet Cover" at bounding box center [476, 515] width 13 height 13
drag, startPoint x: 472, startPoint y: 547, endPoint x: 472, endPoint y: 574, distance: 27.0
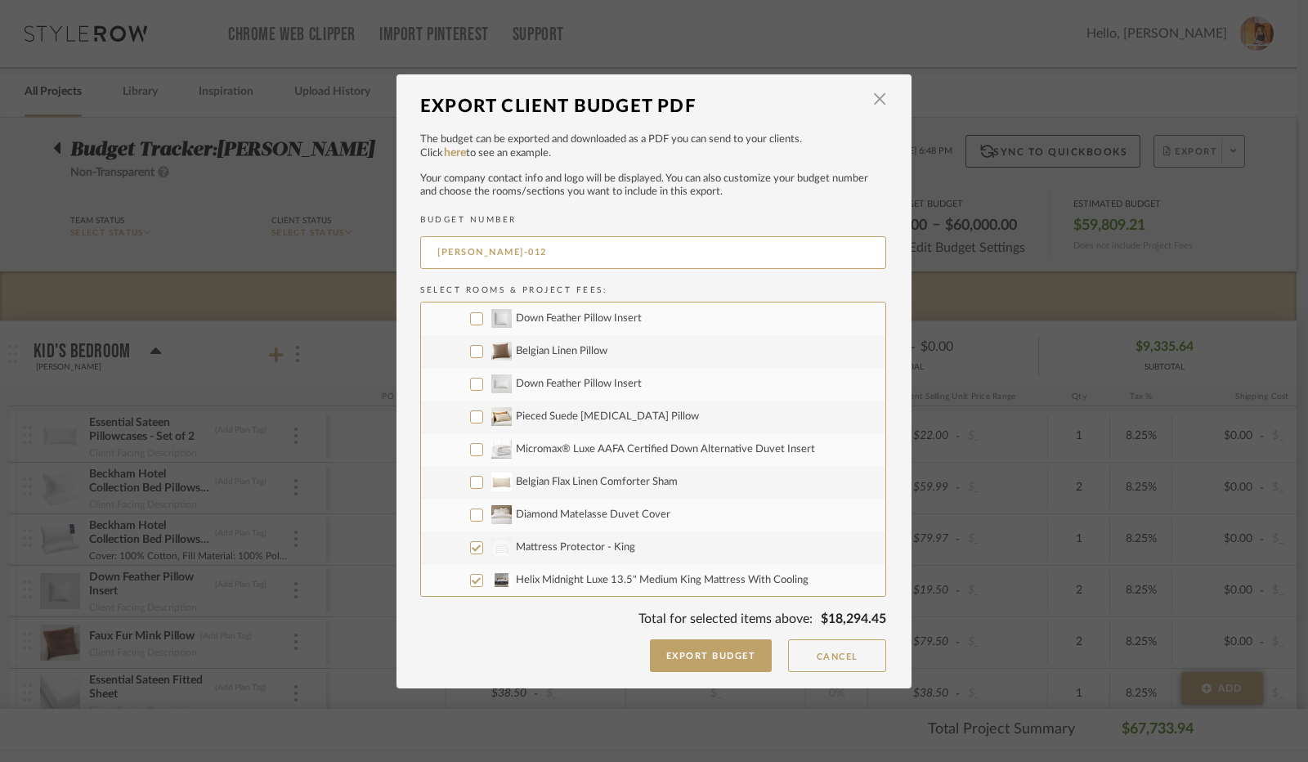
click at [472, 549] on input "CategoryIconBeds Created with Sketch. Mattress Protector - King" at bounding box center [476, 547] width 13 height 13
click at [471, 580] on input "Helix Midnight Luxe 13.5" Medium King Mattress With Cooling" at bounding box center [476, 580] width 13 height 13
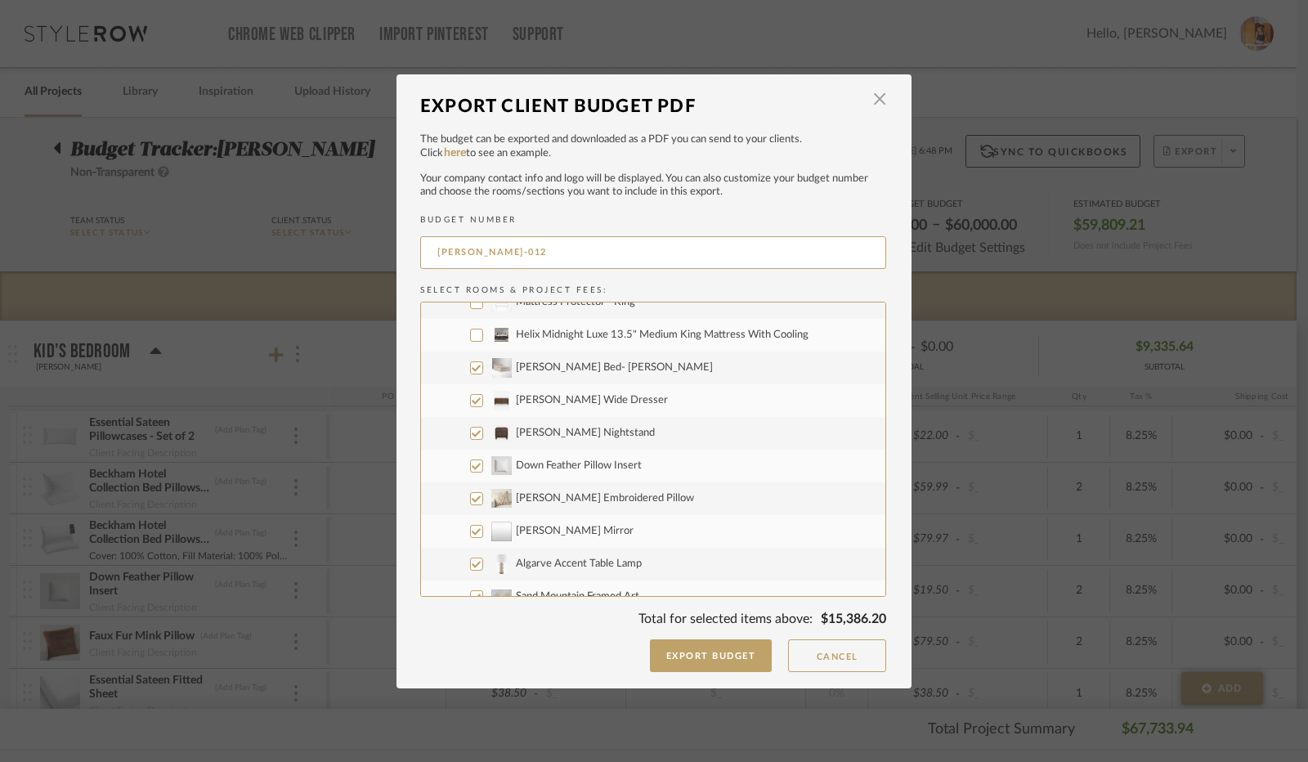
click at [470, 368] on input "[PERSON_NAME] Bed- [PERSON_NAME]" at bounding box center [476, 367] width 13 height 13
click at [470, 400] on input "[PERSON_NAME] Wide Dresser" at bounding box center [476, 400] width 13 height 13
click at [470, 433] on input "[PERSON_NAME] Nightstand" at bounding box center [476, 433] width 13 height 13
drag, startPoint x: 469, startPoint y: 464, endPoint x: 473, endPoint y: 483, distance: 19.9
click at [470, 464] on input "Down Feather Pillow Insert" at bounding box center [476, 466] width 13 height 13
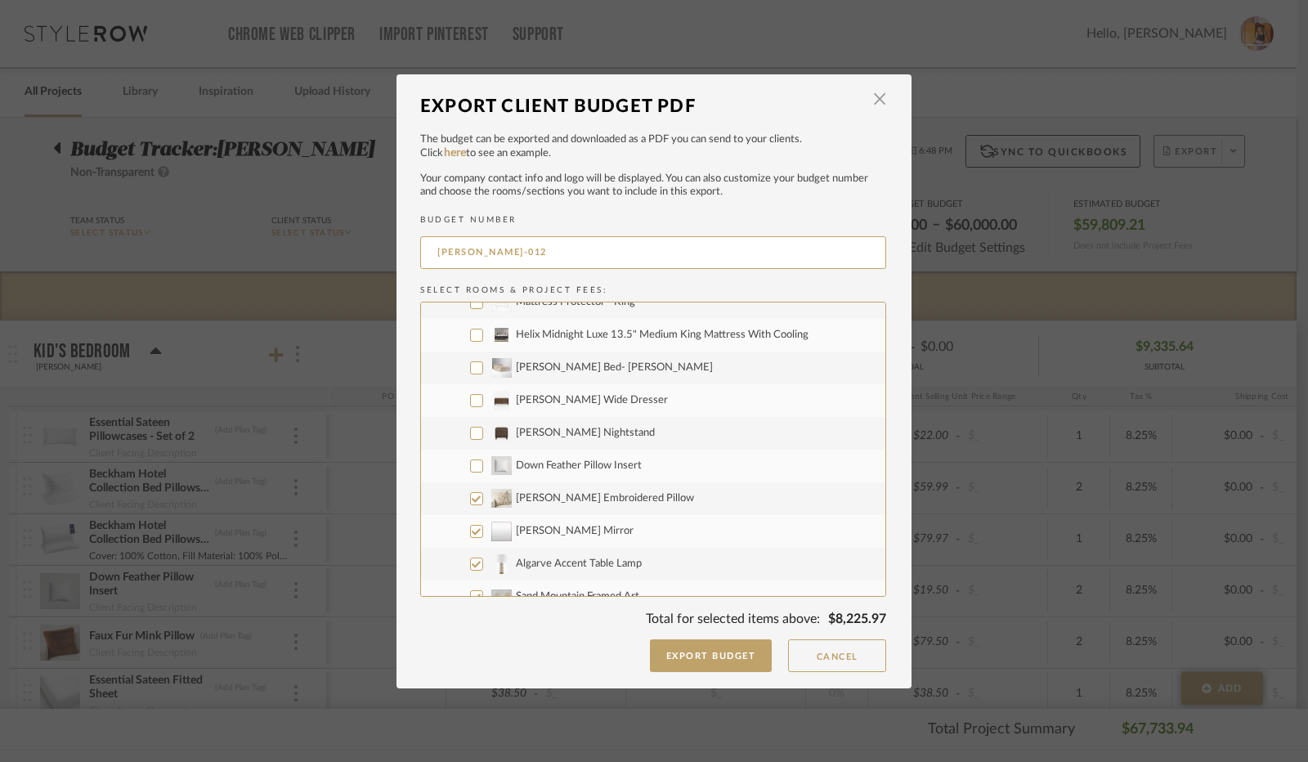
click at [473, 496] on input "[PERSON_NAME] Embroidered Pillow" at bounding box center [476, 498] width 13 height 13
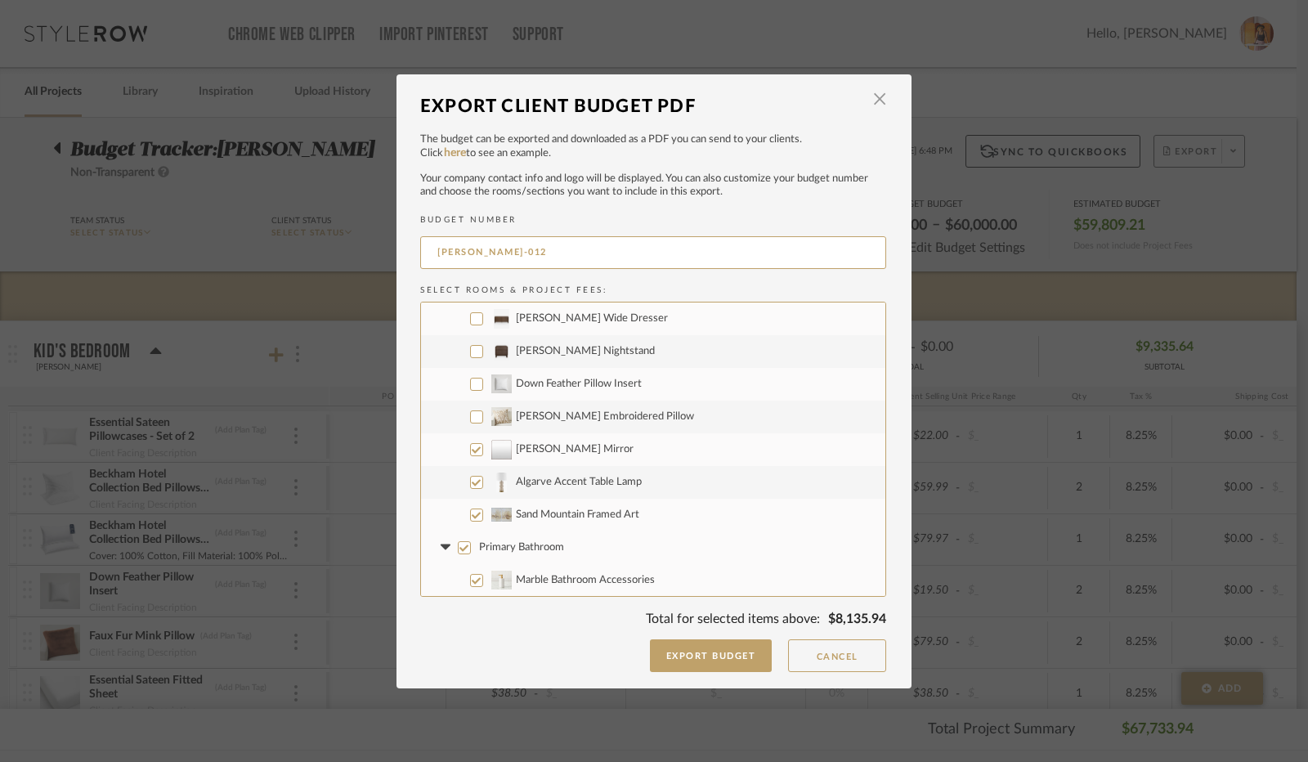
click at [475, 482] on input "Algarve Accent Table Lamp" at bounding box center [476, 482] width 13 height 13
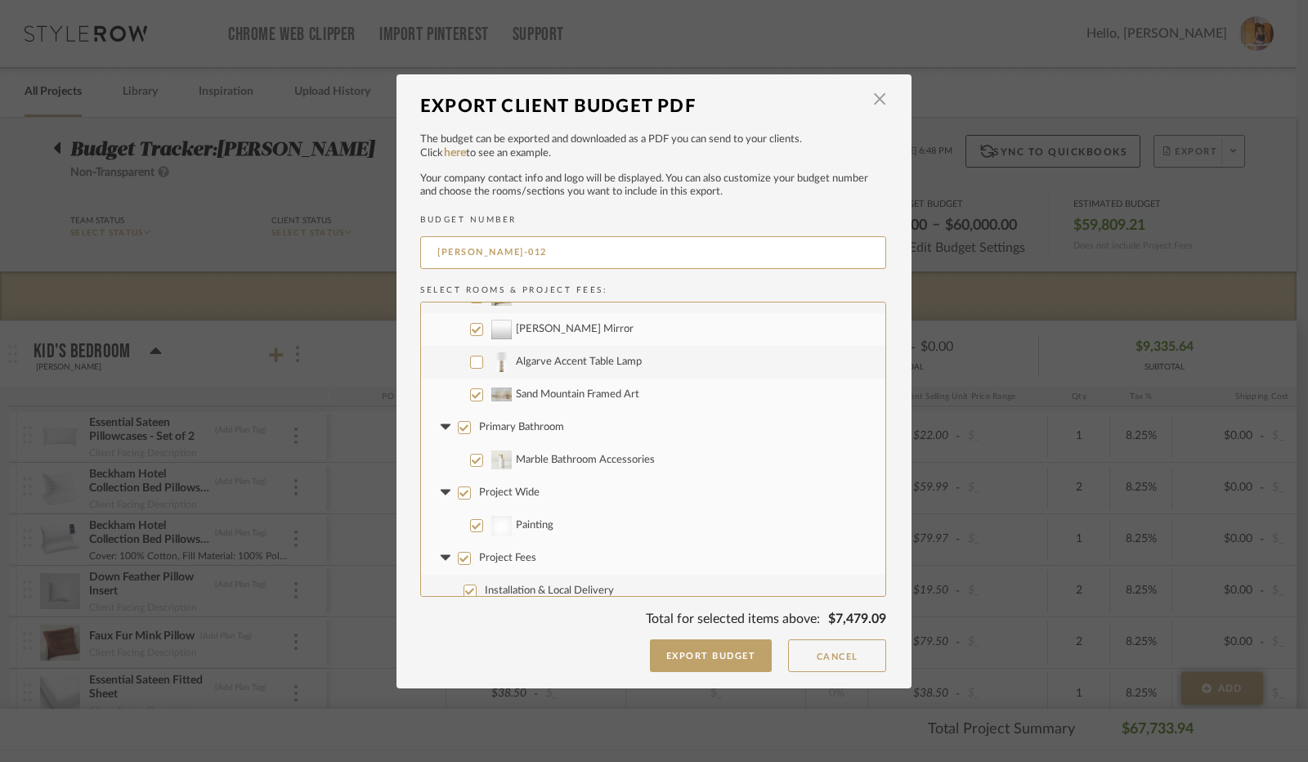
scroll to position [2584, 0]
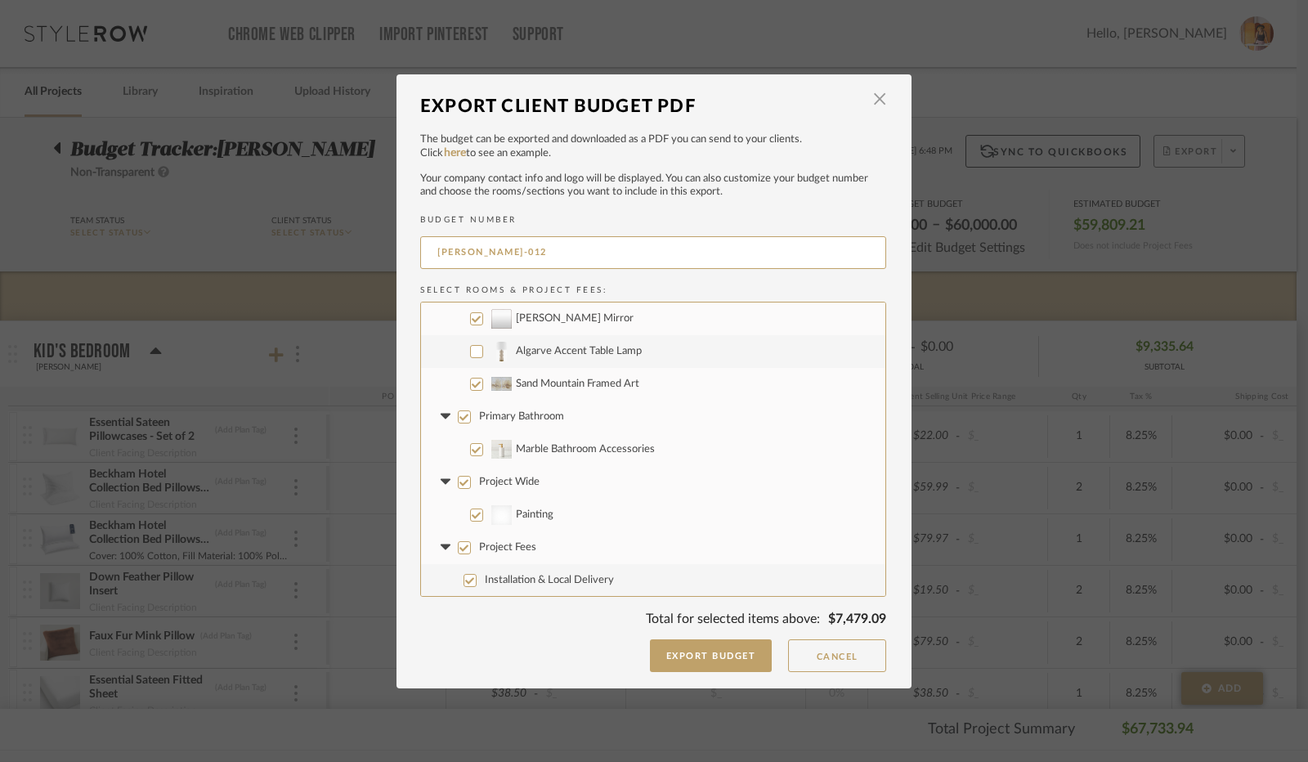
click at [458, 417] on input "Primary Bathroom" at bounding box center [464, 417] width 13 height 13
click at [440, 415] on icon at bounding box center [445, 417] width 10 height 6
drag, startPoint x: 456, startPoint y: 482, endPoint x: 448, endPoint y: 481, distance: 8.2
click at [458, 481] on input "Project Wide" at bounding box center [464, 482] width 13 height 13
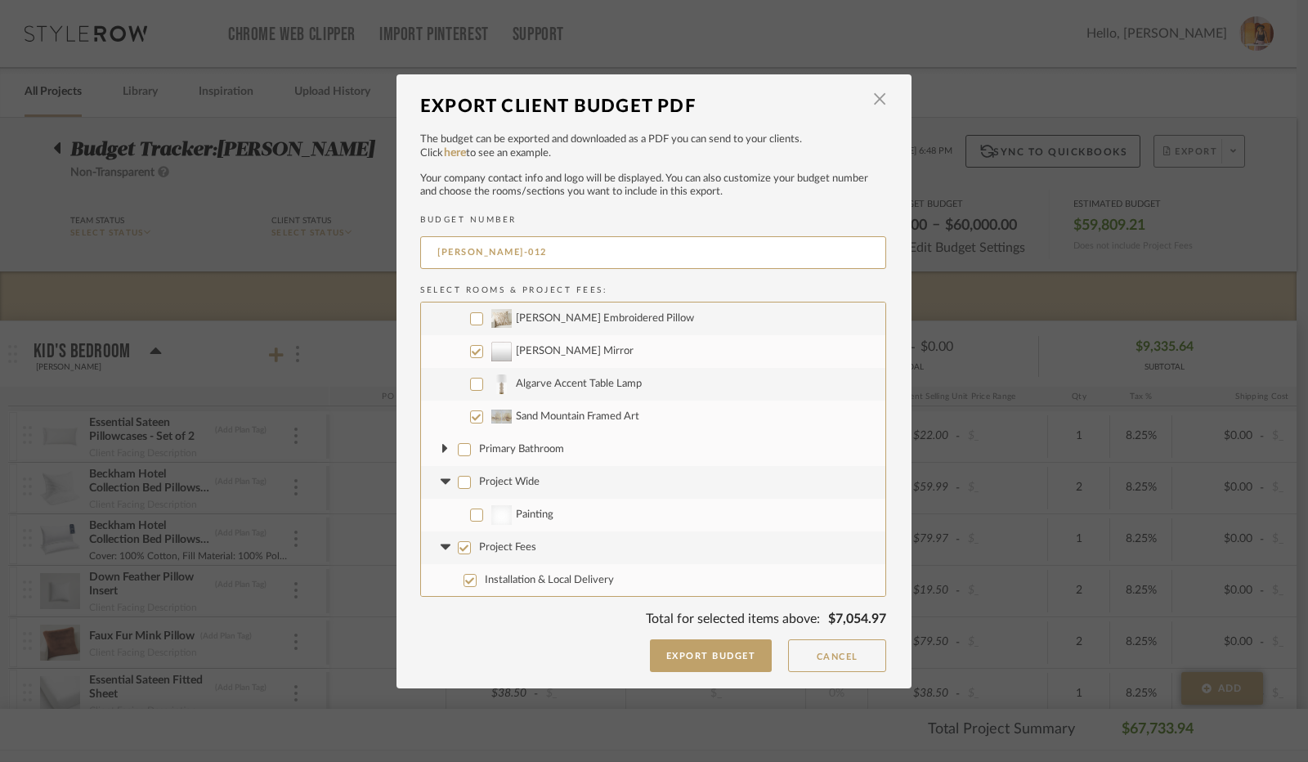
click at [442, 481] on icon at bounding box center [445, 482] width 10 height 6
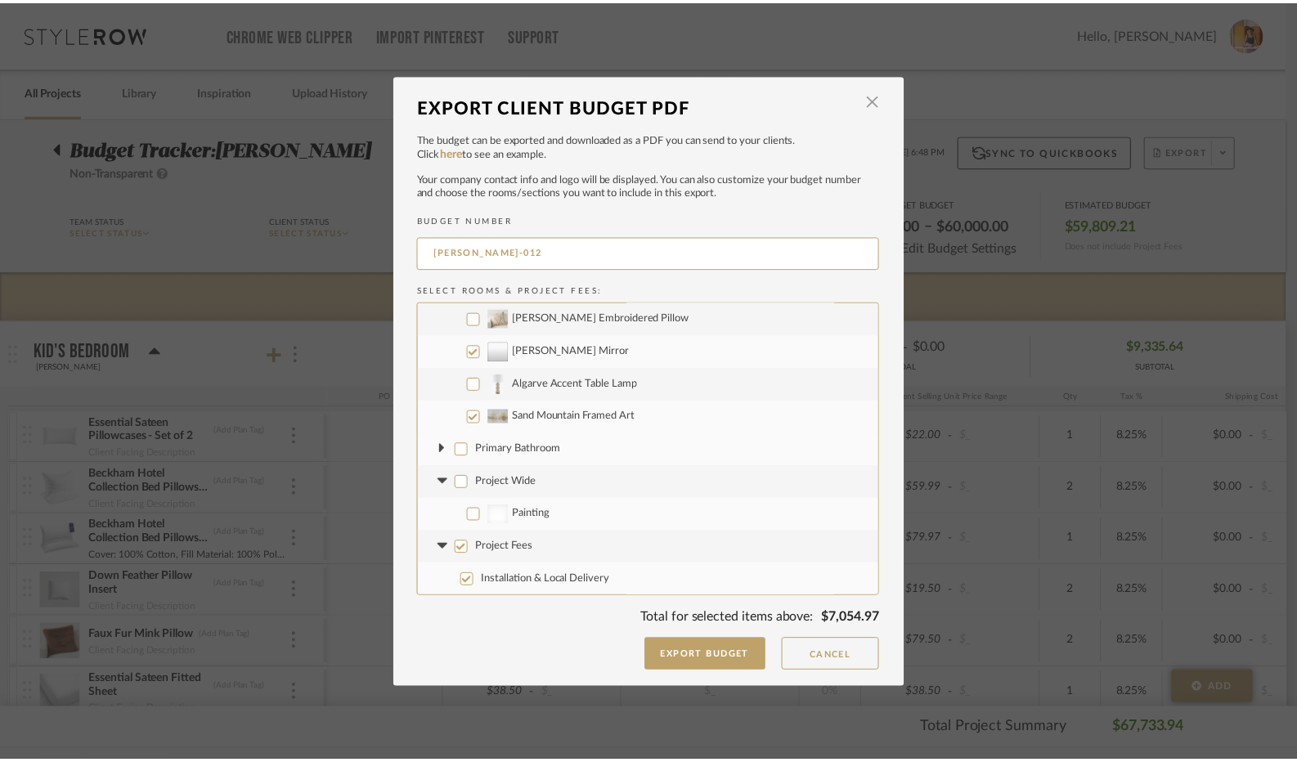
scroll to position [2519, 0]
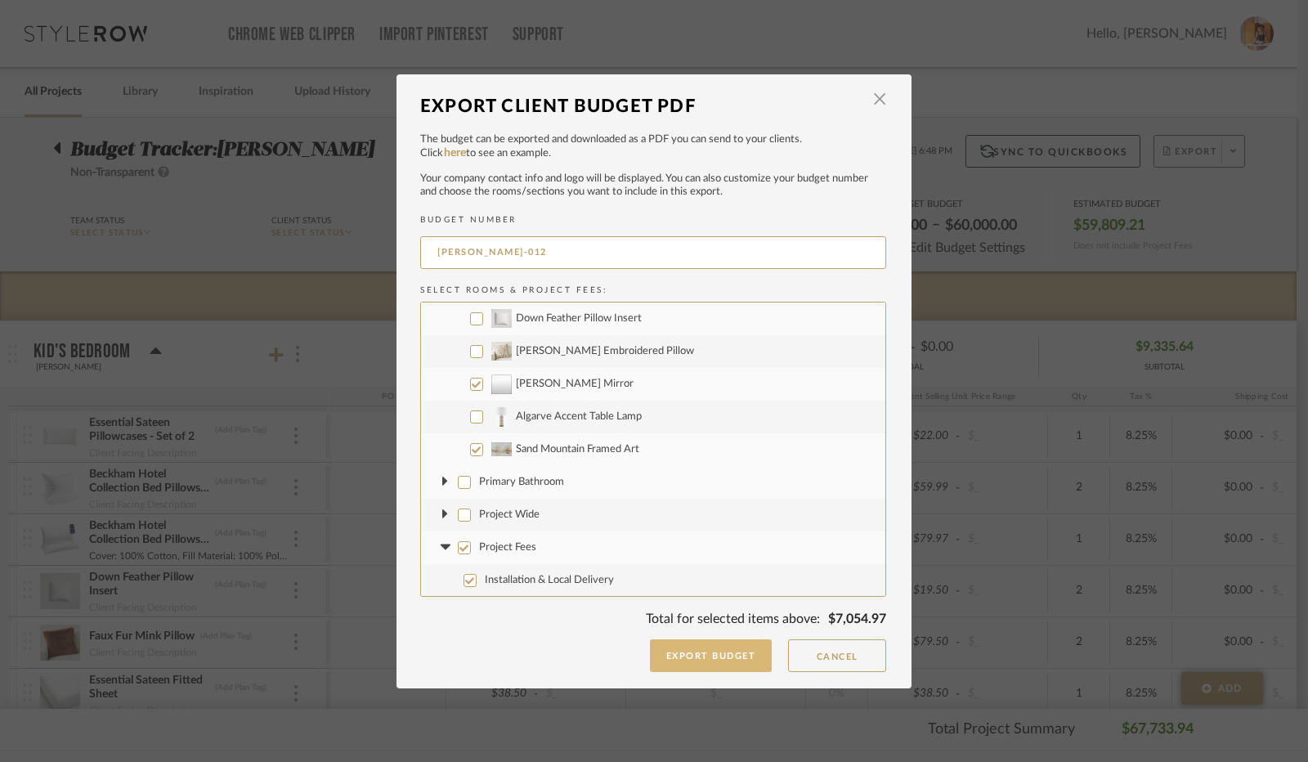
click at [710, 653] on button "Export Budget" at bounding box center [711, 656] width 123 height 33
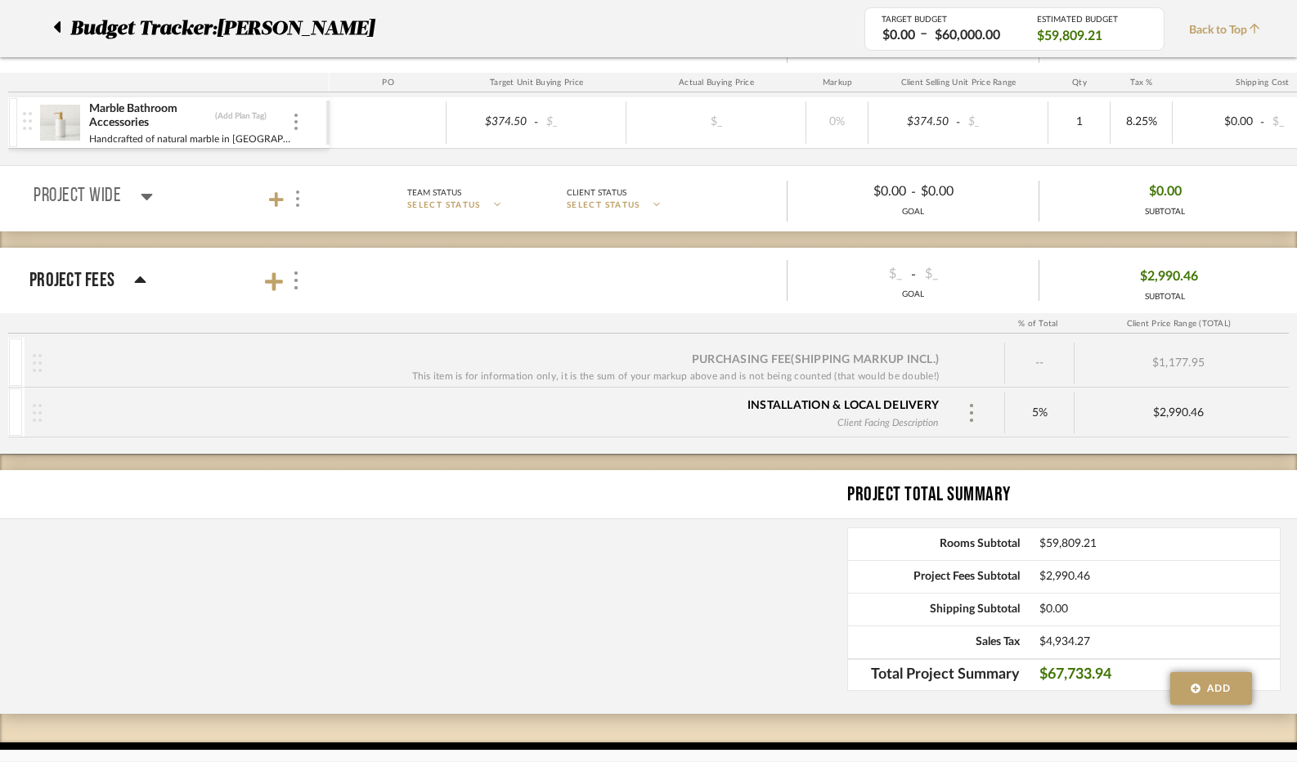
scroll to position [7664, 0]
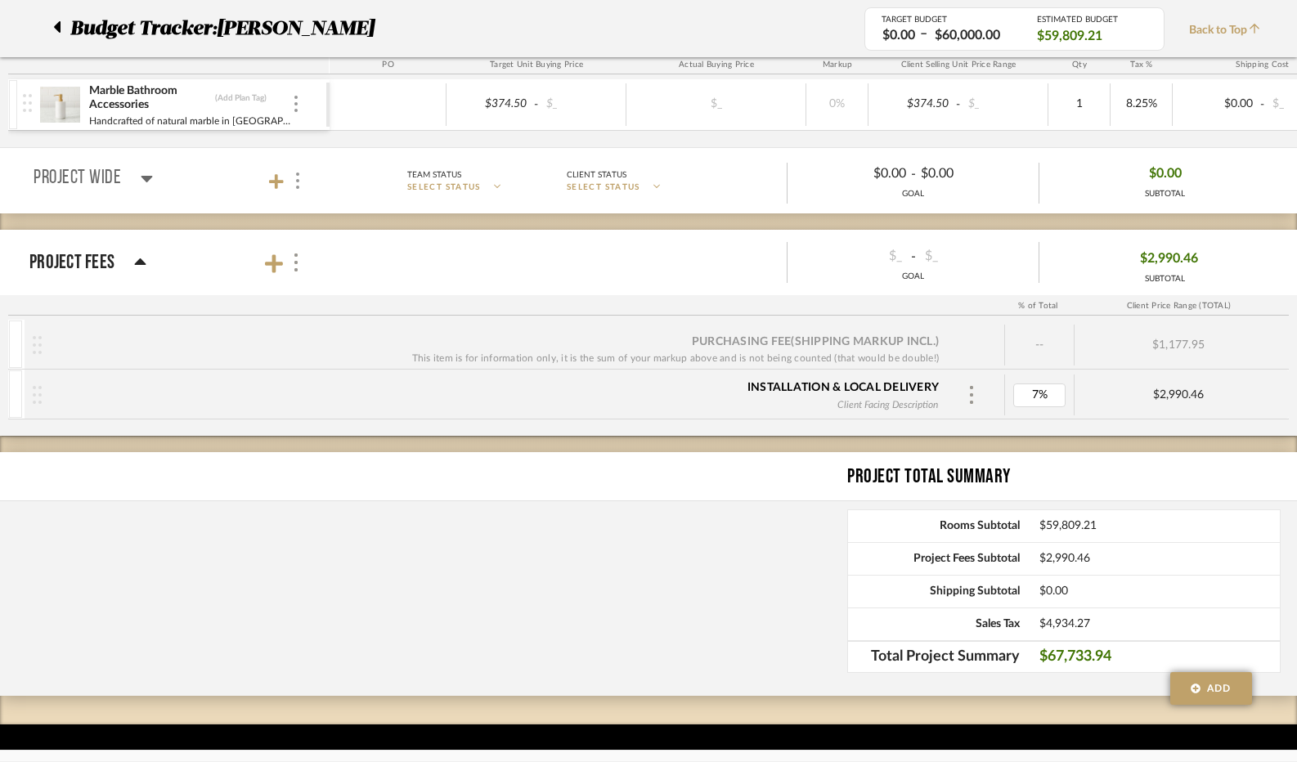
click at [710, 495] on div "Project Total Summary Rooms Subtotal $59,809.21 Project Fees Subtotal $2,990.46…" at bounding box center [648, 574] width 1297 height 244
click at [1215, 34] on span "Back to Top" at bounding box center [1228, 30] width 79 height 17
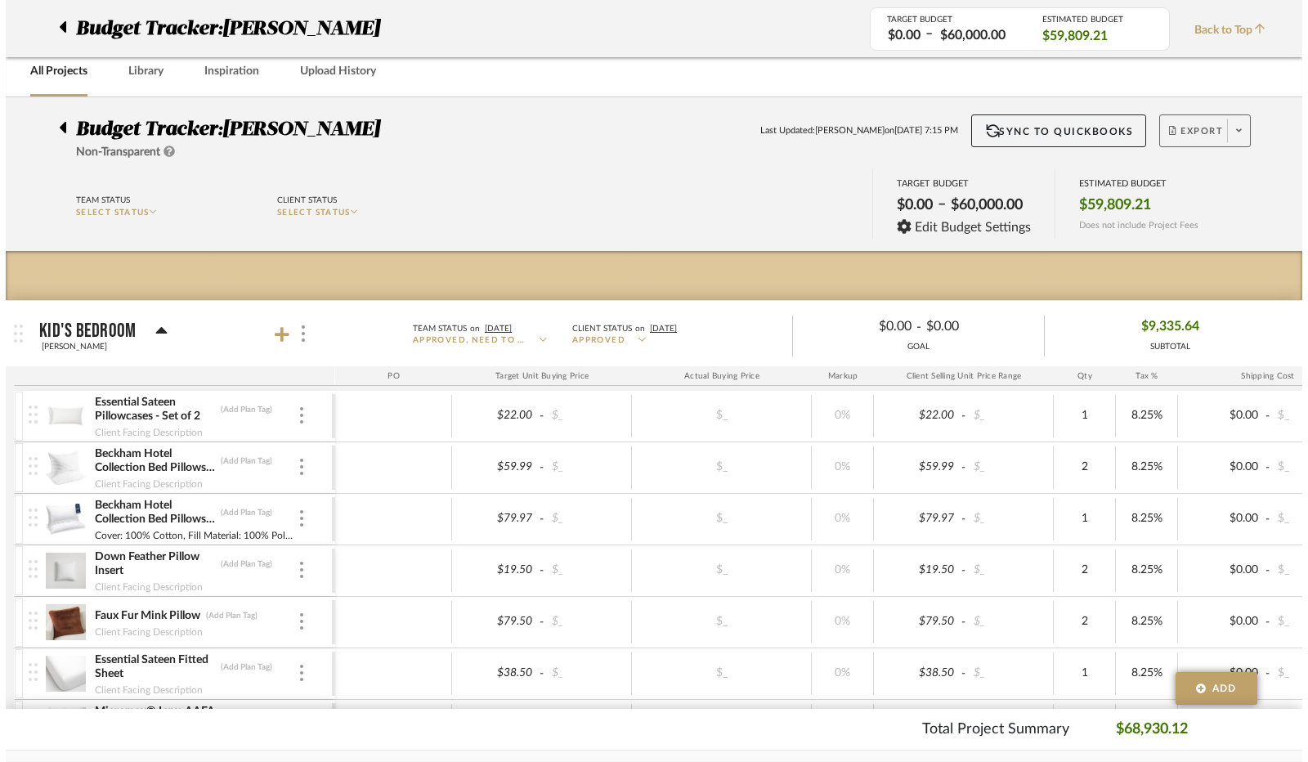
scroll to position [0, 0]
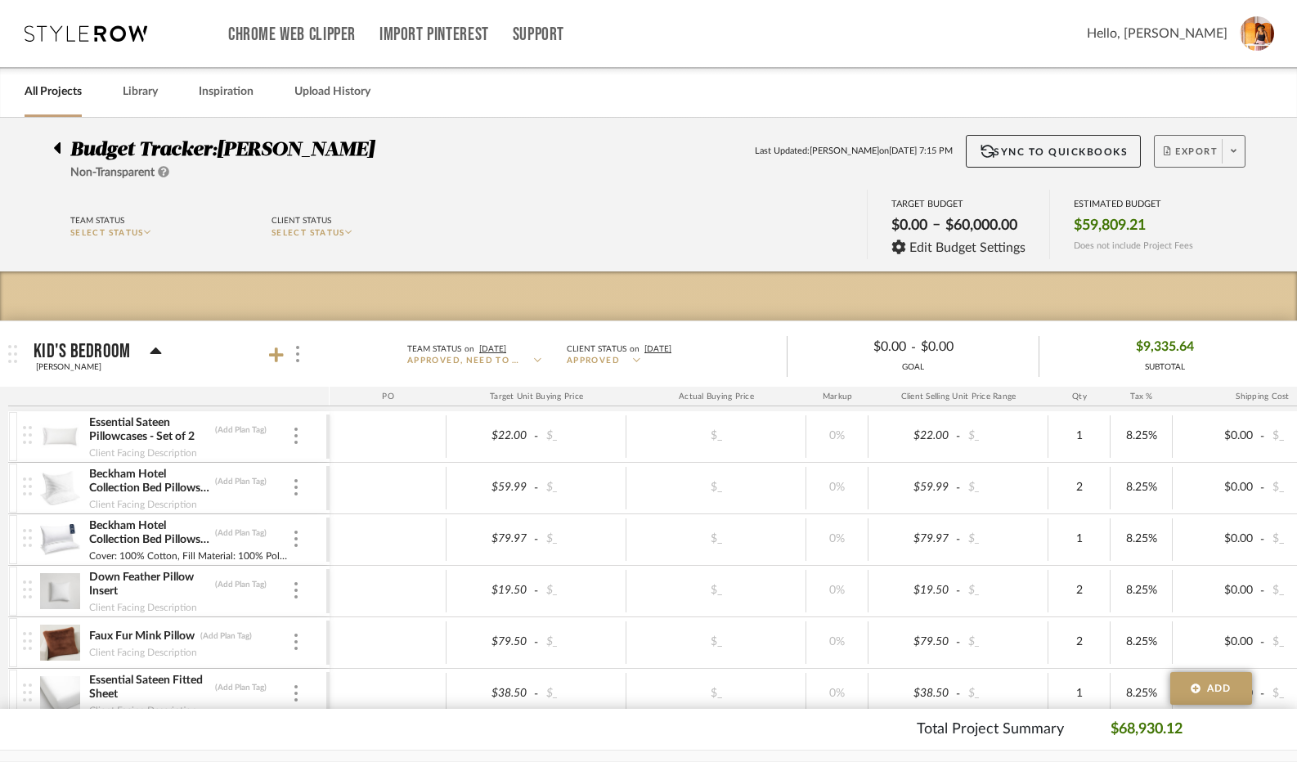
click at [1218, 149] on span "Export" at bounding box center [1191, 158] width 54 height 25
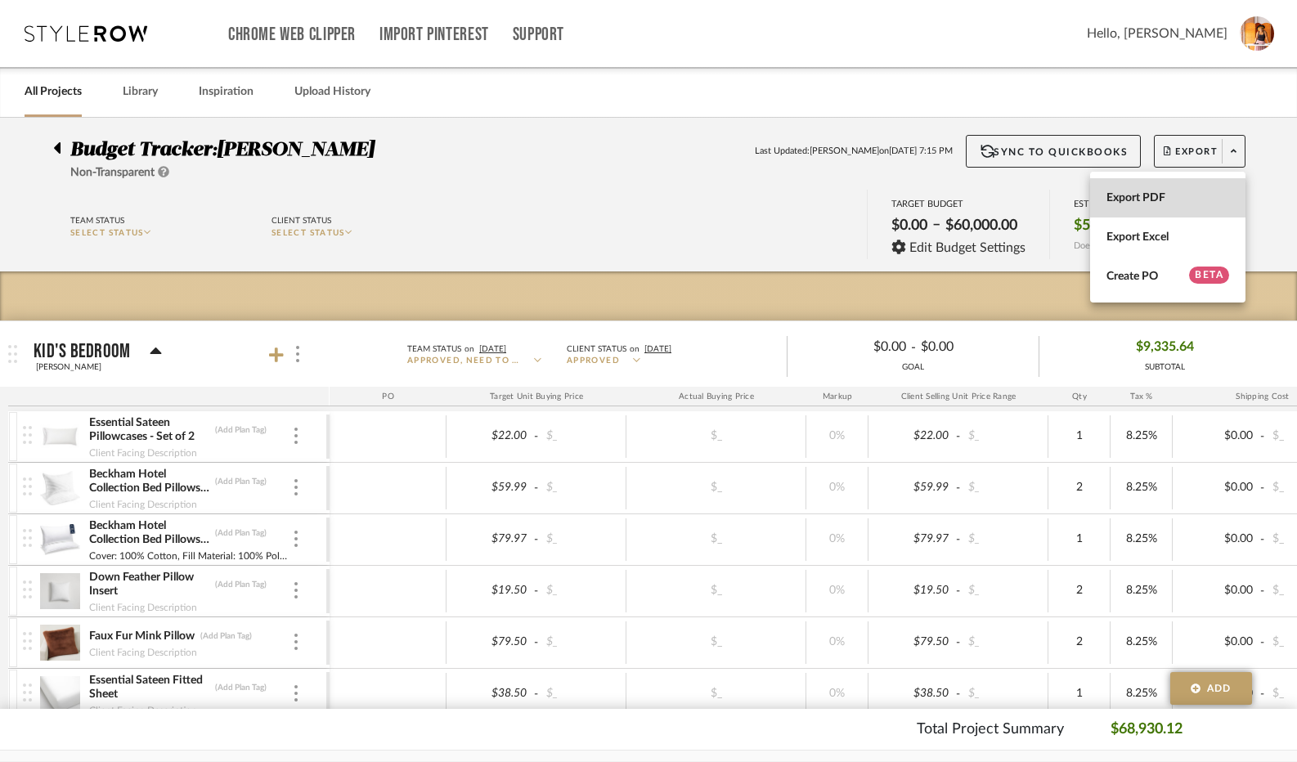
click at [1194, 200] on span "Export PDF" at bounding box center [1167, 198] width 123 height 14
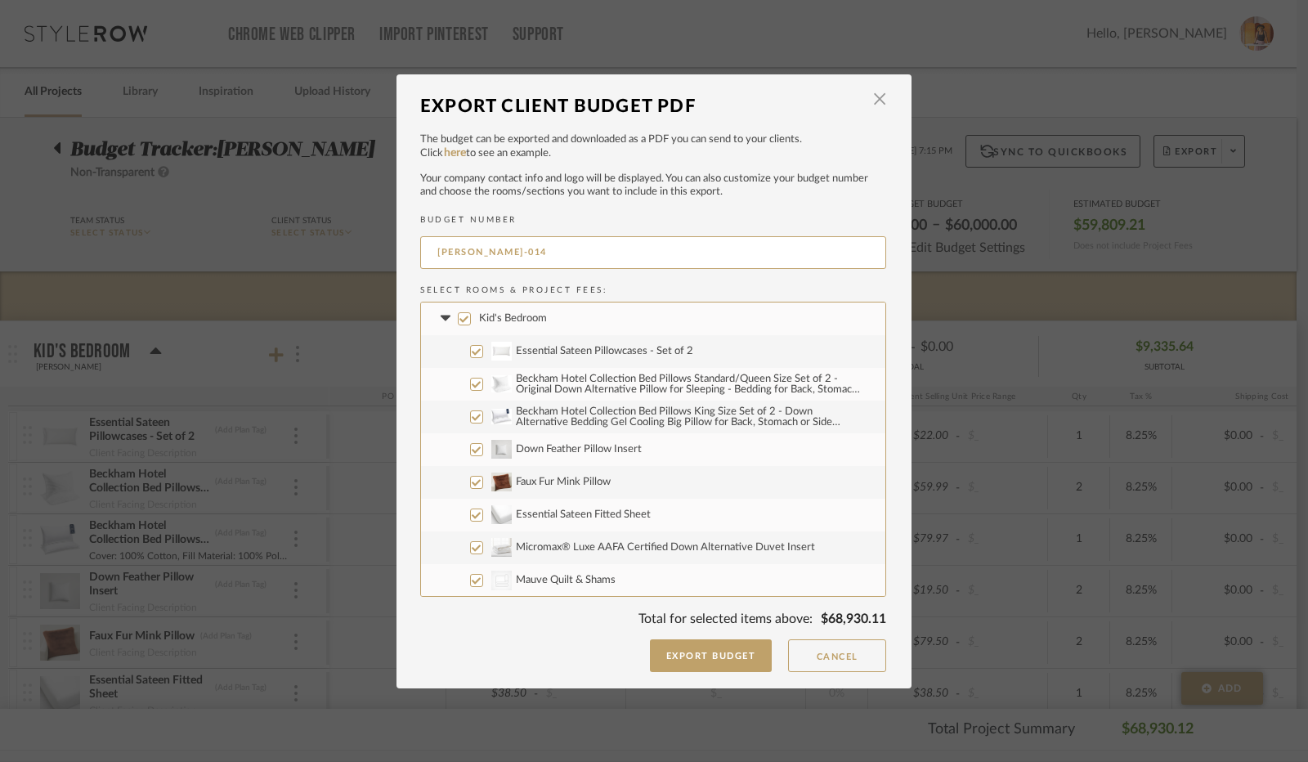
click at [472, 350] on input "Essential Sateen Pillowcases - Set of 2" at bounding box center [476, 351] width 13 height 13
click at [470, 384] on input "Beckham Hotel Collection Bed Pillows Standard/Queen Size Set of 2 - Original Do…" at bounding box center [476, 384] width 13 height 13
click at [470, 414] on input "Beckham Hotel Collection Bed Pillows King Size Set of 2 - Down Alternative Bedd…" at bounding box center [476, 417] width 13 height 13
click at [470, 450] on input "Down Feather Pillow Insert" at bounding box center [476, 449] width 13 height 13
click at [470, 478] on input "Faux Fur Mink Pillow" at bounding box center [476, 482] width 13 height 13
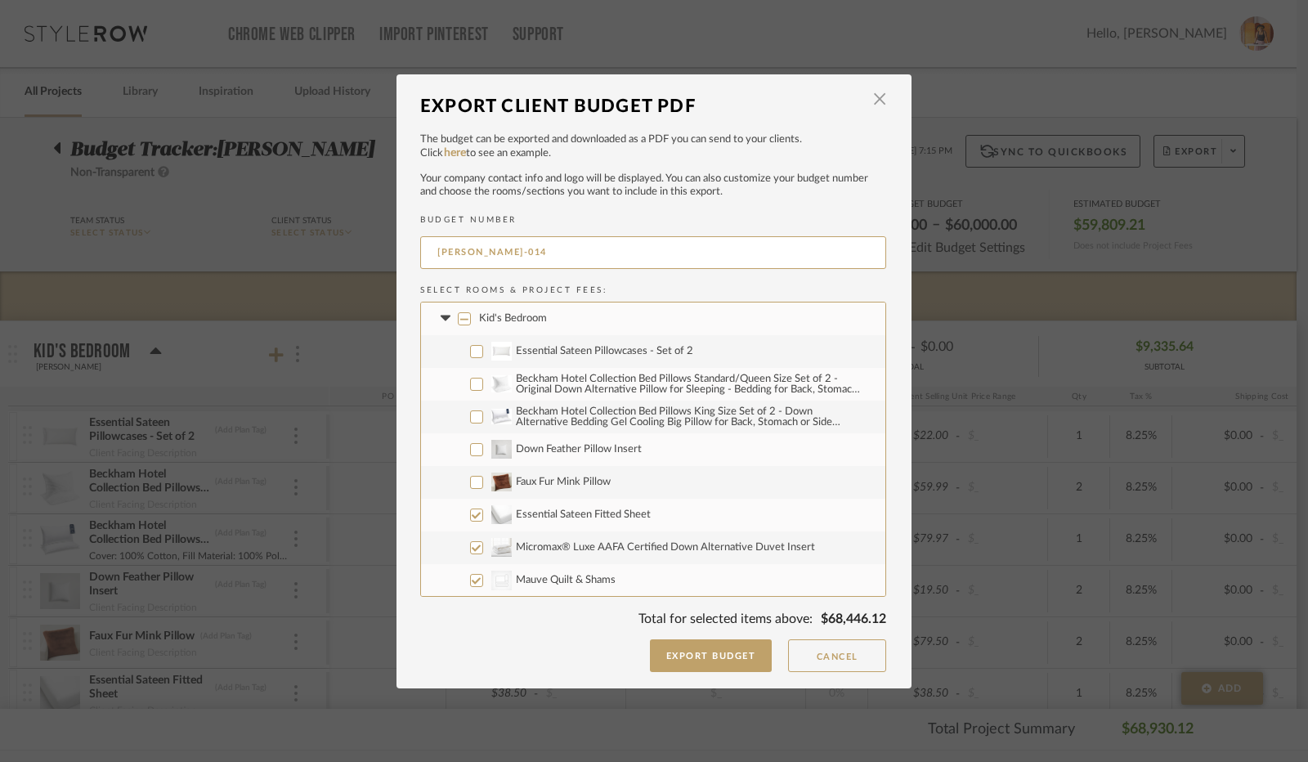
click at [471, 515] on input "Essential Sateen Fitted Sheet" at bounding box center [476, 515] width 13 height 13
click at [474, 541] on input "Micromax® Luxe AAFA Certified Down Alternative Duvet Insert" at bounding box center [476, 547] width 13 height 13
click at [470, 574] on input "CategoryIconBedding Mauve Quilt & Shams" at bounding box center [476, 580] width 13 height 13
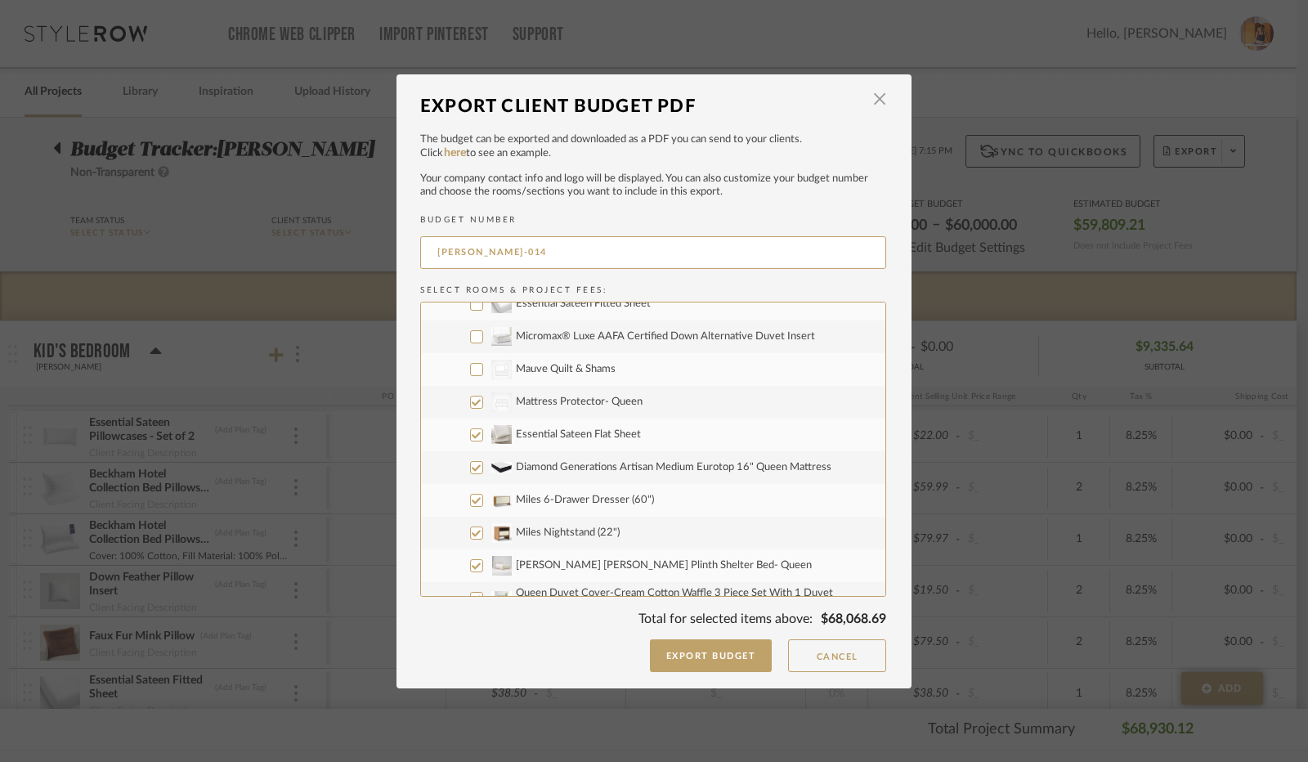
scroll to position [245, 0]
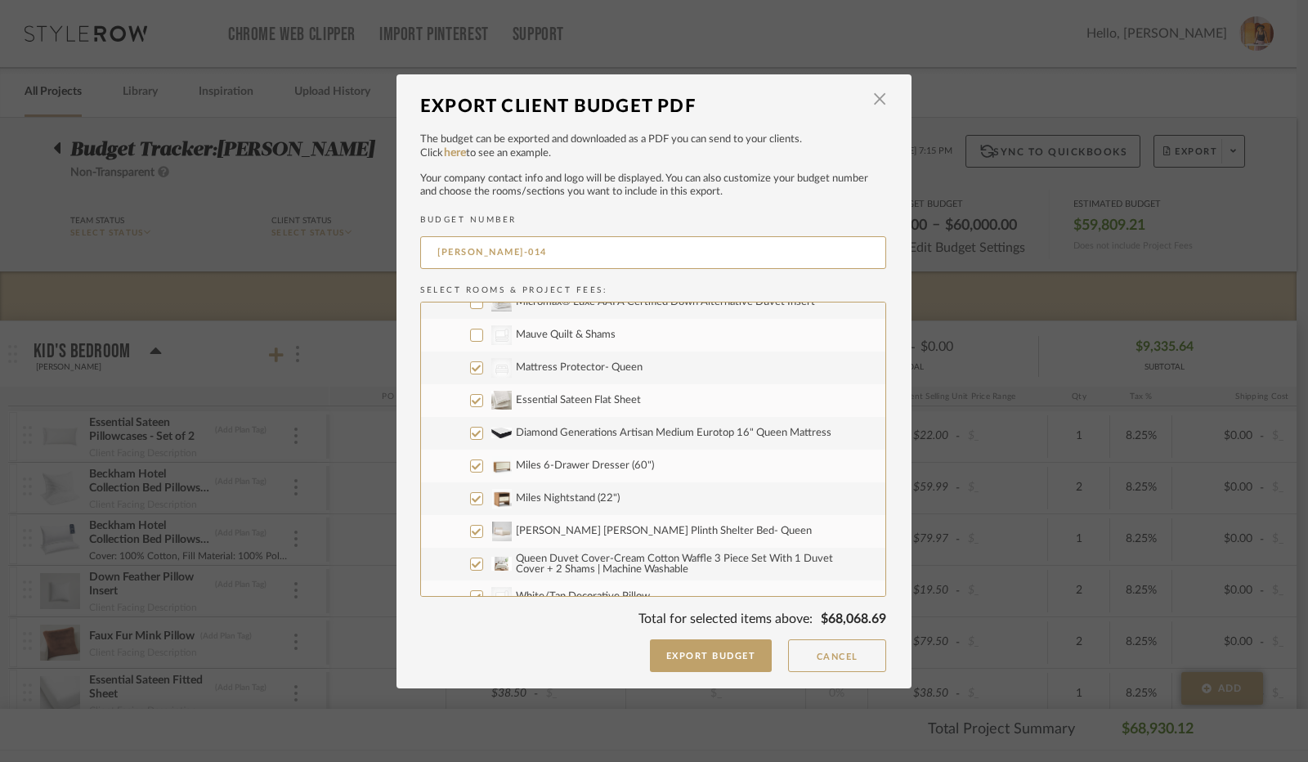
click at [470, 359] on label "CategoryIconBeds Created with Sketch. Mattress Protector- Queen" at bounding box center [653, 368] width 465 height 33
click at [470, 361] on input "CategoryIconBeds Created with Sketch. Mattress Protector- Queen" at bounding box center [476, 367] width 13 height 13
click at [470, 401] on input "Essential Sateen Flat Sheet" at bounding box center [476, 400] width 13 height 13
drag, startPoint x: 469, startPoint y: 432, endPoint x: 472, endPoint y: 460, distance: 28.7
click at [470, 433] on input "Diamond Generations Artisan Medium Eurotop 16" Queen Mattress" at bounding box center [476, 433] width 13 height 13
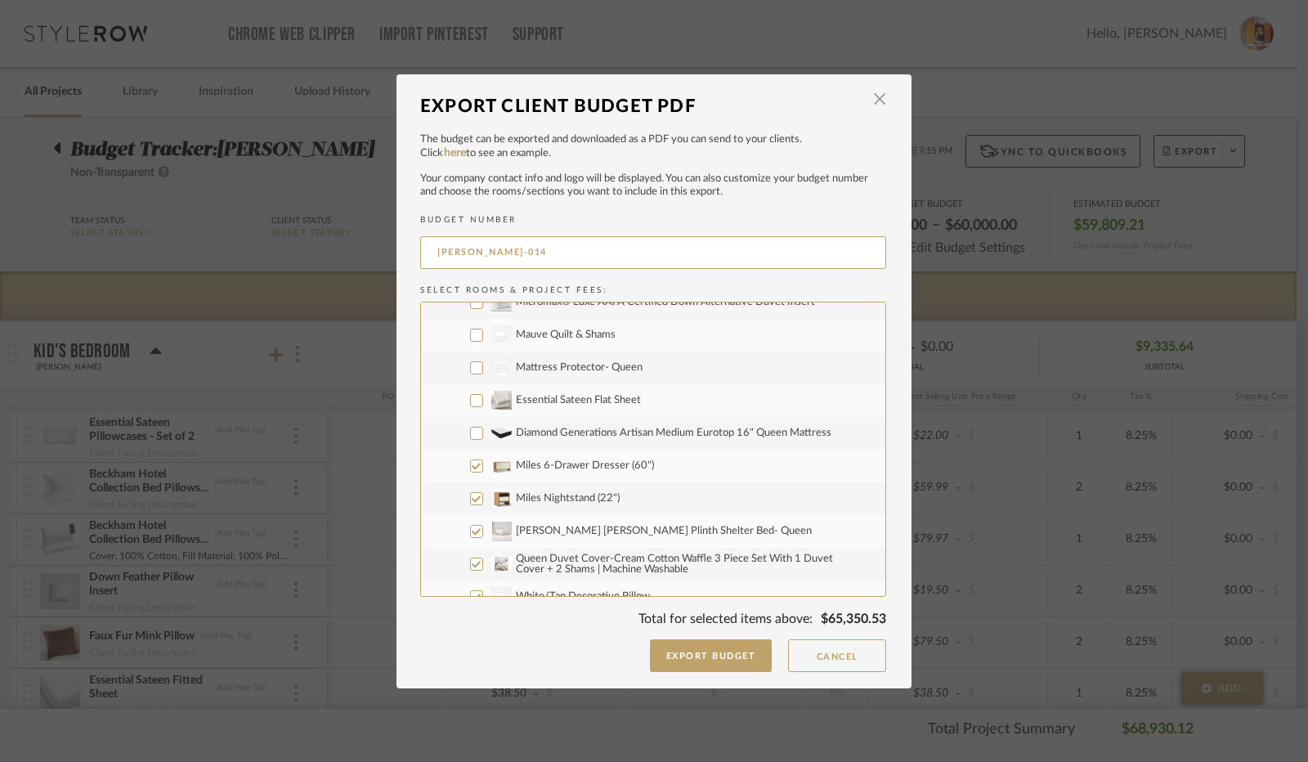
click at [472, 463] on input "Miles 6-Drawer Dresser (60")" at bounding box center [476, 466] width 13 height 13
click at [470, 496] on input "Miles Nightstand (22")" at bounding box center [476, 498] width 13 height 13
click at [472, 530] on input "[PERSON_NAME] [PERSON_NAME] Plinth Shelter Bed- Queen" at bounding box center [476, 531] width 13 height 13
click at [470, 563] on input "Queen Duvet Cover-Cream Cotton Waffle 3 Piece Set With 1 Duvet Cover + 2 Shams …" at bounding box center [476, 564] width 13 height 13
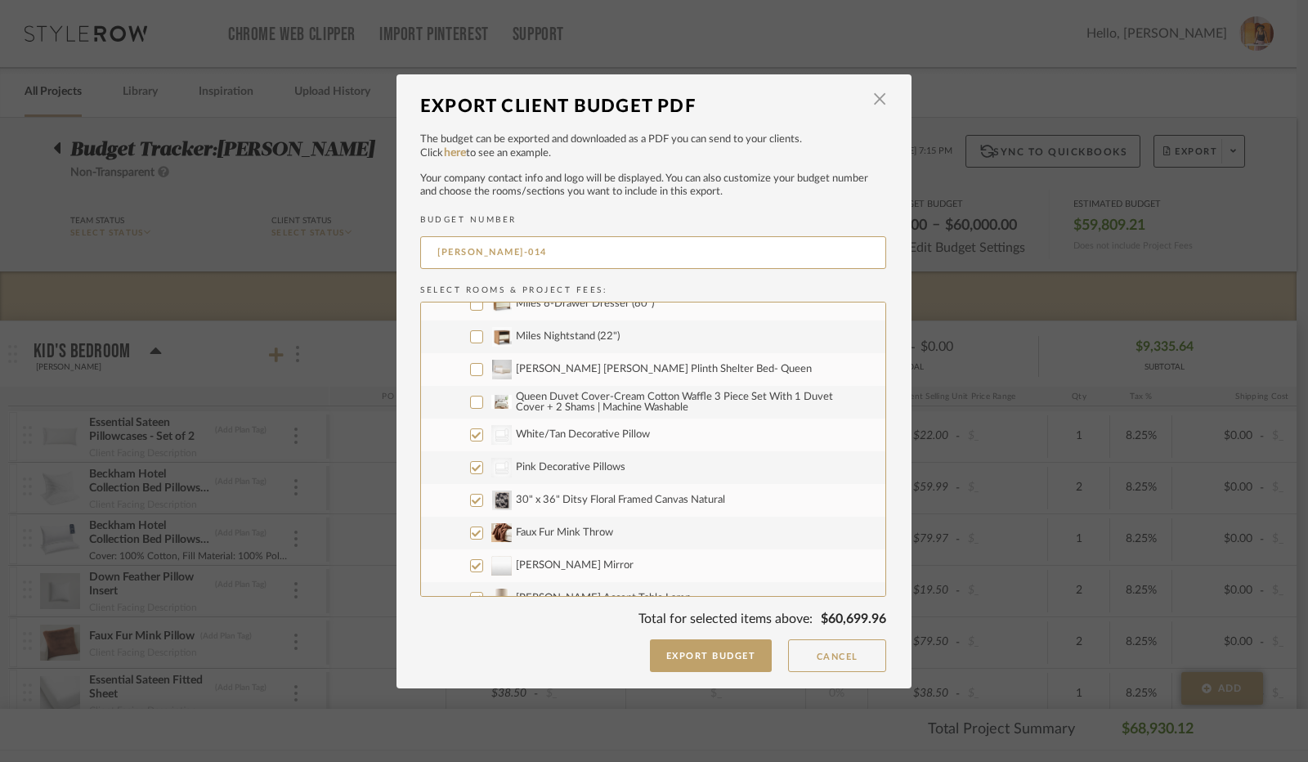
scroll to position [409, 0]
click at [471, 434] on input "CategoryIconBedding White/Tan Decorative Pillow" at bounding box center [476, 433] width 13 height 13
click at [470, 465] on input "CategoryIconBedding Pink Decorative Pillows" at bounding box center [476, 466] width 13 height 13
click at [470, 499] on input "30" x 36" Ditsy Floral Framed Canvas Natural" at bounding box center [476, 498] width 13 height 13
click at [471, 529] on input "Faux Fur Mink Throw" at bounding box center [476, 531] width 13 height 13
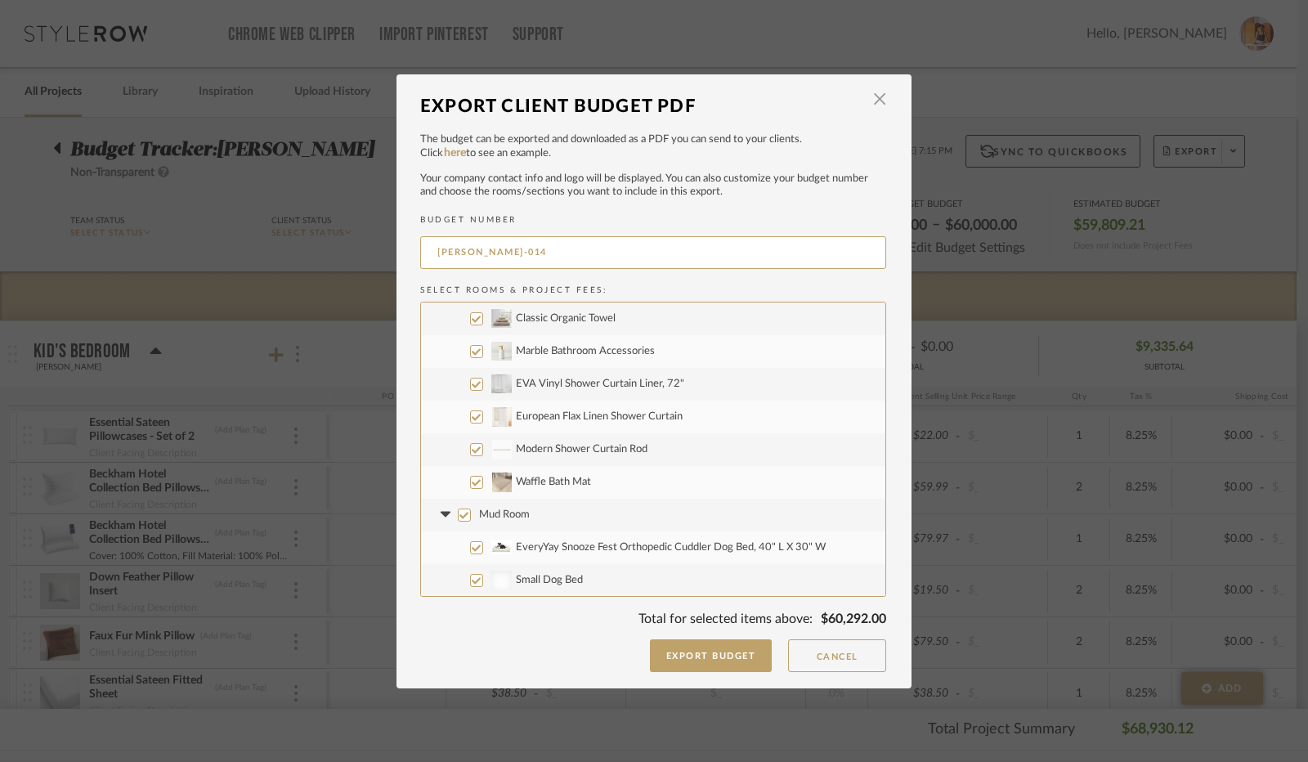
scroll to position [736, 0]
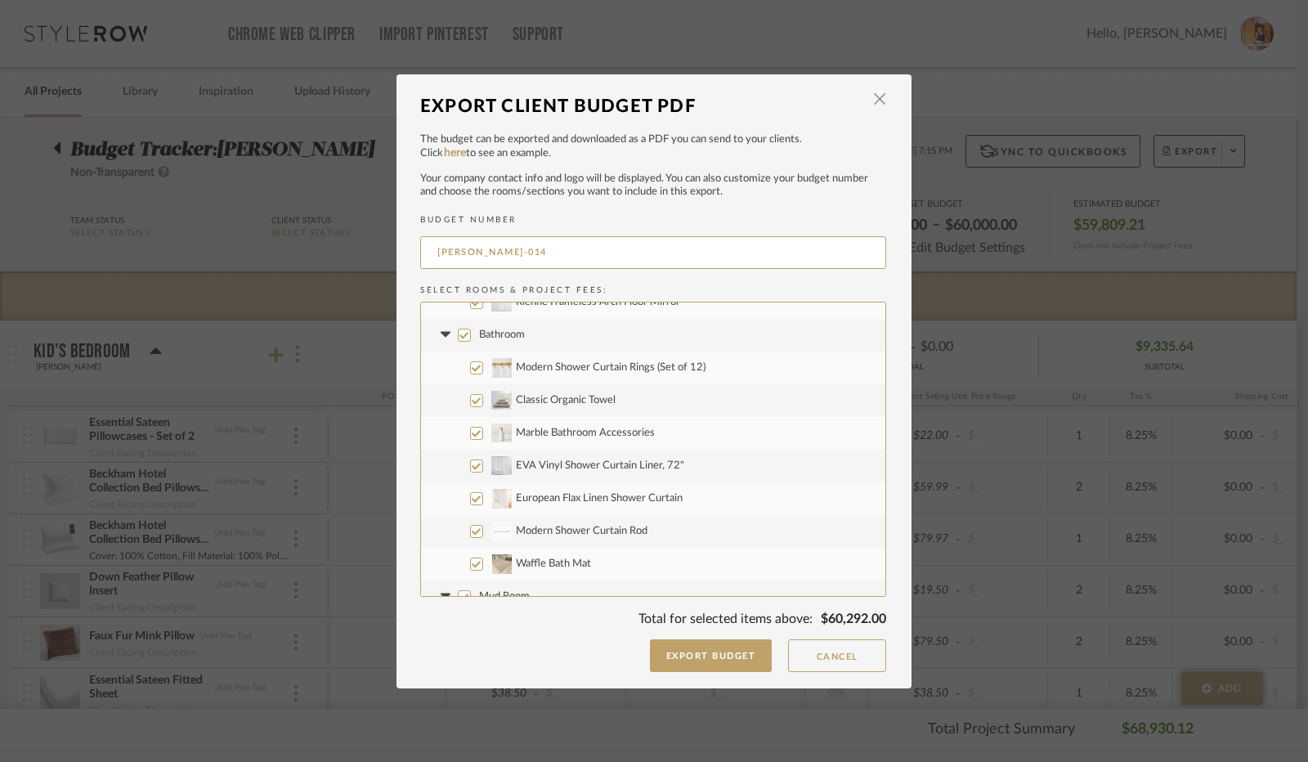
click at [460, 333] on input "Bathroom" at bounding box center [464, 335] width 13 height 13
click at [440, 333] on icon at bounding box center [445, 335] width 10 height 6
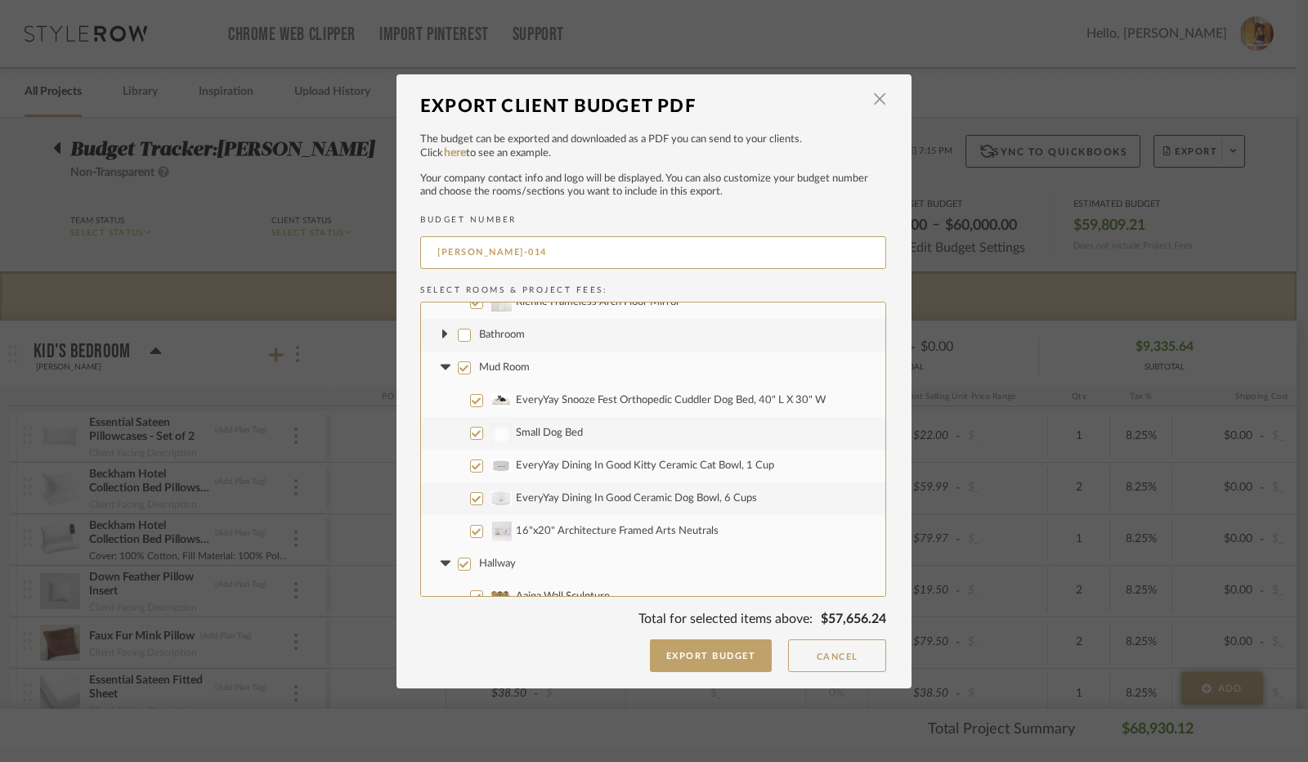
click at [470, 402] on input "EveryYay Snooze Fest Orthopedic Cuddler Dog Bed, 40" L X 30" W" at bounding box center [476, 400] width 13 height 13
click at [470, 438] on input "Small Dog Bed" at bounding box center [476, 433] width 13 height 13
drag, startPoint x: 469, startPoint y: 464, endPoint x: 469, endPoint y: 483, distance: 19.6
click at [470, 465] on input "EveryYay Dining In Good Kitty Ceramic Cat Bowl, 1 Cup" at bounding box center [476, 466] width 13 height 13
click at [470, 495] on input "EveryYay Dining In Good Ceramic Dog Bowl, 6 Cups" at bounding box center [476, 498] width 13 height 13
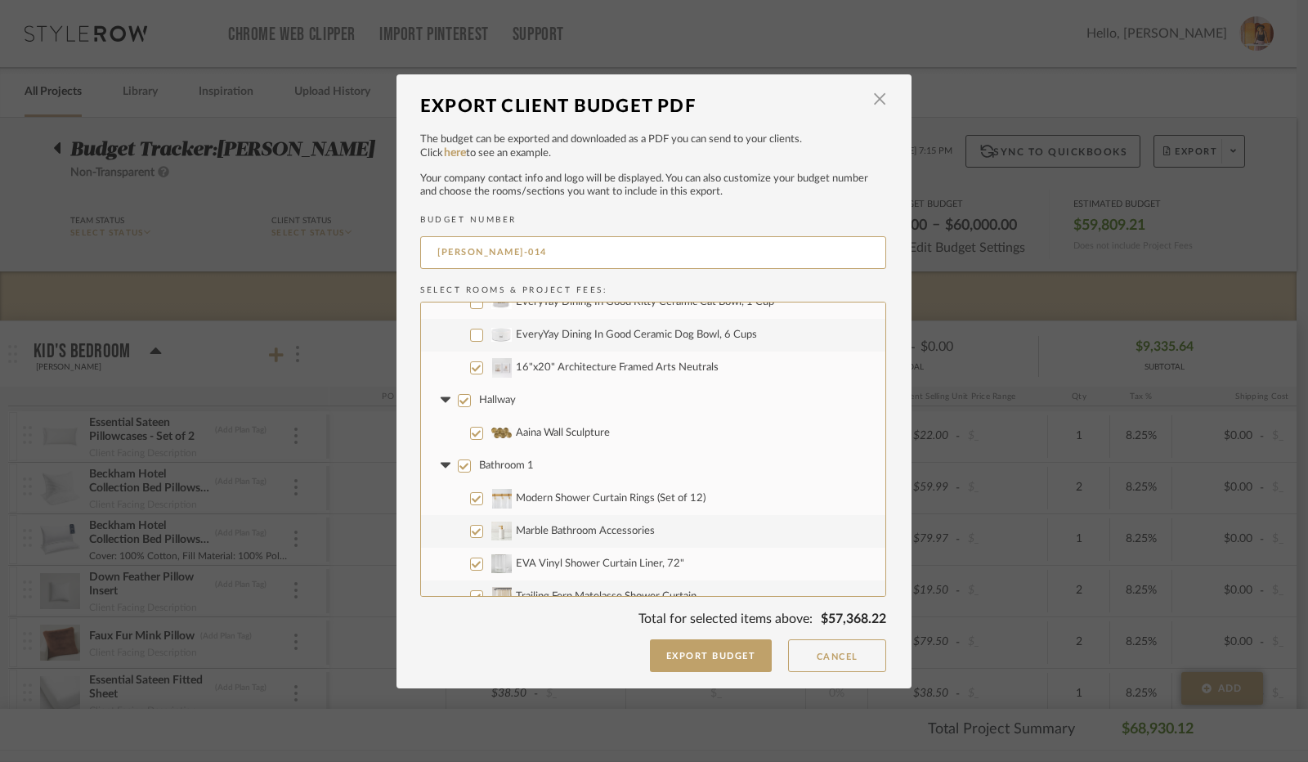
scroll to position [981, 0]
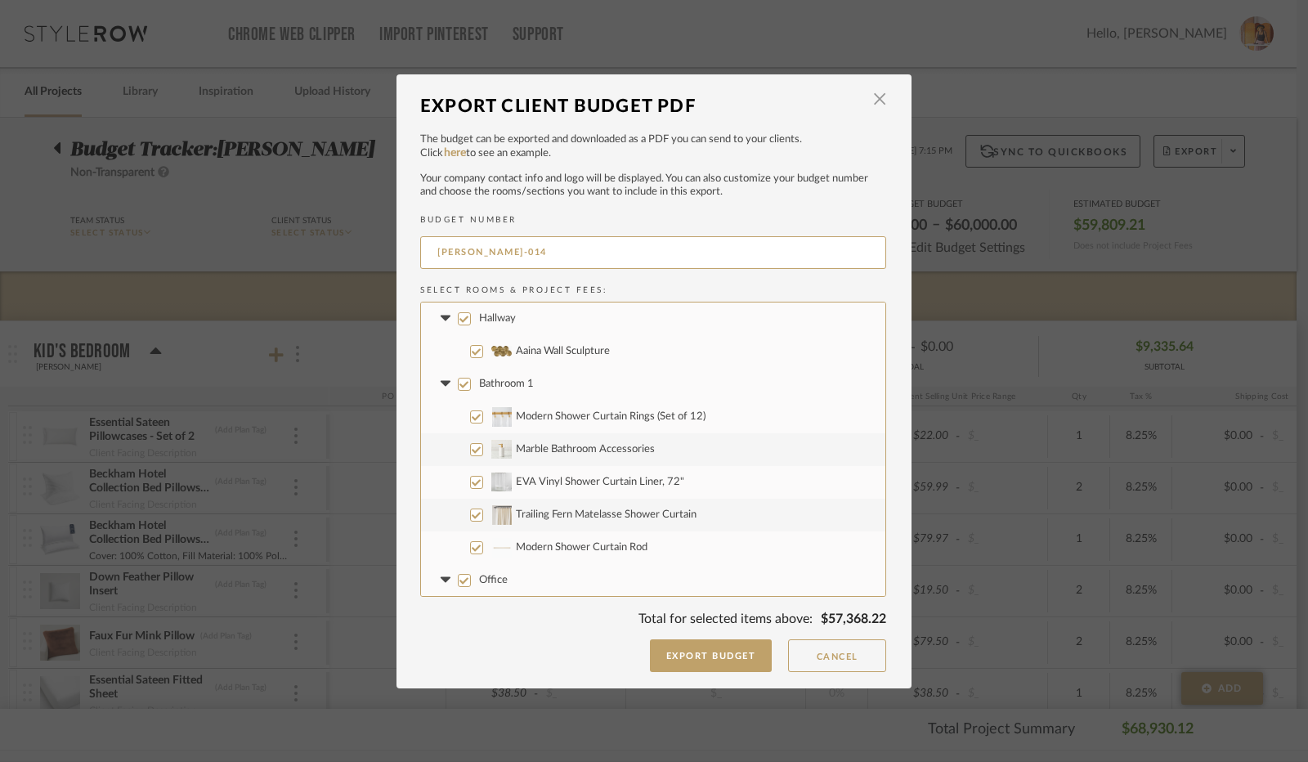
click at [458, 384] on input "Bathroom 1" at bounding box center [464, 384] width 13 height 13
click at [442, 382] on icon at bounding box center [445, 384] width 10 height 6
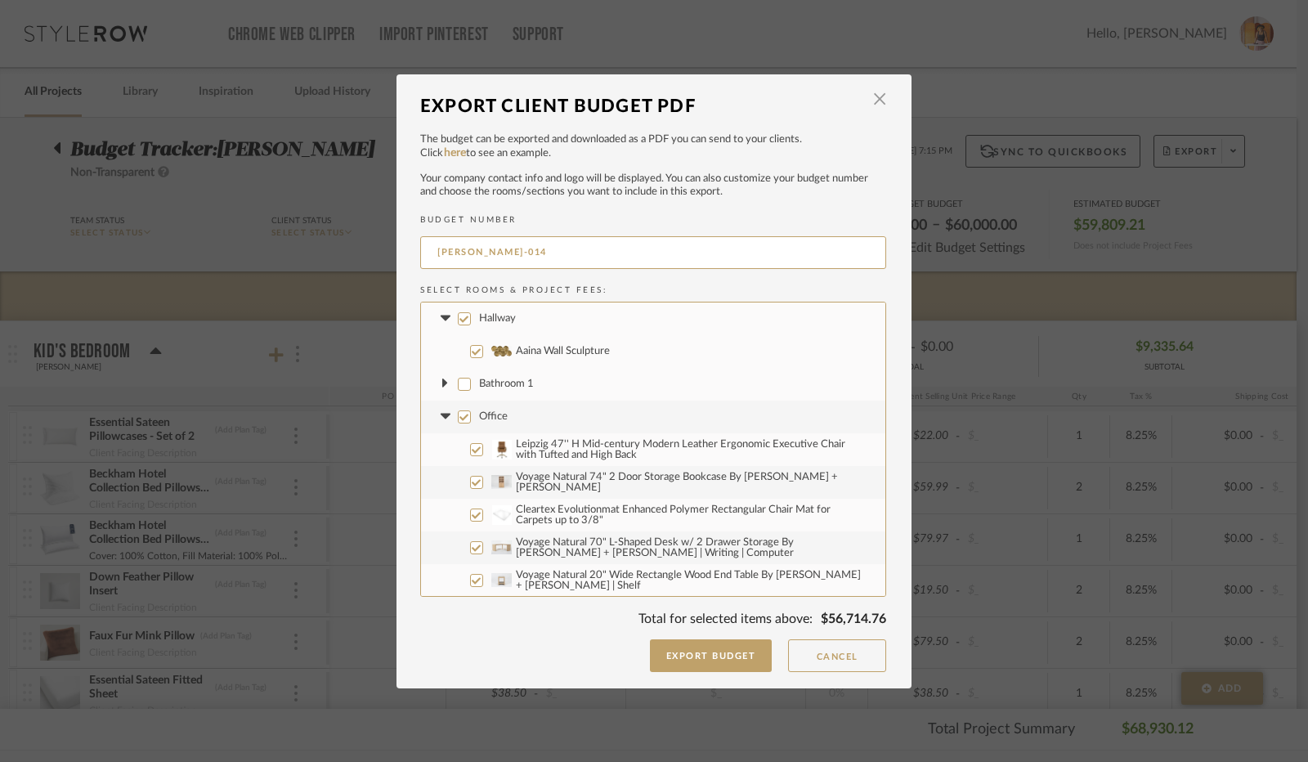
scroll to position [1063, 0]
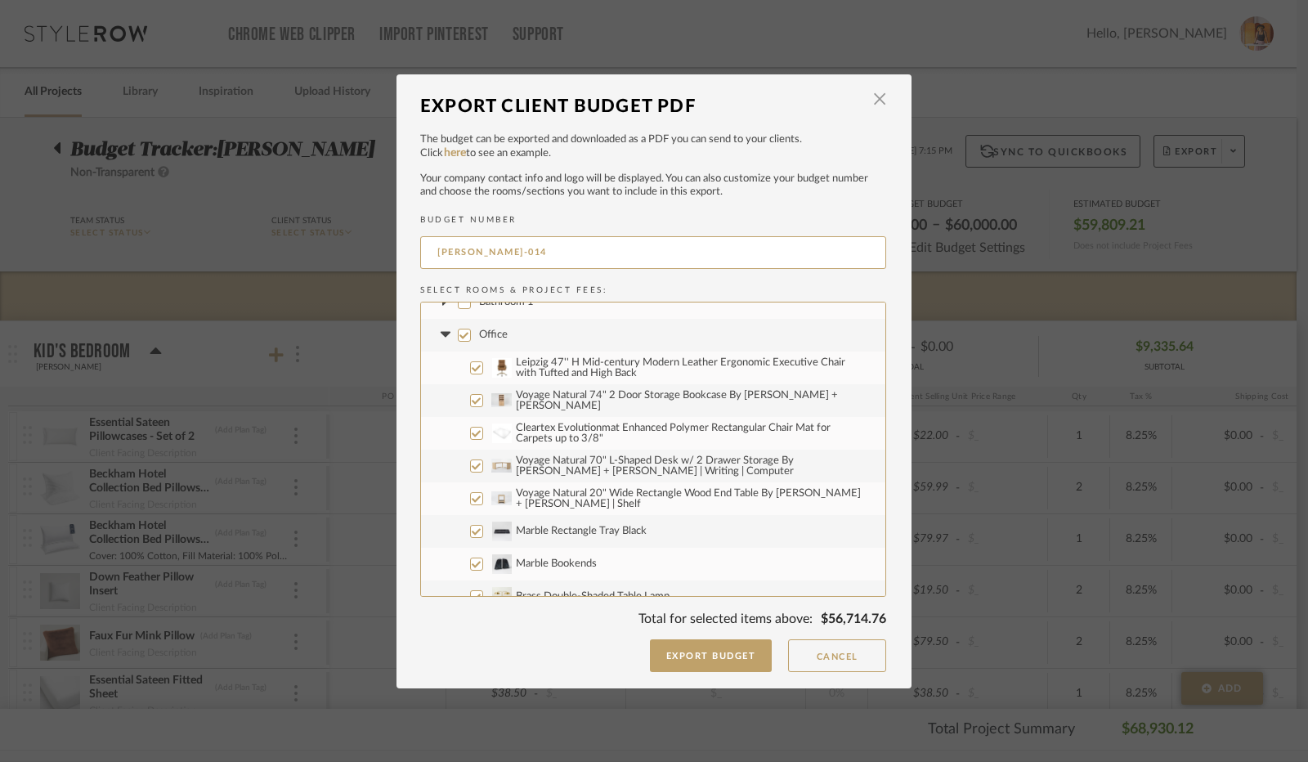
click at [474, 366] on input "Leipzig 47'' H Mid-century Modern Leather Ergonomic Executive Chair with Tufted…" at bounding box center [476, 367] width 13 height 13
click at [473, 399] on input "Voyage Natural 74" 2 Door Storage Bookcase By [PERSON_NAME] + [PERSON_NAME]" at bounding box center [476, 400] width 13 height 13
click at [471, 433] on input "Cleartex Evolutionmat Enhanced Polymer Rectangular Chair Mat for Carpets up to …" at bounding box center [476, 433] width 13 height 13
click at [471, 465] on input "Voyage Natural 70" L-Shaped Desk w/ 2 Drawer Storage By [PERSON_NAME] + [PERSON…" at bounding box center [476, 466] width 13 height 13
click at [470, 502] on input "Voyage Natural 20" Wide Rectangle Wood End Table By [PERSON_NAME] + [PERSON_NAM…" at bounding box center [476, 498] width 13 height 13
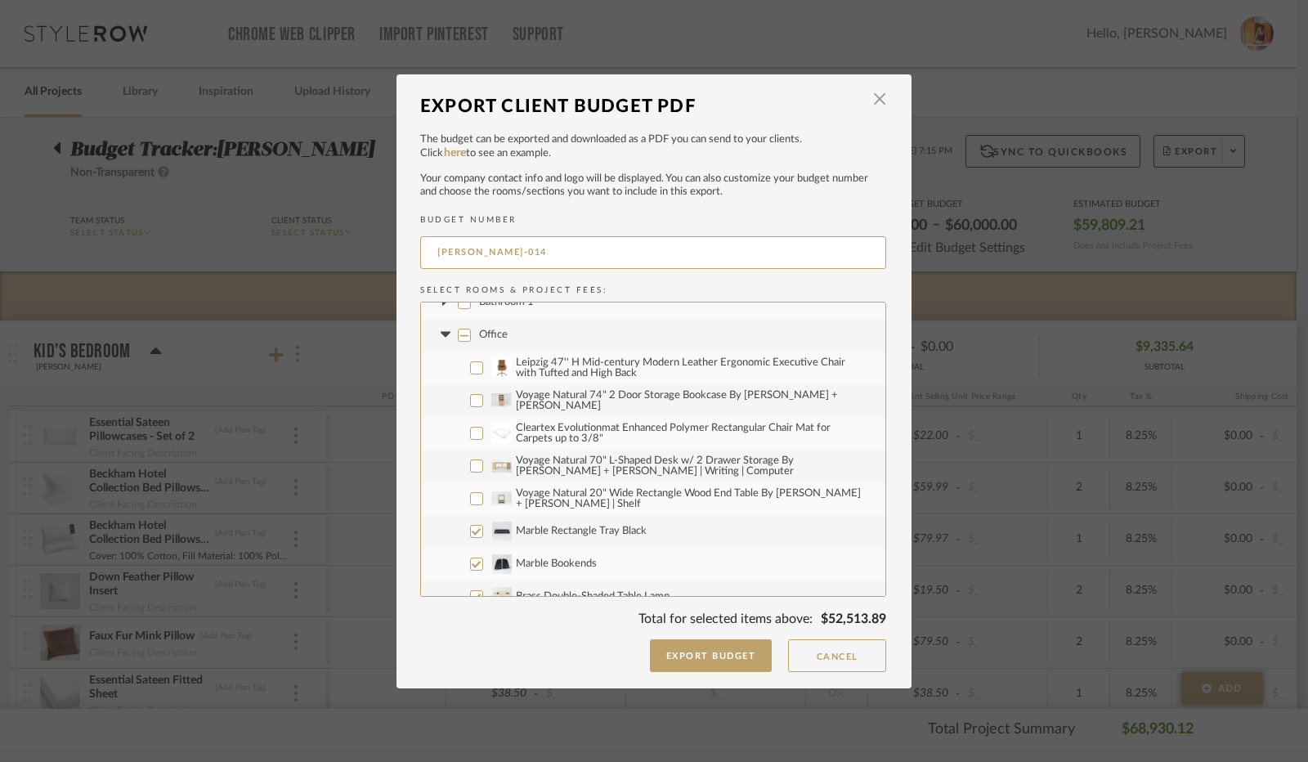
drag, startPoint x: 469, startPoint y: 531, endPoint x: 471, endPoint y: 563, distance: 32.8
click at [470, 531] on input "Marble Rectangle Tray Black" at bounding box center [476, 531] width 13 height 13
drag, startPoint x: 471, startPoint y: 567, endPoint x: 470, endPoint y: 559, distance: 8.2
click at [471, 567] on input "Marble Bookends" at bounding box center [476, 564] width 13 height 13
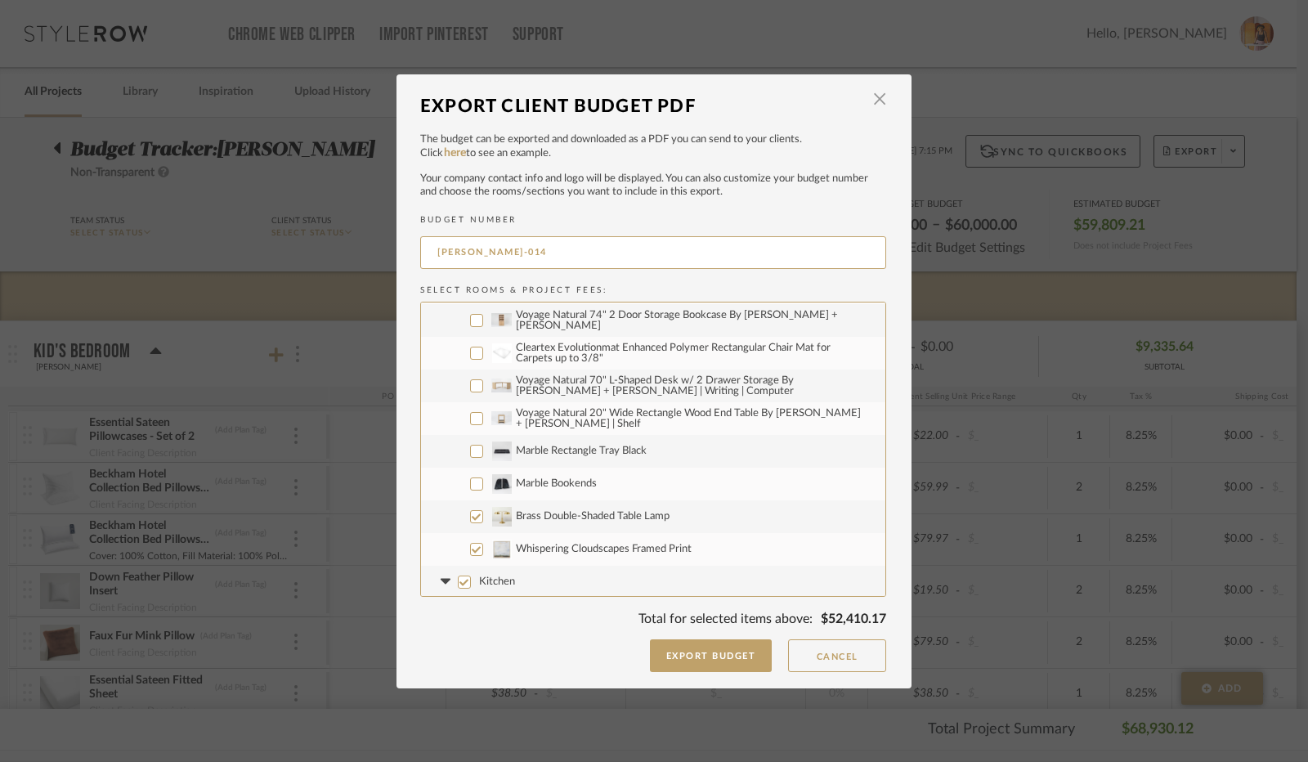
scroll to position [1145, 0]
click at [470, 513] on input "Brass Double-Shaded Table Lamp" at bounding box center [476, 515] width 13 height 13
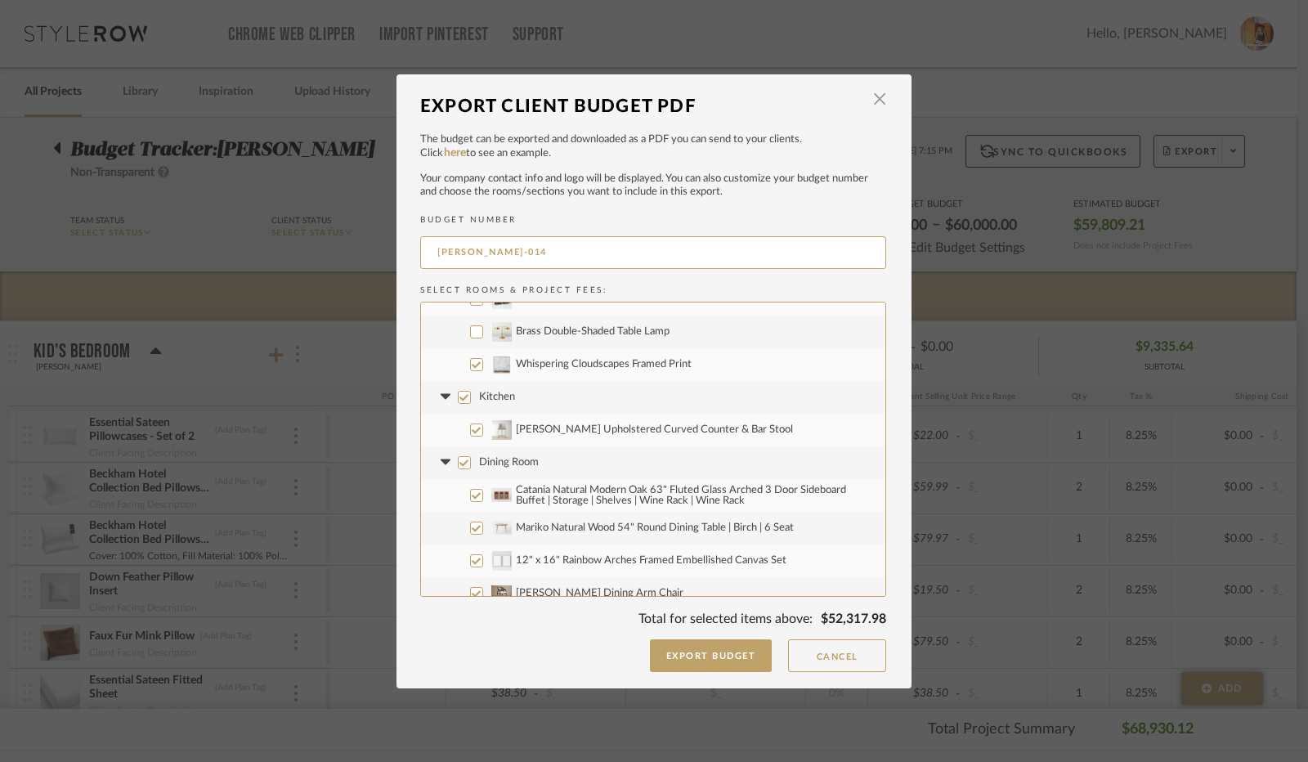
scroll to position [1390, 0]
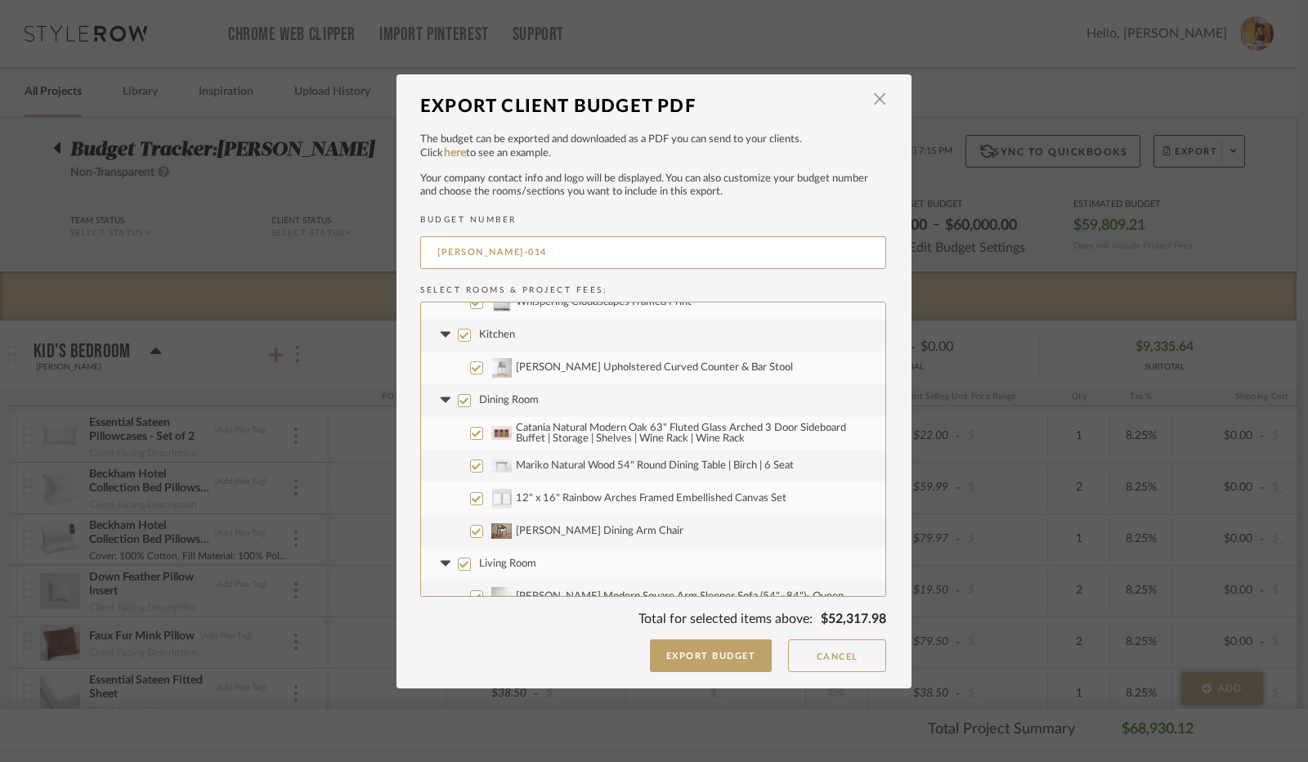
click at [459, 336] on input "Kitchen" at bounding box center [464, 335] width 13 height 13
click at [442, 334] on icon at bounding box center [445, 335] width 10 height 6
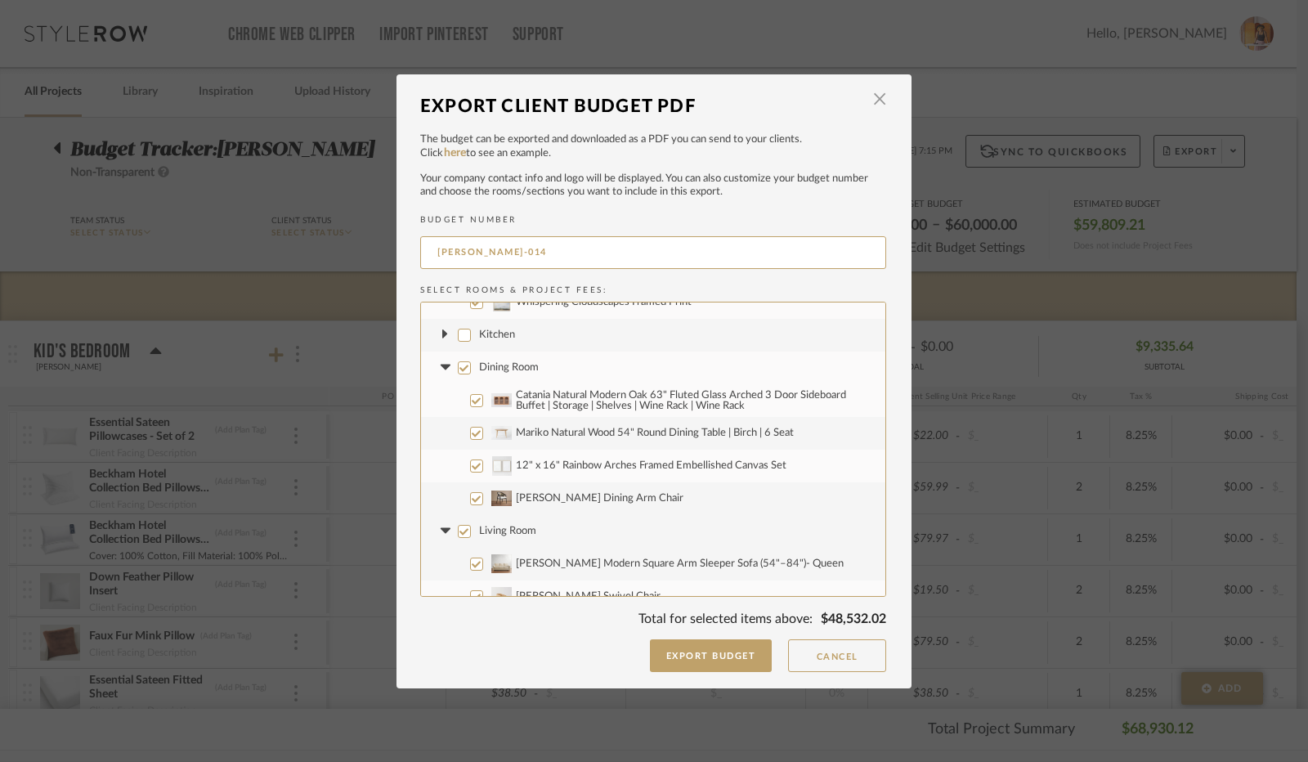
click at [470, 395] on input "Catania Natural Modern Oak 63" Fluted Glass Arched 3 Door Sideboard Buffet | St…" at bounding box center [476, 400] width 13 height 13
click at [470, 434] on input "Mariko Natural Wood 54" Round Dining Table | Birch | 6 Seat" at bounding box center [476, 433] width 13 height 13
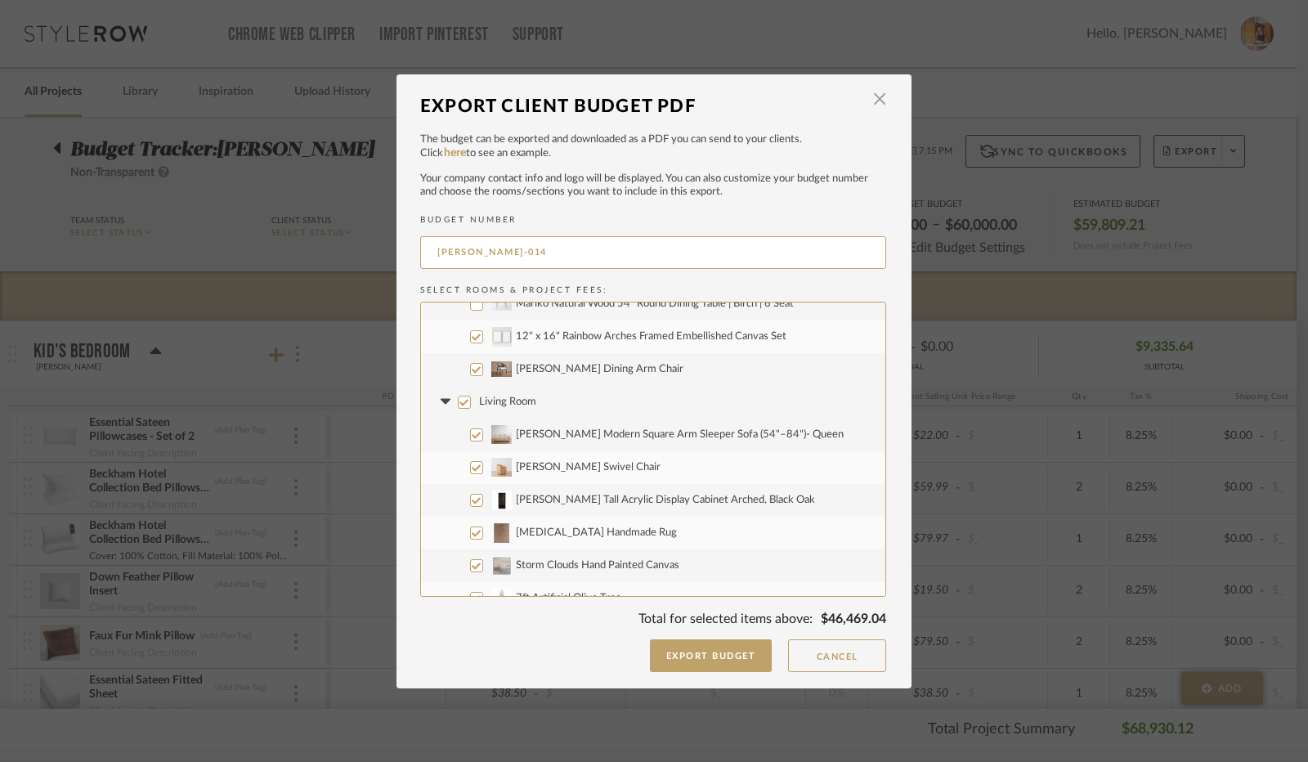
scroll to position [1554, 0]
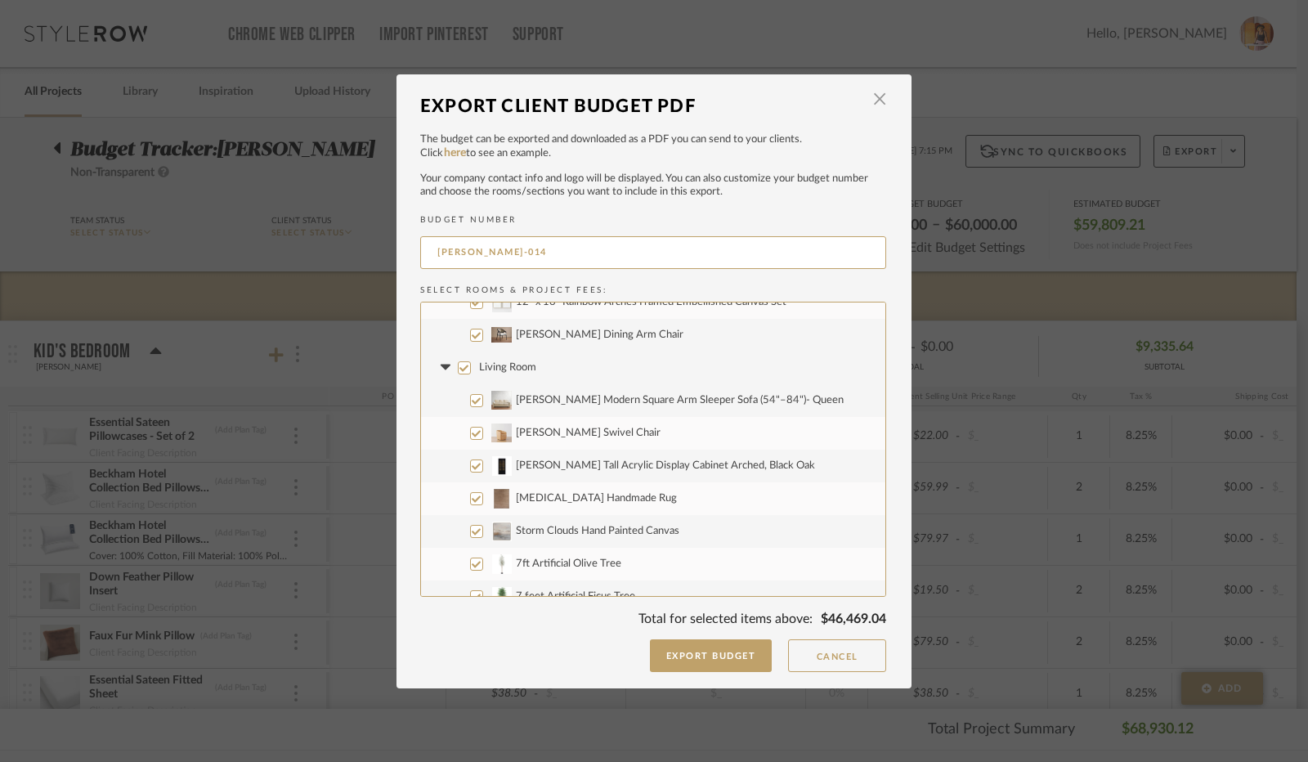
click at [470, 399] on input "[PERSON_NAME] Modern Square Arm Sleeper Sofa (54"–84")- Queen" at bounding box center [476, 400] width 13 height 13
click at [470, 434] on input "[PERSON_NAME] Swivel Chair" at bounding box center [476, 433] width 13 height 13
click at [472, 465] on input "[PERSON_NAME] Tall Acrylic Display Cabinet Arched, Black Oak" at bounding box center [476, 466] width 13 height 13
click at [471, 494] on input "[MEDICAL_DATA] Handmade Rug" at bounding box center [476, 498] width 13 height 13
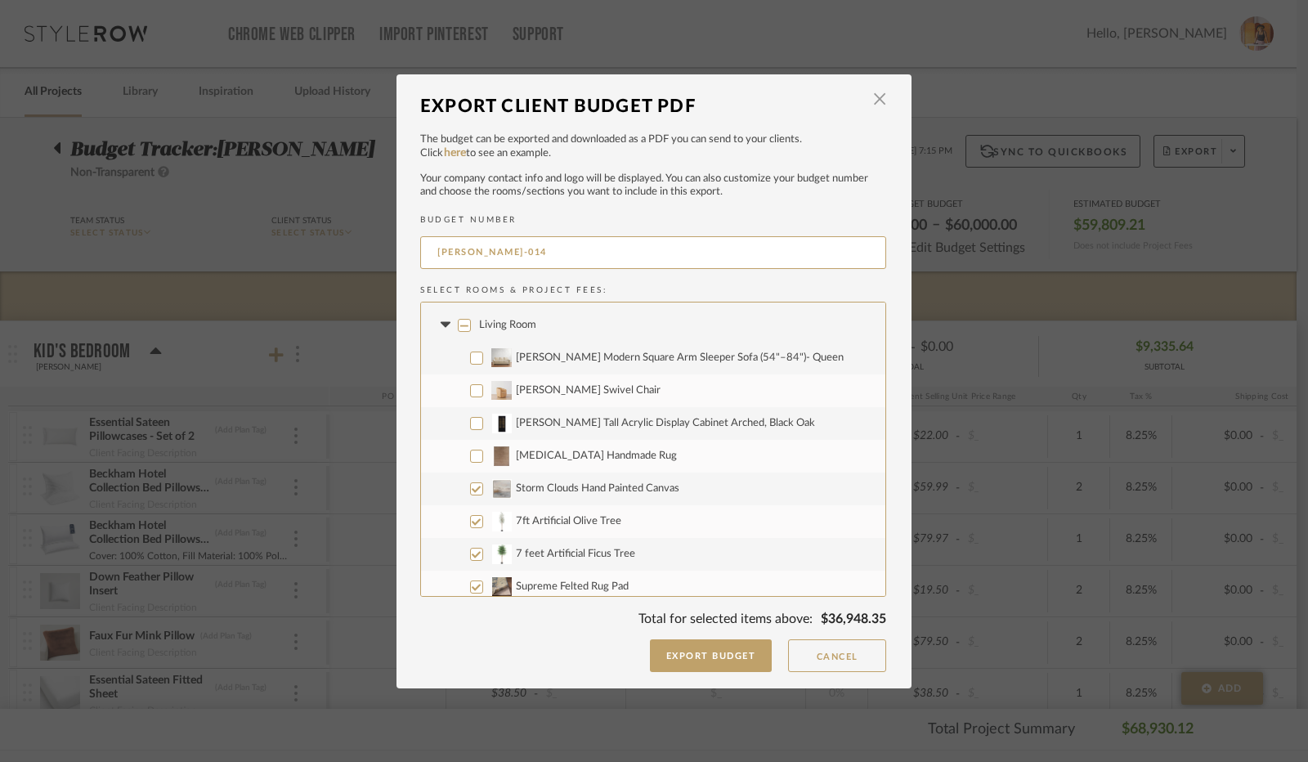
scroll to position [1636, 0]
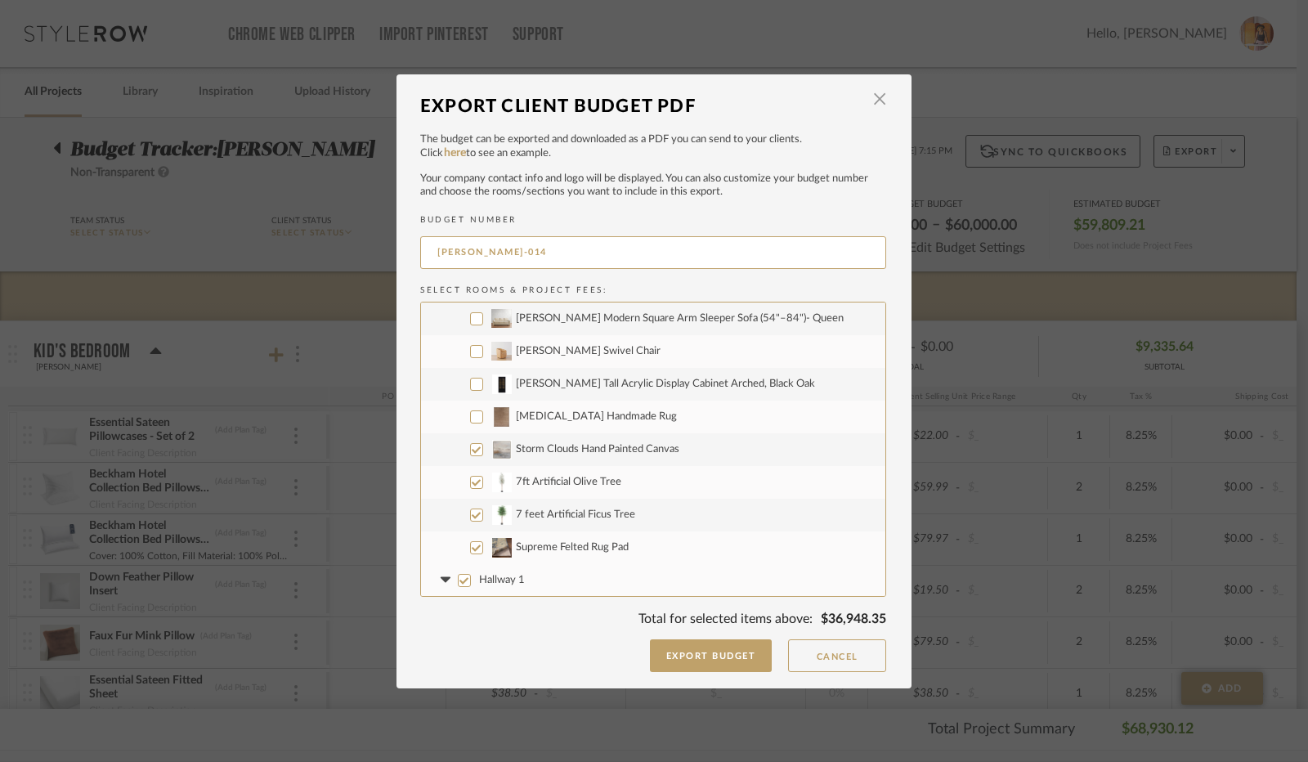
click at [470, 483] on input "7ft Artificial Olive Tree" at bounding box center [476, 482] width 13 height 13
click at [470, 513] on input "7 feet Artificial Ficus Tree" at bounding box center [476, 515] width 13 height 13
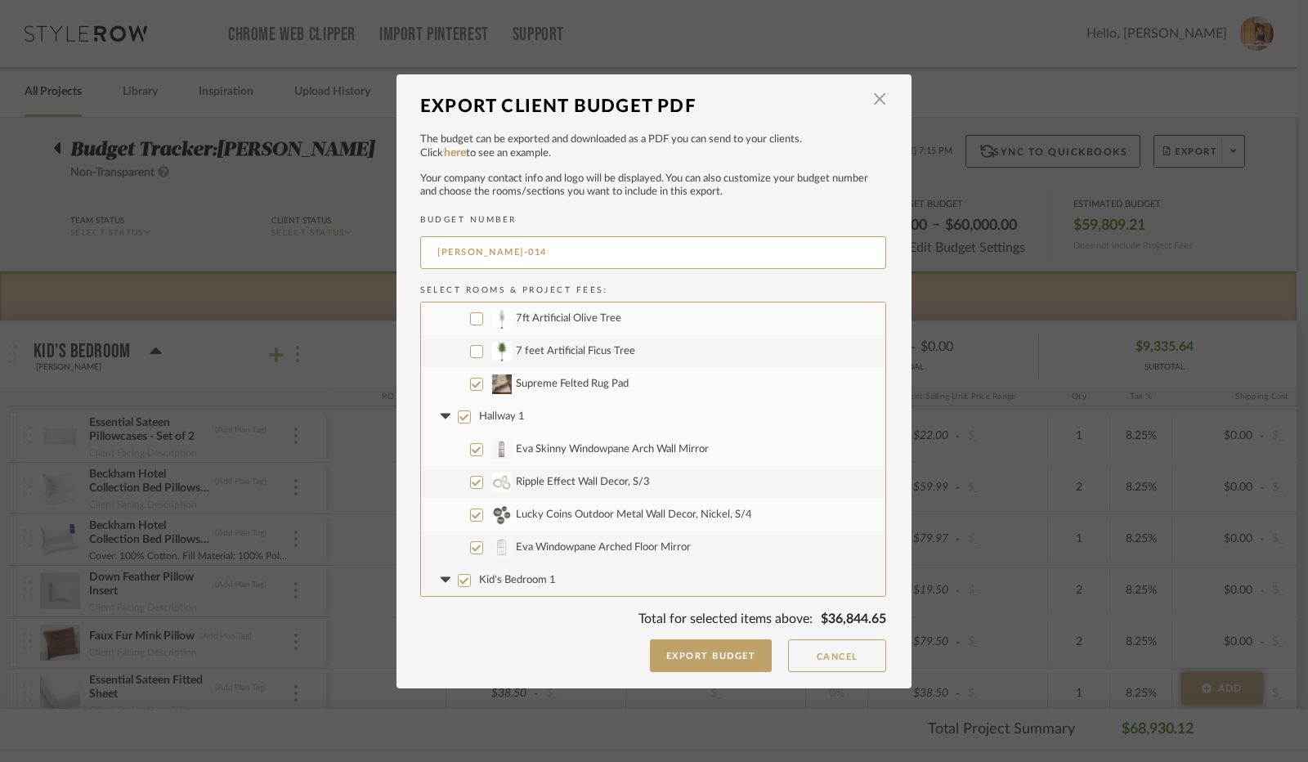
click at [460, 418] on input "Hallway 1" at bounding box center [464, 417] width 13 height 13
click at [440, 418] on icon at bounding box center [445, 417] width 10 height 6
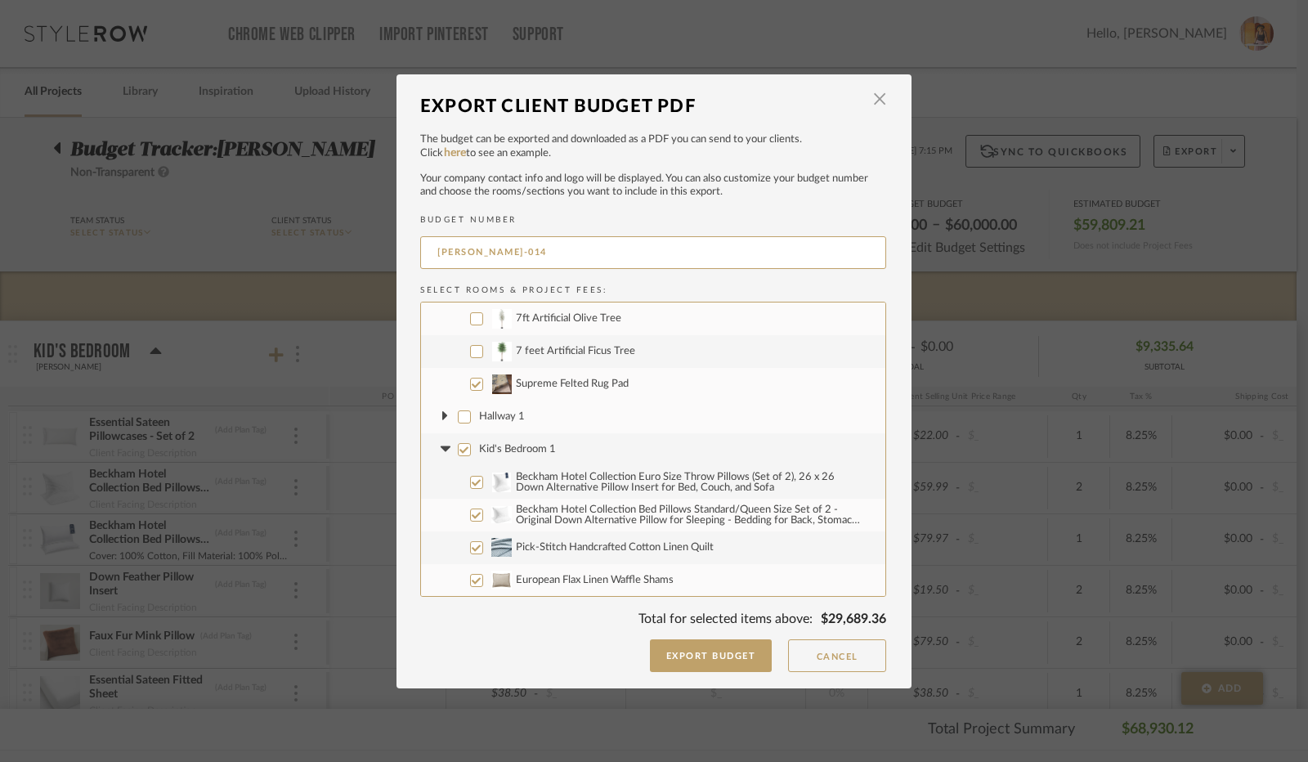
click at [458, 447] on input "Kid's Bedroom 1" at bounding box center [464, 449] width 13 height 13
click at [444, 447] on icon at bounding box center [445, 450] width 17 height 7
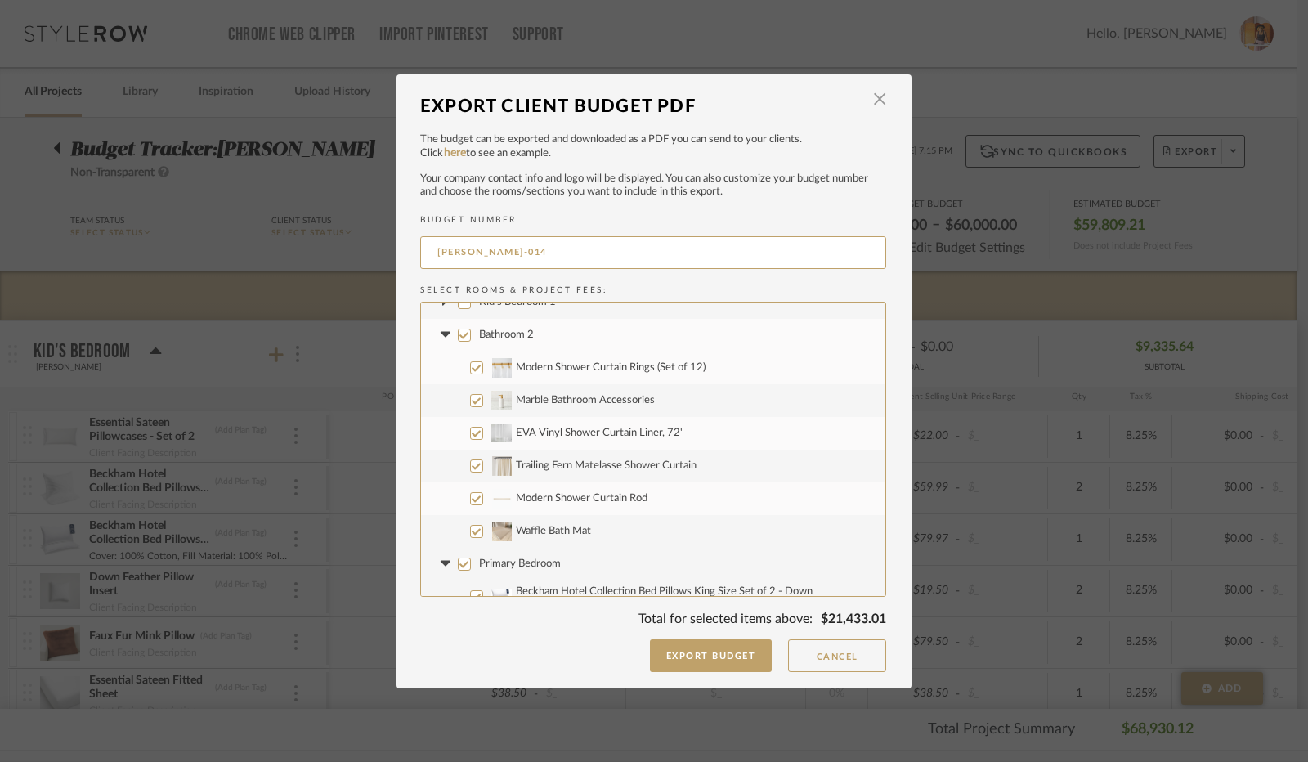
scroll to position [1963, 0]
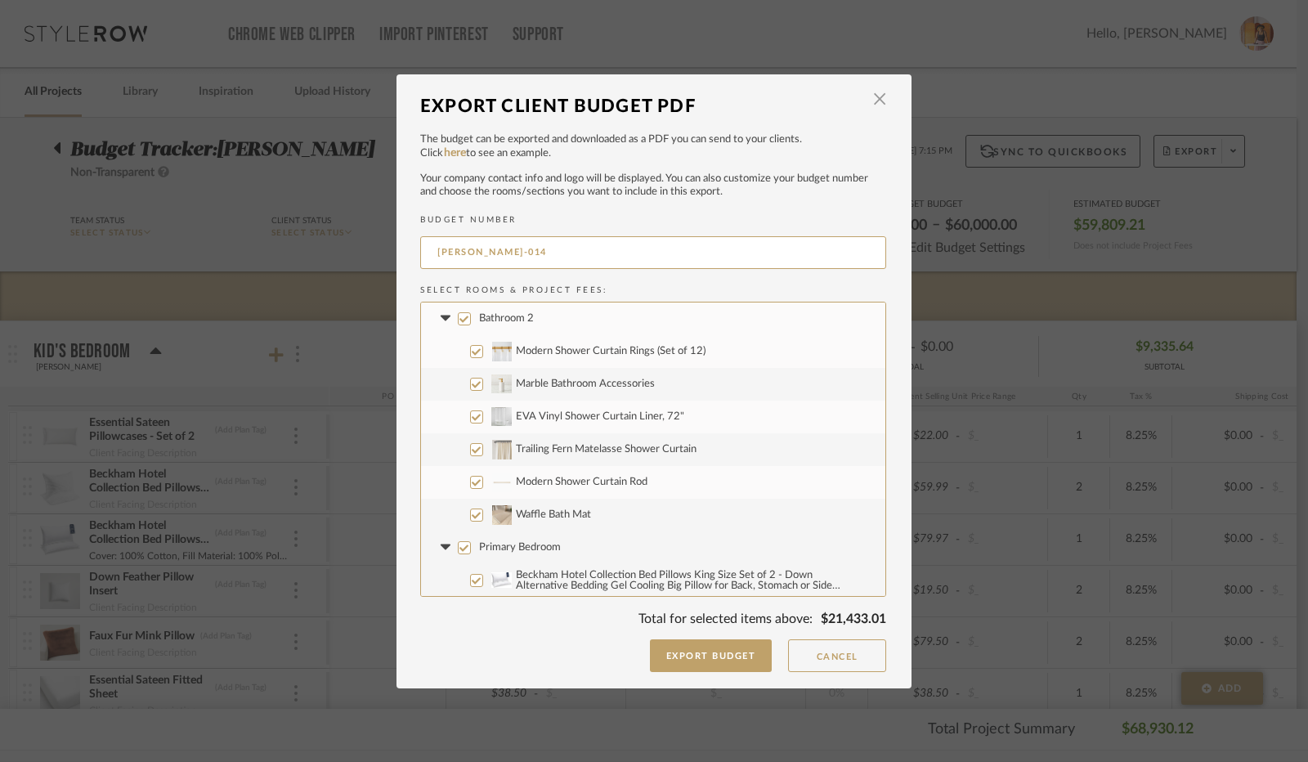
click at [458, 322] on input "Bathroom 2" at bounding box center [464, 318] width 13 height 13
click at [440, 320] on icon at bounding box center [445, 319] width 10 height 6
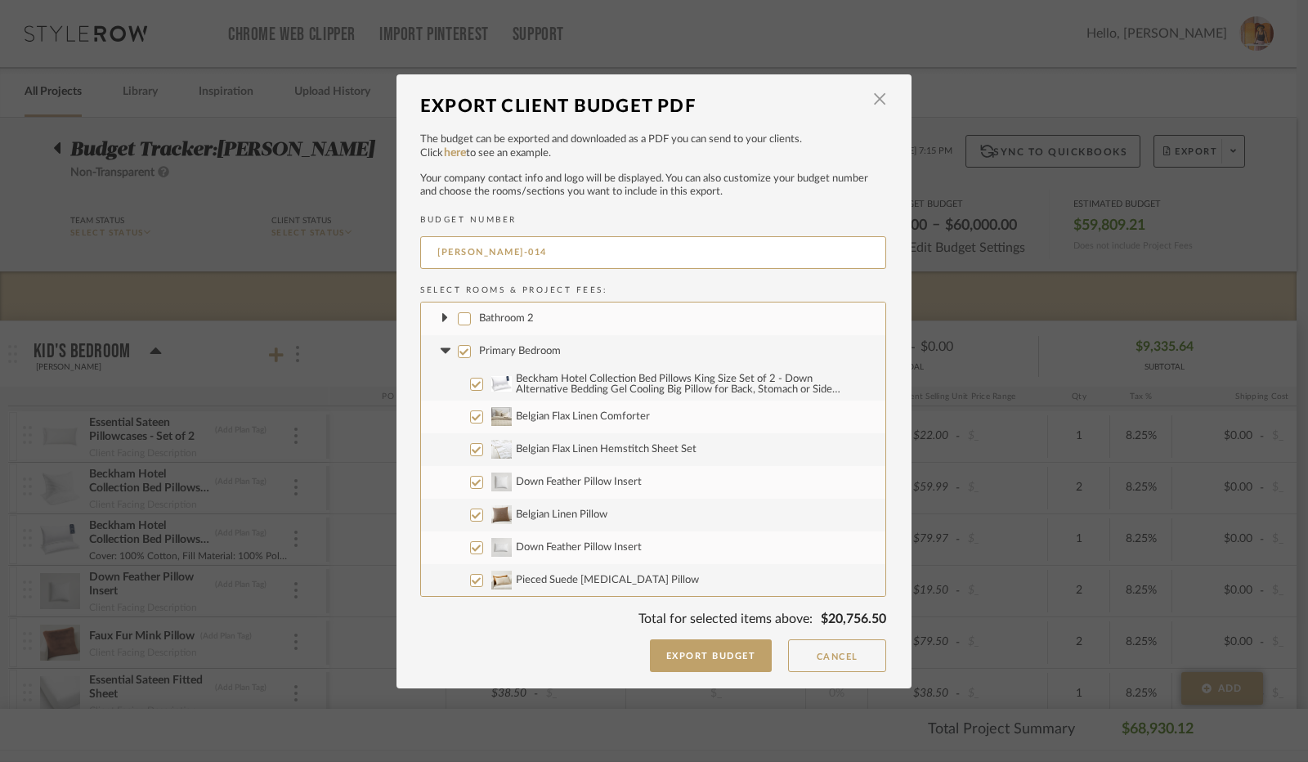
click at [470, 387] on input "Beckham Hotel Collection Bed Pillows King Size Set of 2 - Down Alternative Bedd…" at bounding box center [476, 384] width 13 height 13
click at [470, 416] on input "Belgian Flax Linen Comforter" at bounding box center [476, 417] width 13 height 13
drag, startPoint x: 472, startPoint y: 445, endPoint x: 472, endPoint y: 456, distance: 10.6
click at [472, 447] on input "Belgian Flax Linen Hemstitch Sheet Set" at bounding box center [476, 449] width 13 height 13
click at [470, 483] on input "Down Feather Pillow Insert" at bounding box center [476, 482] width 13 height 13
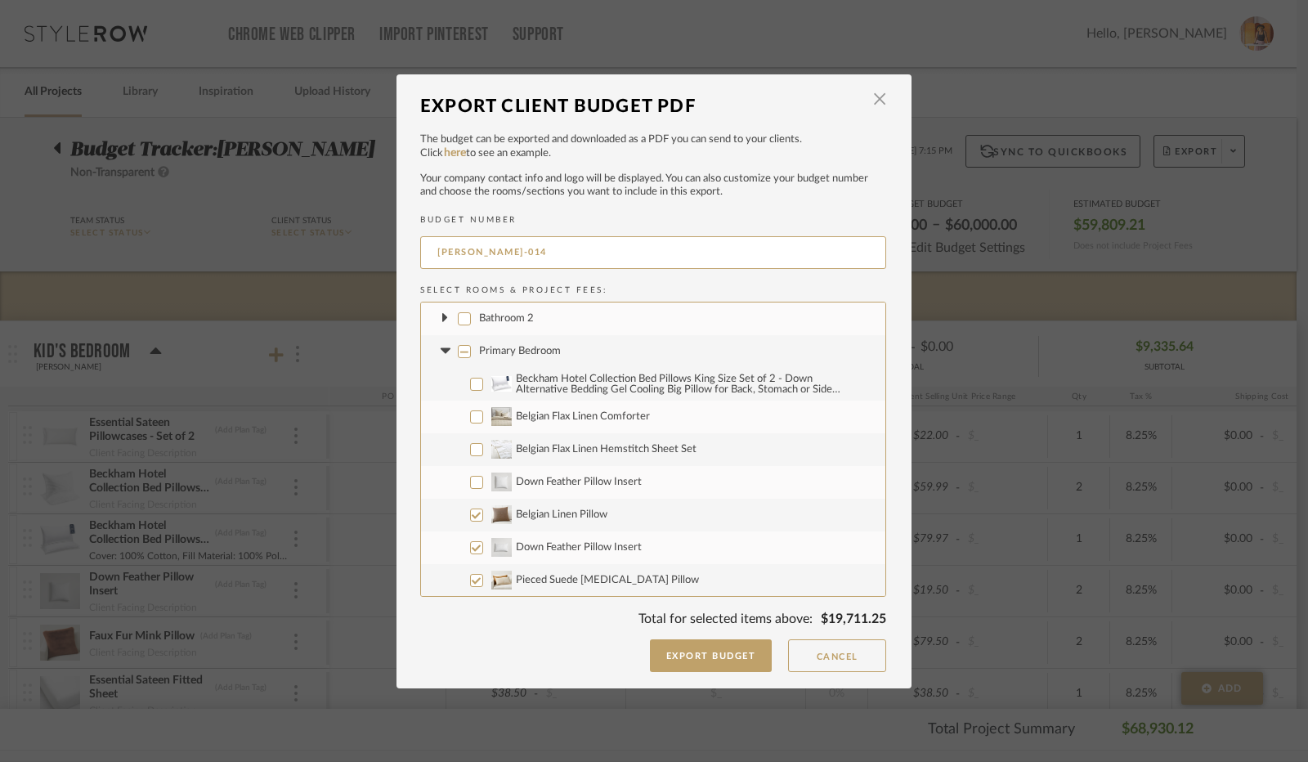
click at [473, 519] on input "Belgian Linen Pillow" at bounding box center [476, 515] width 13 height 13
click at [468, 555] on label "Down Feather Pillow Insert" at bounding box center [653, 548] width 465 height 33
click at [470, 554] on input "Down Feather Pillow Insert" at bounding box center [476, 547] width 13 height 13
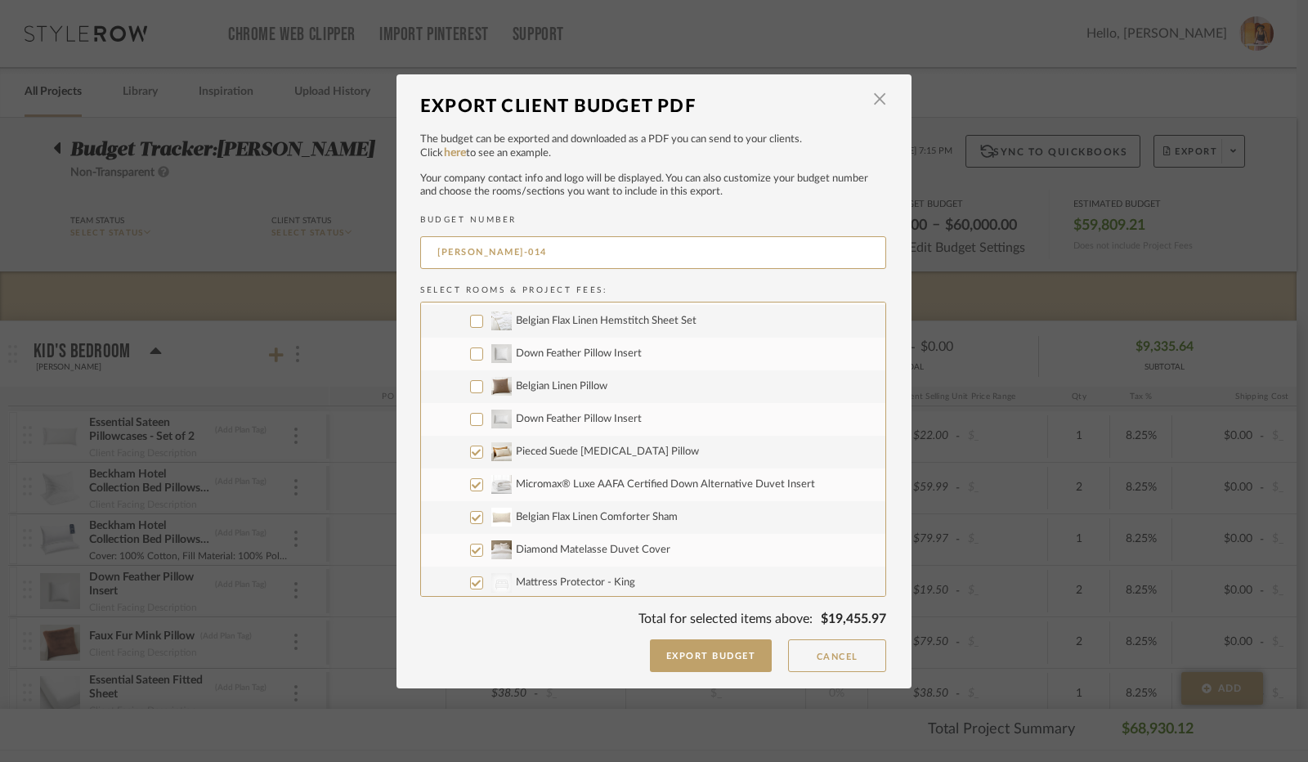
scroll to position [2126, 0]
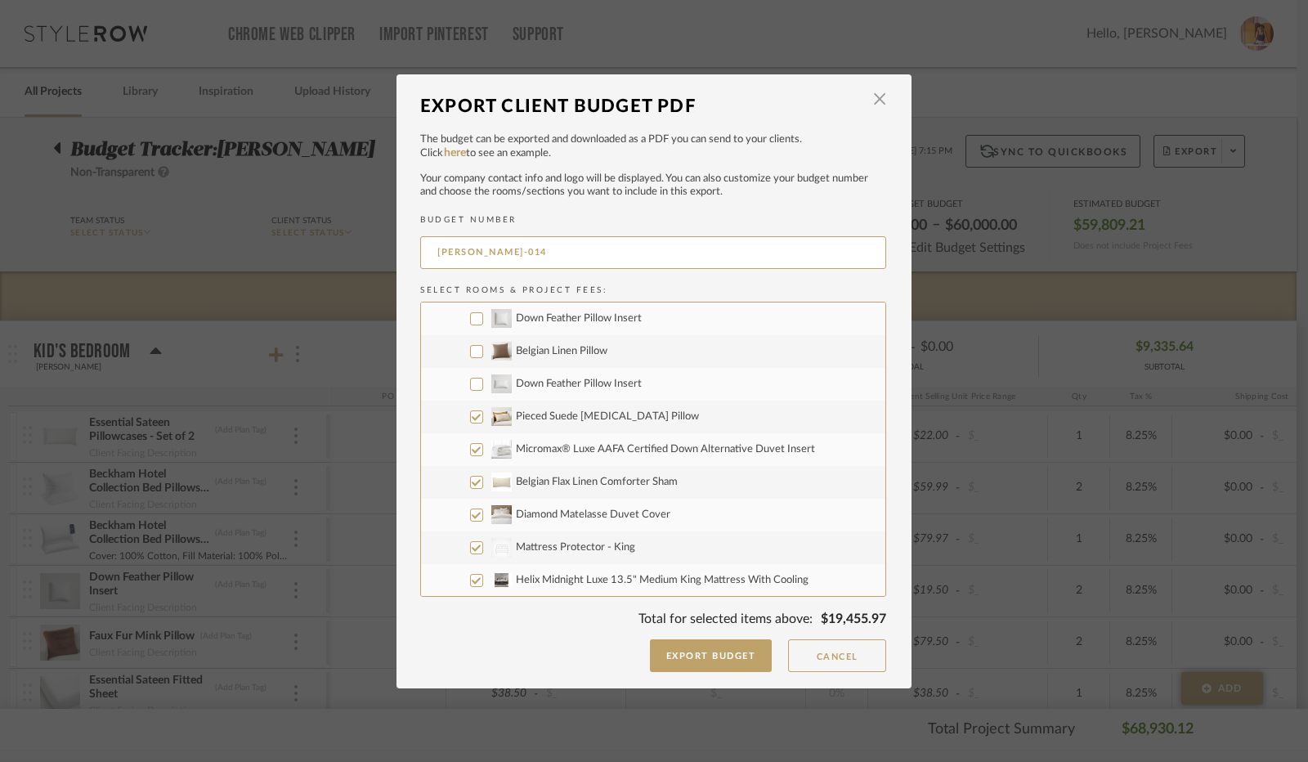
click at [470, 418] on input "Pieced Suede [MEDICAL_DATA] Pillow" at bounding box center [476, 417] width 13 height 13
drag, startPoint x: 470, startPoint y: 447, endPoint x: 470, endPoint y: 456, distance: 9.0
click at [470, 447] on input "Micromax® Luxe AAFA Certified Down Alternative Duvet Insert" at bounding box center [476, 449] width 13 height 13
click at [470, 480] on input "Belgian Flax Linen Comforter Sham" at bounding box center [476, 482] width 13 height 13
click at [470, 519] on input "Diamond Matelasse Duvet Cover" at bounding box center [476, 515] width 13 height 13
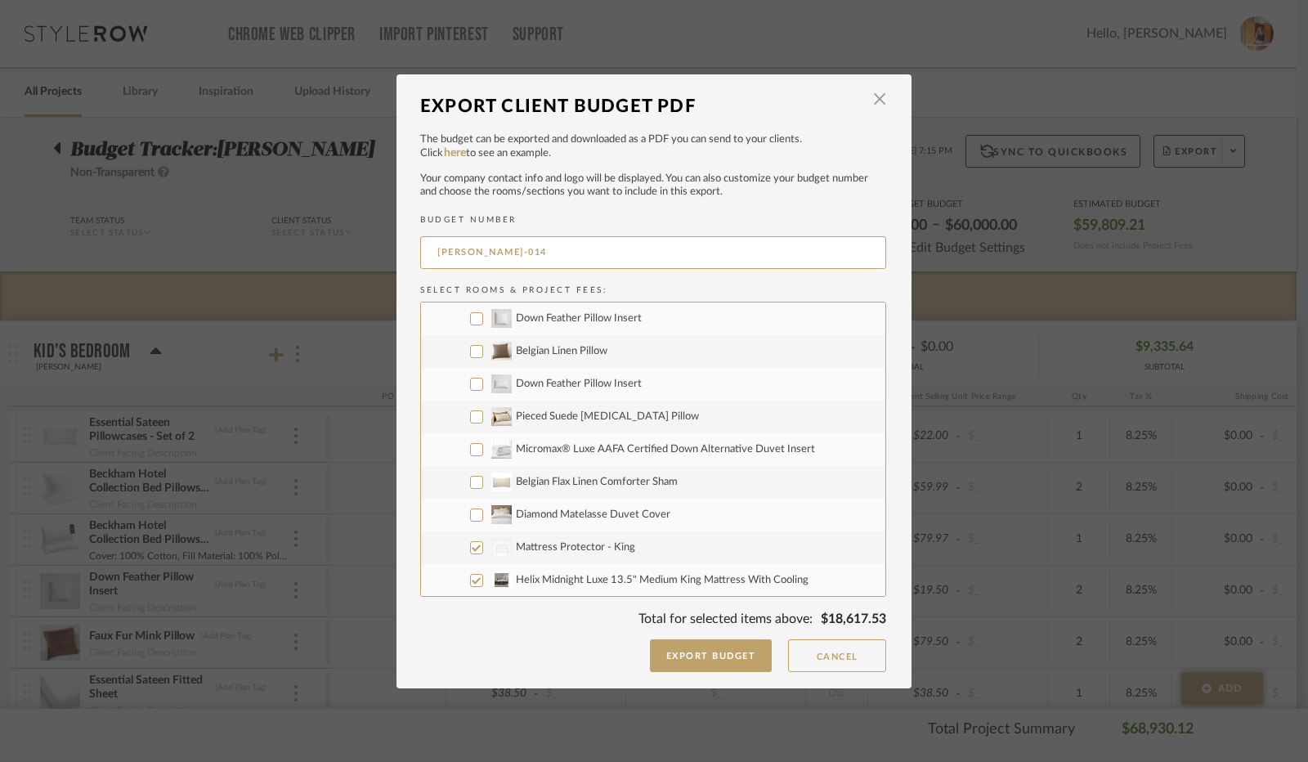
click at [472, 545] on input "CategoryIconBeds Created with Sketch. Mattress Protector - King" at bounding box center [476, 547] width 13 height 13
drag, startPoint x: 472, startPoint y: 581, endPoint x: 466, endPoint y: 554, distance: 28.4
click at [471, 581] on input "Helix Midnight Luxe 13.5" Medium King Mattress With Cooling" at bounding box center [476, 580] width 13 height 13
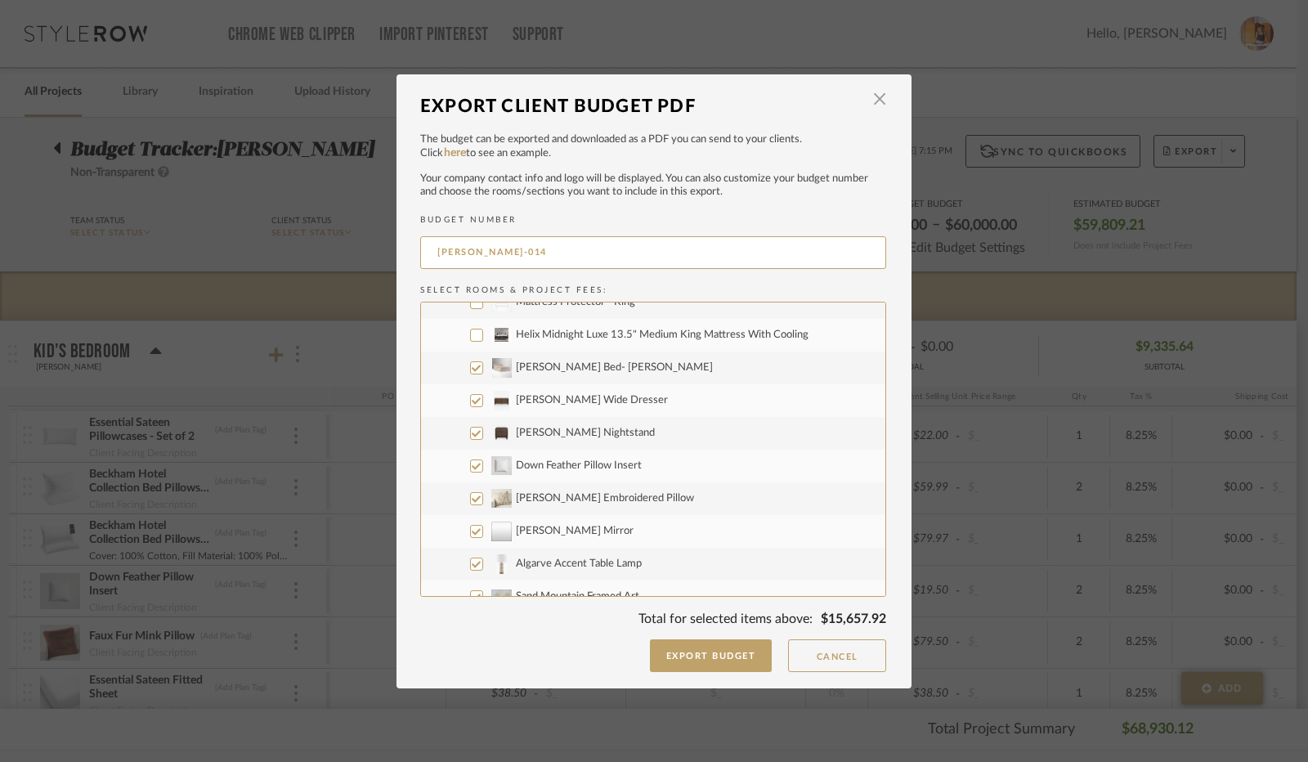
click at [471, 366] on input "[PERSON_NAME] Bed- [PERSON_NAME]" at bounding box center [476, 367] width 13 height 13
click at [471, 402] on input "[PERSON_NAME] Wide Dresser" at bounding box center [476, 400] width 13 height 13
click at [470, 433] on input "[PERSON_NAME] Nightstand" at bounding box center [476, 433] width 13 height 13
click at [470, 463] on input "Down Feather Pillow Insert" at bounding box center [476, 466] width 13 height 13
click at [474, 495] on input "[PERSON_NAME] Embroidered Pillow" at bounding box center [476, 498] width 13 height 13
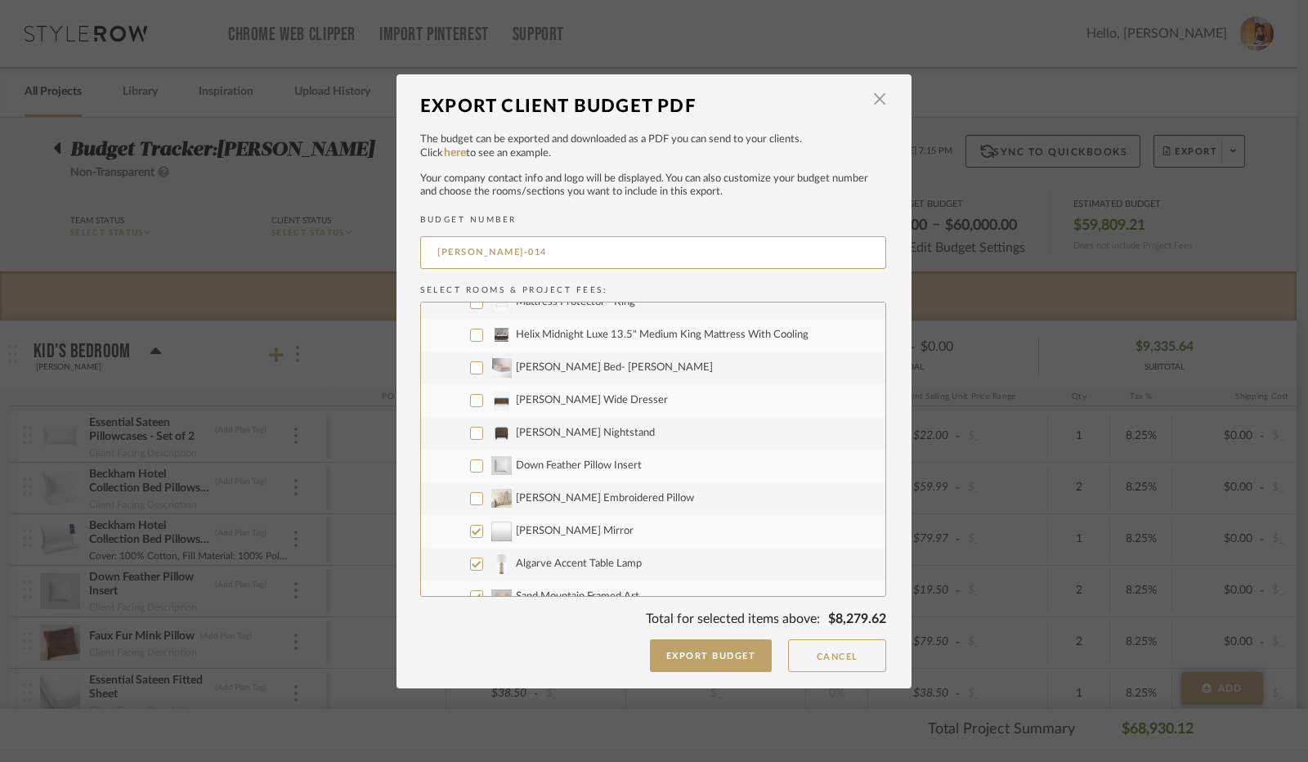
scroll to position [2453, 0]
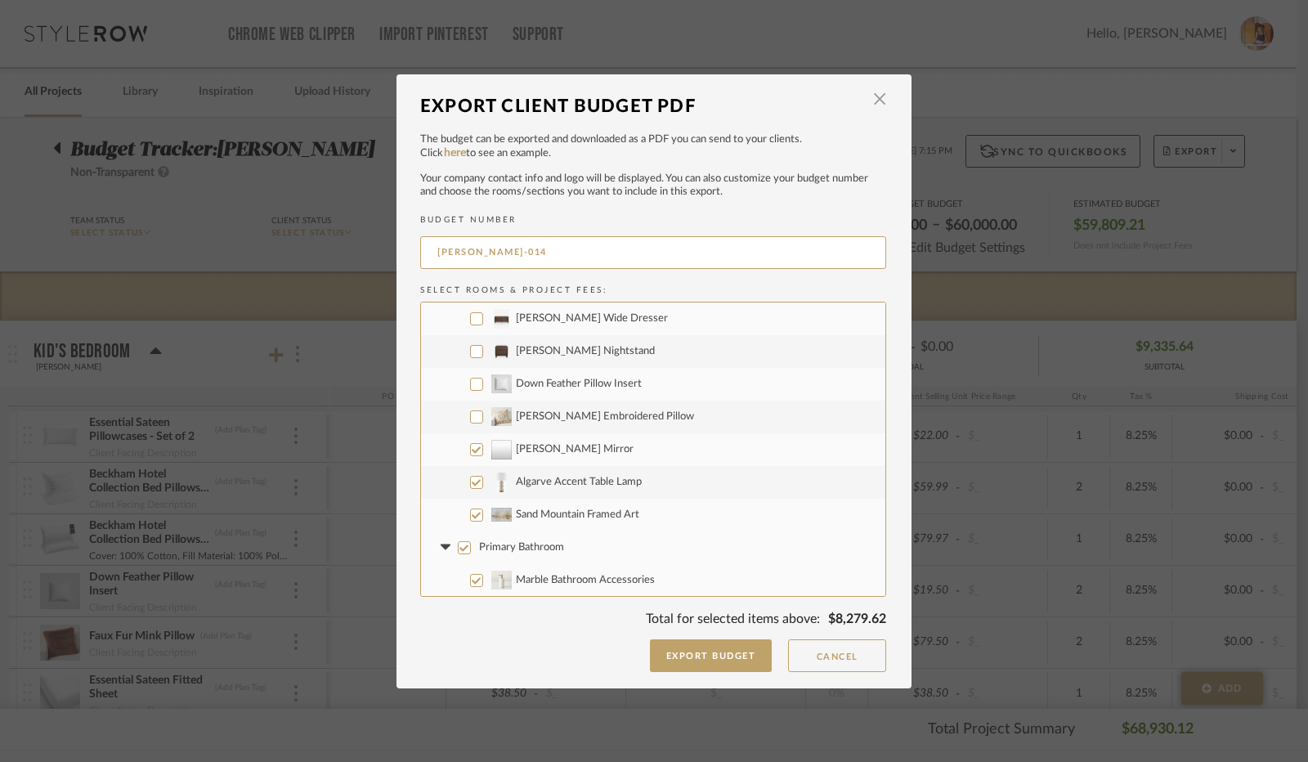
click at [470, 483] on input "Algarve Accent Table Lamp" at bounding box center [476, 482] width 13 height 13
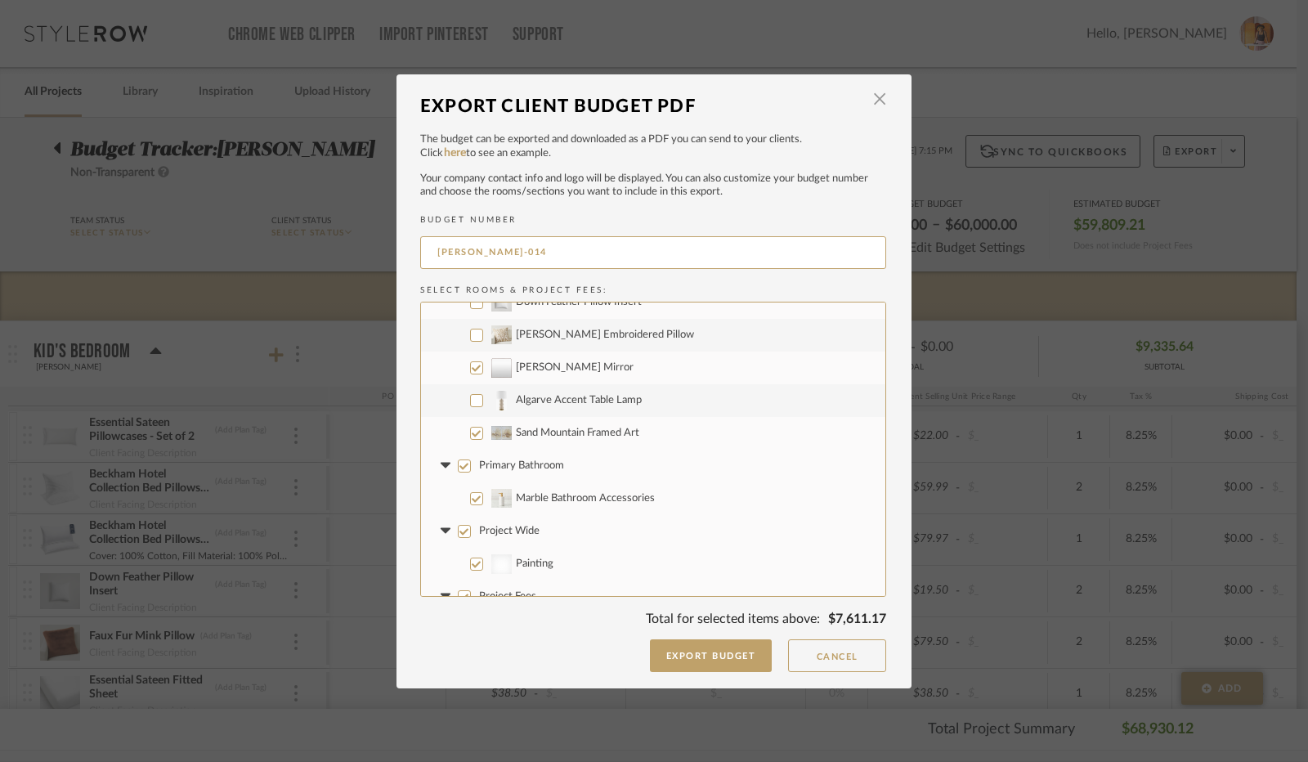
scroll to position [2584, 0]
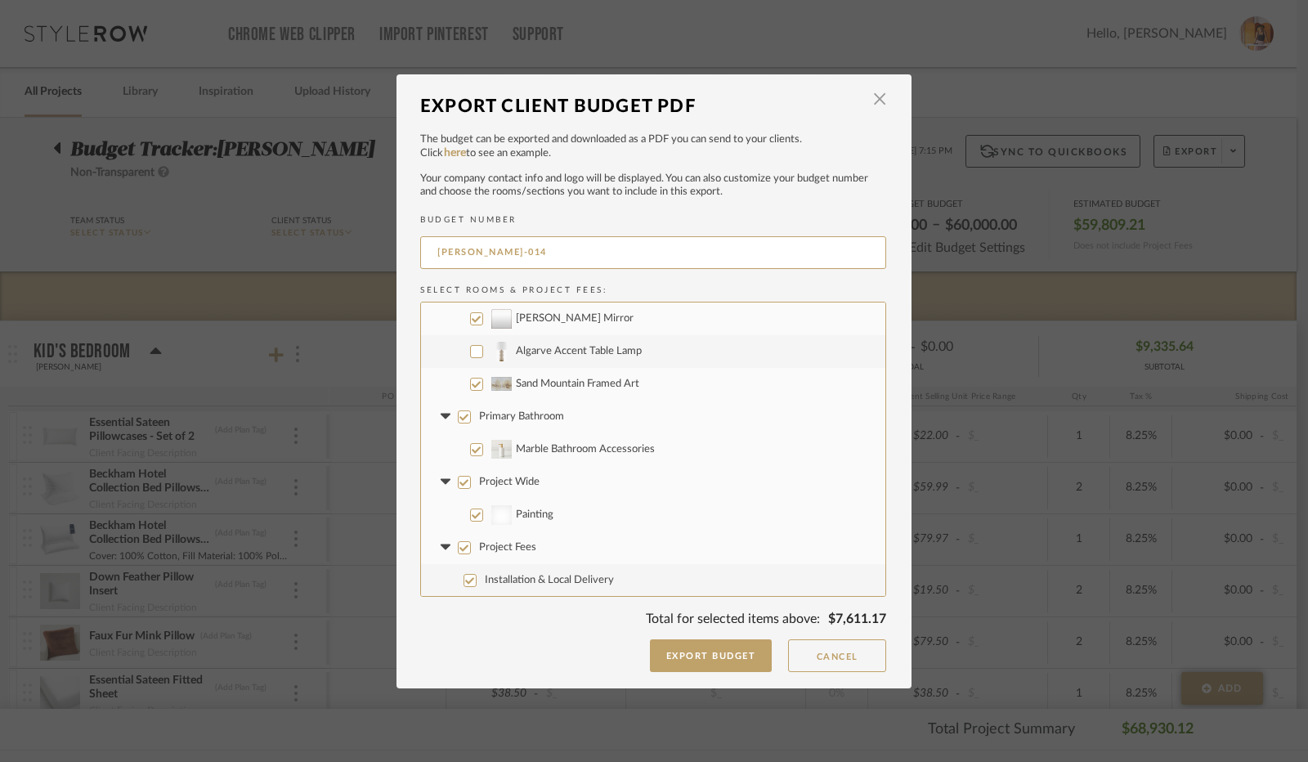
click at [461, 420] on input "Primary Bathroom" at bounding box center [464, 417] width 13 height 13
click at [445, 418] on icon at bounding box center [445, 417] width 17 height 7
click at [458, 485] on input "Project Wide" at bounding box center [464, 482] width 13 height 13
click at [448, 485] on label "Project Wide" at bounding box center [653, 482] width 465 height 33
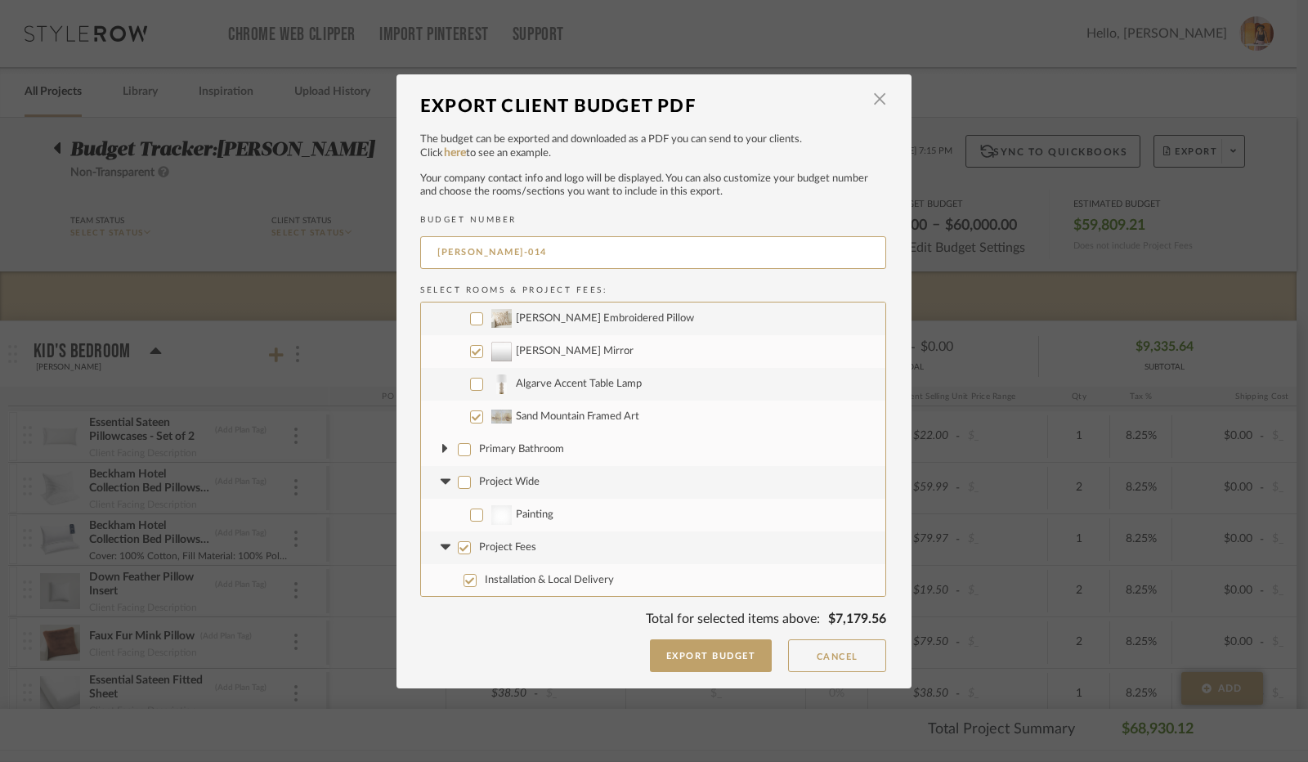
click at [458, 485] on input "Project Wide" at bounding box center [464, 482] width 13 height 13
click at [458, 480] on input "Project Wide" at bounding box center [464, 482] width 13 height 13
click at [445, 480] on icon at bounding box center [445, 482] width 17 height 7
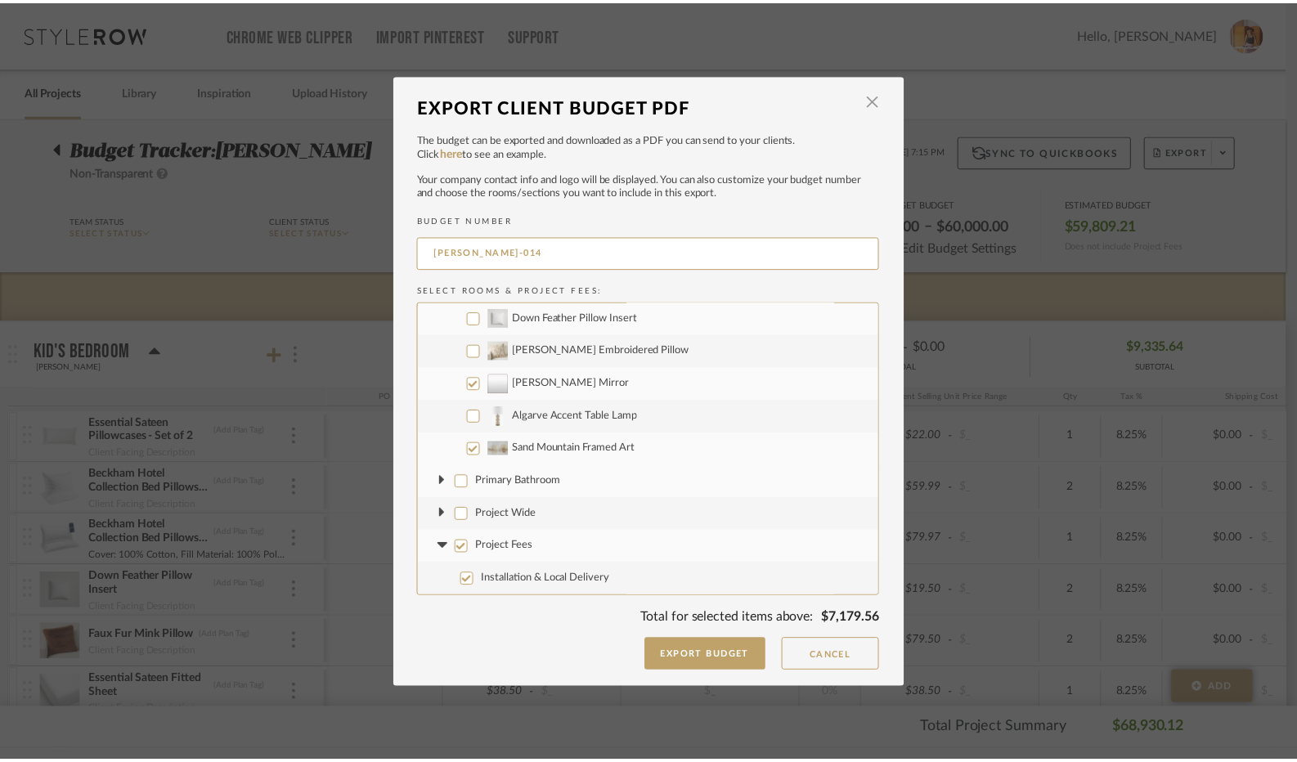
scroll to position [2519, 0]
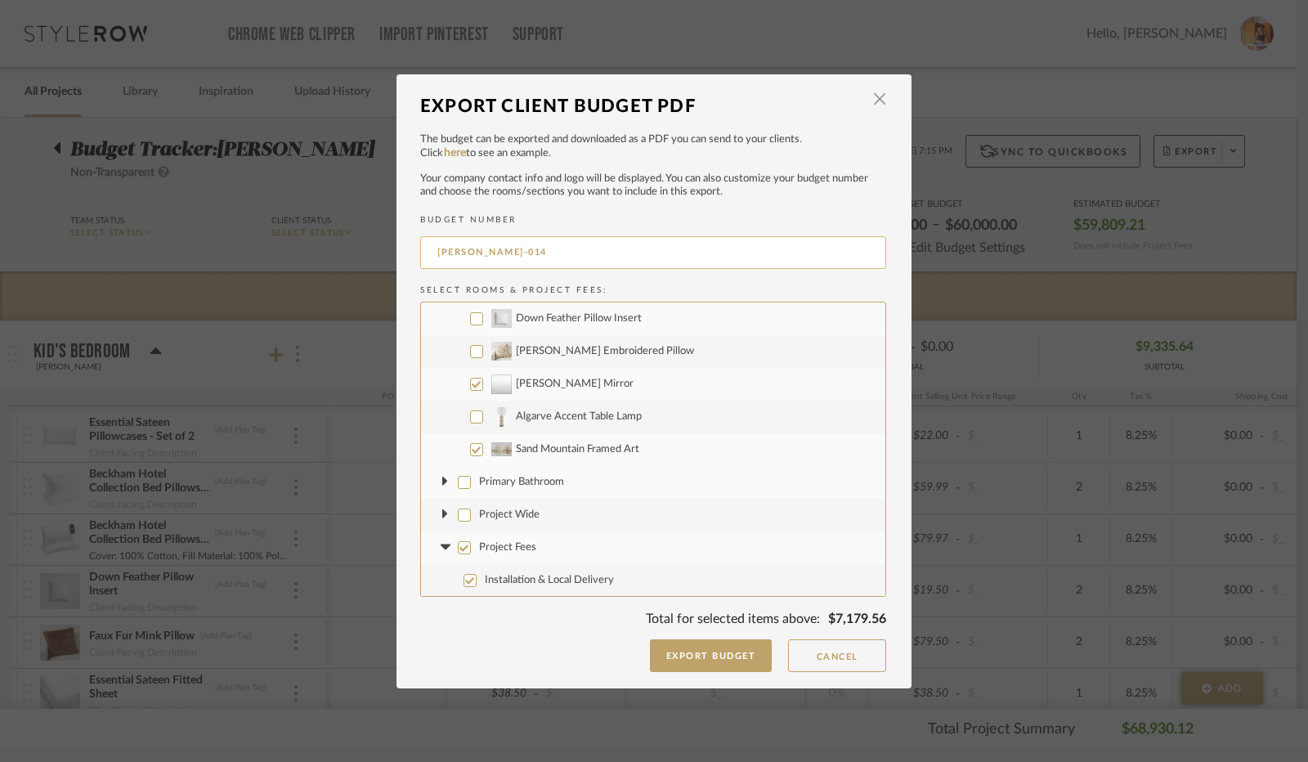
click at [582, 245] on input "[PERSON_NAME]-014" at bounding box center [653, 252] width 466 height 33
click at [687, 660] on button "Export Budget" at bounding box center [711, 656] width 123 height 33
